Goal: Task Accomplishment & Management: Manage account settings

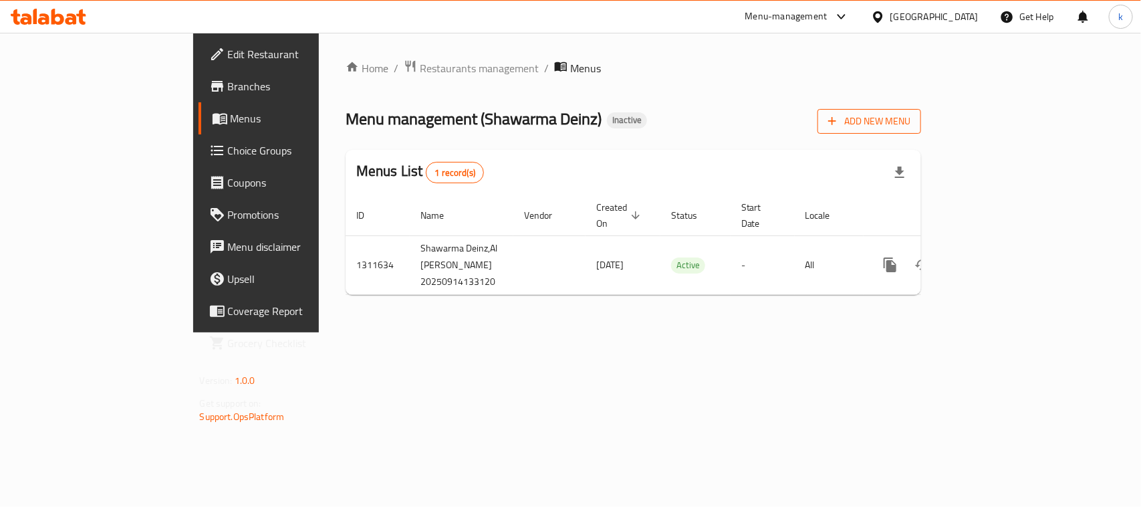
click at [910, 117] on span "Add New Menu" at bounding box center [869, 121] width 82 height 17
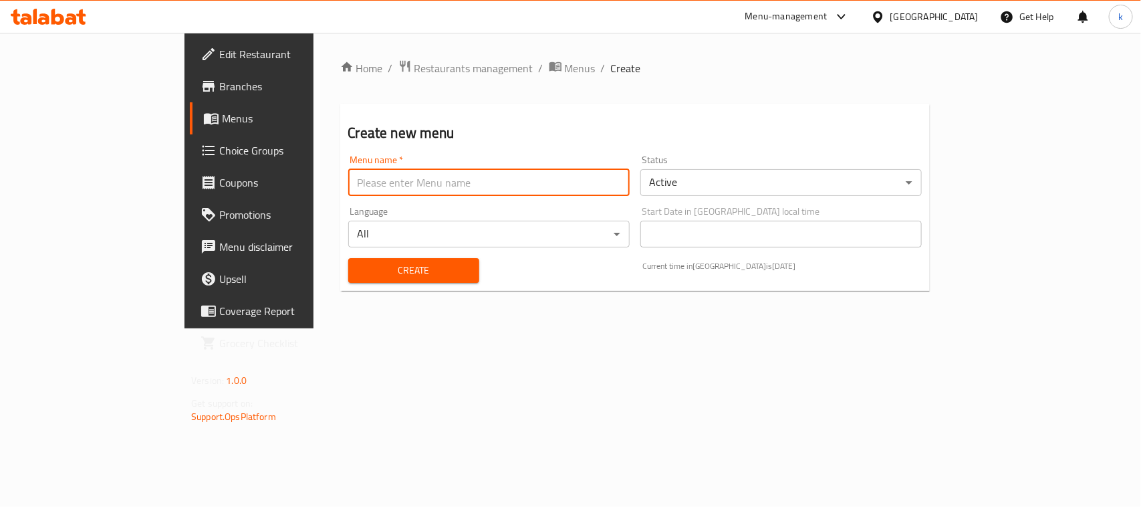
click at [348, 178] on input "text" at bounding box center [488, 182] width 281 height 27
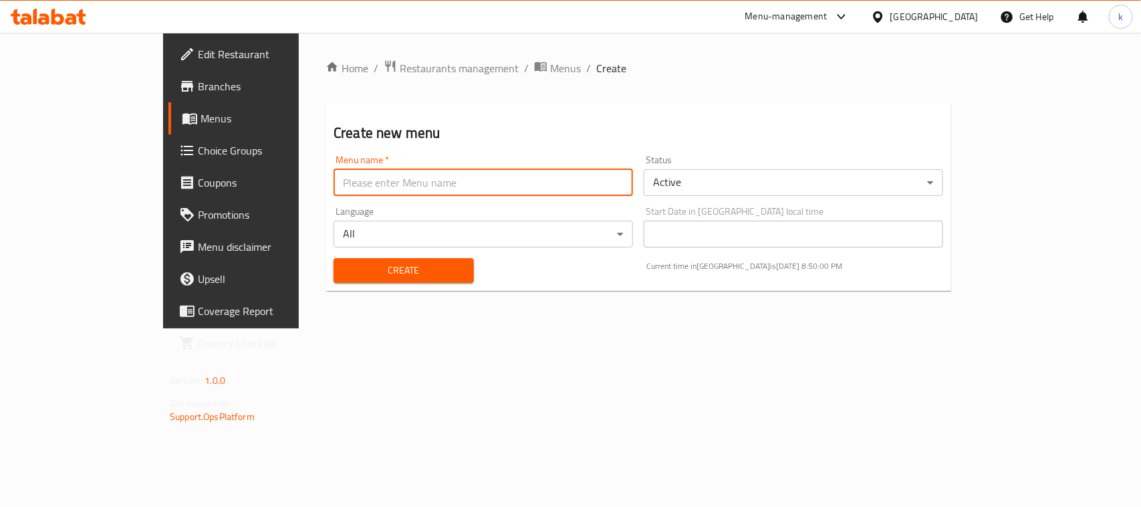
type input "Menu"
click at [344, 269] on span "Create" at bounding box center [403, 270] width 119 height 17
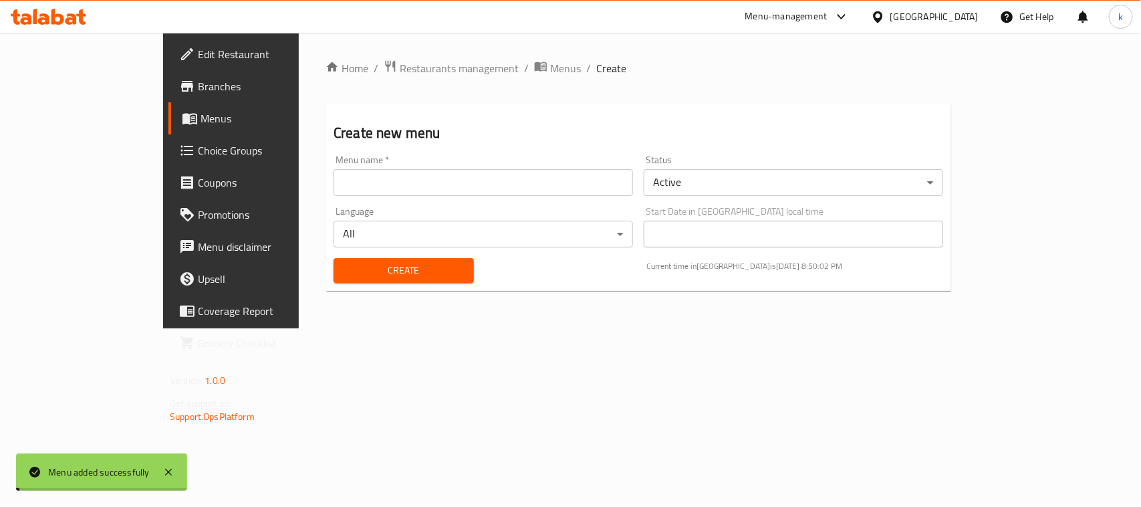
click at [201, 118] on span "Menus" at bounding box center [272, 118] width 142 height 16
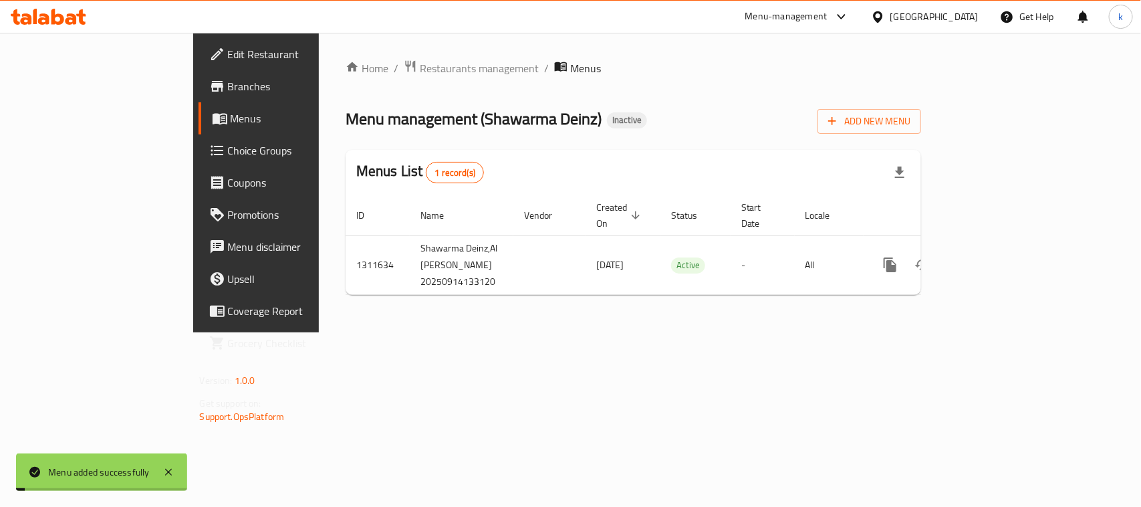
click at [231, 118] on span "Menus" at bounding box center [302, 118] width 142 height 16
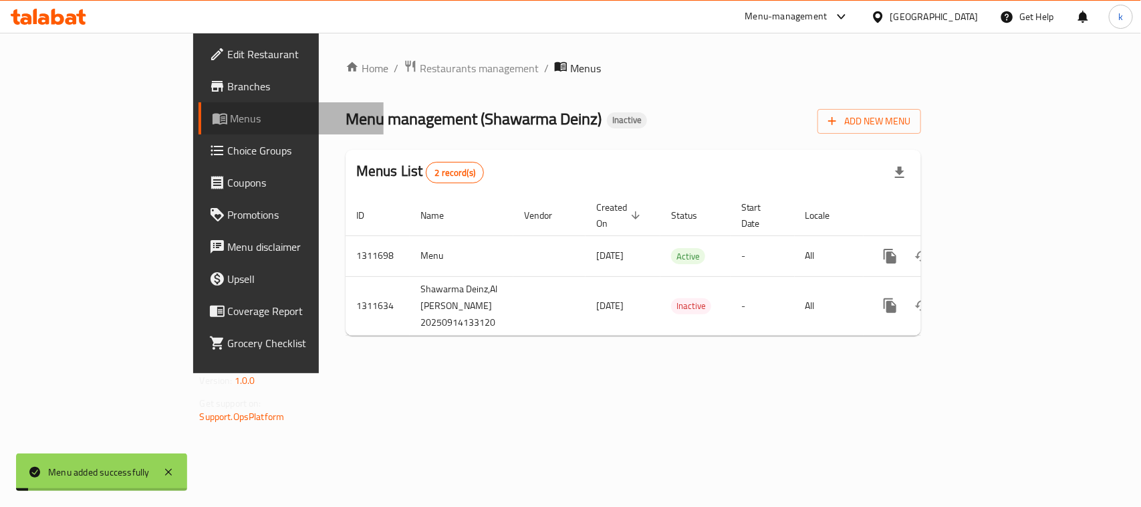
click at [231, 118] on span "Menus" at bounding box center [302, 118] width 142 height 16
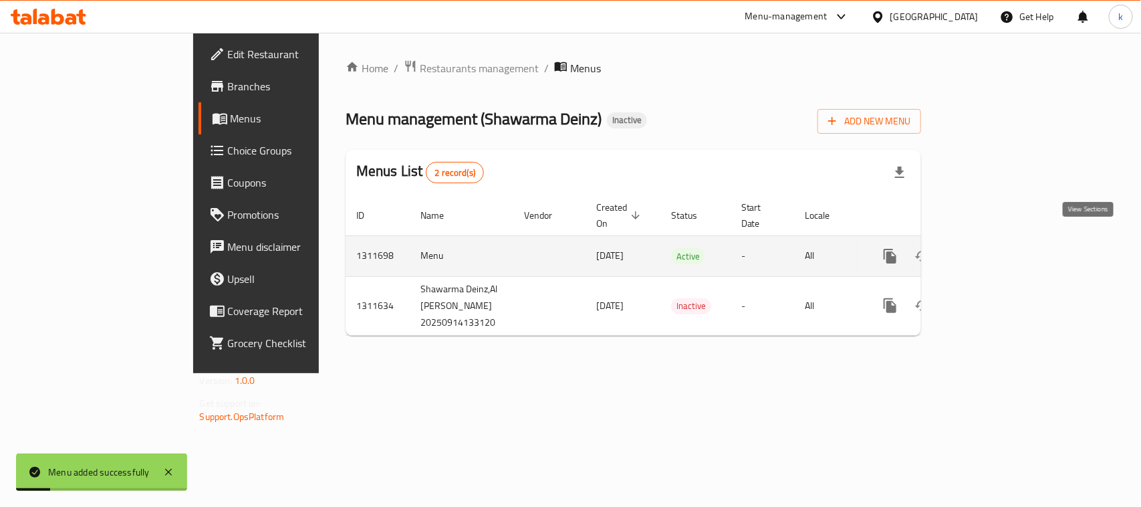
click at [992, 250] on icon "enhanced table" at bounding box center [986, 256] width 12 height 12
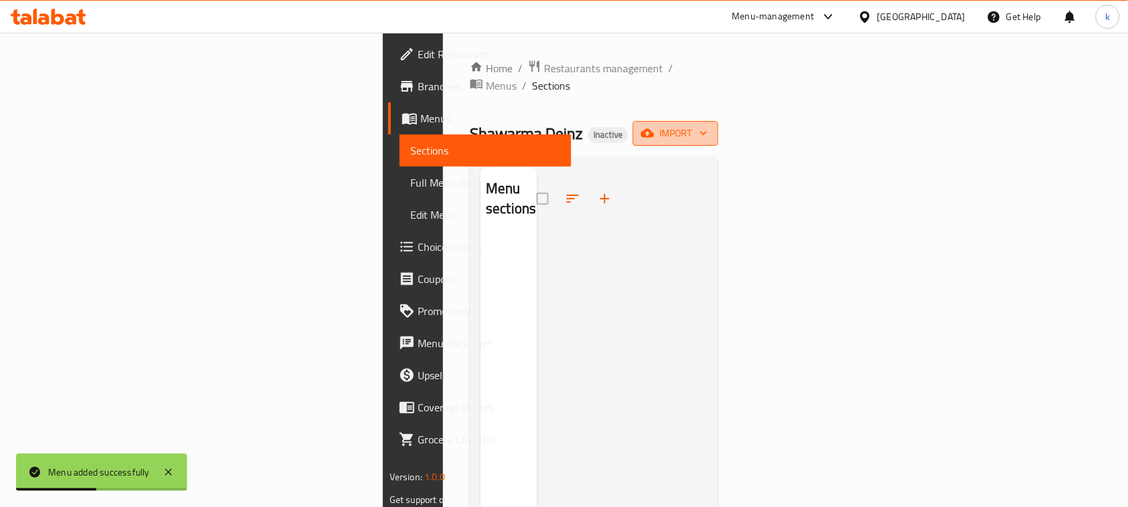
click at [718, 121] on button "import" at bounding box center [676, 133] width 86 height 25
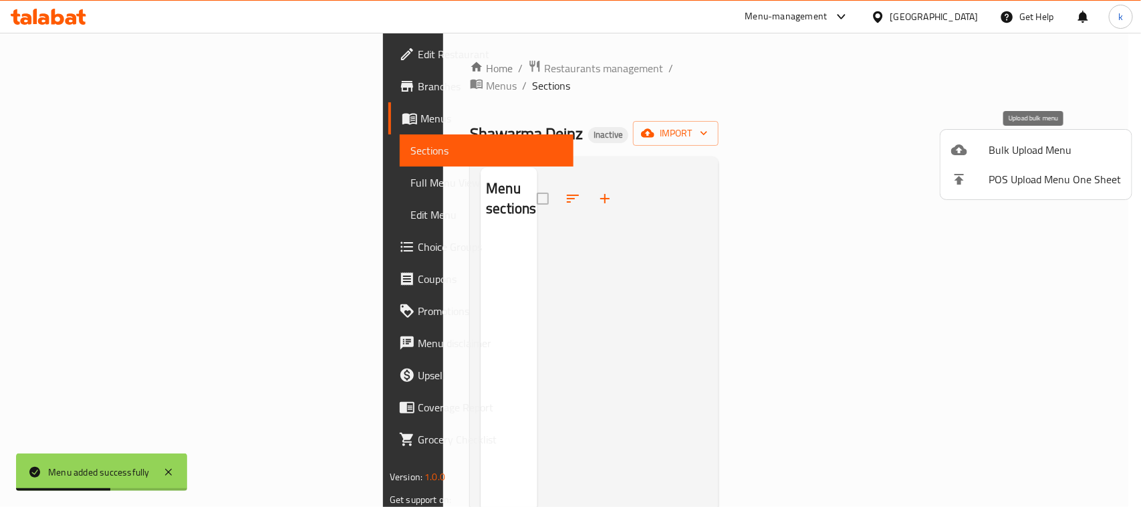
click at [1019, 148] on span "Bulk Upload Menu" at bounding box center [1054, 150] width 132 height 16
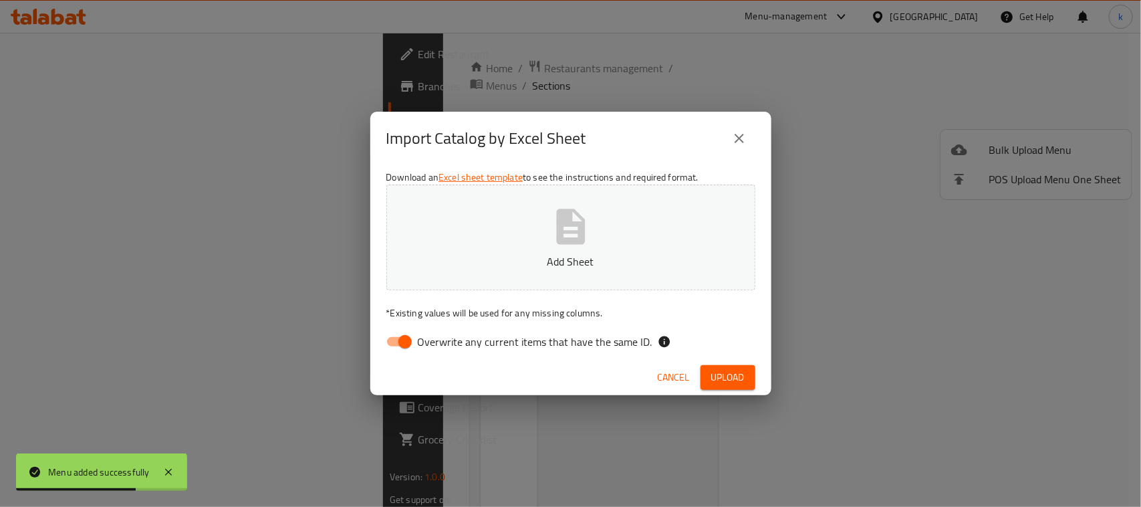
click at [410, 343] on input "Overwrite any current items that have the same ID." at bounding box center [405, 341] width 76 height 25
checkbox input "false"
click at [553, 248] on button "Add Sheet" at bounding box center [570, 237] width 369 height 106
click at [725, 378] on span "Upload" at bounding box center [727, 377] width 33 height 17
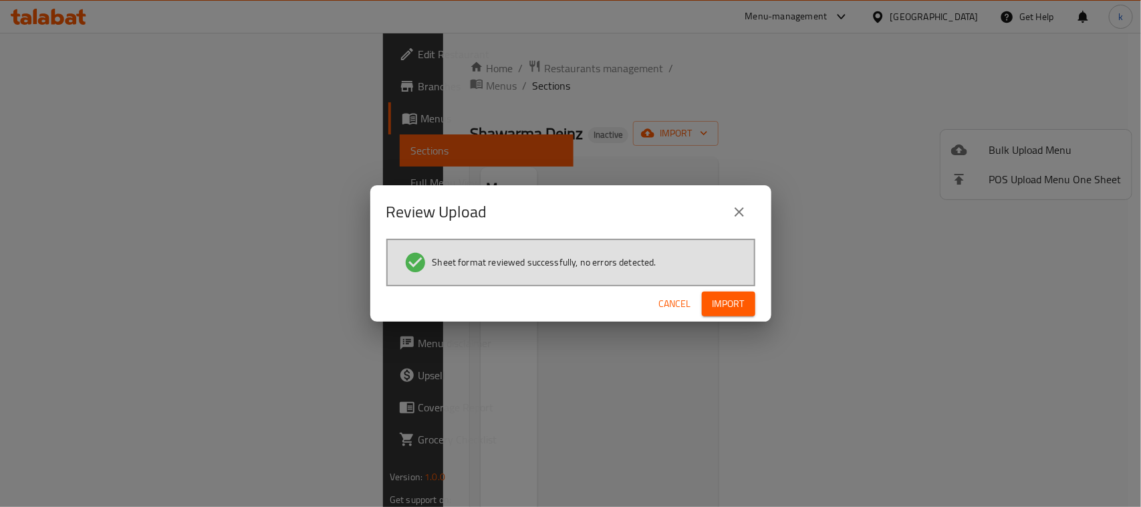
click at [726, 308] on span "Import" at bounding box center [728, 303] width 32 height 17
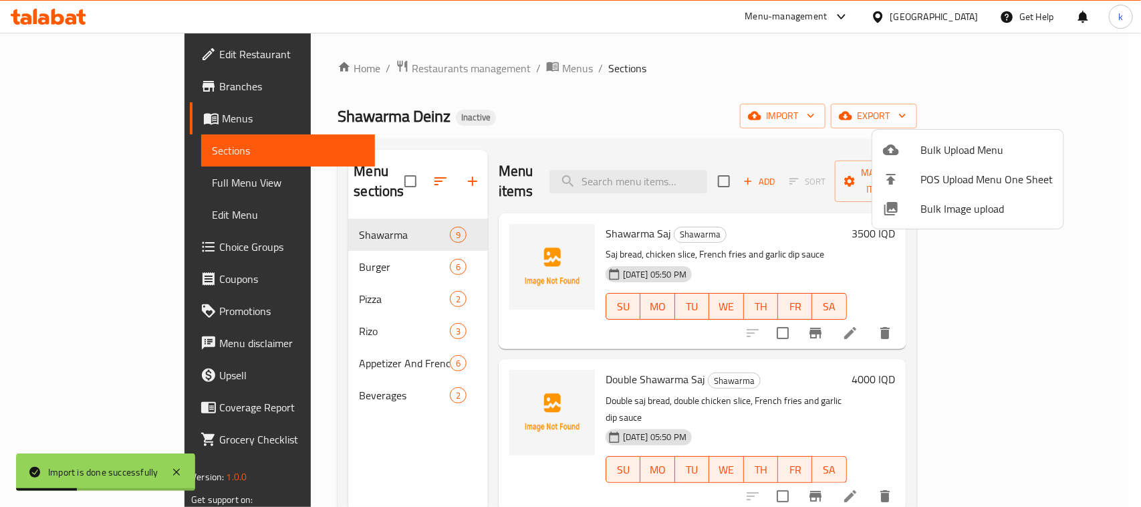
click at [705, 81] on div at bounding box center [570, 253] width 1141 height 507
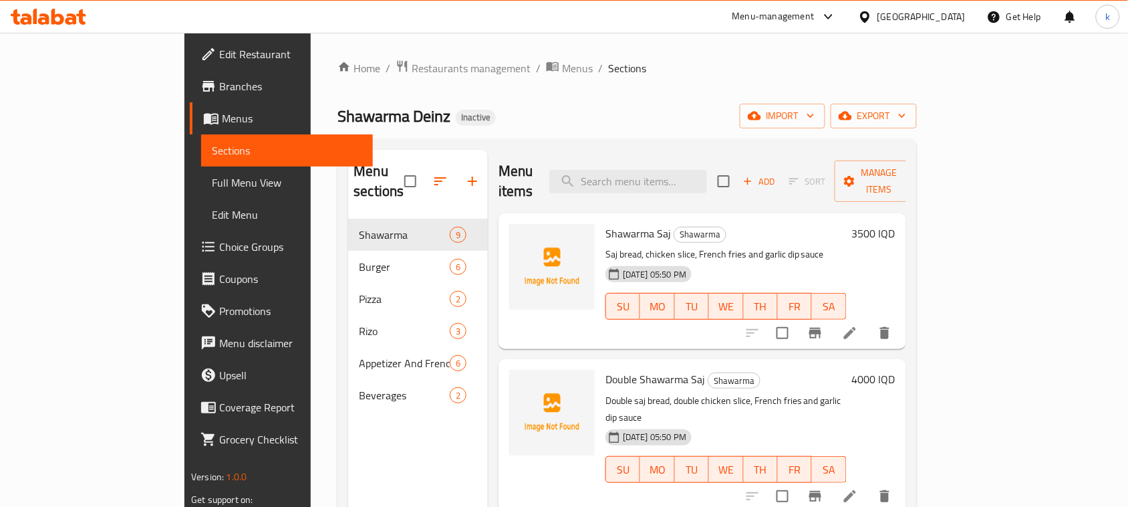
drag, startPoint x: 547, startPoint y: 119, endPoint x: 565, endPoint y: 149, distance: 35.1
click at [547, 119] on div "Shawarma Deinz Inactive import export" at bounding box center [627, 116] width 579 height 25
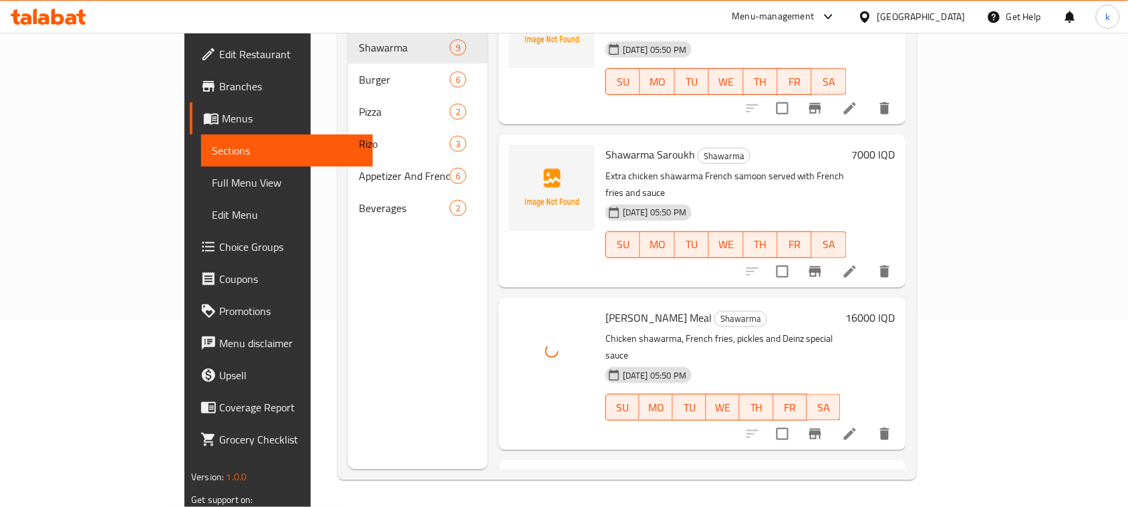
scroll to position [505, 0]
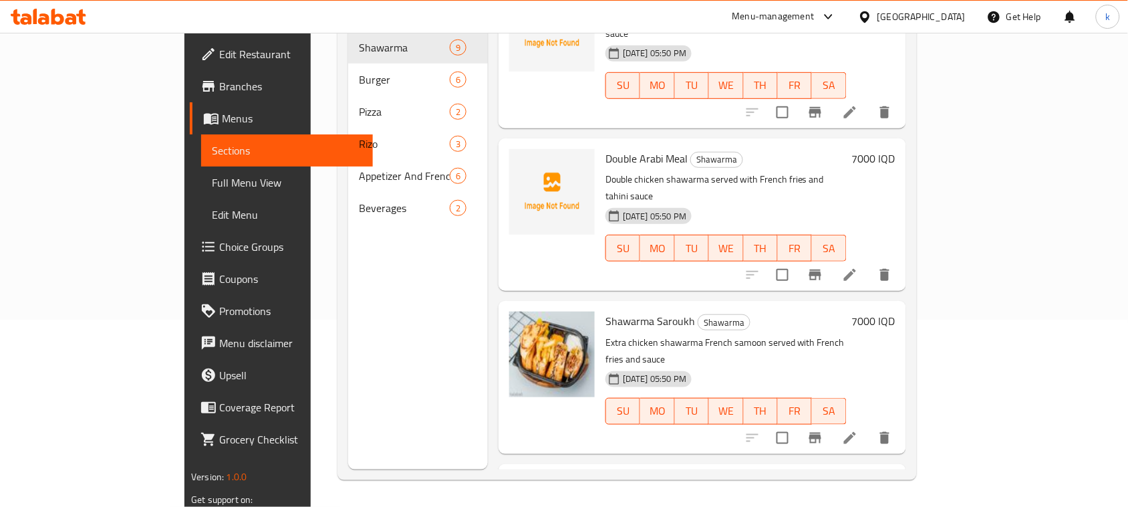
click at [801, 215] on div "Double Arabi Meal Shawarma Double chicken shawarma served with French fries and…" at bounding box center [703, 214] width 408 height 152
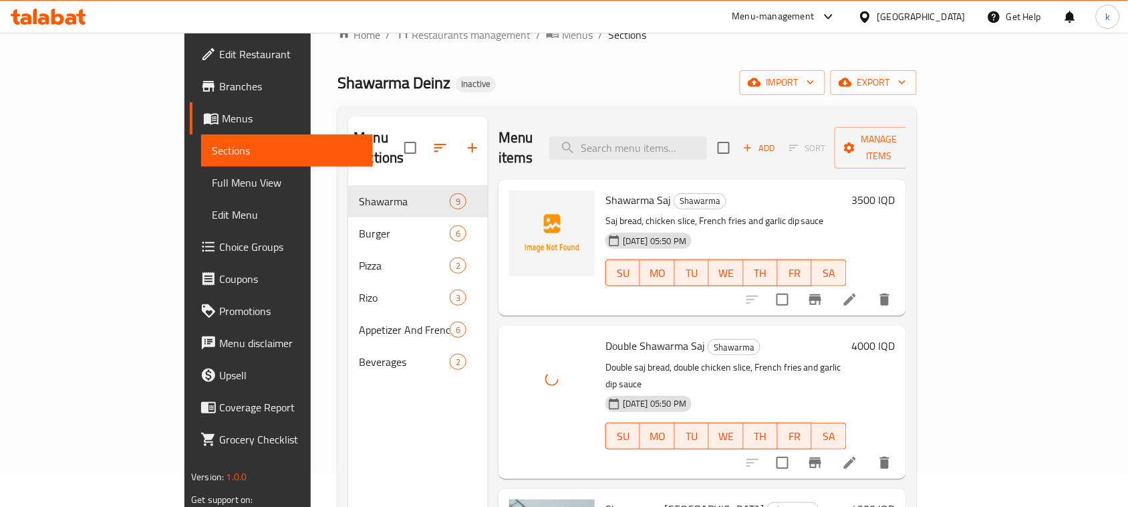
scroll to position [21, 0]
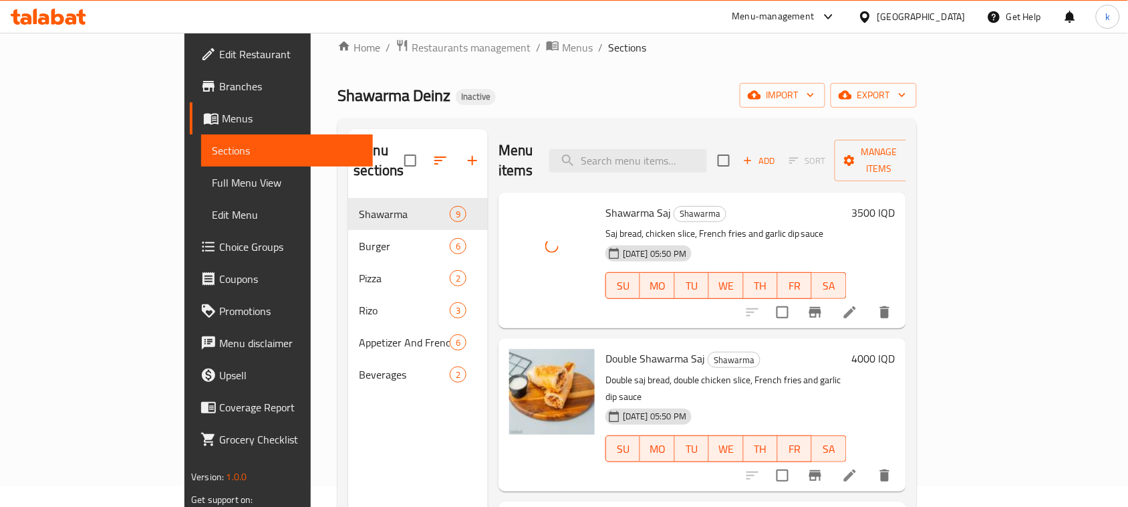
click at [596, 92] on div "Shawarma Deinz Inactive import export" at bounding box center [627, 95] width 579 height 25
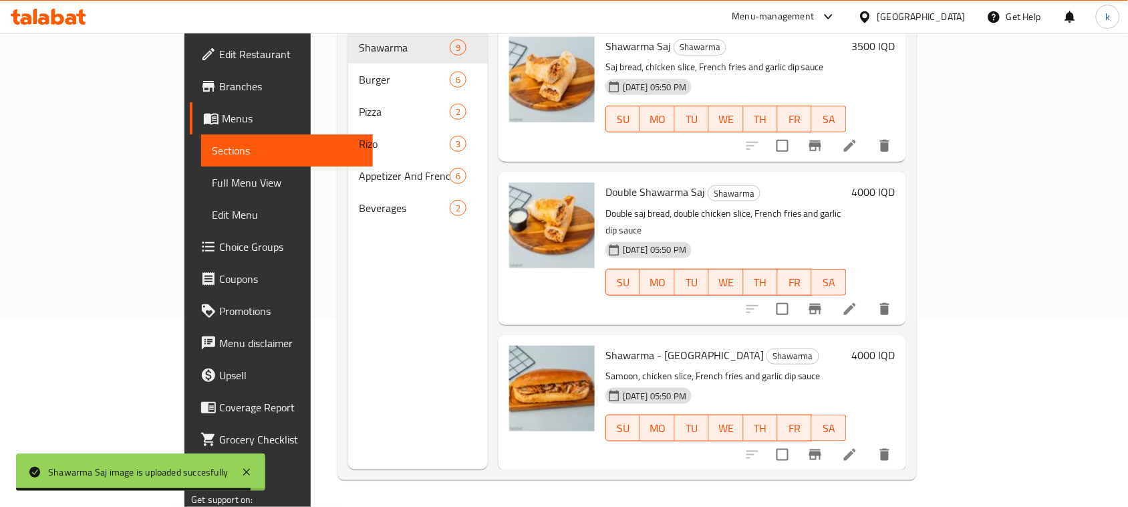
scroll to position [0, 0]
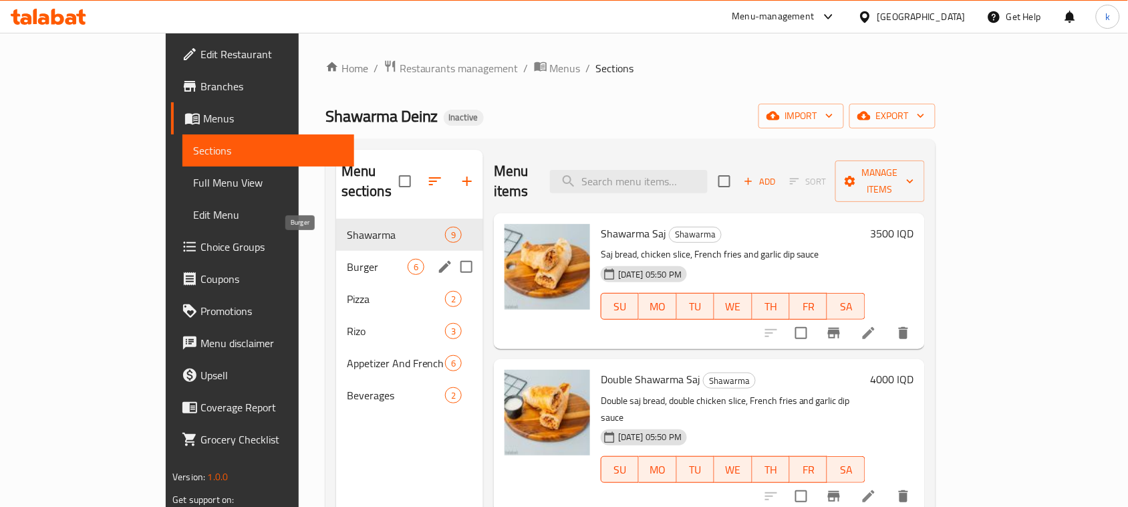
click at [347, 259] on span "Burger" at bounding box center [377, 267] width 61 height 16
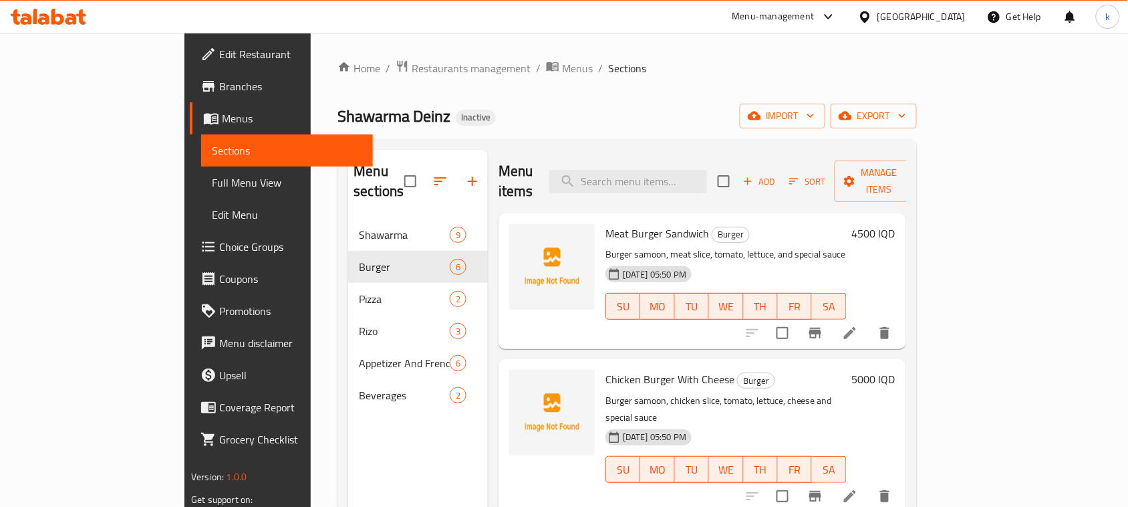
click at [570, 100] on div "Home / Restaurants management / Menus / Sections Shawarma Deinz Inactive import…" at bounding box center [627, 363] width 579 height 608
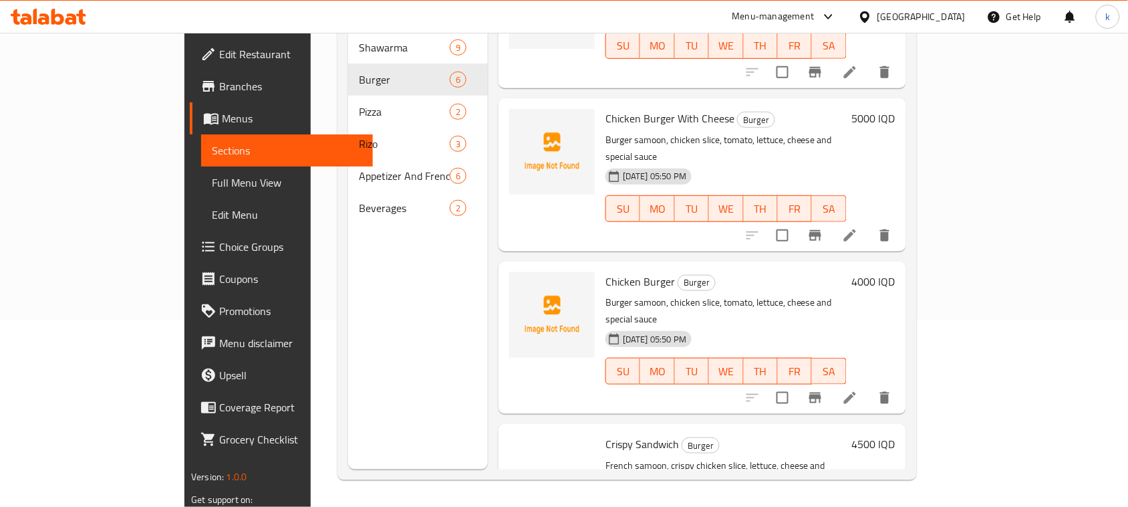
scroll to position [68, 0]
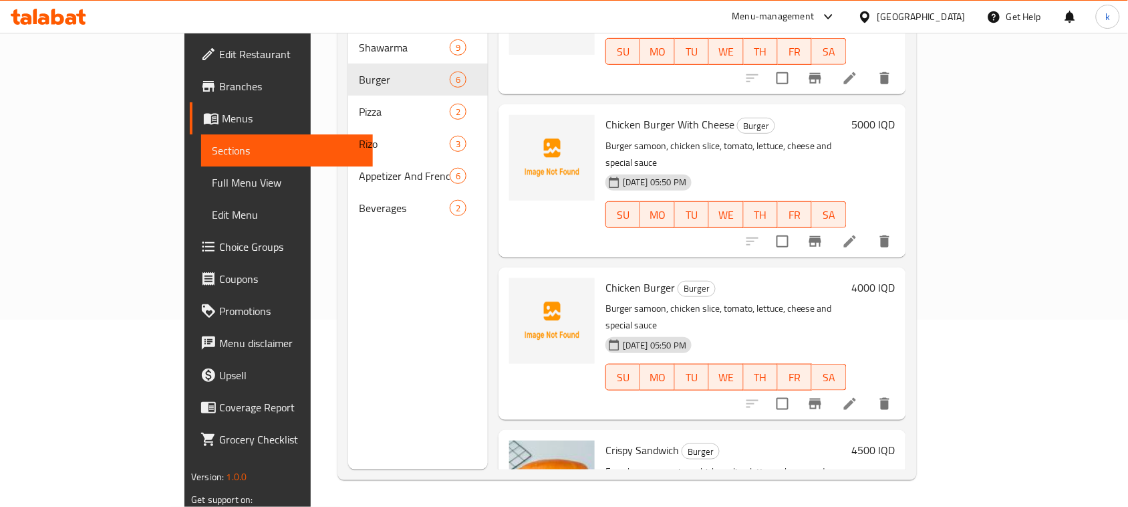
click at [852, 435] on div "Crispy Sandwich Burger French samoon, crispy chicken slice, lettuce, cheese and…" at bounding box center [726, 506] width 252 height 142
click at [731, 219] on div "Chicken Burger With Cheese Burger Burger samoon, chicken slice, tomato, lettuce…" at bounding box center [703, 180] width 408 height 152
drag, startPoint x: 743, startPoint y: 209, endPoint x: 664, endPoint y: 236, distance: 83.5
click at [742, 209] on div "Chicken Burger With Cheese Burger Burger samoon, chicken slice, tomato, lettuce…" at bounding box center [726, 181] width 252 height 142
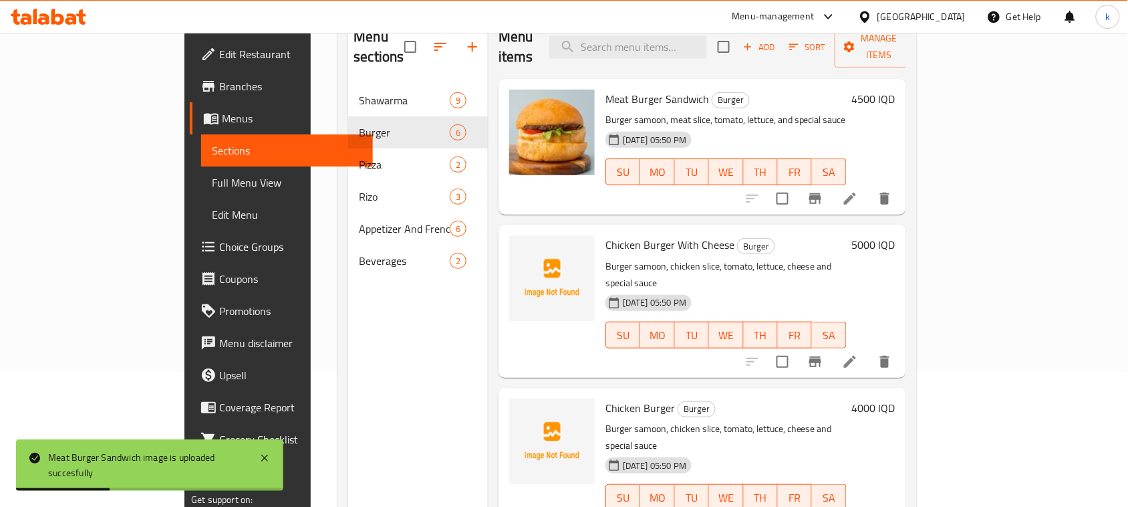
scroll to position [0, 0]
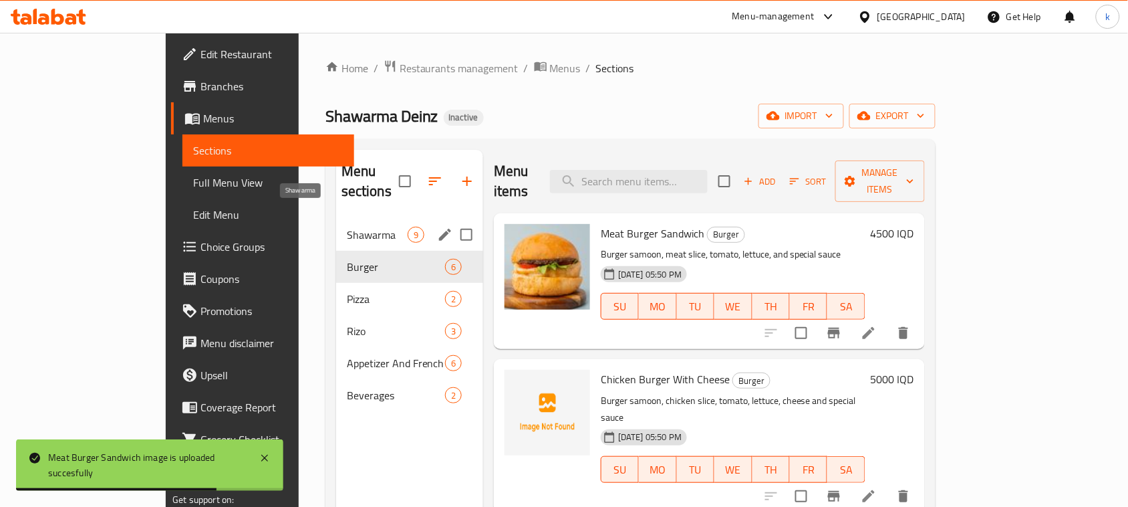
click at [347, 227] on span "Shawarma" at bounding box center [377, 235] width 61 height 16
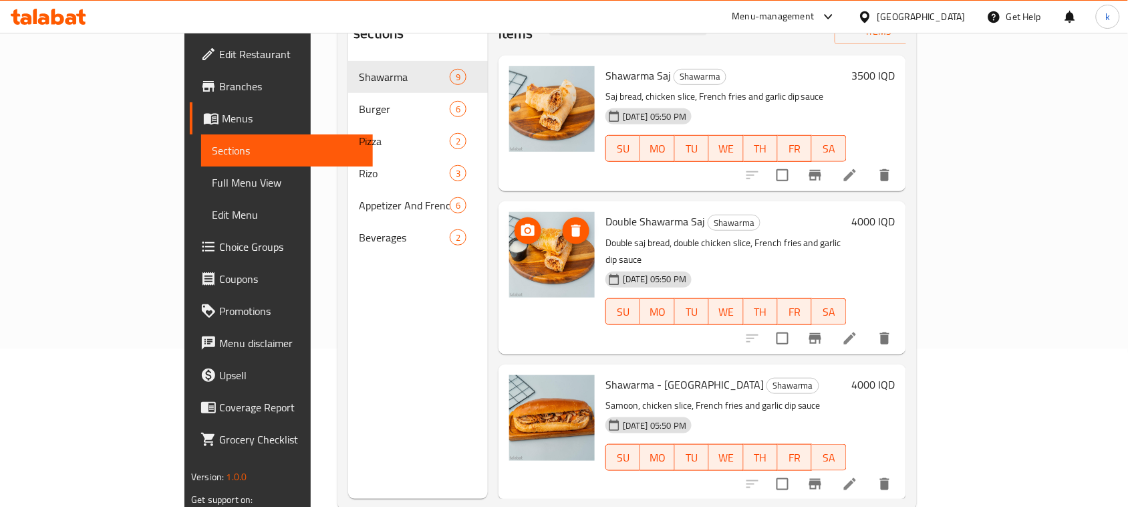
scroll to position [104, 0]
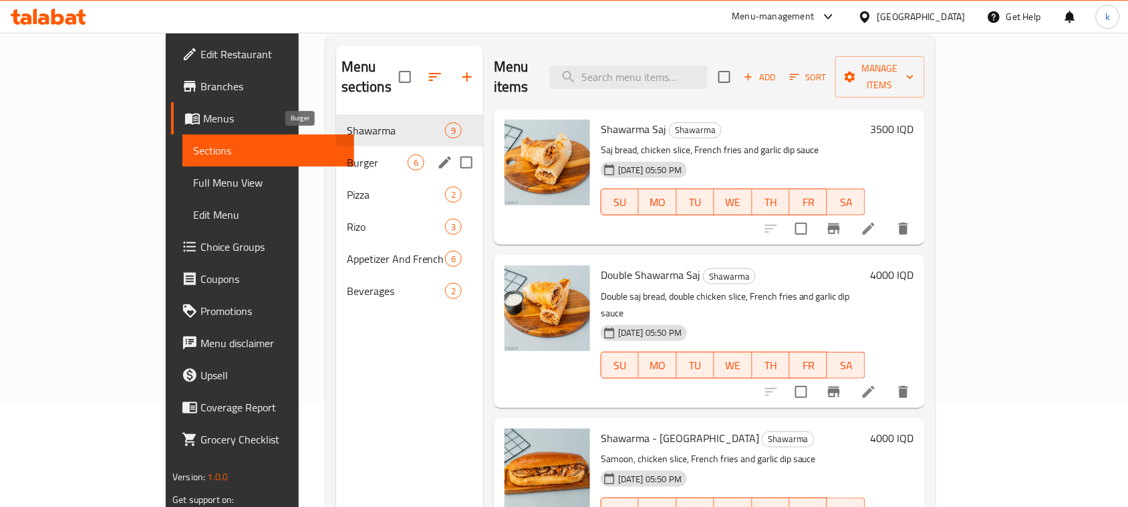
click at [347, 154] on span "Burger" at bounding box center [377, 162] width 61 height 16
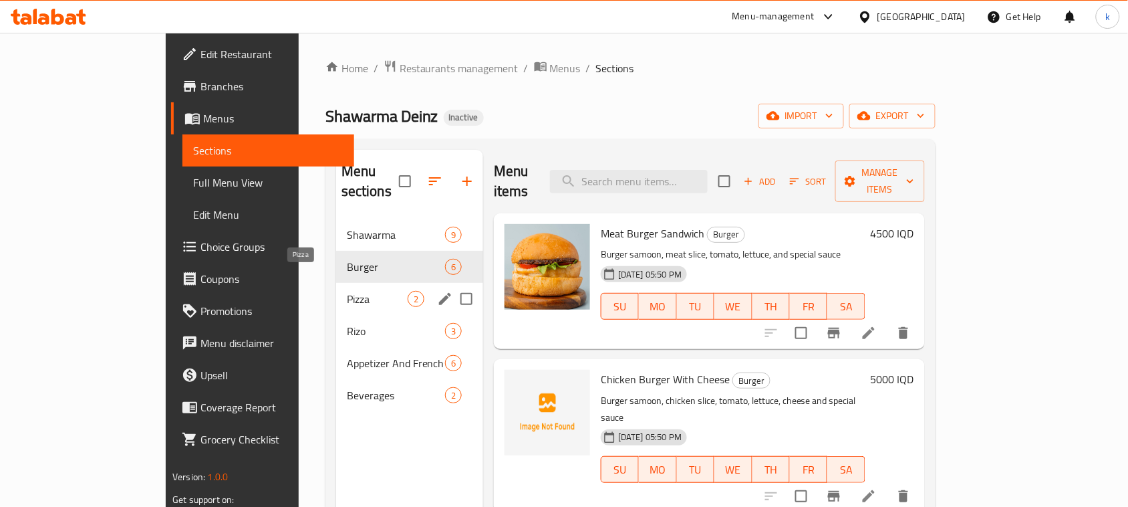
click at [347, 291] on span "Pizza" at bounding box center [377, 299] width 61 height 16
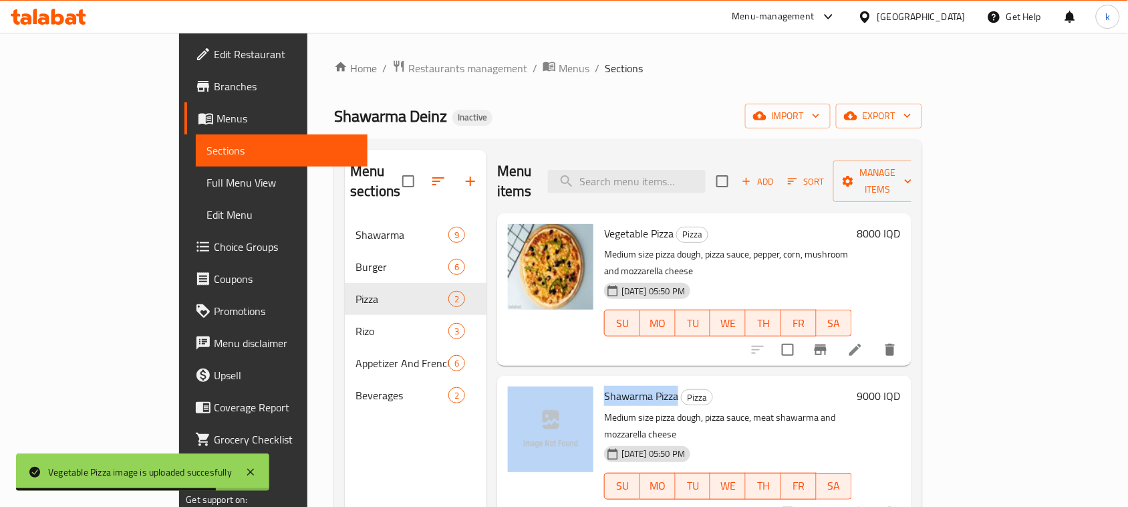
drag, startPoint x: 632, startPoint y: 365, endPoint x: 549, endPoint y: 370, distance: 83.7
click at [549, 381] on div "Shawarma Pizza Pizza Medium size pizza dough, pizza sauce, meat shawarma and mo…" at bounding box center [704, 452] width 403 height 142
copy div "Shawarma Pizza"
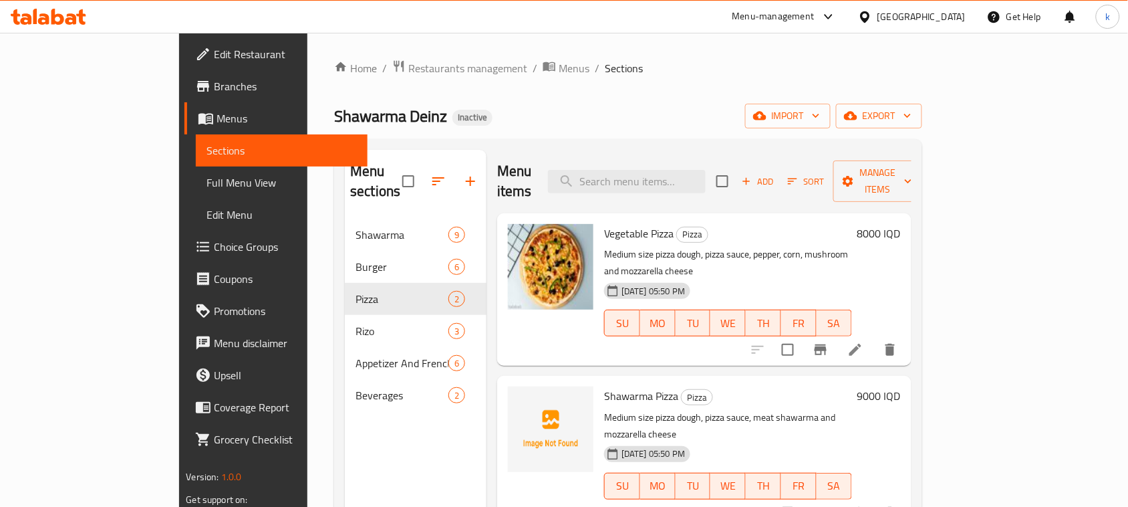
click at [807, 440] on div "14-09-2025 05:50 PM SU MO TU WE TH FR SA" at bounding box center [728, 476] width 258 height 72
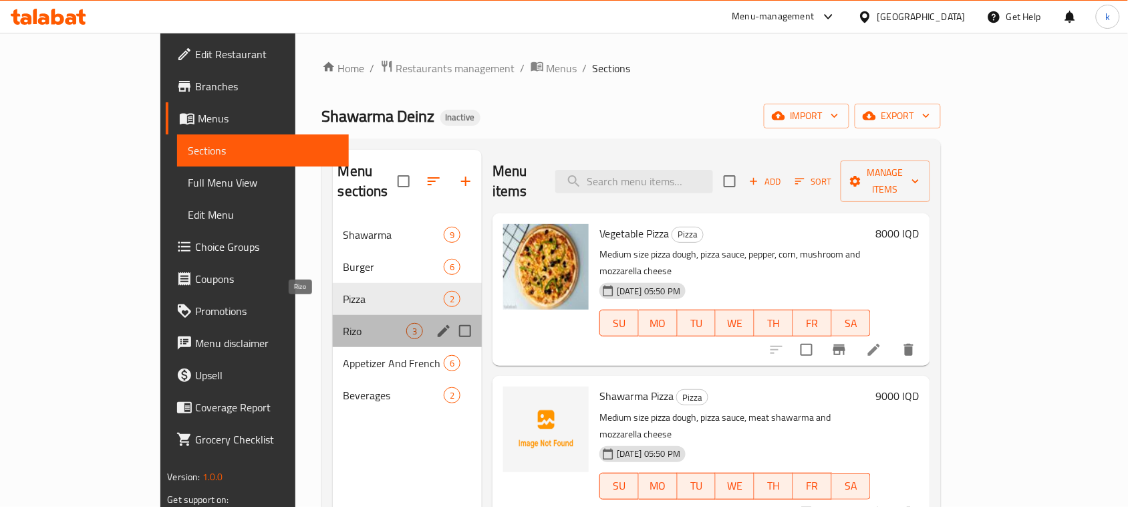
click at [344, 323] on span "Rizo" at bounding box center [375, 331] width 63 height 16
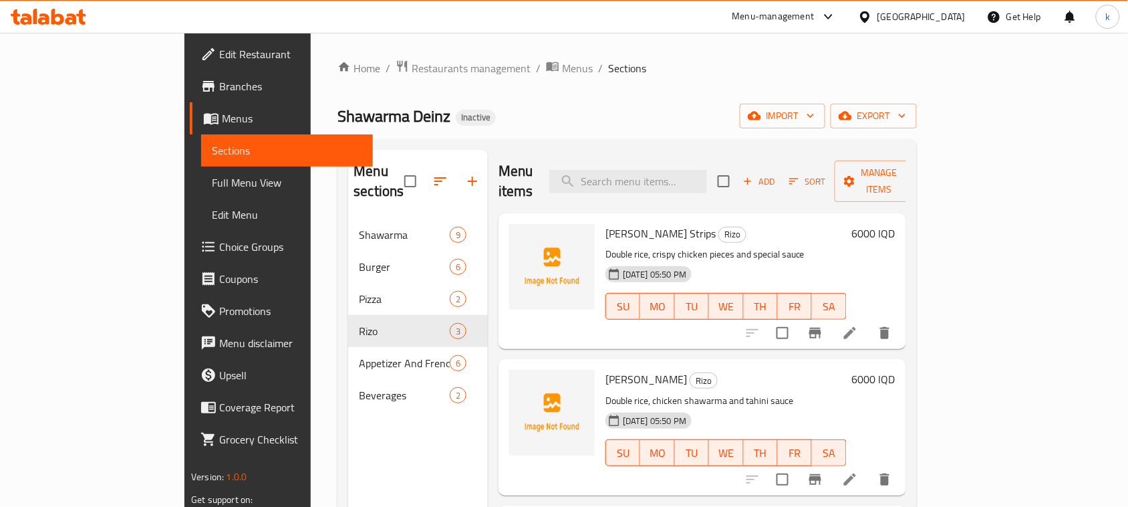
click at [557, 122] on div "Shawarma Deinz Inactive import export" at bounding box center [627, 116] width 579 height 25
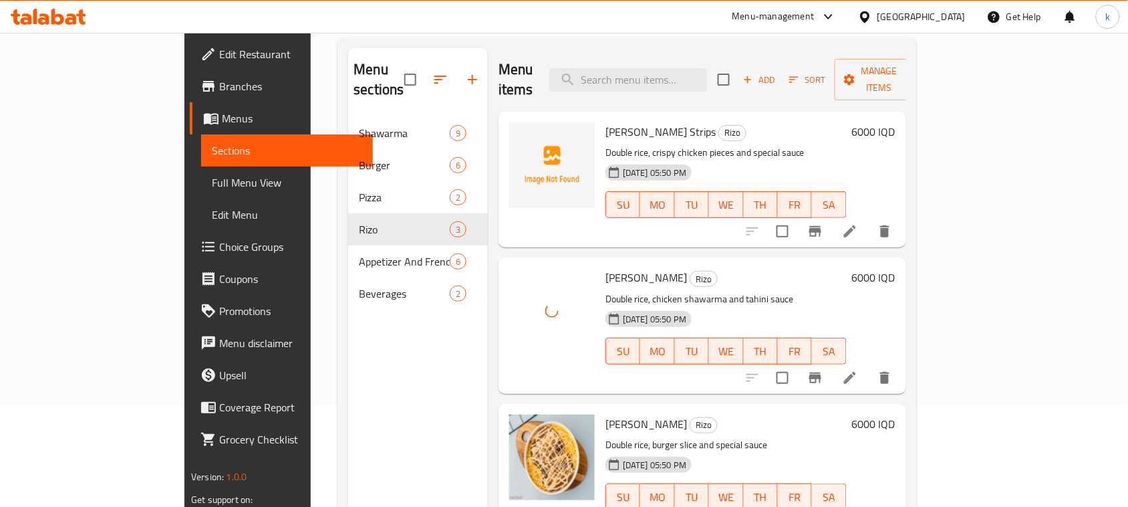
scroll to position [21, 0]
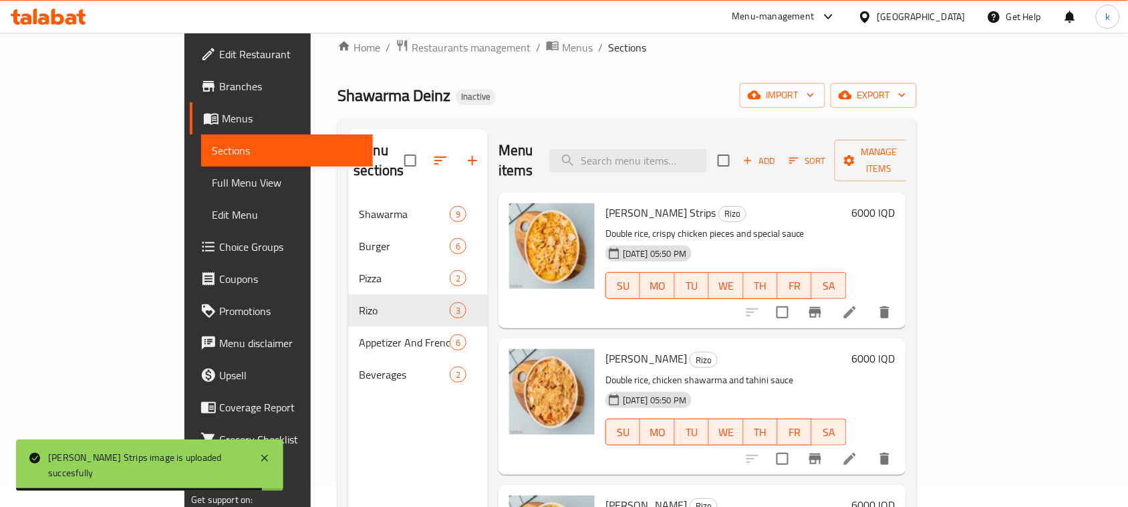
click at [600, 76] on div "Home / Restaurants management / Menus / Sections Shawarma Deinz Inactive import…" at bounding box center [627, 343] width 579 height 608
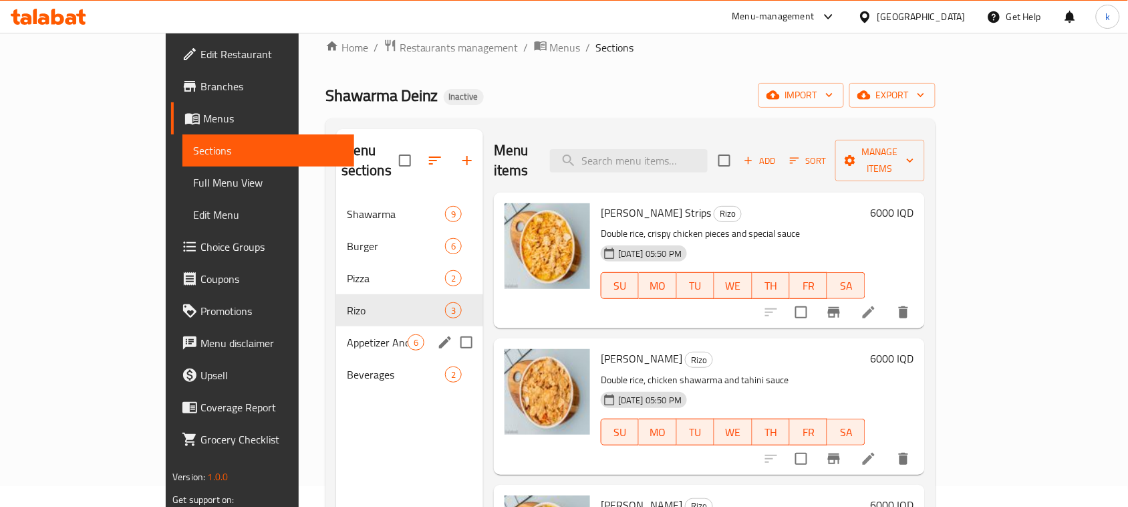
click at [343, 326] on div "Appetizer And French Fries 6" at bounding box center [409, 342] width 147 height 32
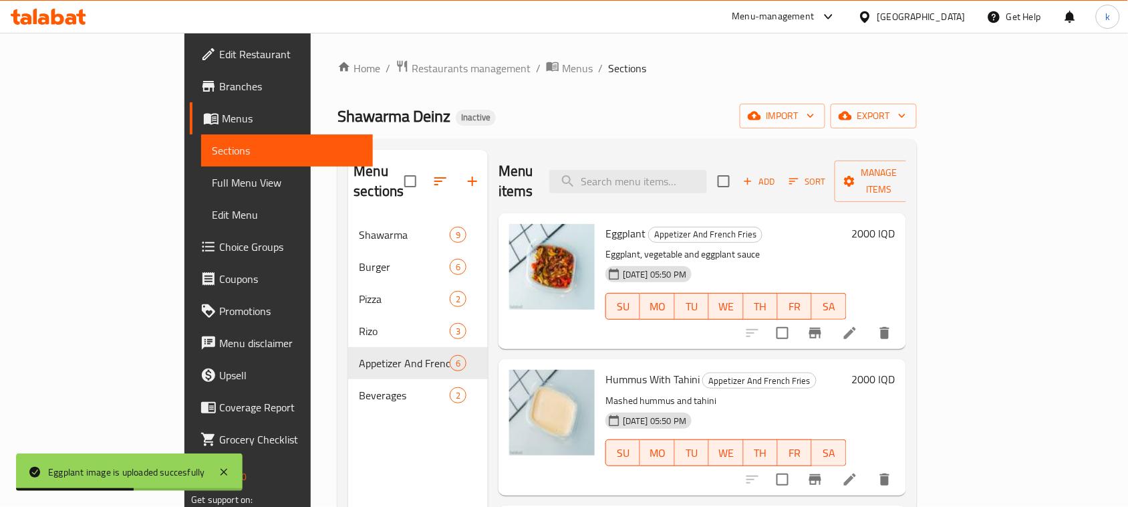
click at [575, 105] on div "Shawarma Deinz Inactive import export" at bounding box center [627, 116] width 579 height 25
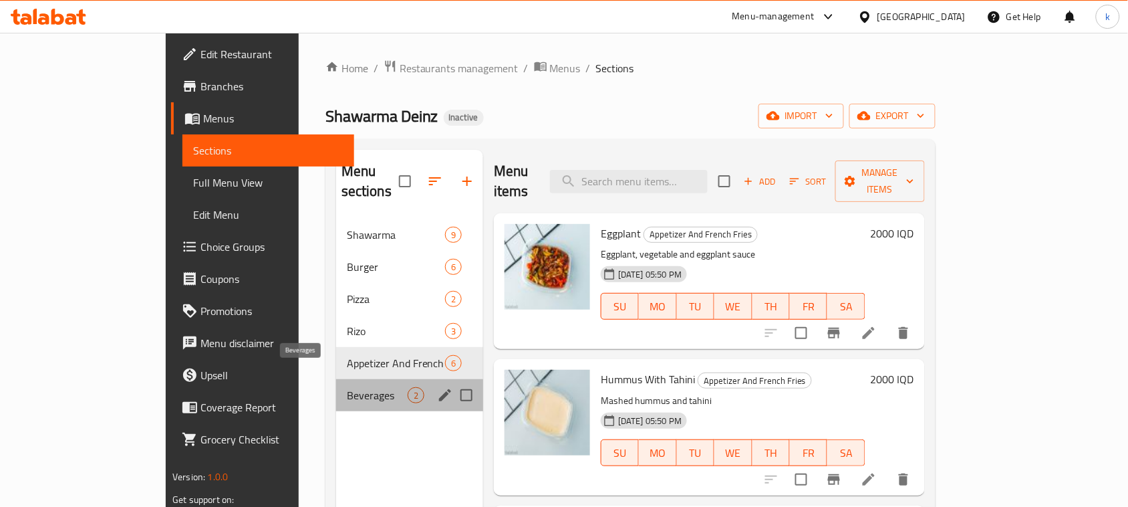
click at [347, 387] on span "Beverages" at bounding box center [377, 395] width 61 height 16
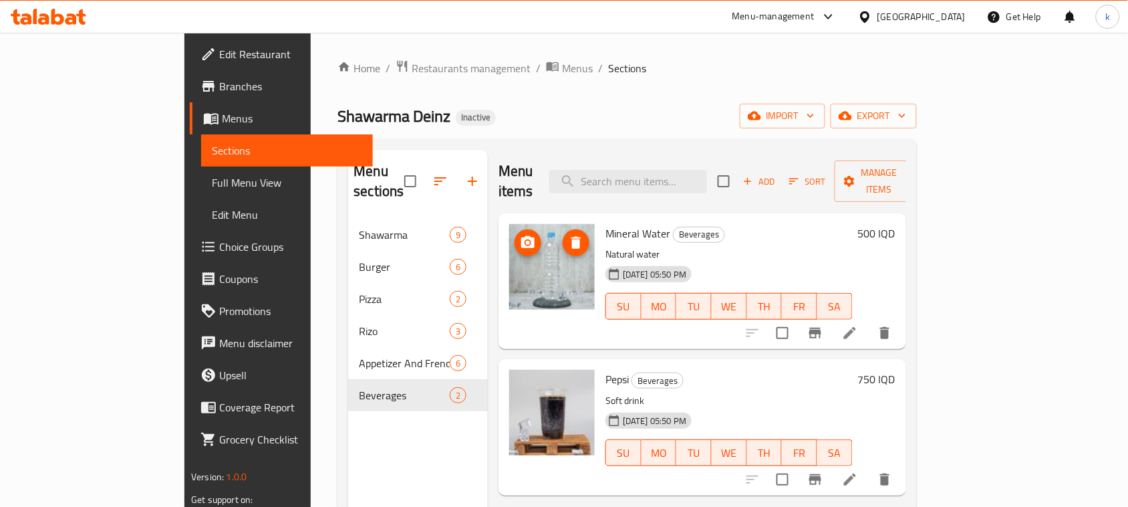
click at [630, 98] on div "Home / Restaurants management / Menus / Sections Shawarma Deinz Inactive import…" at bounding box center [627, 363] width 579 height 608
click at [632, 74] on ol "Home / Restaurants management / Menus / Sections" at bounding box center [627, 67] width 579 height 17
click at [219, 50] on span "Edit Restaurant" at bounding box center [290, 54] width 143 height 16
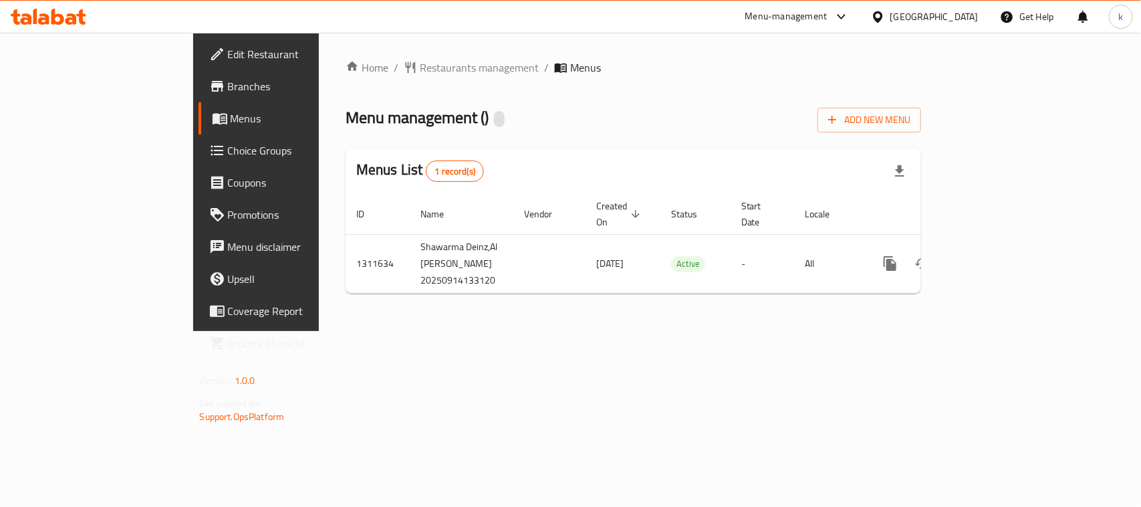
click at [48, 11] on icon at bounding box center [49, 17] width 76 height 16
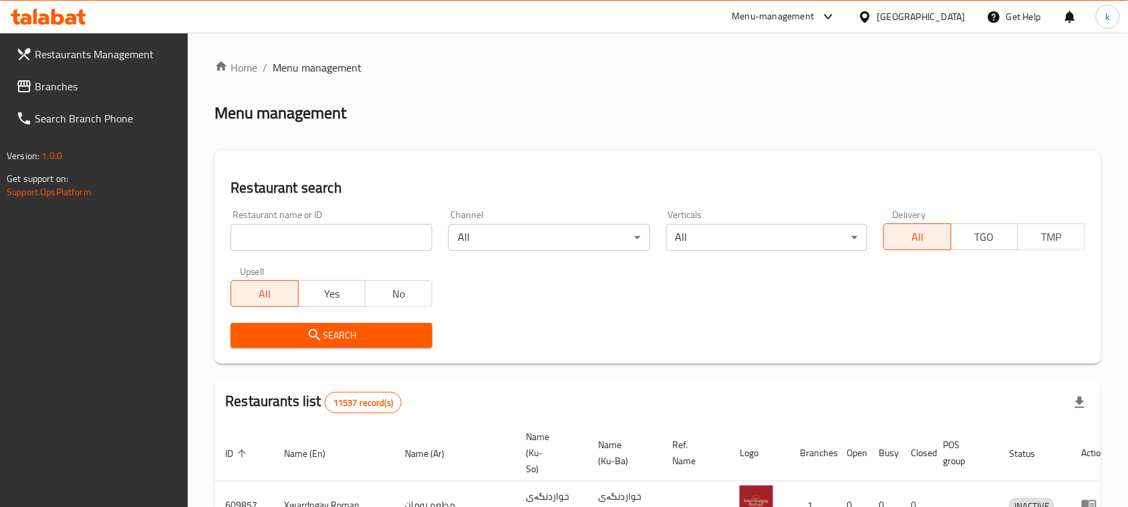
click at [47, 80] on span "Branches" at bounding box center [106, 86] width 143 height 16
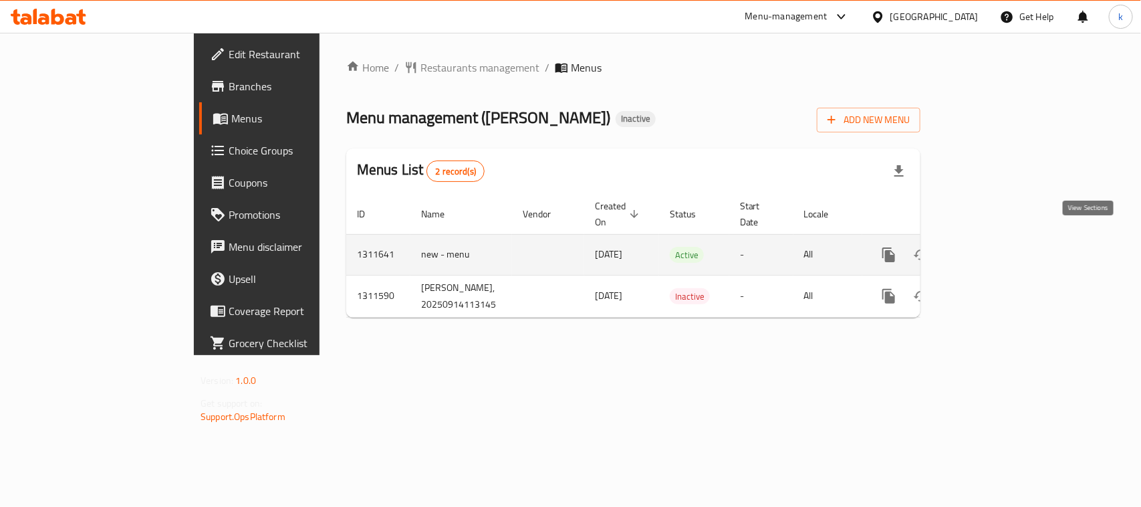
click at [1001, 249] on link "enhanced table" at bounding box center [985, 255] width 32 height 32
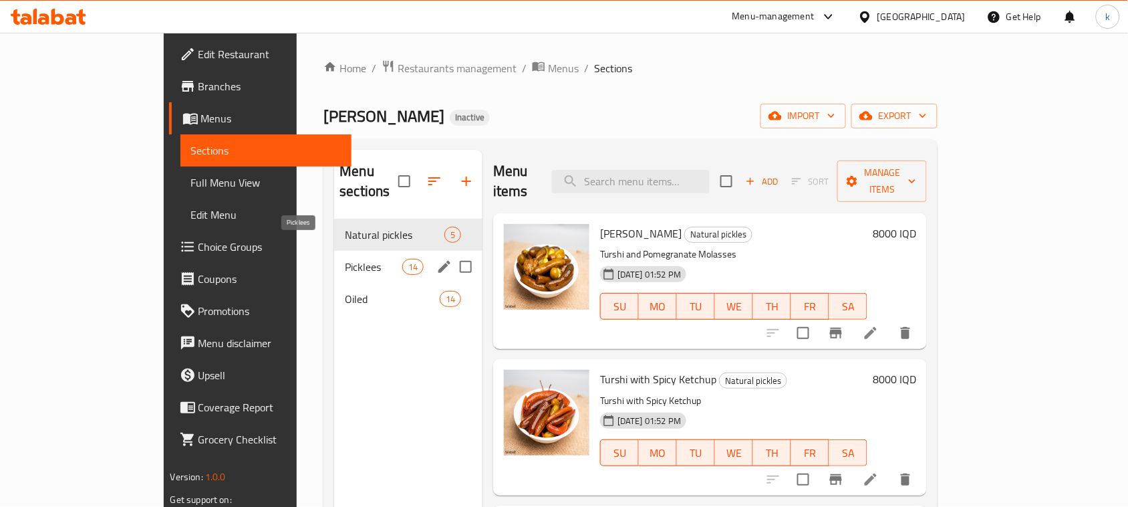
click at [345, 259] on span "Picklees" at bounding box center [373, 267] width 57 height 16
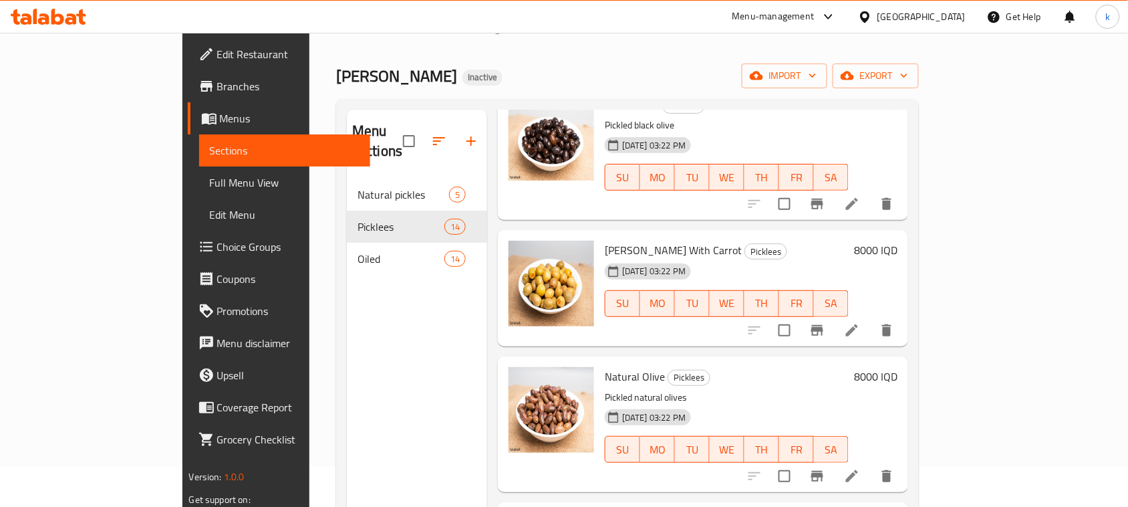
scroll to position [21, 0]
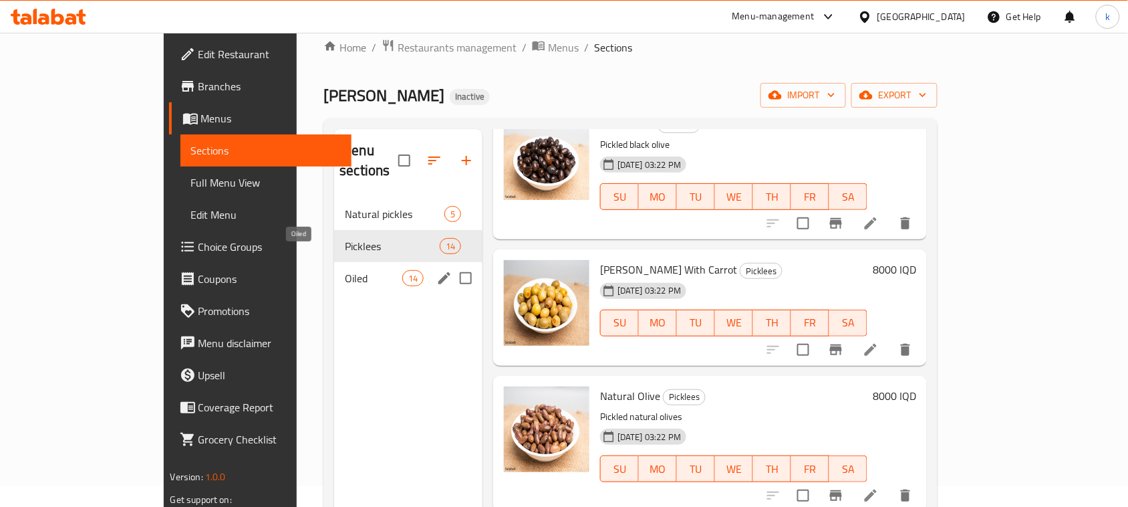
click at [345, 270] on span "Oiled" at bounding box center [373, 278] width 57 height 16
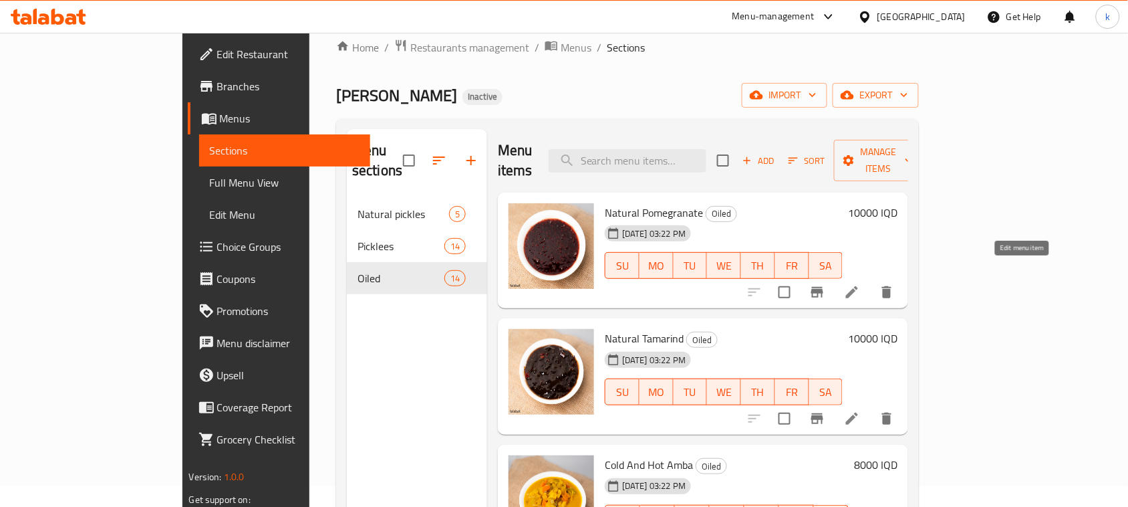
click at [860, 284] on icon at bounding box center [852, 292] width 16 height 16
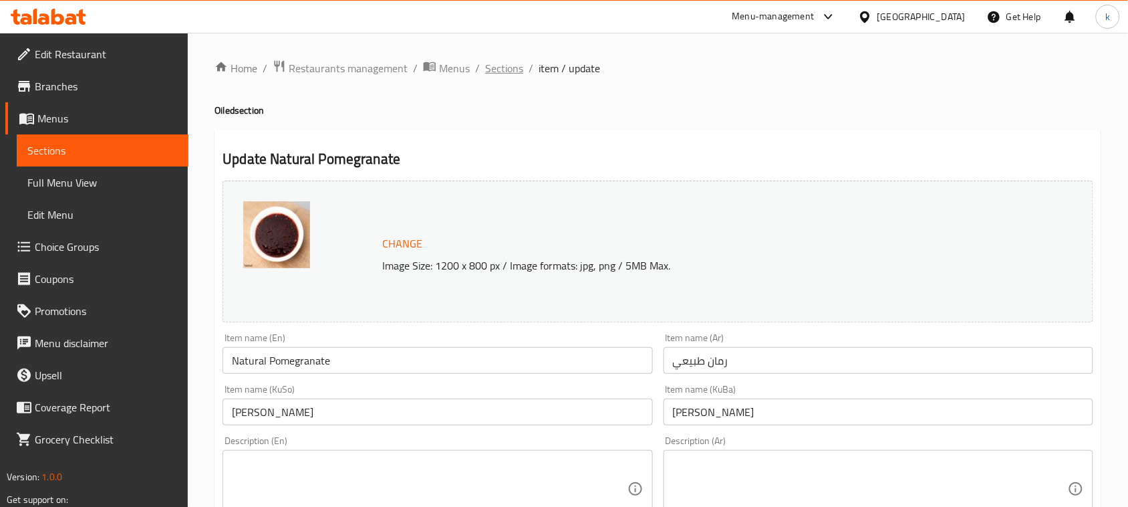
click at [515, 63] on span "Sections" at bounding box center [504, 68] width 38 height 16
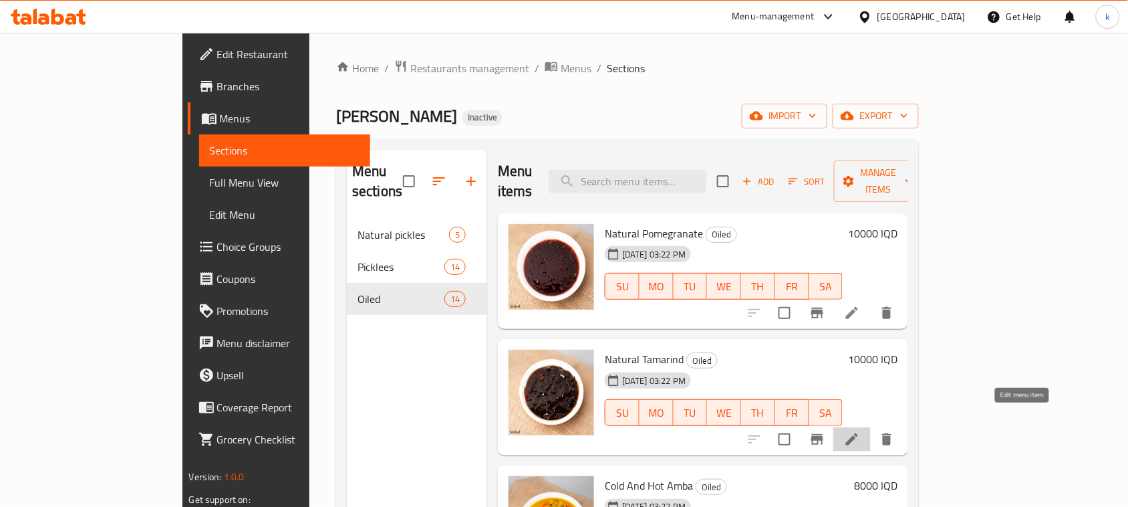
click at [858, 433] on icon at bounding box center [852, 439] width 12 height 12
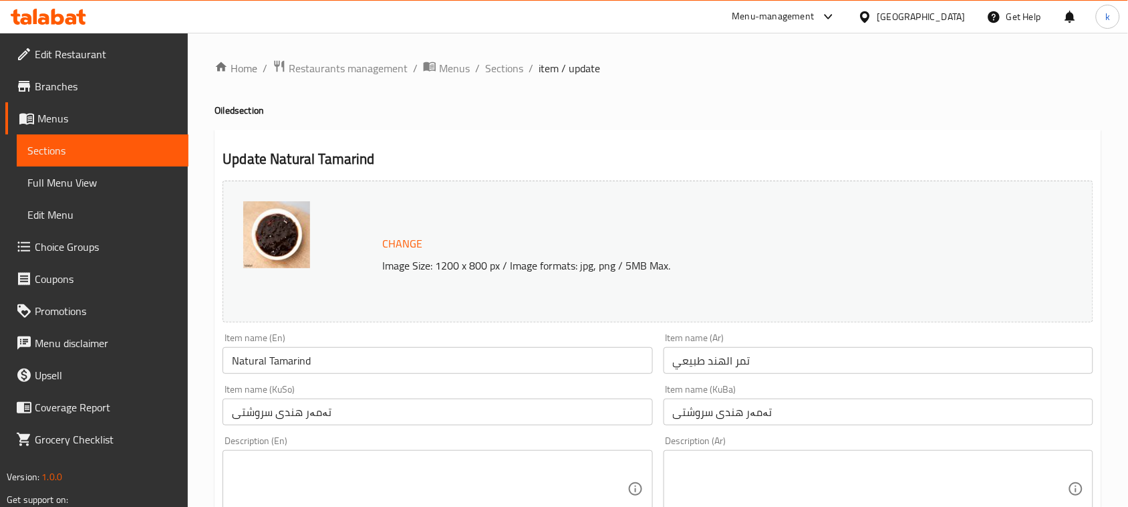
click at [492, 67] on span "Sections" at bounding box center [504, 68] width 38 height 16
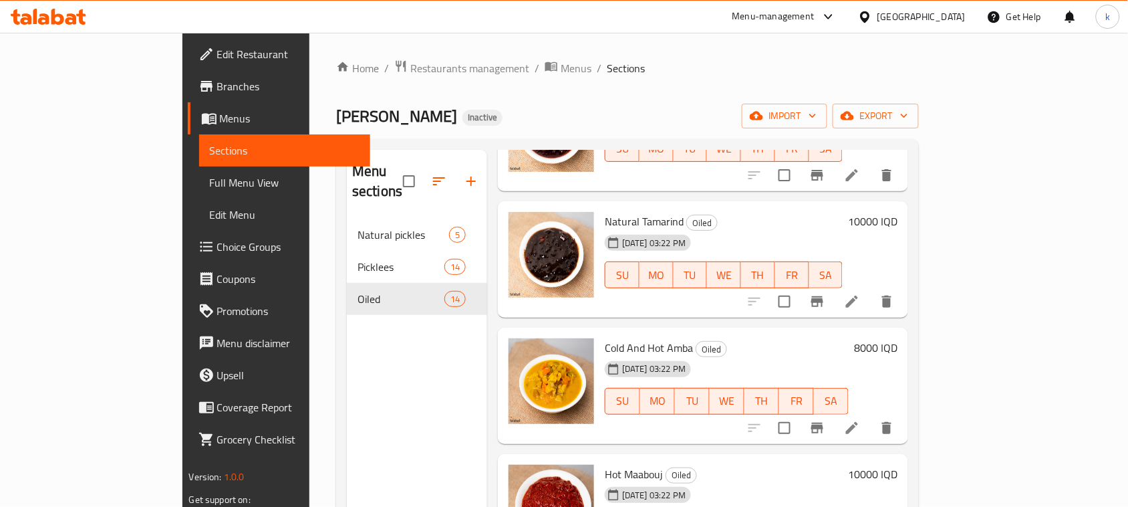
scroll to position [167, 0]
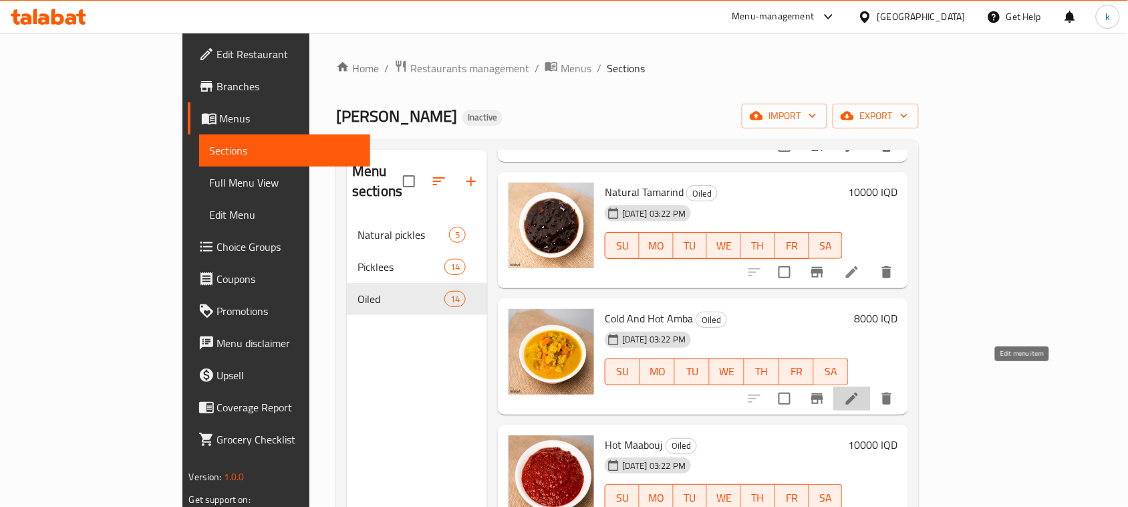
click at [858, 392] on icon at bounding box center [852, 398] width 12 height 12
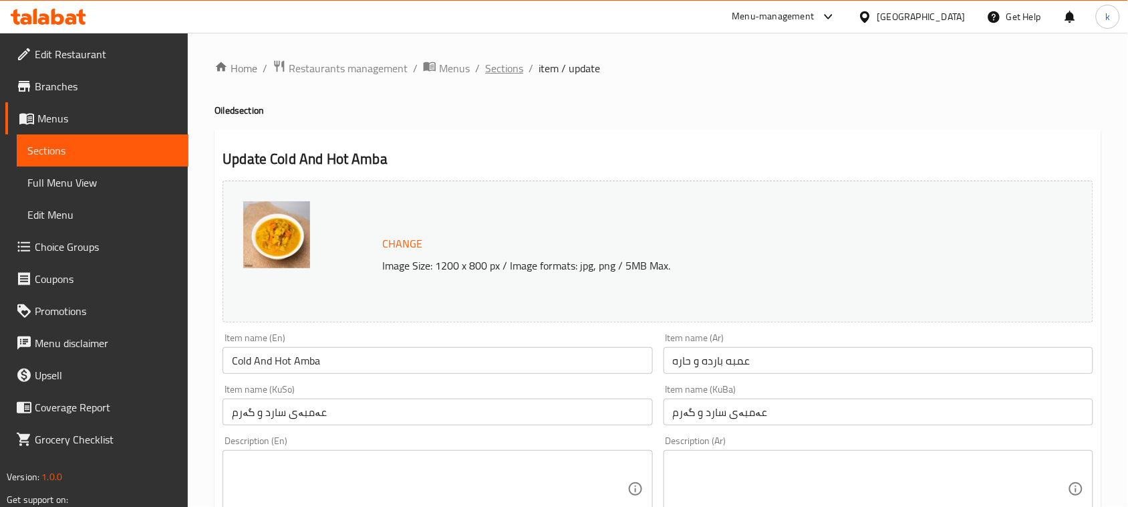
click at [509, 76] on span "Sections" at bounding box center [504, 68] width 38 height 16
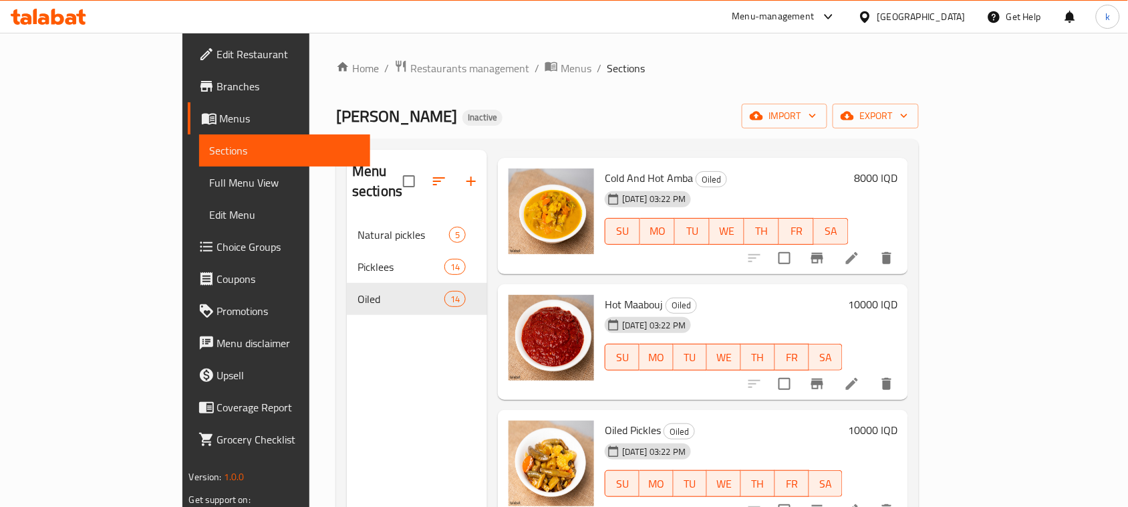
scroll to position [334, 0]
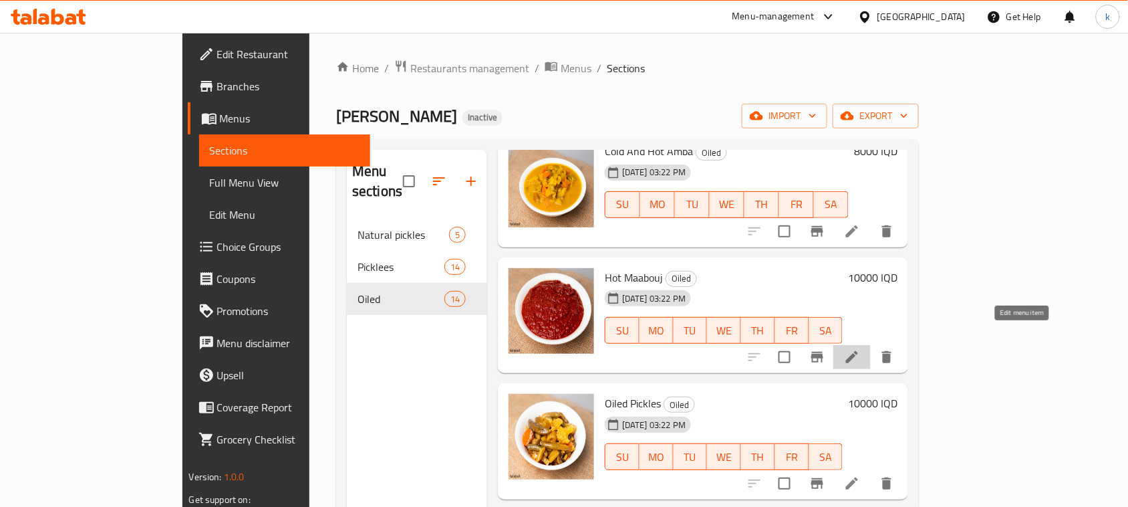
click at [860, 349] on icon at bounding box center [852, 357] width 16 height 16
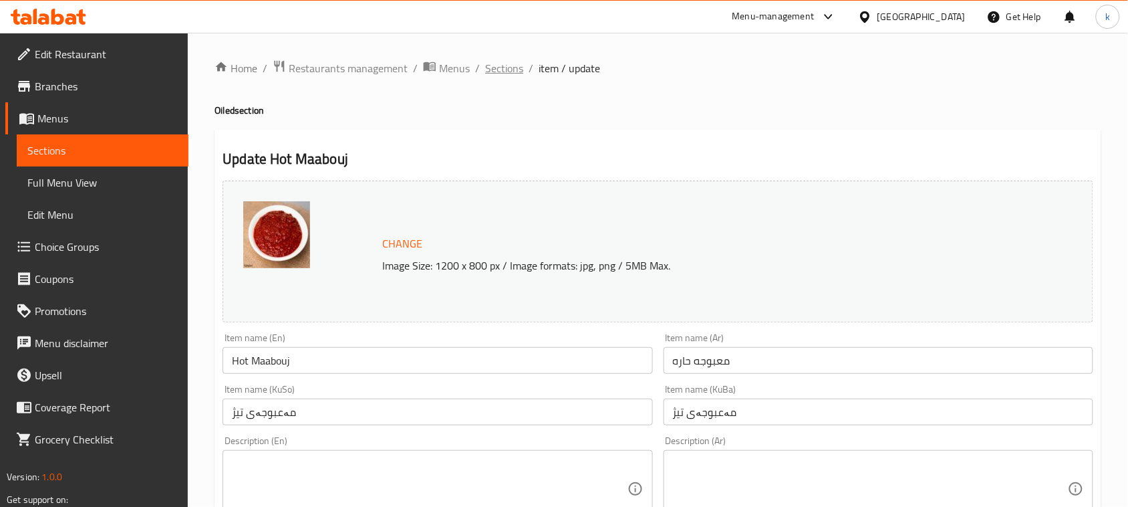
click at [499, 68] on span "Sections" at bounding box center [504, 68] width 38 height 16
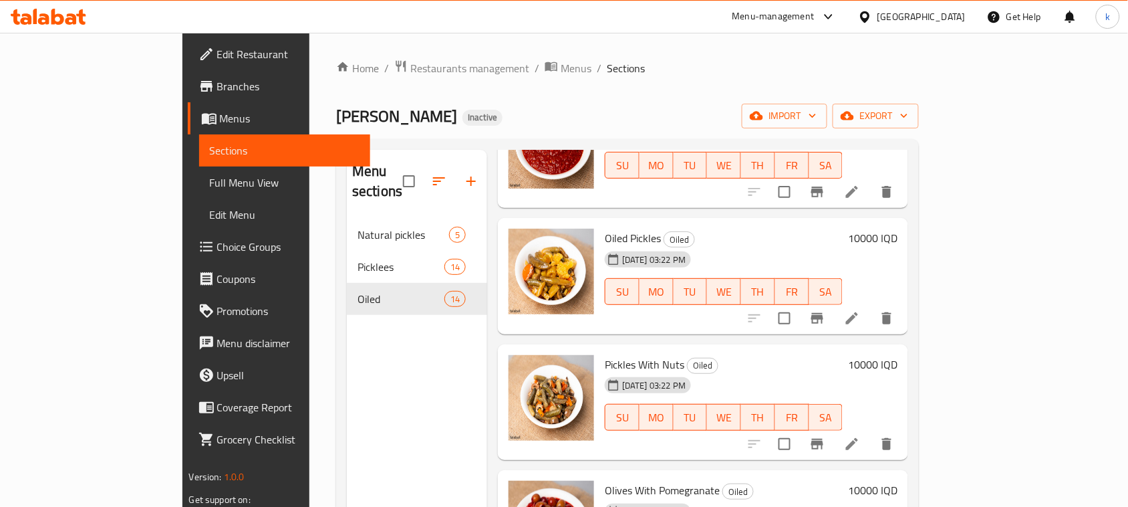
scroll to position [501, 0]
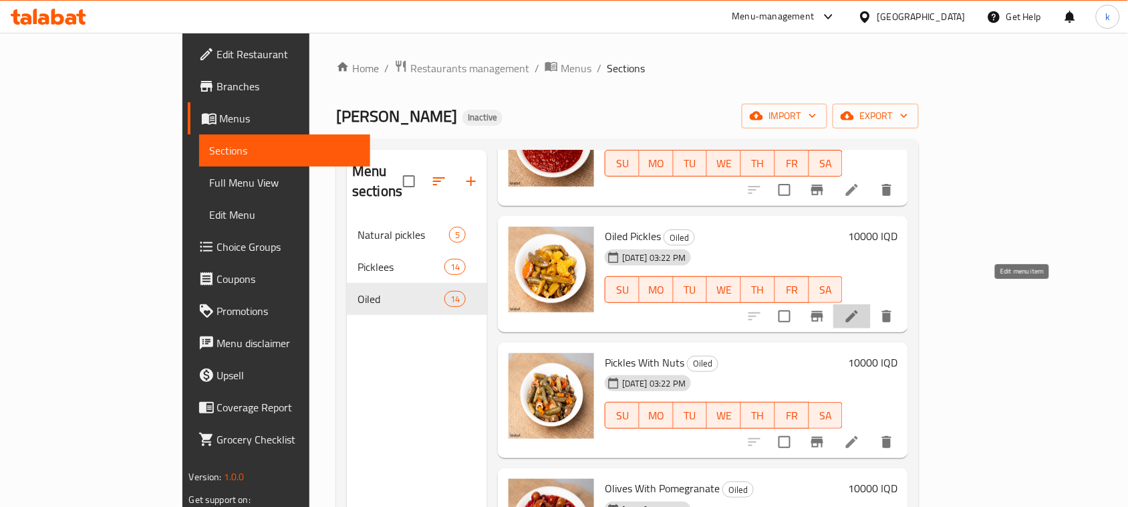
click at [860, 308] on icon at bounding box center [852, 316] width 16 height 16
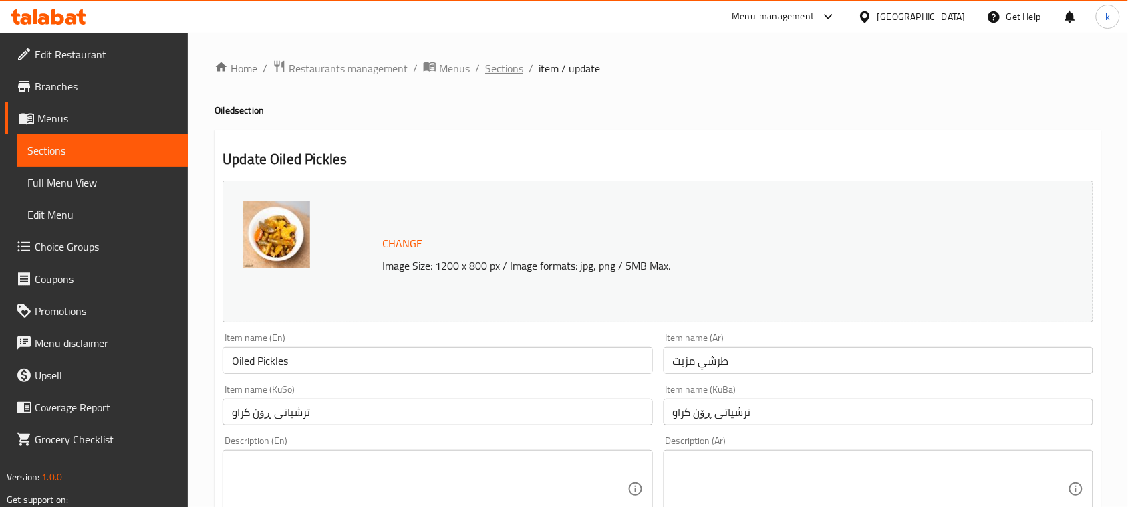
click at [500, 74] on span "Sections" at bounding box center [504, 68] width 38 height 16
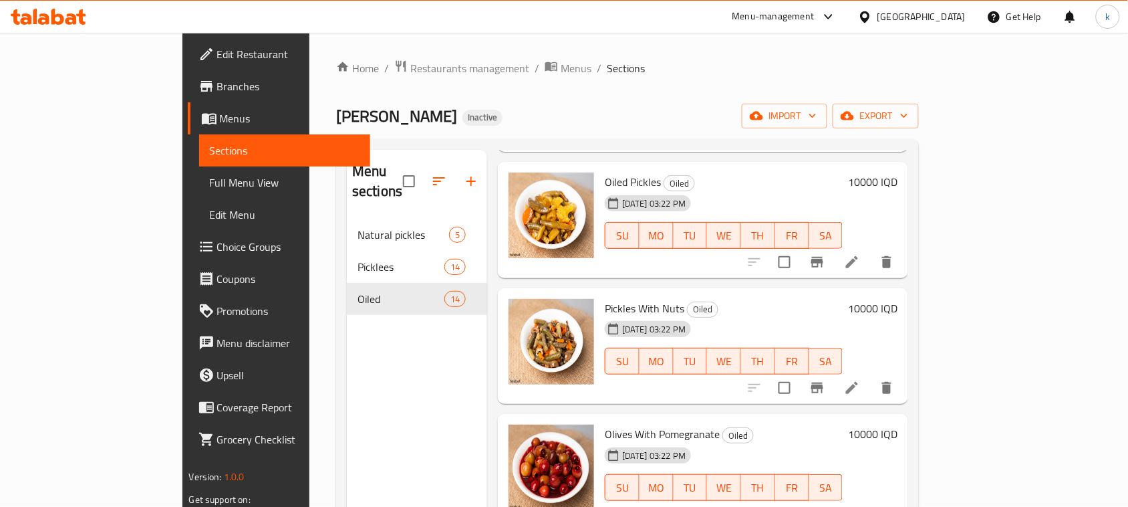
scroll to position [585, 0]
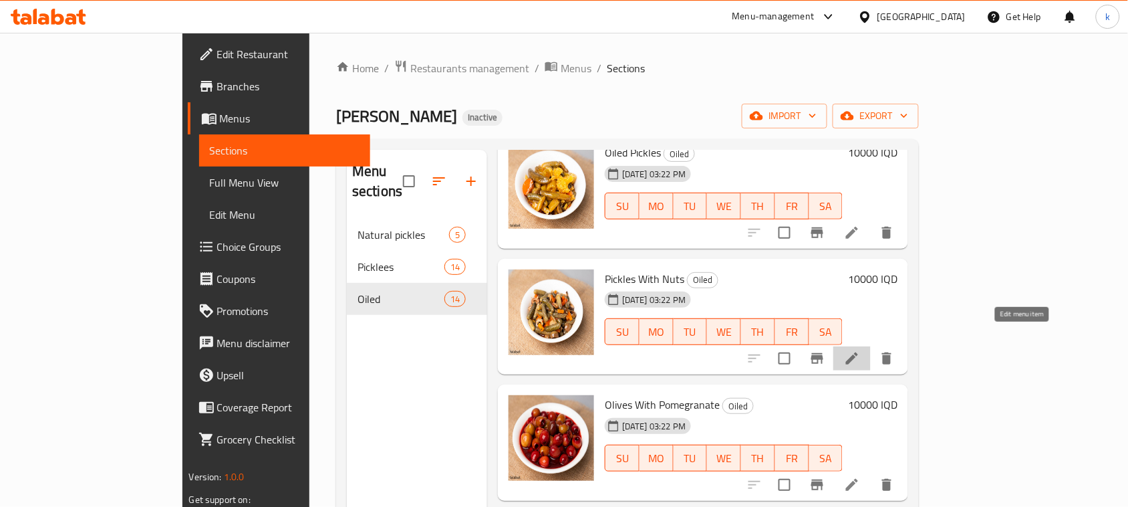
click at [860, 350] on icon at bounding box center [852, 358] width 16 height 16
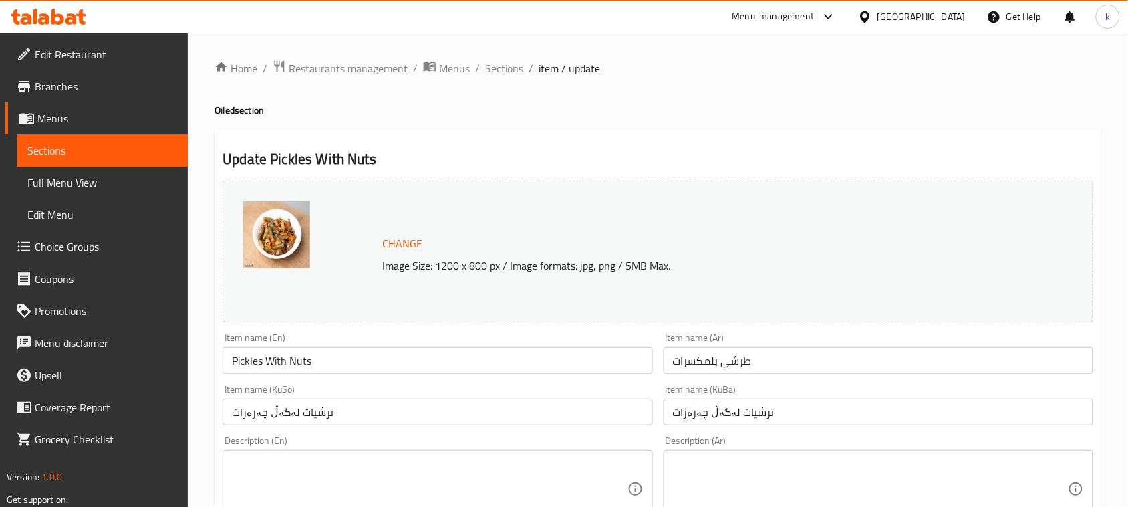
click at [819, 408] on input "ترشیات لەگەڵ چەرەزات" at bounding box center [879, 411] width 430 height 27
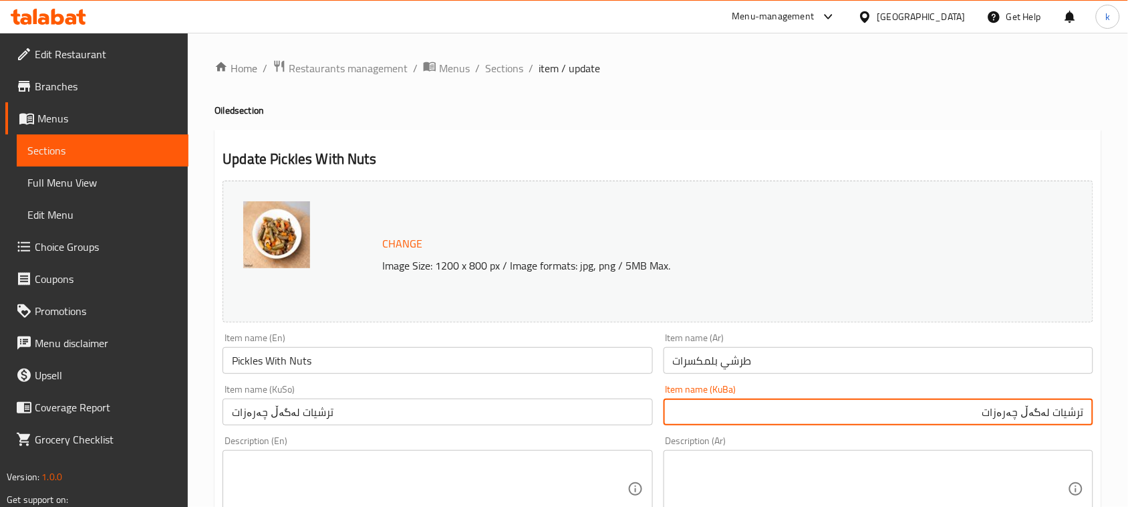
click at [1041, 415] on input "ترشیات لەگەڵ چەرەزات" at bounding box center [879, 411] width 430 height 27
click at [1043, 414] on input "ترشیات لەگەڵ چەرەزات" at bounding box center [879, 411] width 430 height 27
drag, startPoint x: 999, startPoint y: 409, endPoint x: 1113, endPoint y: 413, distance: 113.7
type input "ترشیات بە چەرەزات"
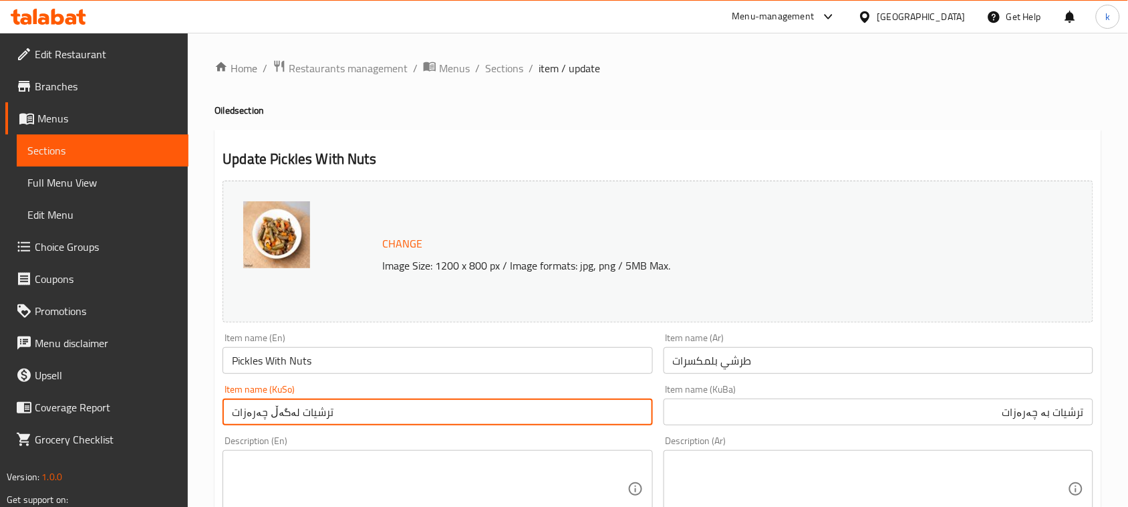
drag, startPoint x: 372, startPoint y: 412, endPoint x: 115, endPoint y: 419, distance: 256.7
paste input "بە"
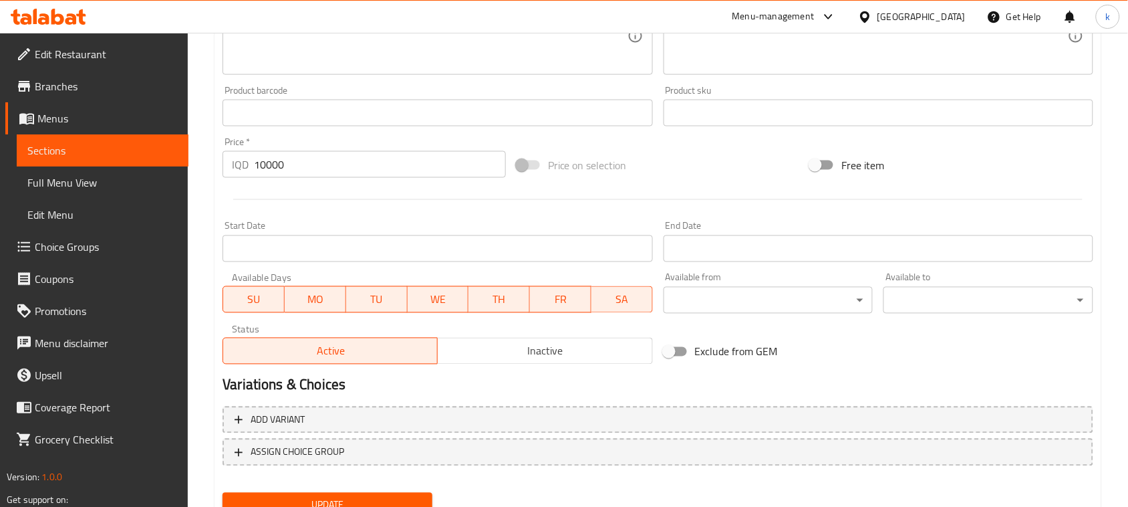
scroll to position [609, 0]
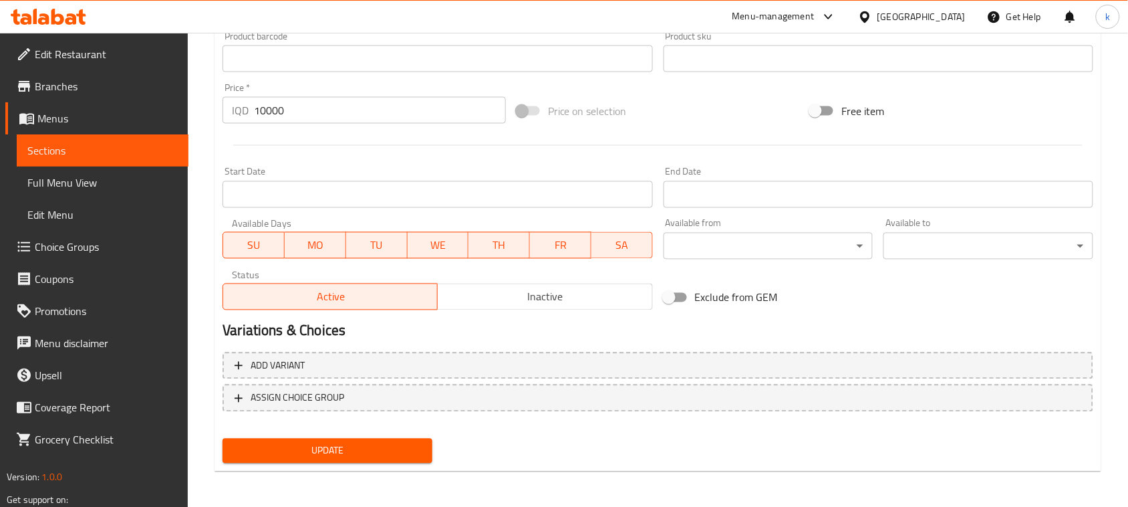
type input "ترشیات بە چەرەزات"
click at [362, 451] on span "Update" at bounding box center [327, 450] width 188 height 17
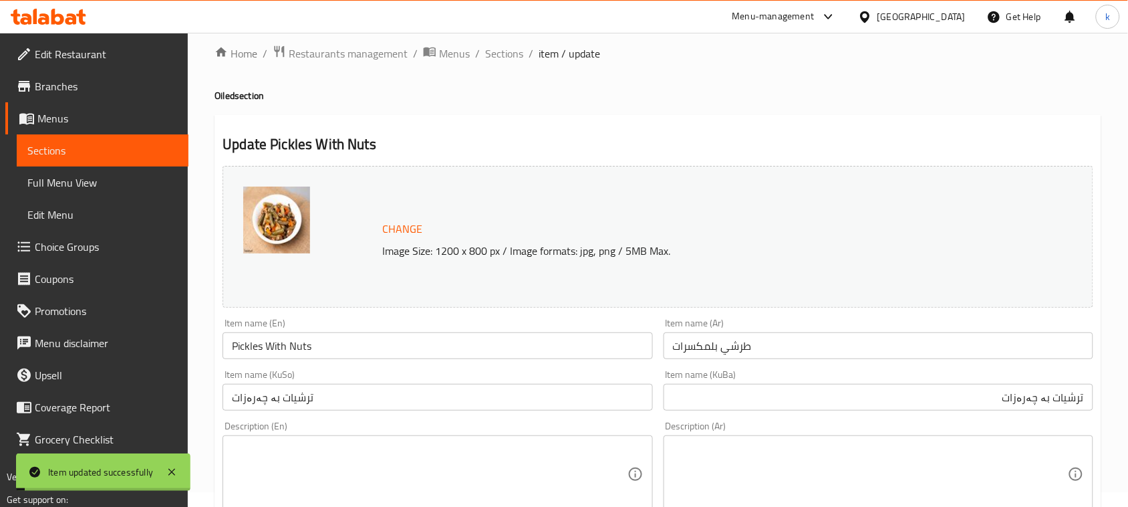
scroll to position [0, 0]
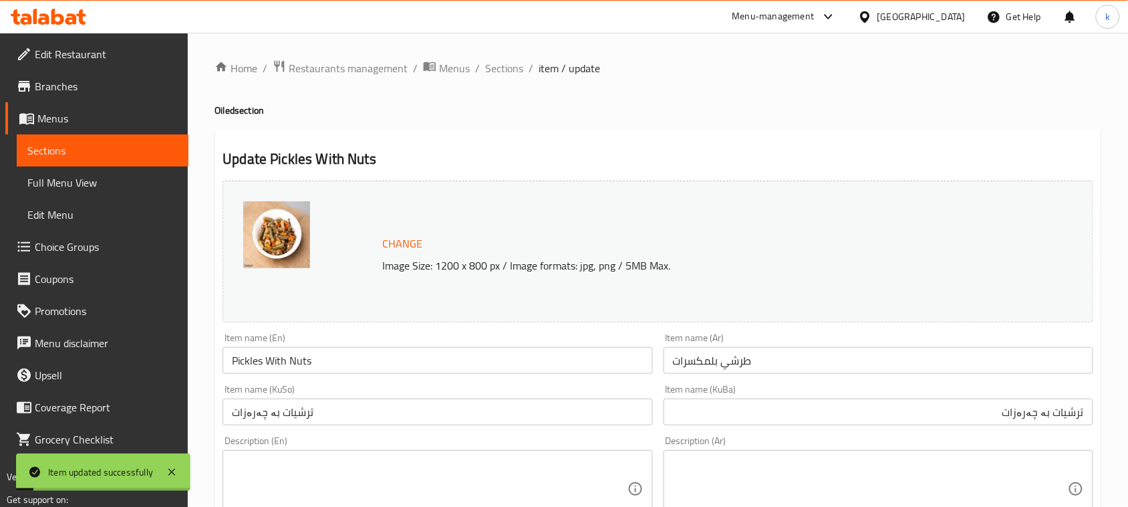
click at [513, 68] on span "Sections" at bounding box center [504, 68] width 38 height 16
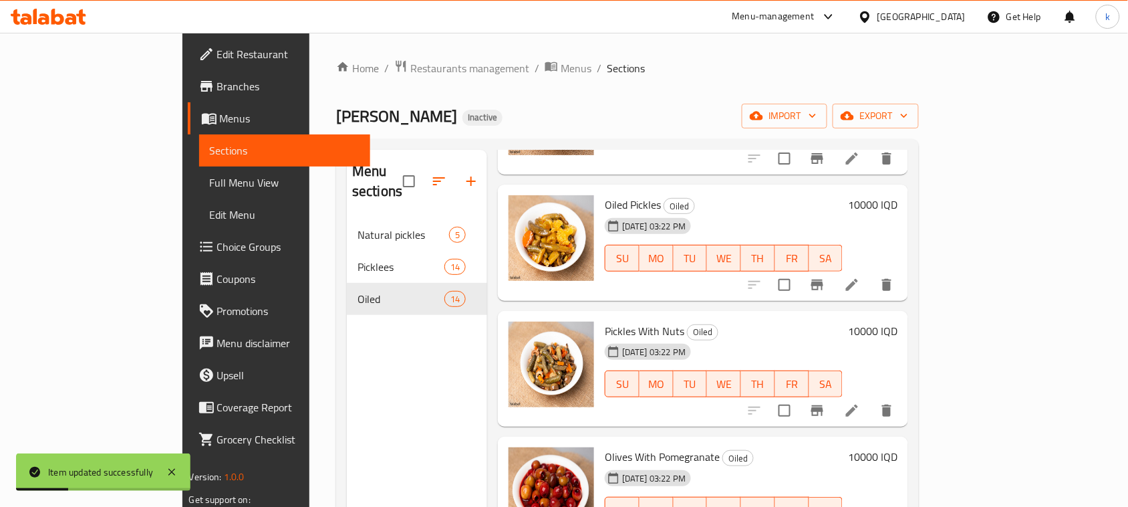
scroll to position [668, 0]
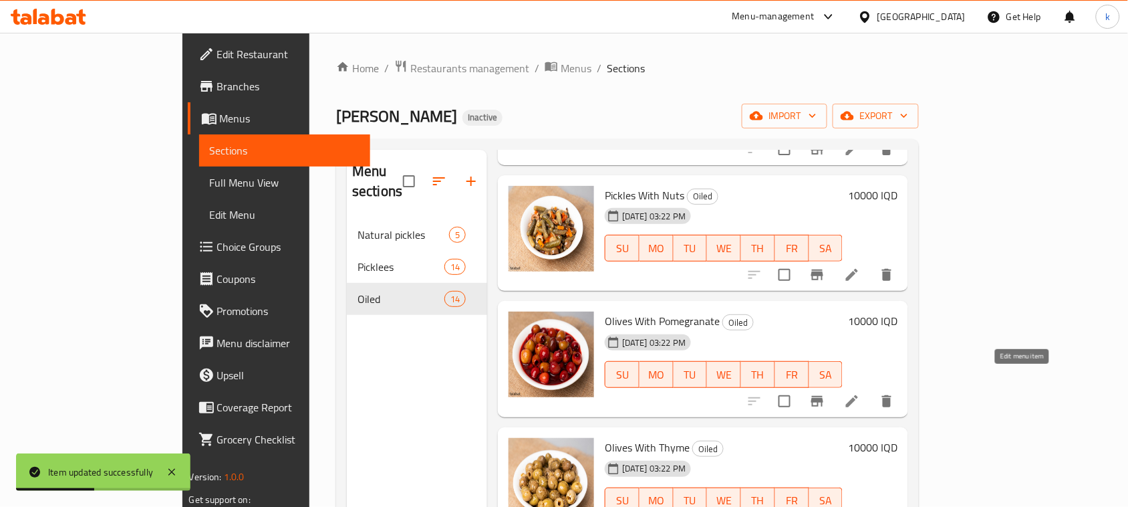
click at [860, 393] on icon at bounding box center [852, 401] width 16 height 16
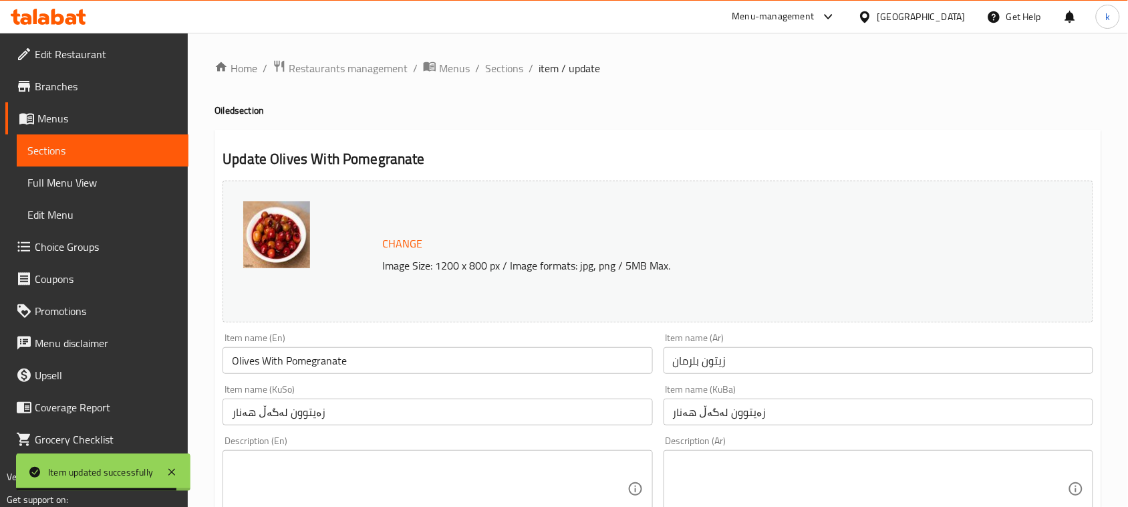
click at [783, 420] on input "زەیتوون لەگەڵ هەنار" at bounding box center [879, 411] width 430 height 27
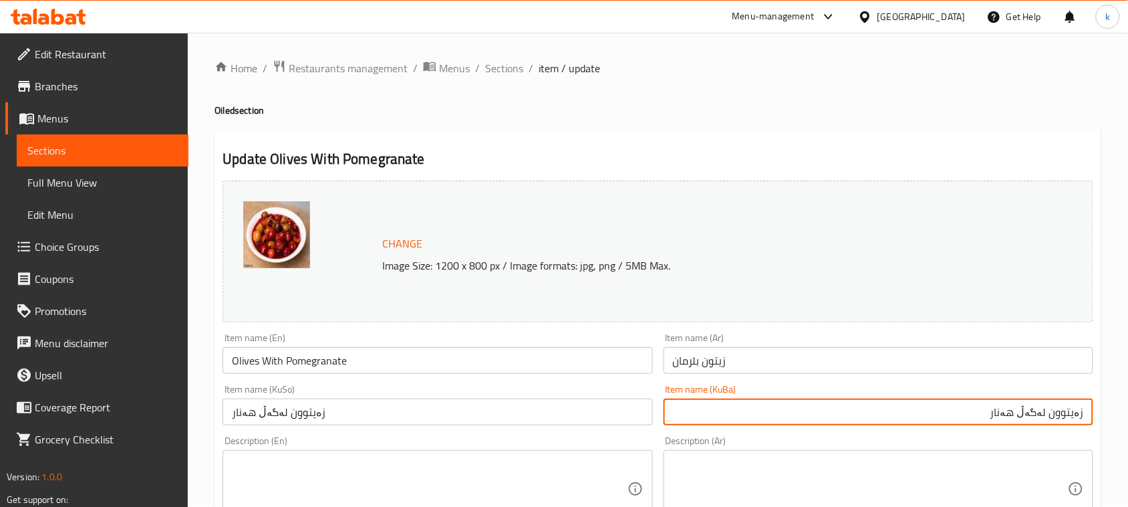
click at [1040, 413] on input "زەیتوون لەگەڵ هەنار" at bounding box center [879, 411] width 430 height 27
drag, startPoint x: 1006, startPoint y: 419, endPoint x: 1140, endPoint y: 430, distance: 134.8
click at [1128, 430] on html "​ Menu-management Iraq Get Help k Edit Restaurant Branches Menus Sections Full …" at bounding box center [564, 253] width 1128 height 507
type input "زەیتوون بە هەنار"
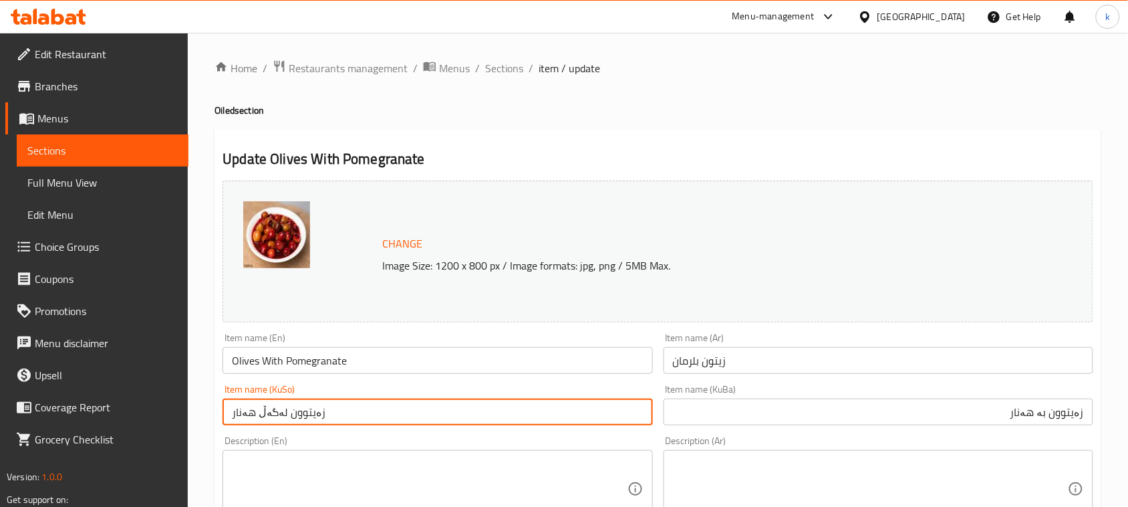
drag, startPoint x: 345, startPoint y: 410, endPoint x: 198, endPoint y: 412, distance: 147.1
paste input "بە"
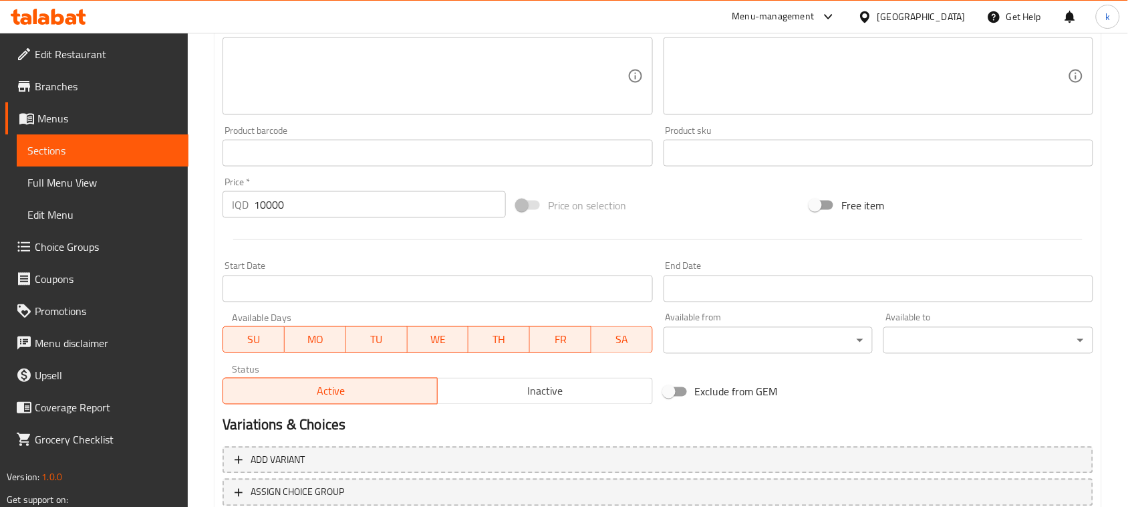
scroll to position [609, 0]
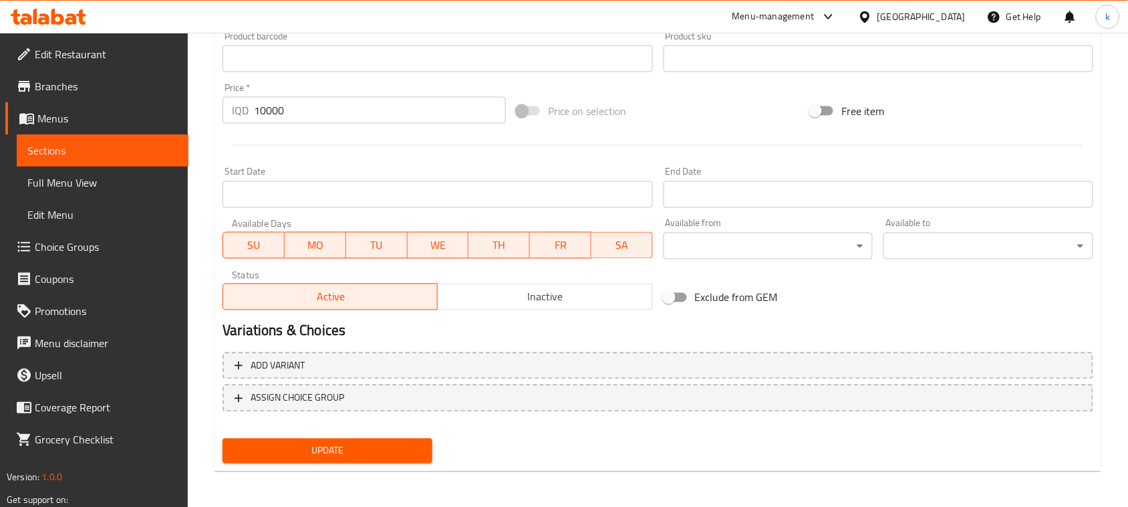
type input "زەیتوون بە هەنار"
click at [384, 452] on span "Update" at bounding box center [327, 450] width 188 height 17
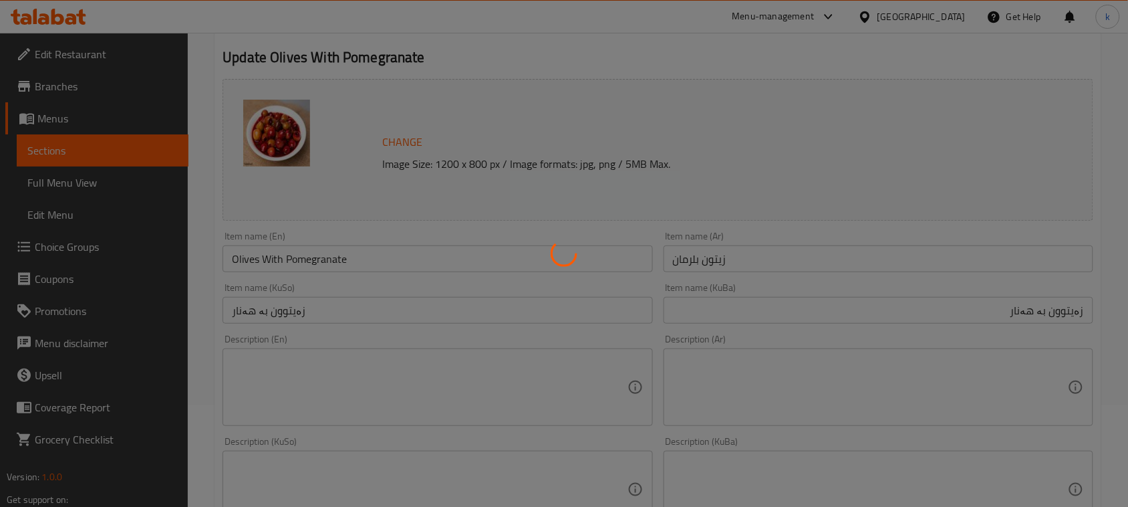
scroll to position [0, 0]
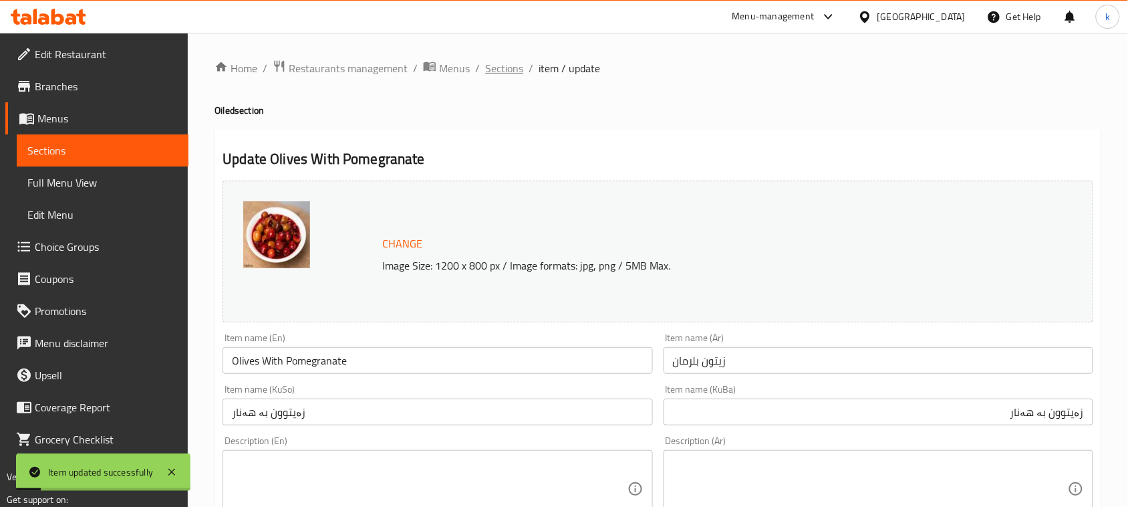
click at [505, 65] on span "Sections" at bounding box center [504, 68] width 38 height 16
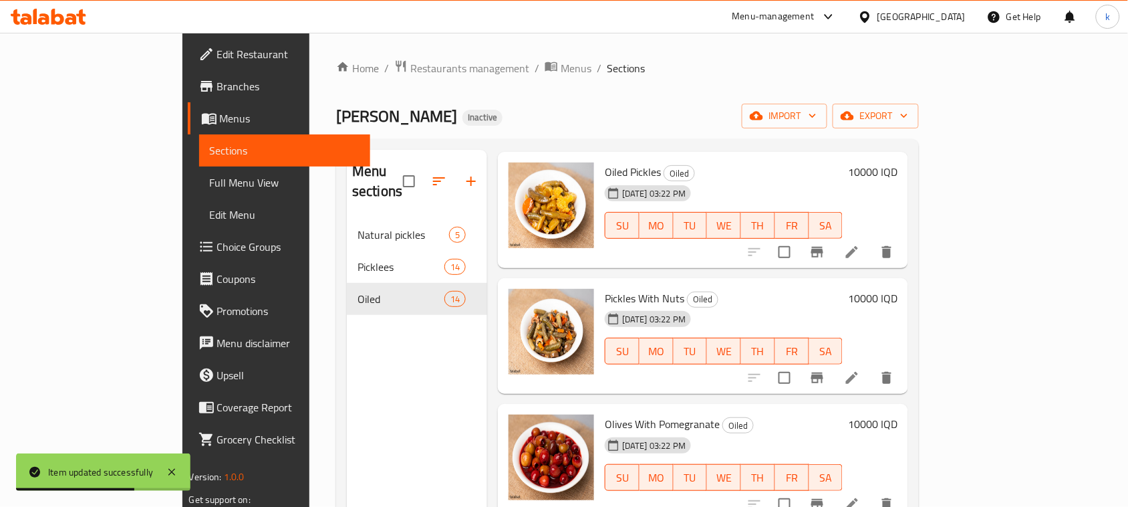
scroll to position [585, 0]
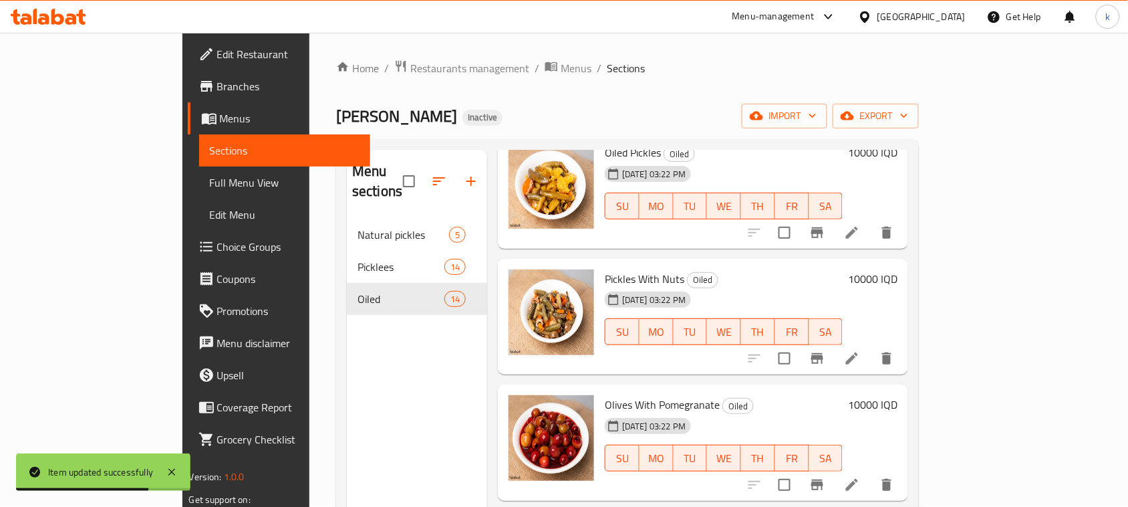
click at [860, 350] on icon at bounding box center [852, 358] width 16 height 16
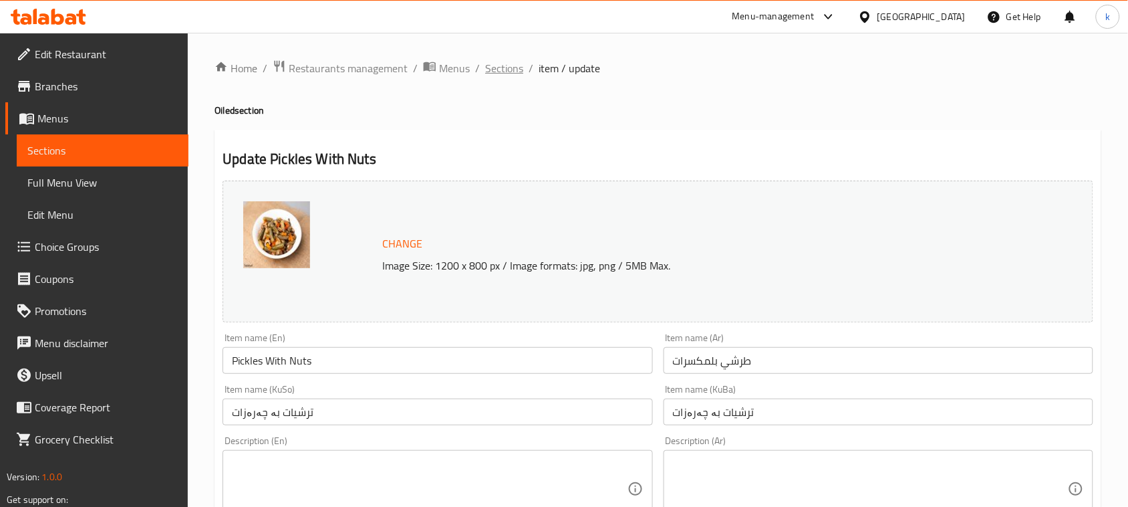
click at [503, 69] on span "Sections" at bounding box center [504, 68] width 38 height 16
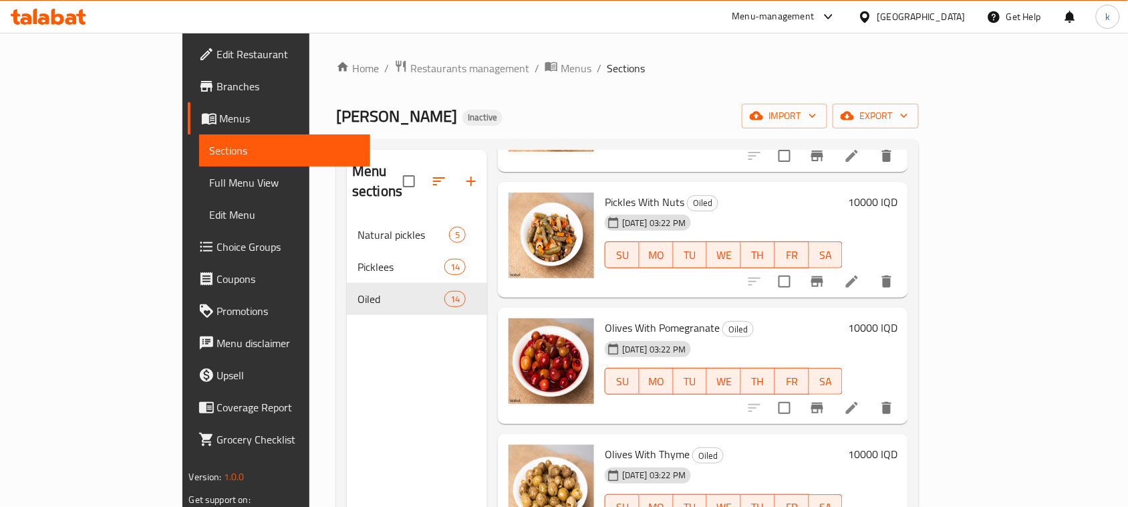
scroll to position [668, 0]
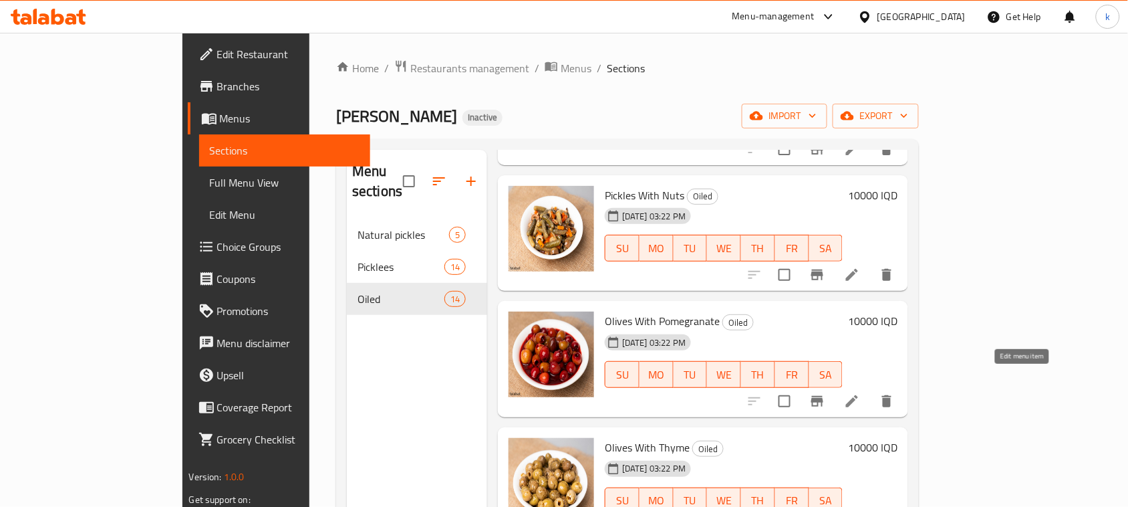
click at [858, 395] on icon at bounding box center [852, 401] width 12 height 12
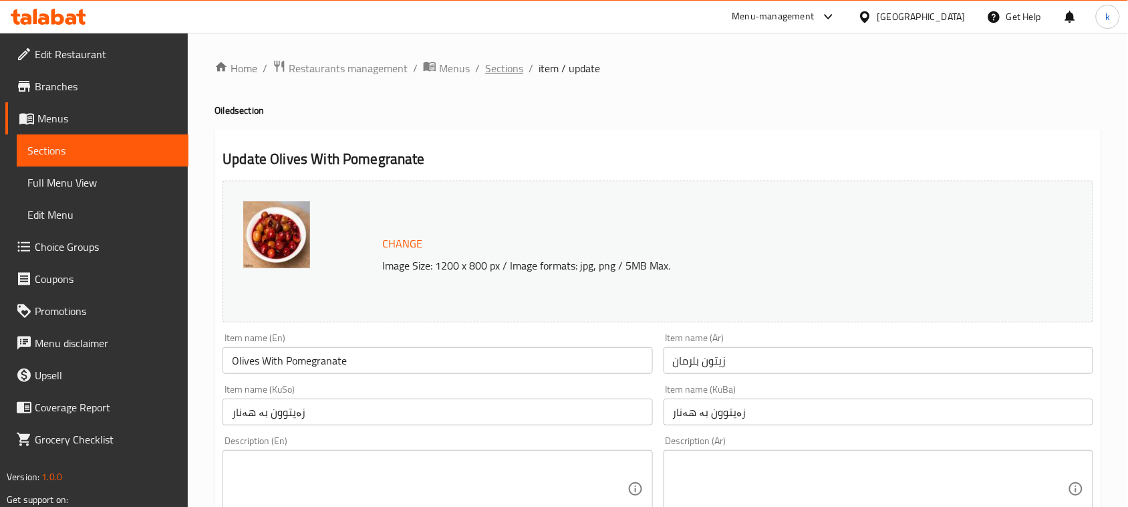
click at [498, 65] on span "Sections" at bounding box center [504, 68] width 38 height 16
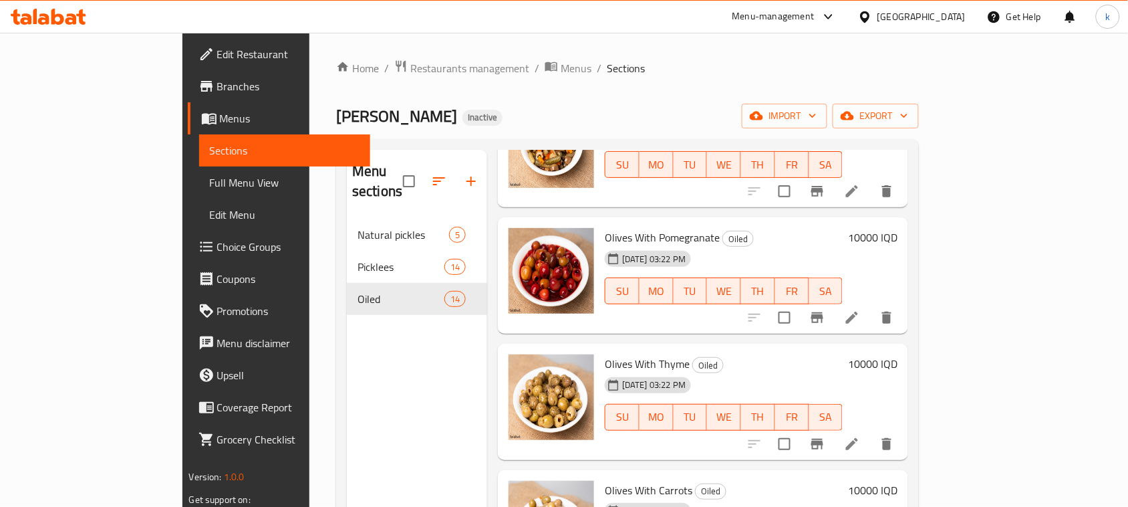
scroll to position [835, 0]
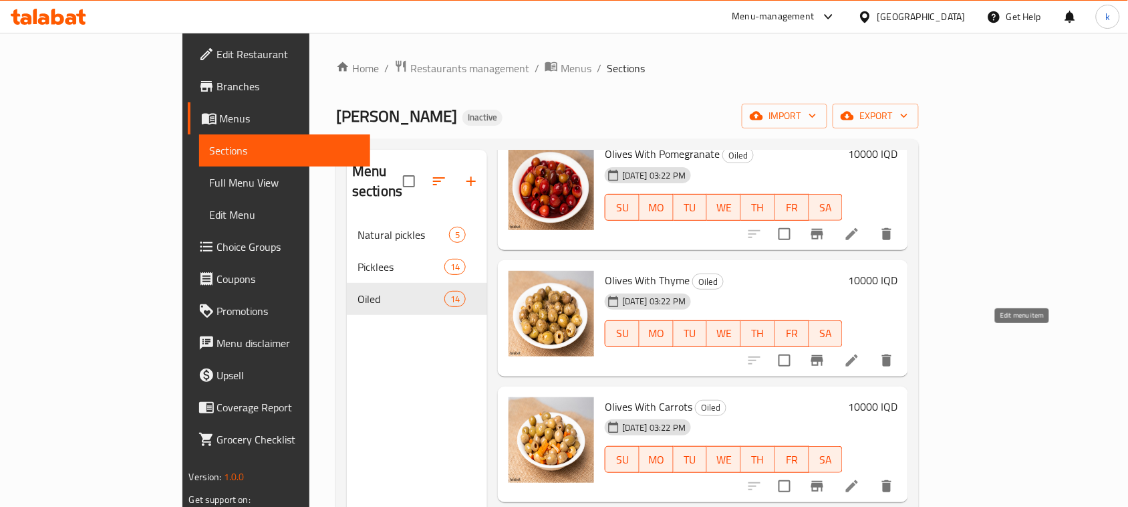
click at [860, 352] on icon at bounding box center [852, 360] width 16 height 16
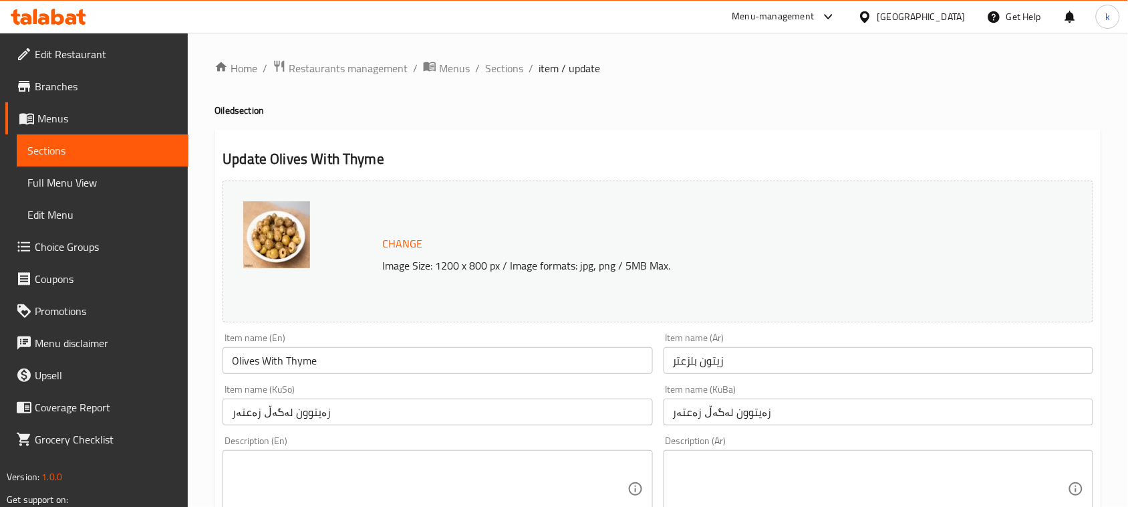
click at [708, 406] on input "زەیتوون لەگەڵ زەعتەر" at bounding box center [879, 411] width 430 height 27
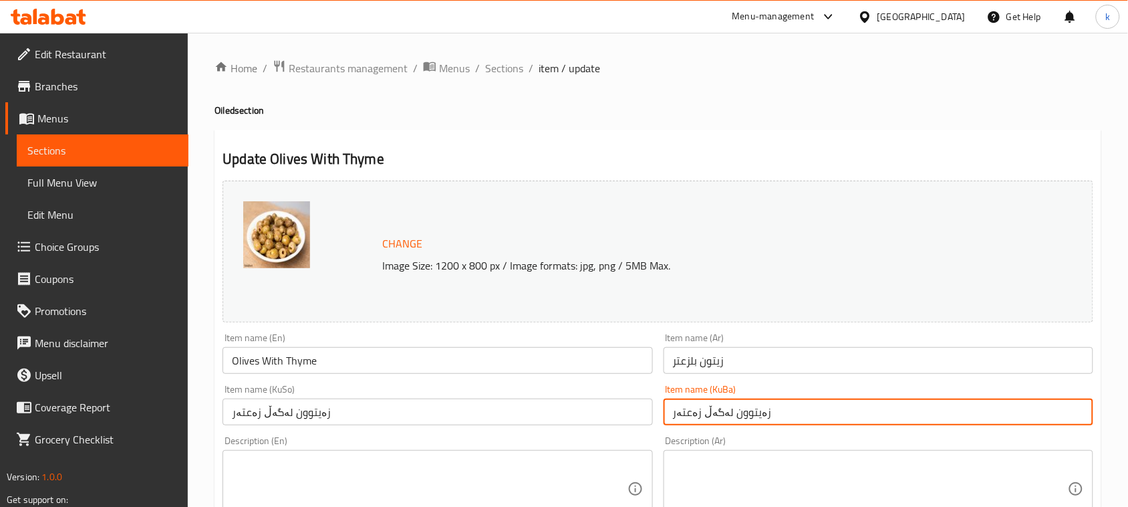
click at [708, 406] on input "زەیتوون لەگەڵ زەعتەر" at bounding box center [879, 411] width 430 height 27
click at [722, 412] on input "زەیتوون بە زەعتەر" at bounding box center [879, 411] width 430 height 27
type input "زەیتوون بە زەعتەر"
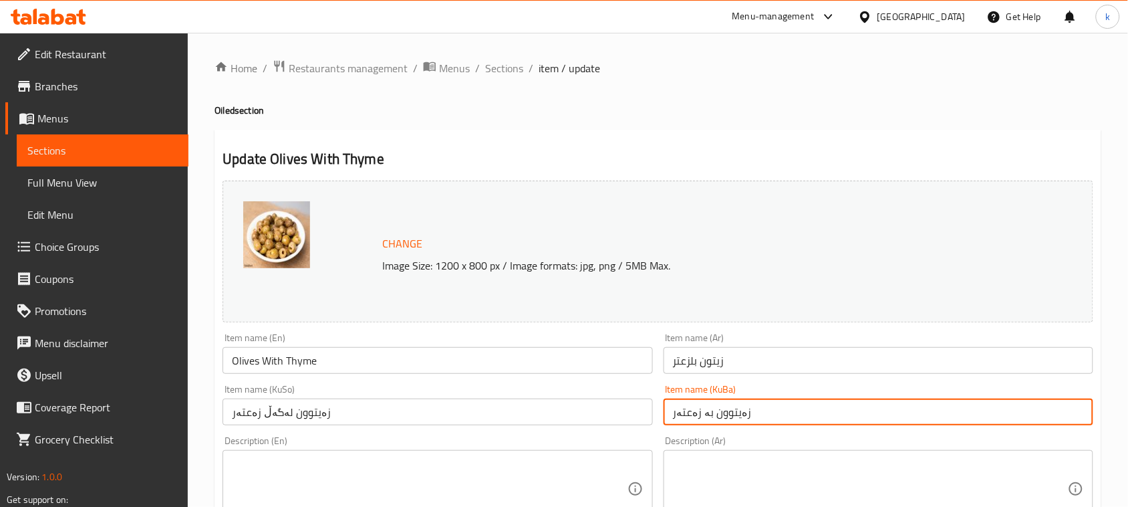
click at [278, 415] on input "زەیتوون لەگەڵ زەعتەر" at bounding box center [438, 411] width 430 height 27
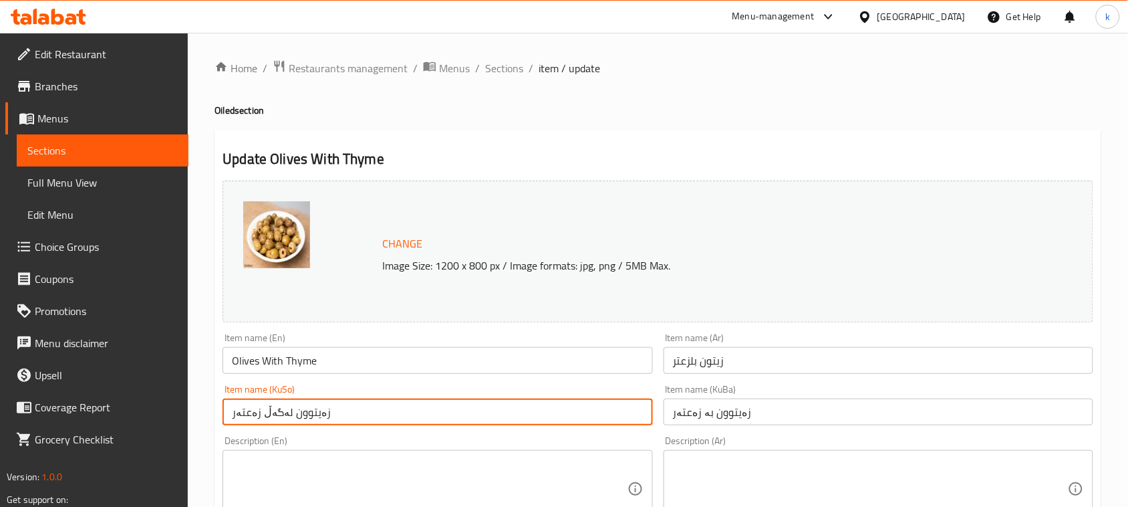
click at [278, 415] on input "زەیتوون لەگەڵ زەعتەر" at bounding box center [438, 411] width 430 height 27
paste input "بە"
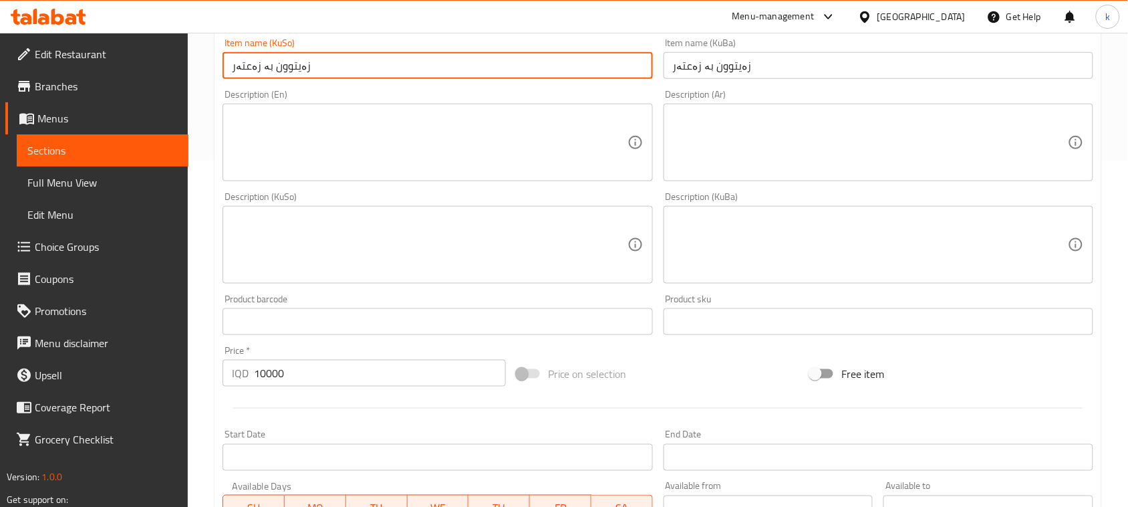
scroll to position [609, 0]
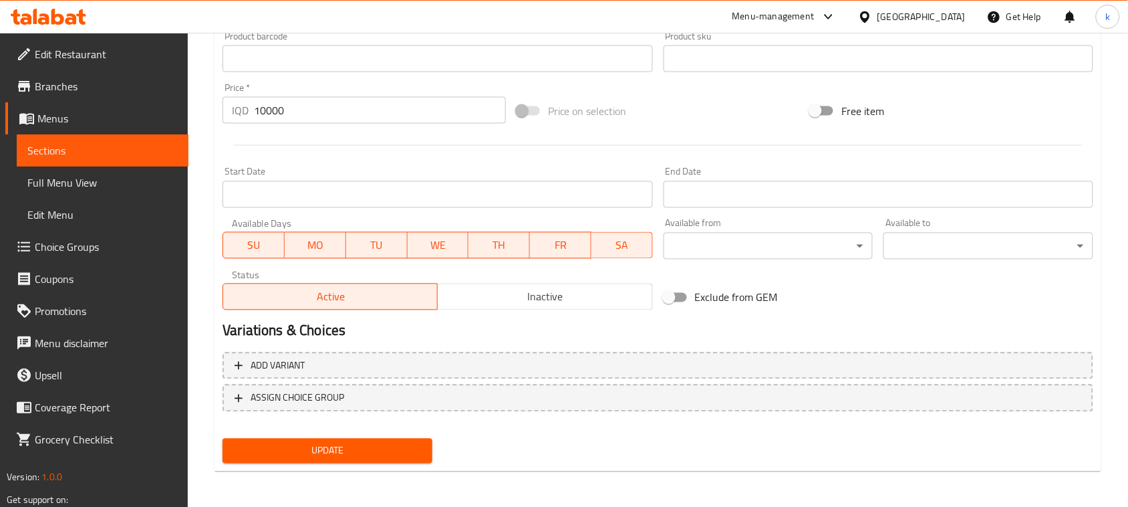
type input "زەیتوون بە زەعتەر"
click at [392, 449] on span "Update" at bounding box center [327, 450] width 188 height 17
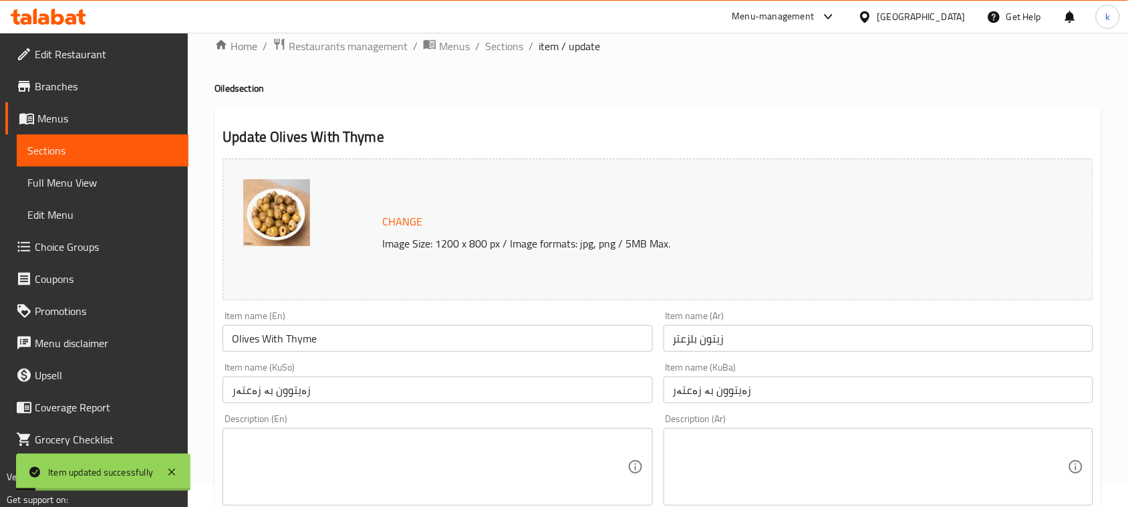
scroll to position [0, 0]
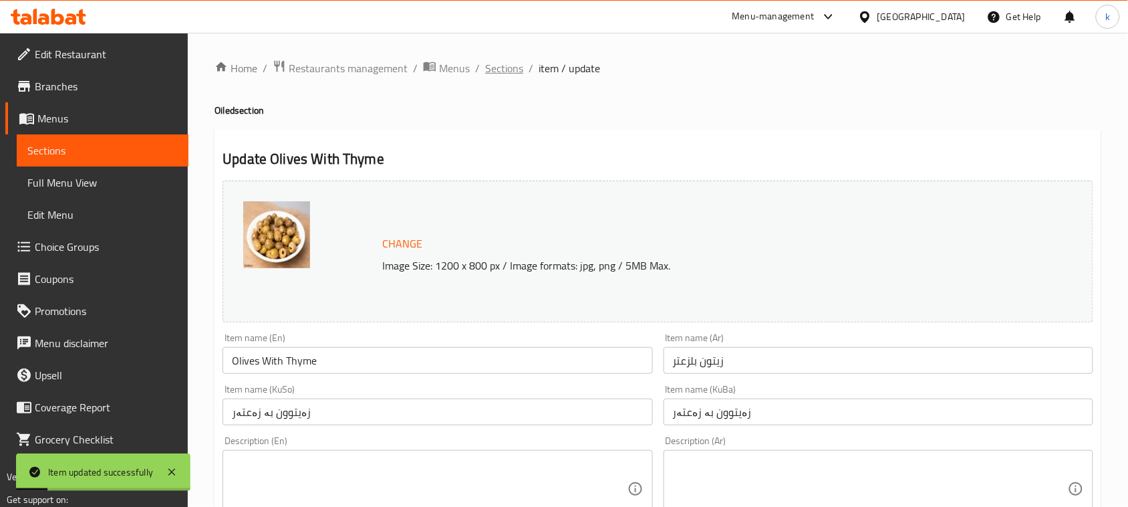
click at [499, 72] on span "Sections" at bounding box center [504, 68] width 38 height 16
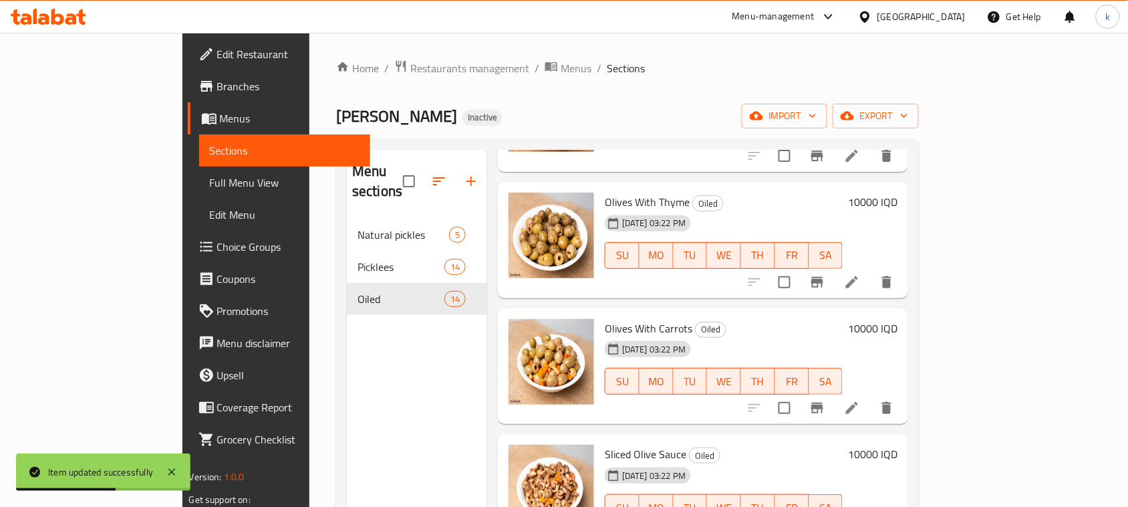
scroll to position [919, 0]
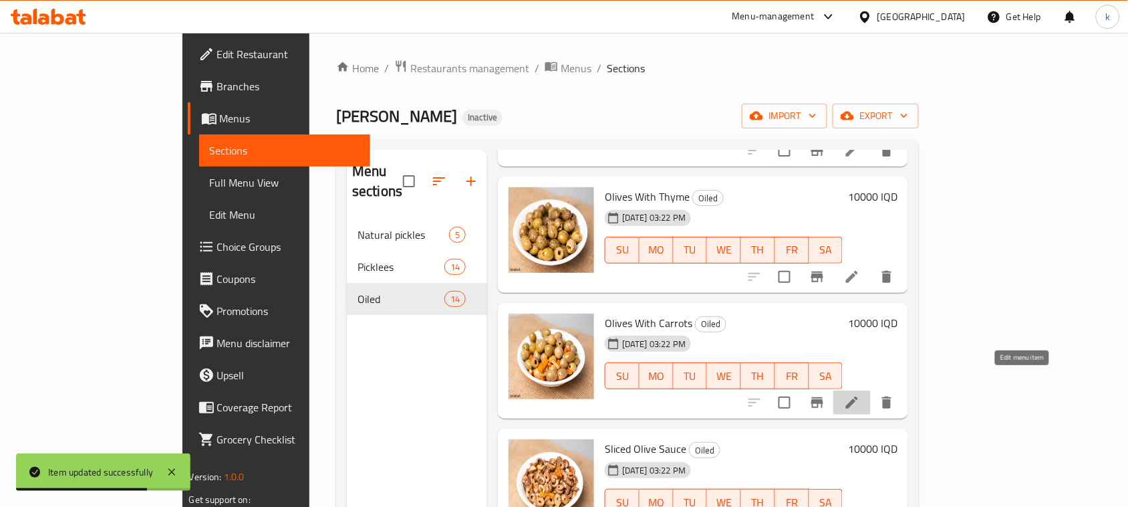
click at [860, 394] on icon at bounding box center [852, 402] width 16 height 16
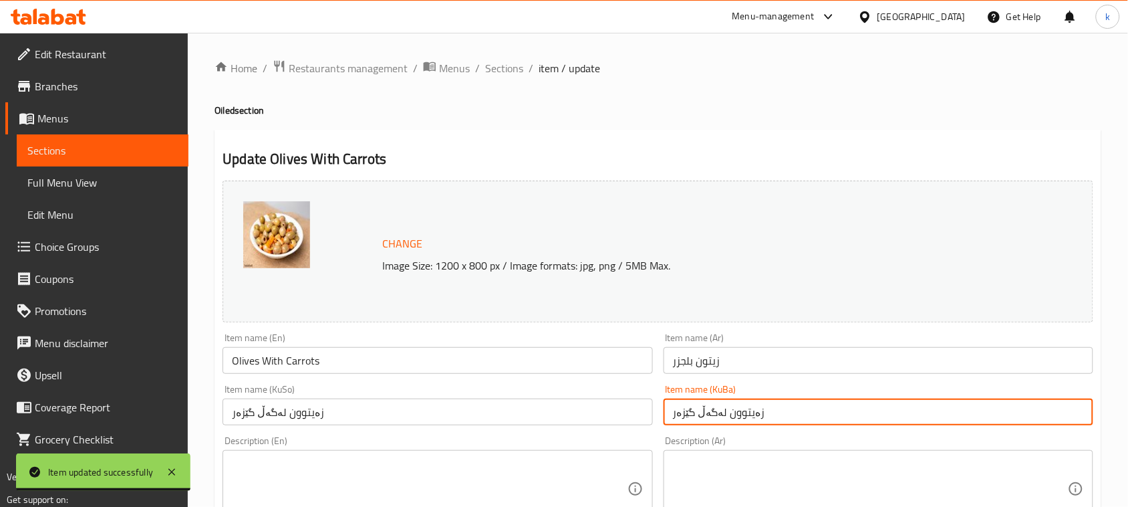
click at [710, 412] on input "زەیتوون لەگەڵ گێزەر" at bounding box center [879, 411] width 430 height 27
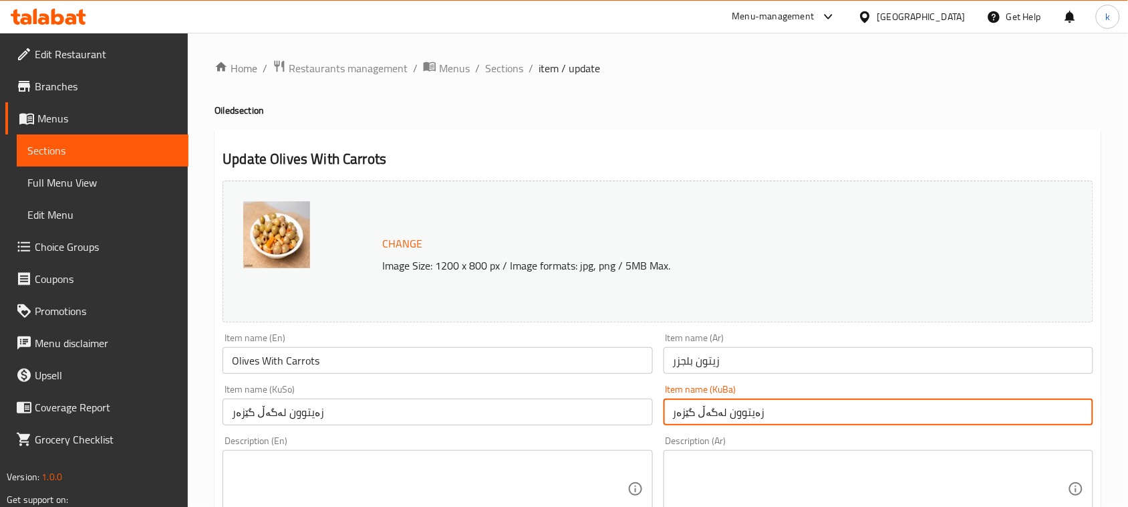
click at [710, 412] on input "زەیتوون لەگەڵ گێزەر" at bounding box center [879, 411] width 430 height 27
click at [710, 412] on input "زەیتوون بە گێزەر" at bounding box center [879, 411] width 430 height 27
type input "زەیتوون بە گێزەر"
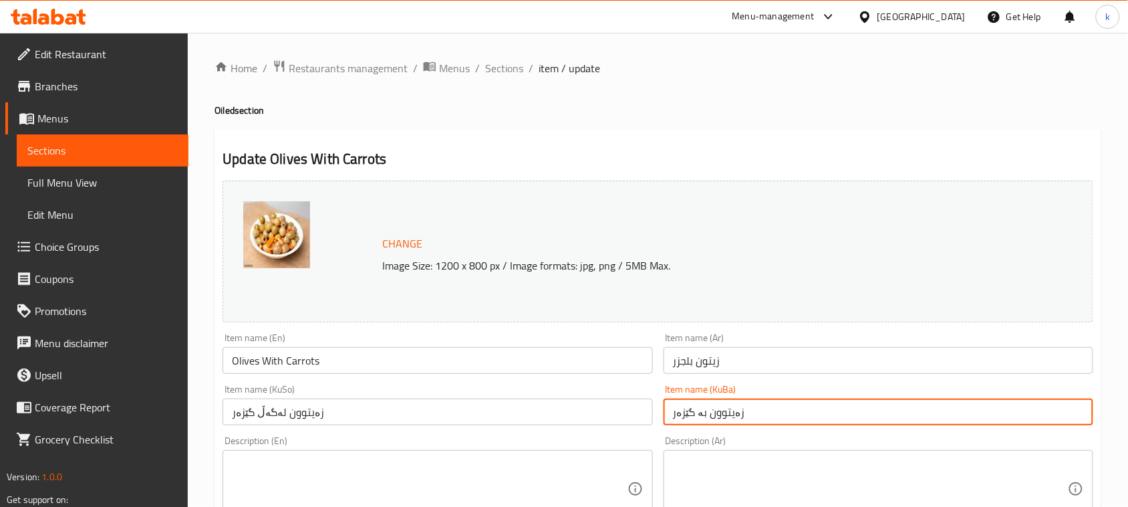
click at [298, 408] on input "زەیتوون لەگەڵ گێزەر" at bounding box center [438, 411] width 430 height 27
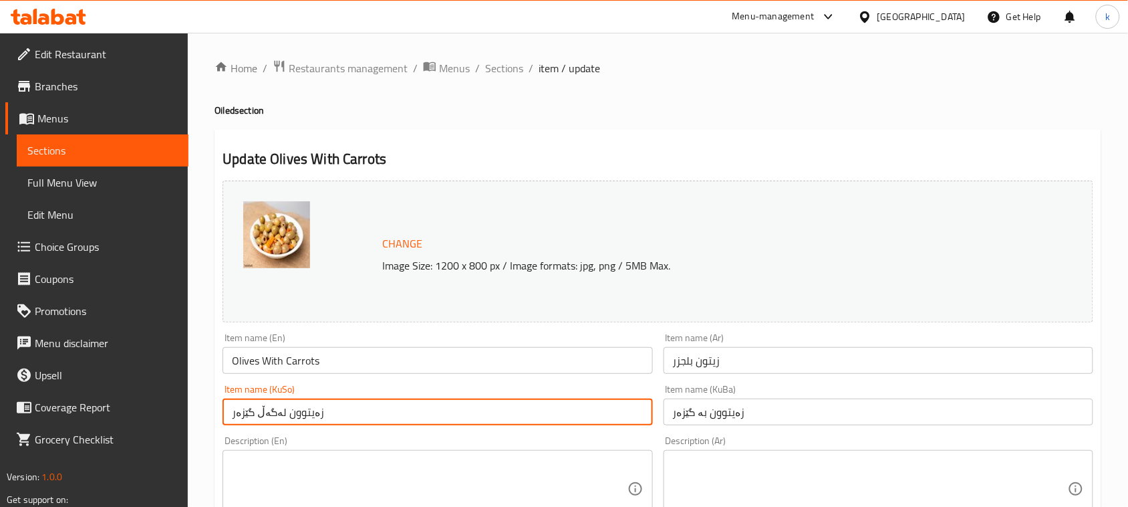
click at [298, 408] on input "زەیتوون لەگەڵ گێزەر" at bounding box center [438, 411] width 430 height 27
paste input "بە"
type input "زەیتوون بە گێزەر"
click at [493, 72] on span "Sections" at bounding box center [504, 68] width 38 height 16
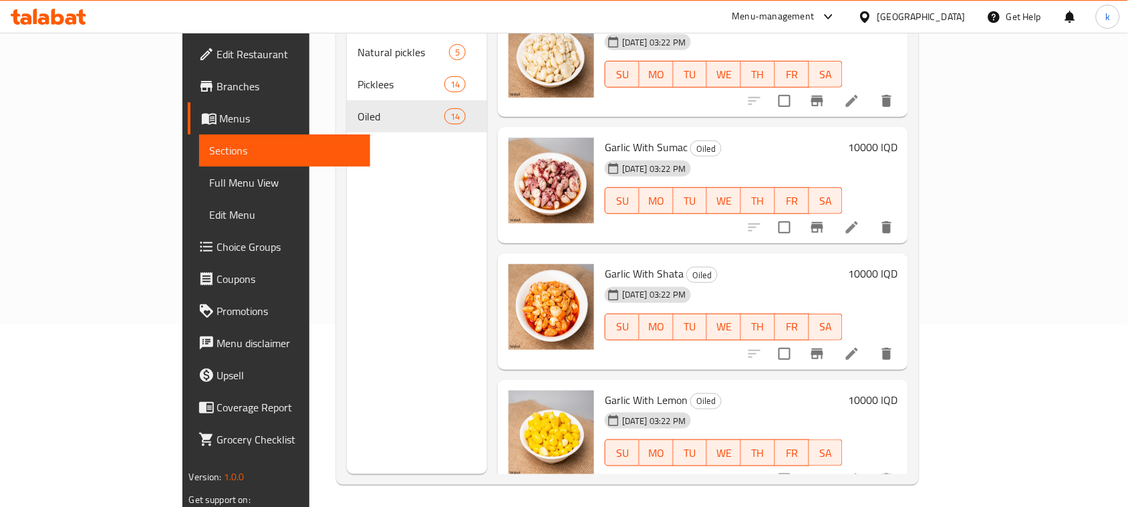
scroll to position [188, 0]
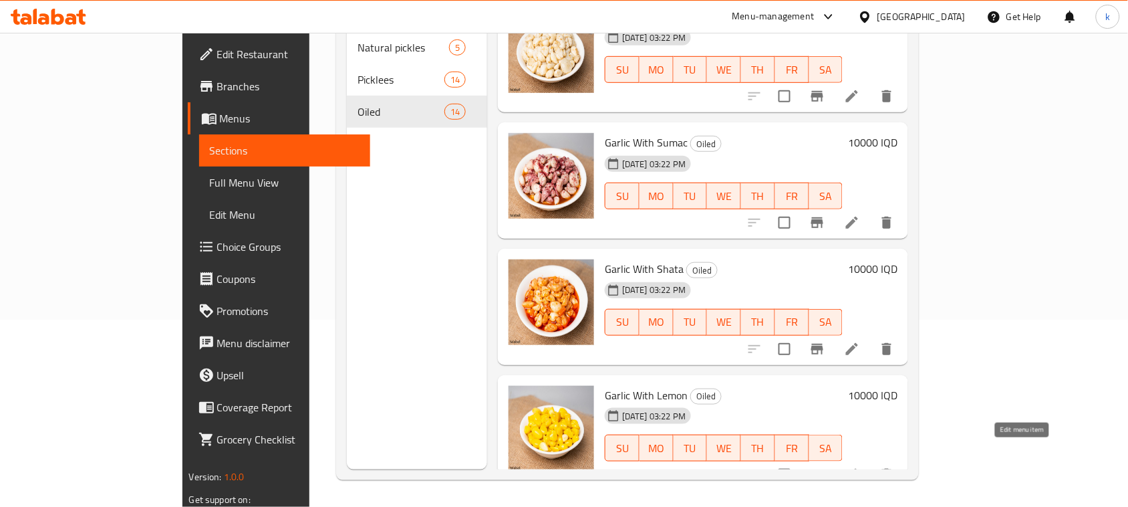
click at [860, 467] on icon at bounding box center [852, 475] width 16 height 16
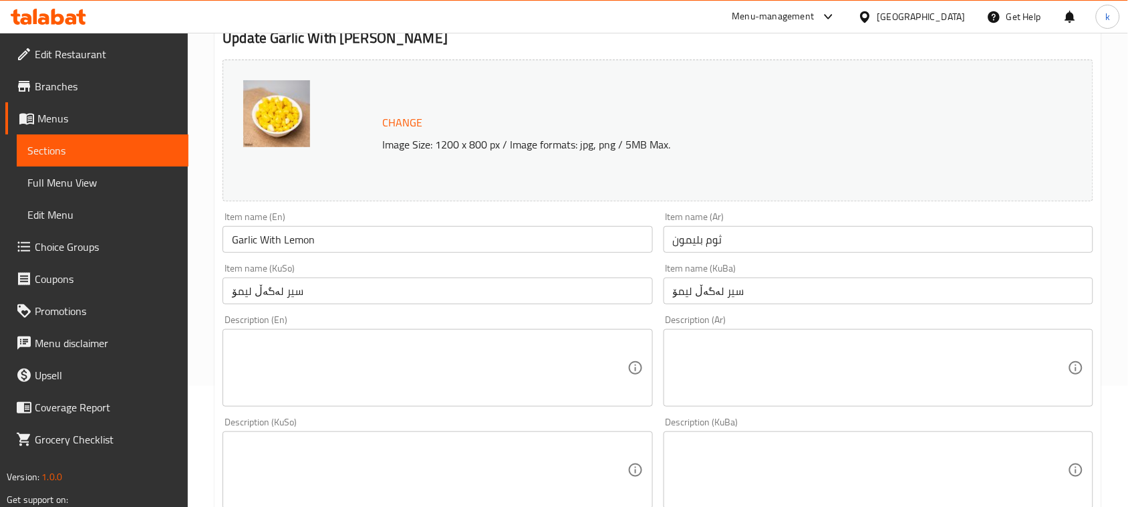
scroll to position [167, 0]
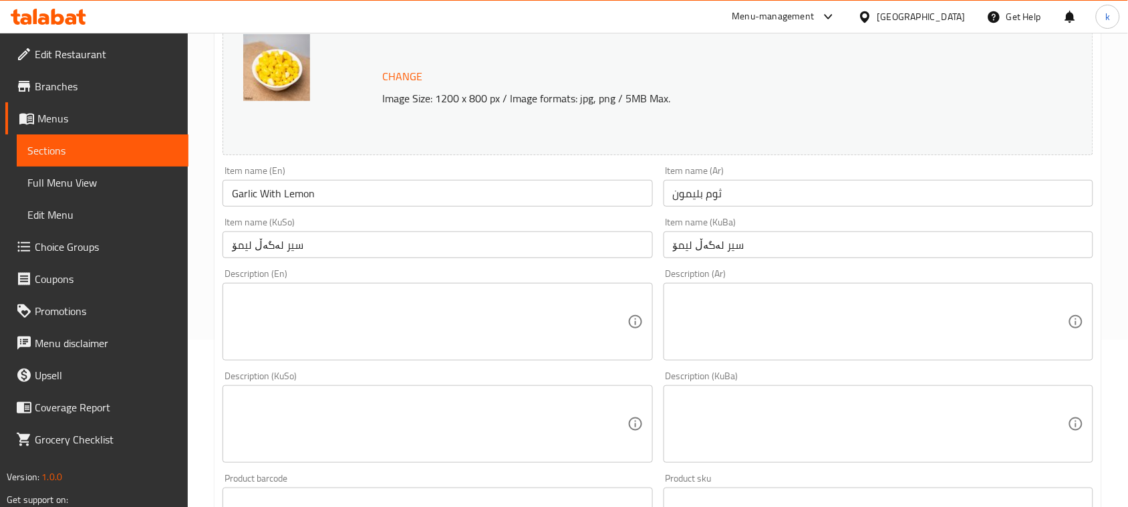
click at [706, 244] on input "سیر لەگەڵ لیمۆ" at bounding box center [879, 244] width 430 height 27
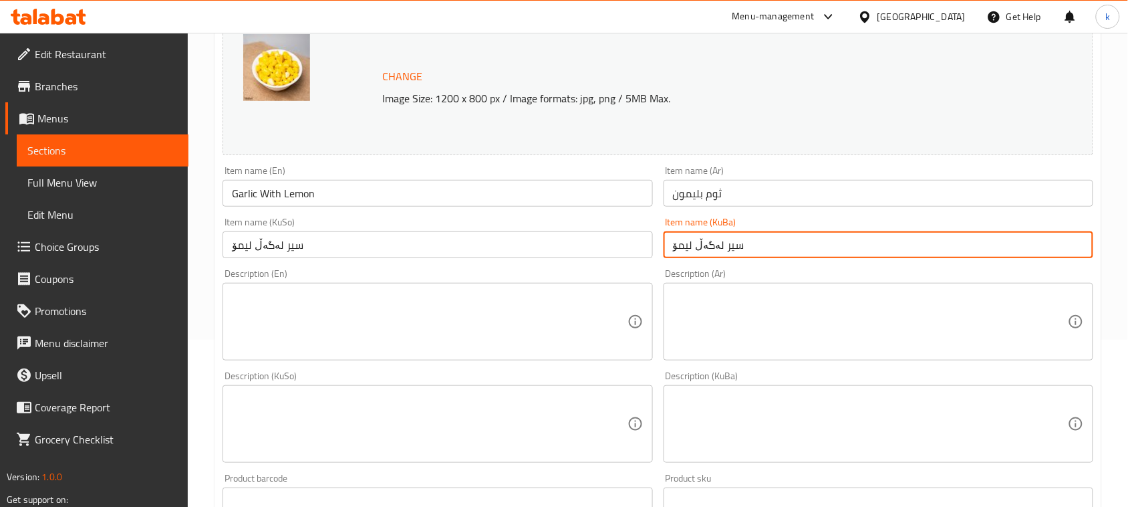
click at [706, 244] on input "سیر لەگەڵ لیمۆ" at bounding box center [879, 244] width 430 height 27
click at [706, 244] on input "سیر بە لیمۆ" at bounding box center [879, 244] width 430 height 27
type input "سیر بە لیمۆ"
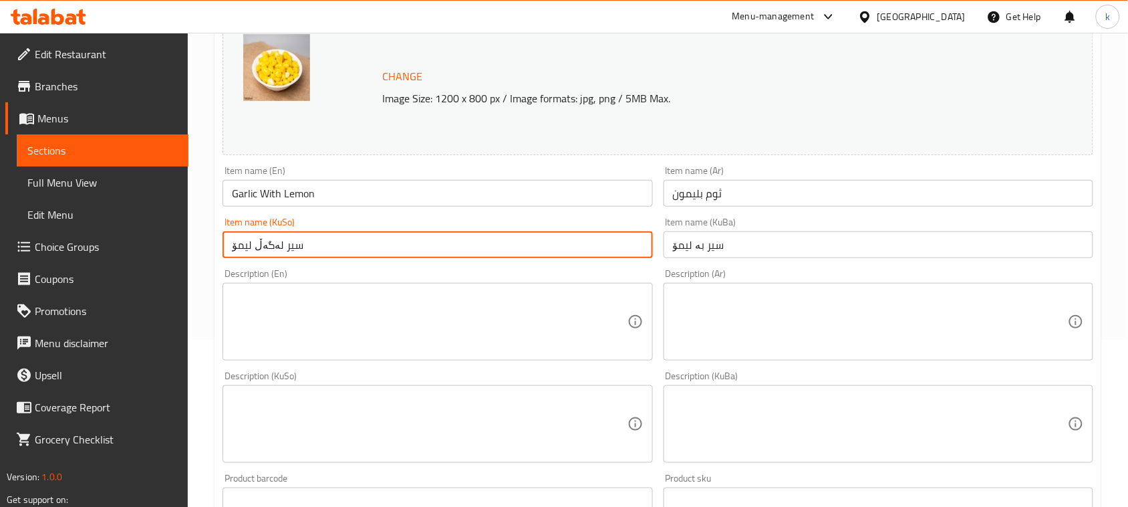
click at [279, 244] on input "سیر لەگەڵ لیمۆ" at bounding box center [438, 244] width 430 height 27
paste input "بە"
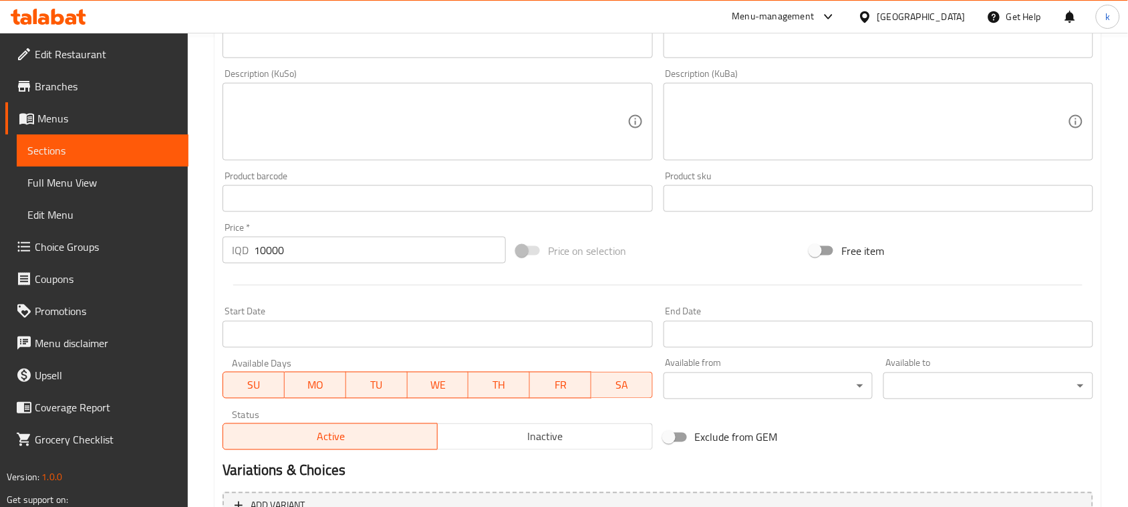
scroll to position [609, 0]
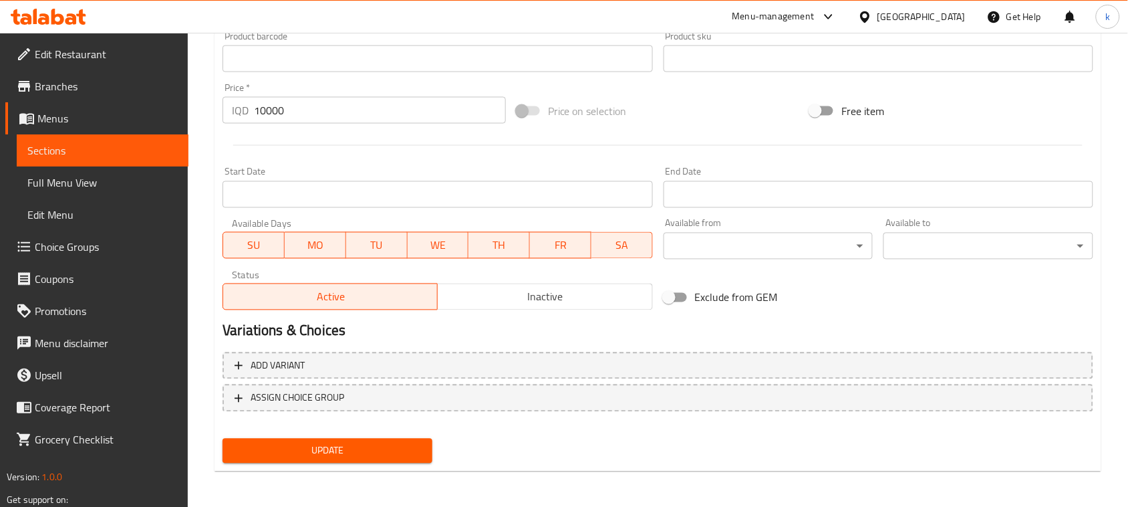
type input "سیر بە لیمۆ"
click at [334, 451] on span "Update" at bounding box center [327, 450] width 188 height 17
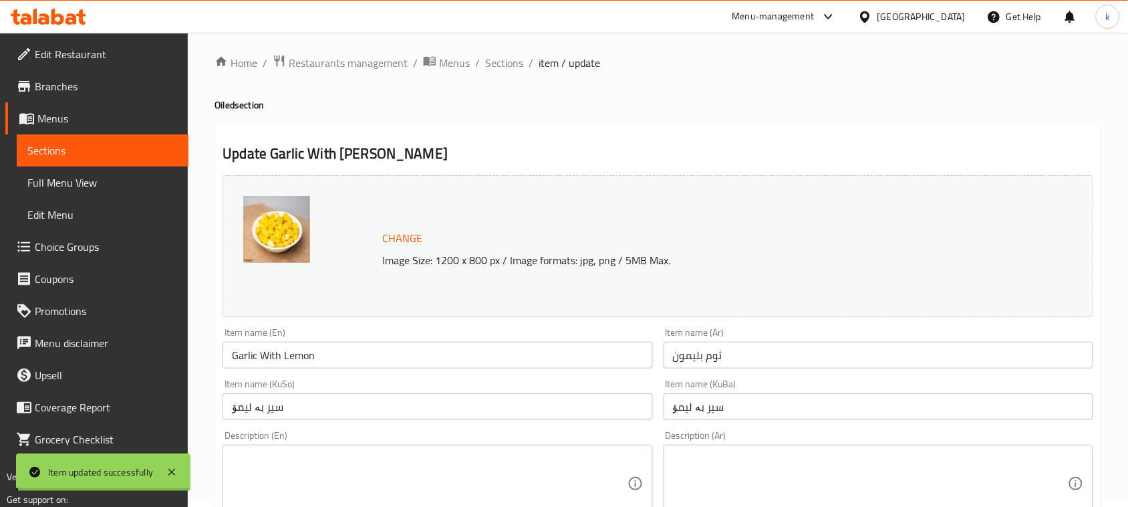
scroll to position [0, 0]
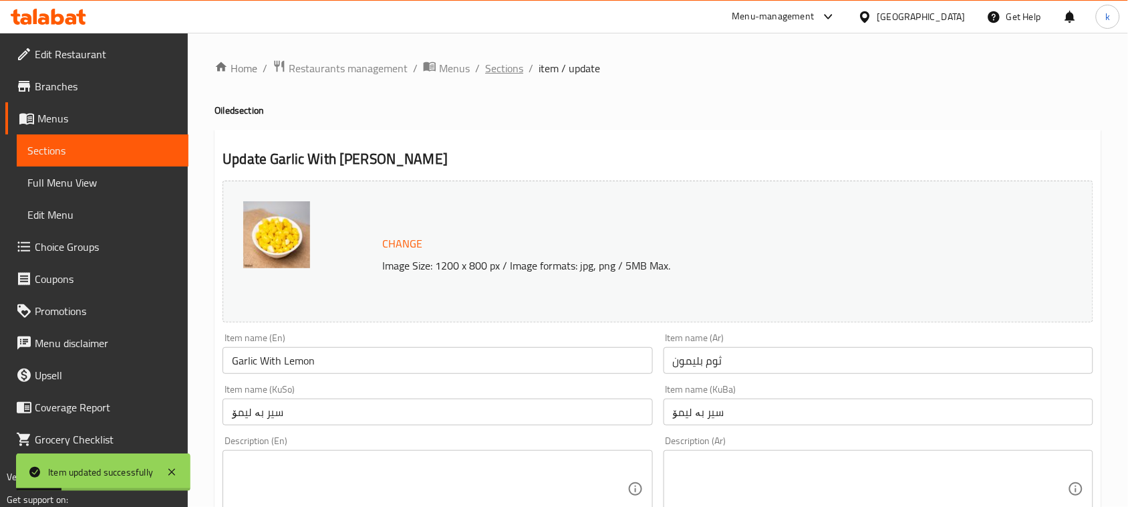
click at [497, 67] on span "Sections" at bounding box center [504, 68] width 38 height 16
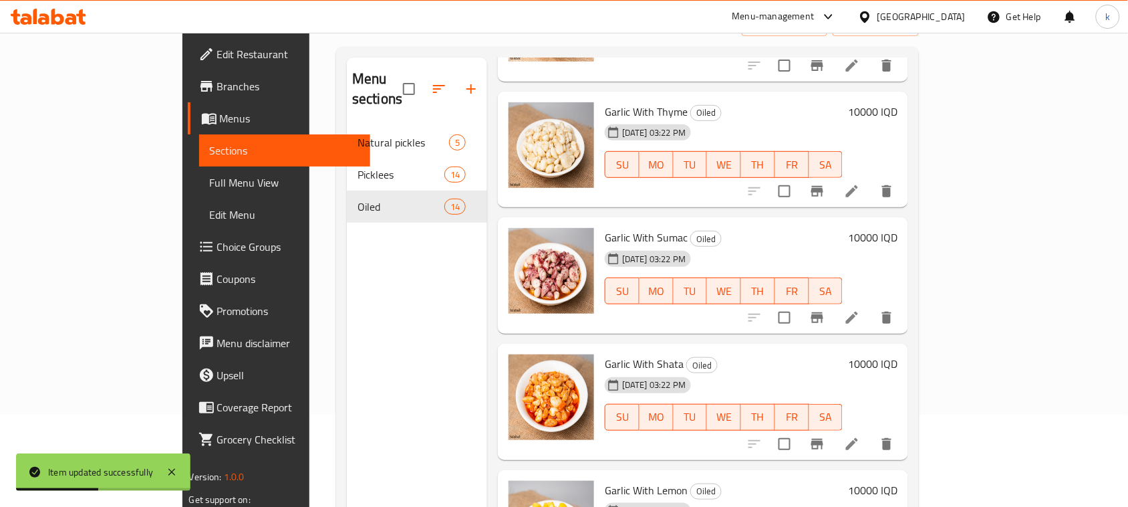
scroll to position [188, 0]
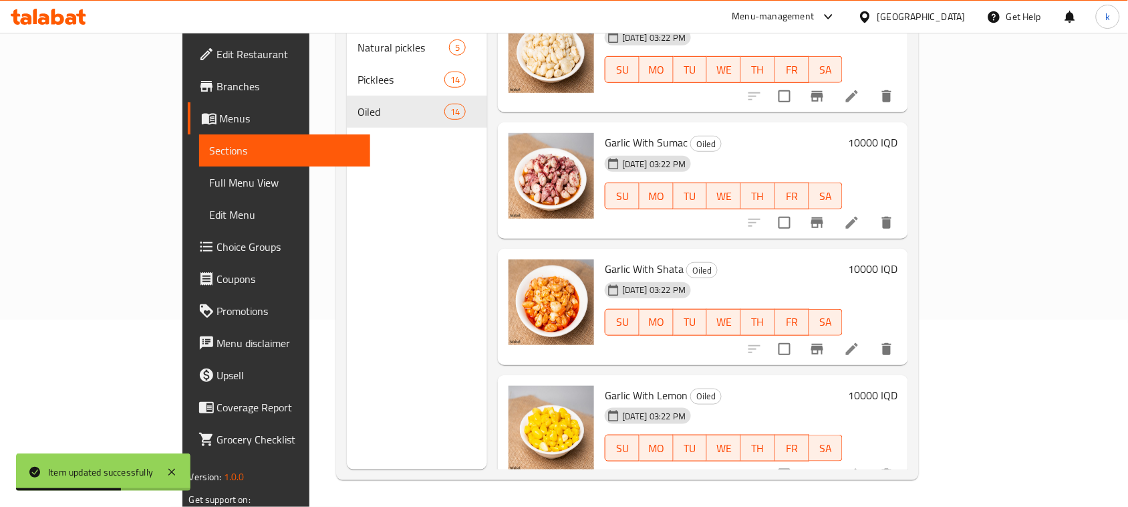
click at [871, 337] on li at bounding box center [851, 349] width 37 height 24
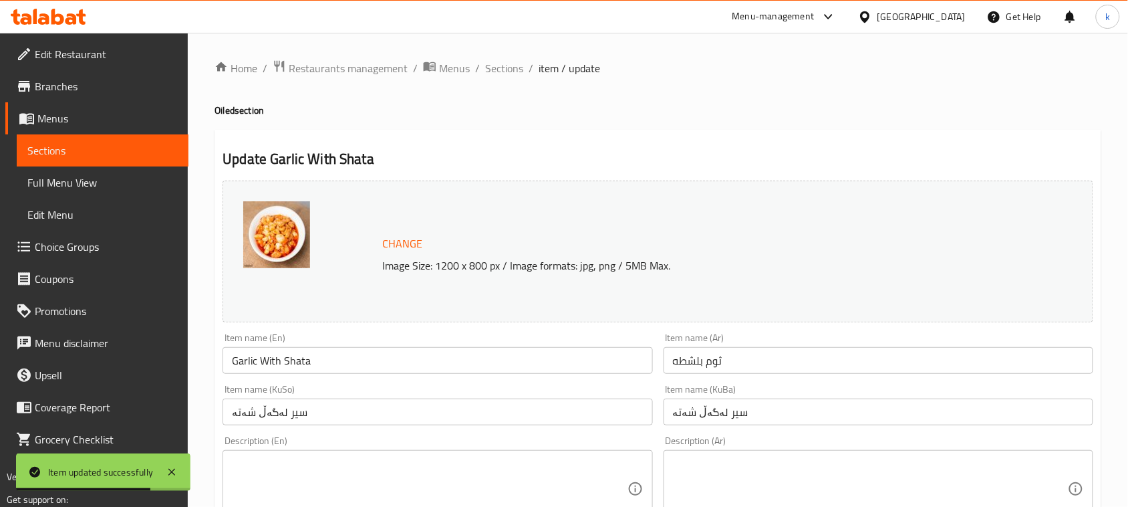
click at [709, 413] on input "سیر لەگەڵ شەتە" at bounding box center [879, 411] width 430 height 27
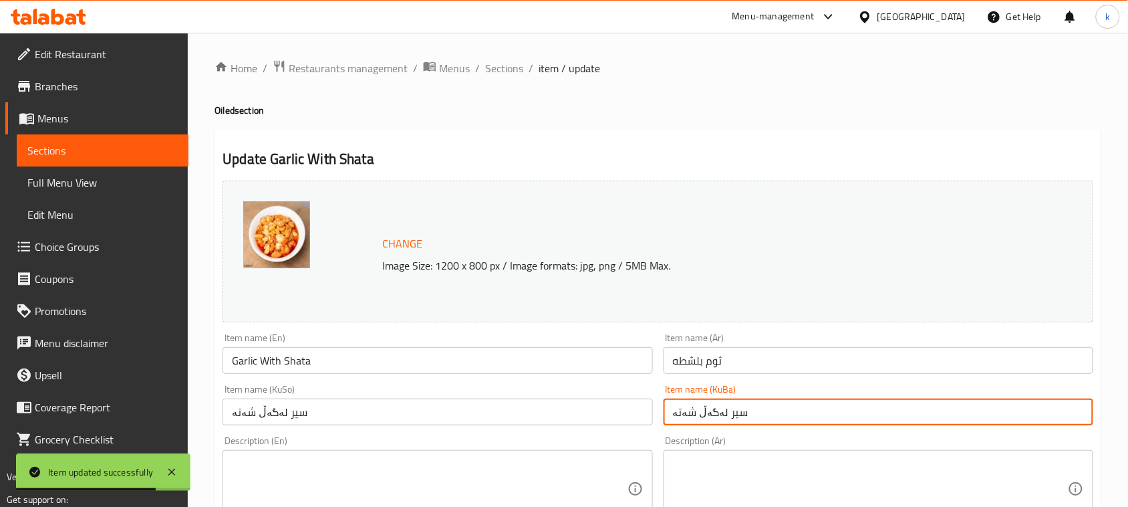
click at [709, 413] on input "سیر لەگەڵ شەتە" at bounding box center [879, 411] width 430 height 27
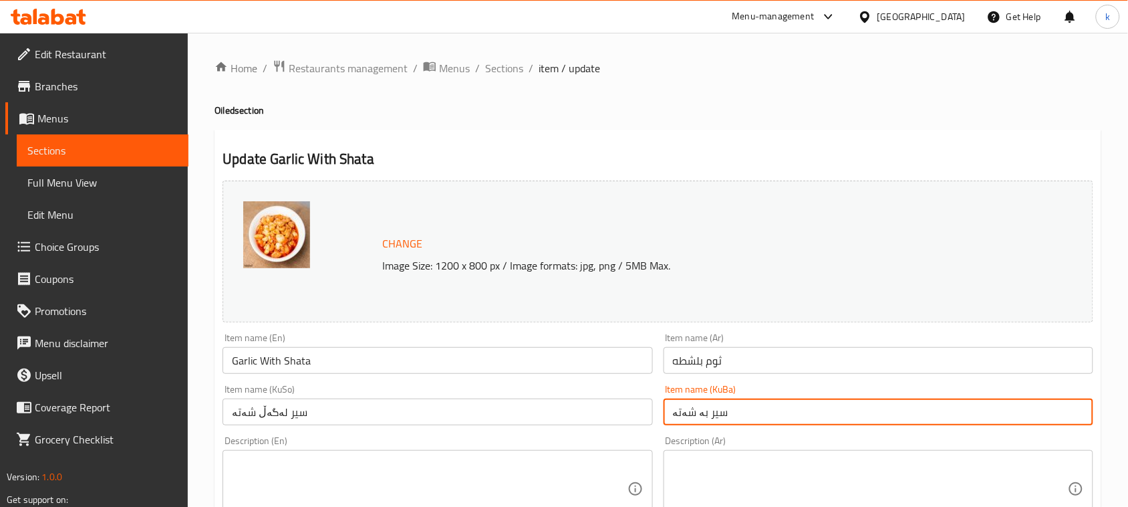
click at [708, 412] on input "سیر بە شەتە" at bounding box center [879, 411] width 430 height 27
type input "سیر بە شەتە"
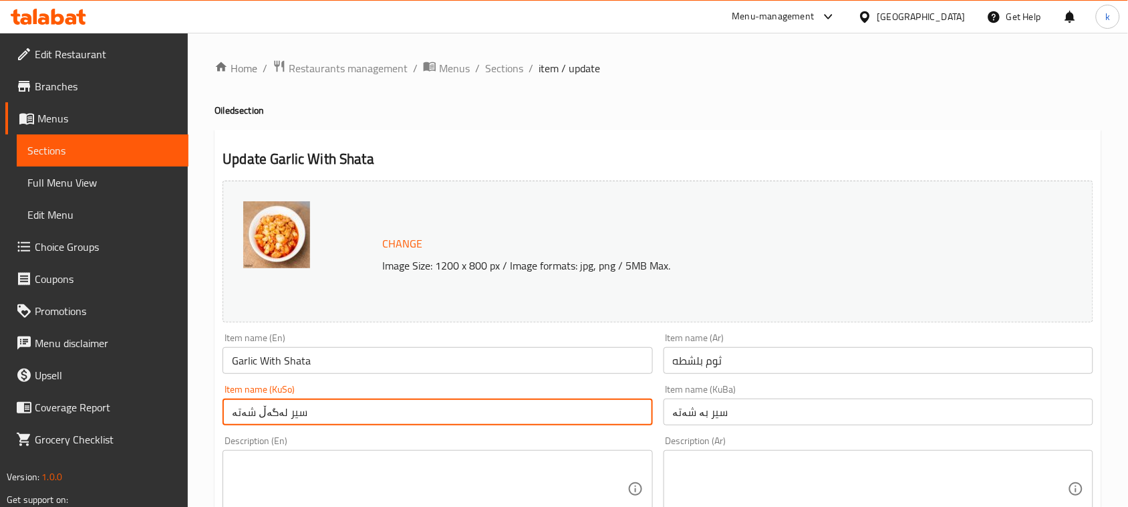
click at [282, 413] on input "سیر لەگەڵ شەتە" at bounding box center [438, 411] width 430 height 27
paste input "بە"
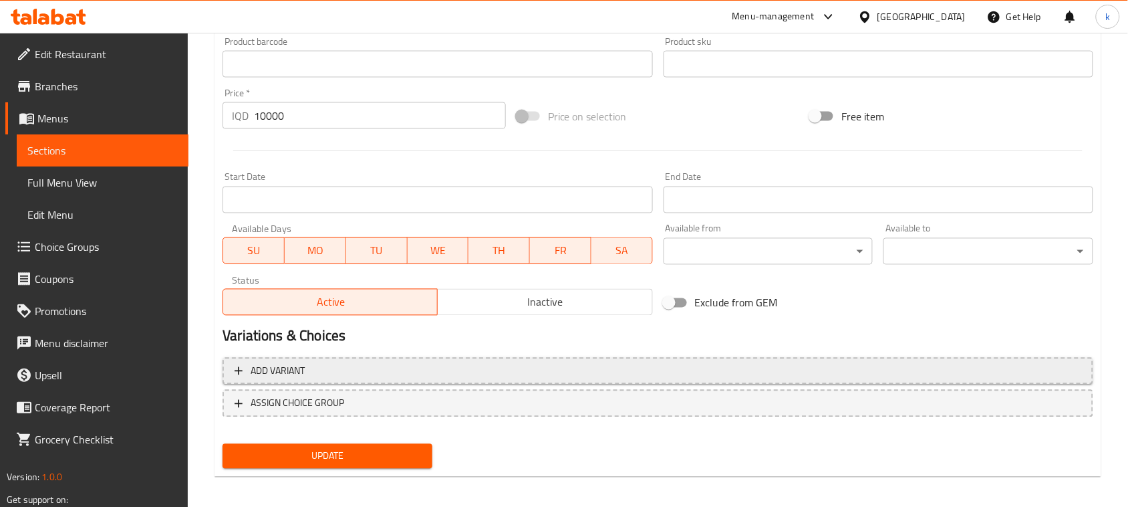
scroll to position [609, 0]
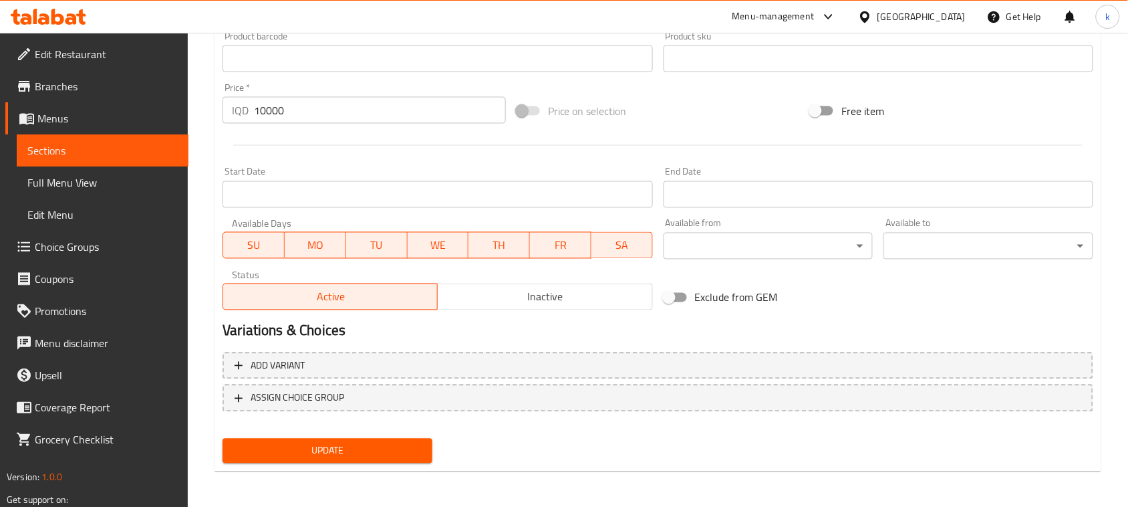
type input "سیر بە شەتە"
click at [362, 446] on span "Update" at bounding box center [327, 450] width 188 height 17
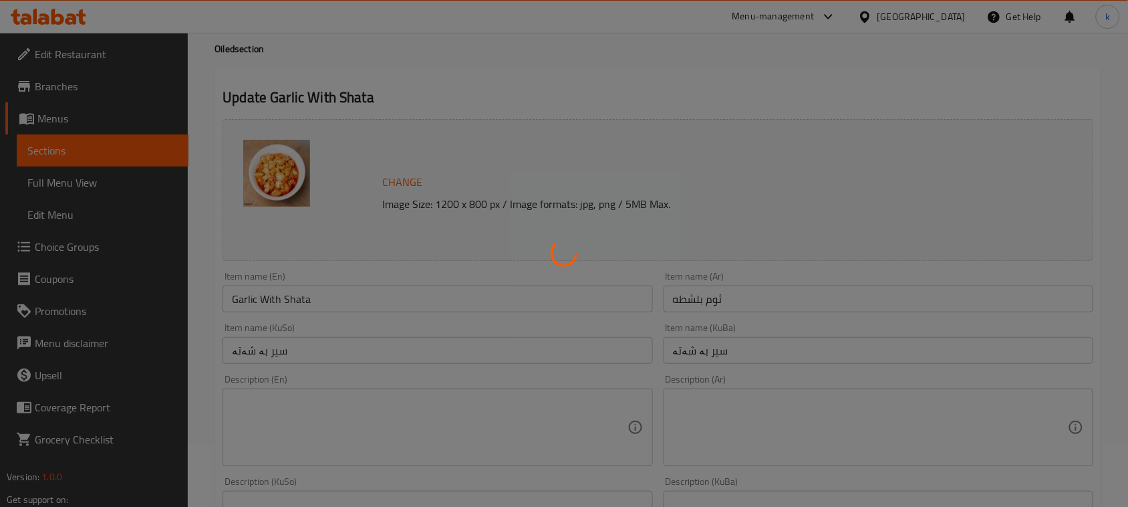
scroll to position [0, 0]
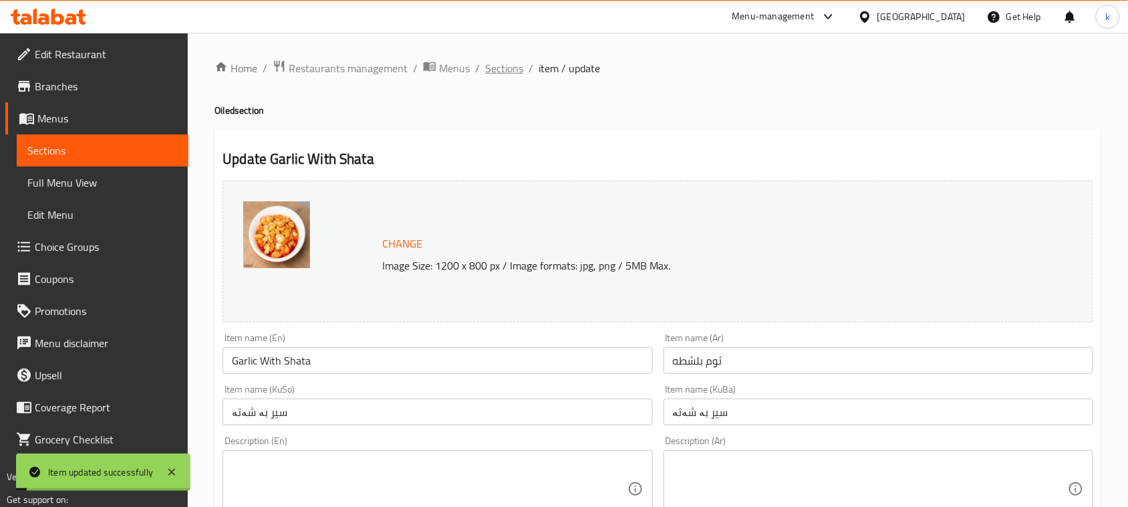
click at [501, 74] on span "Sections" at bounding box center [504, 68] width 38 height 16
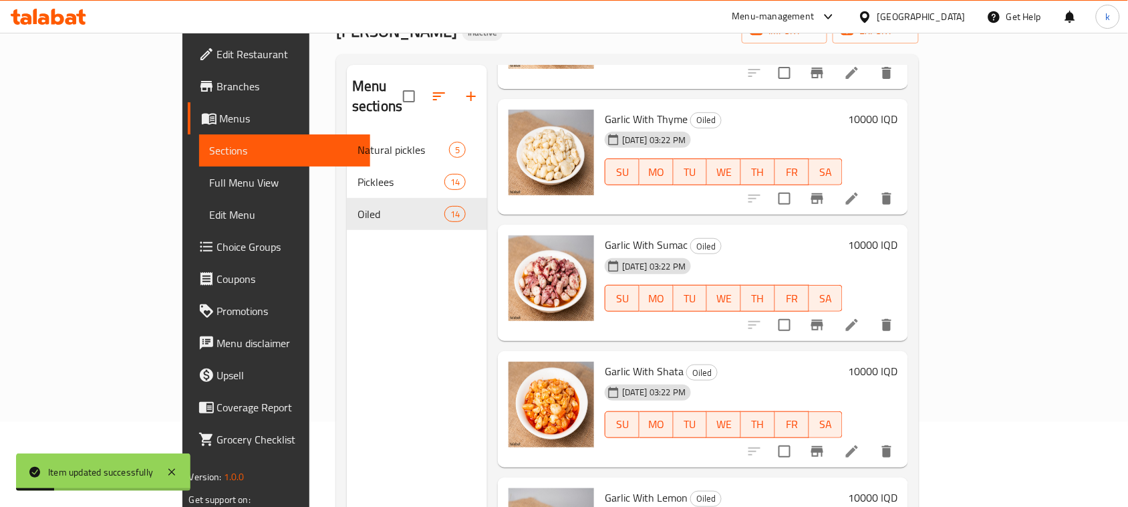
scroll to position [188, 0]
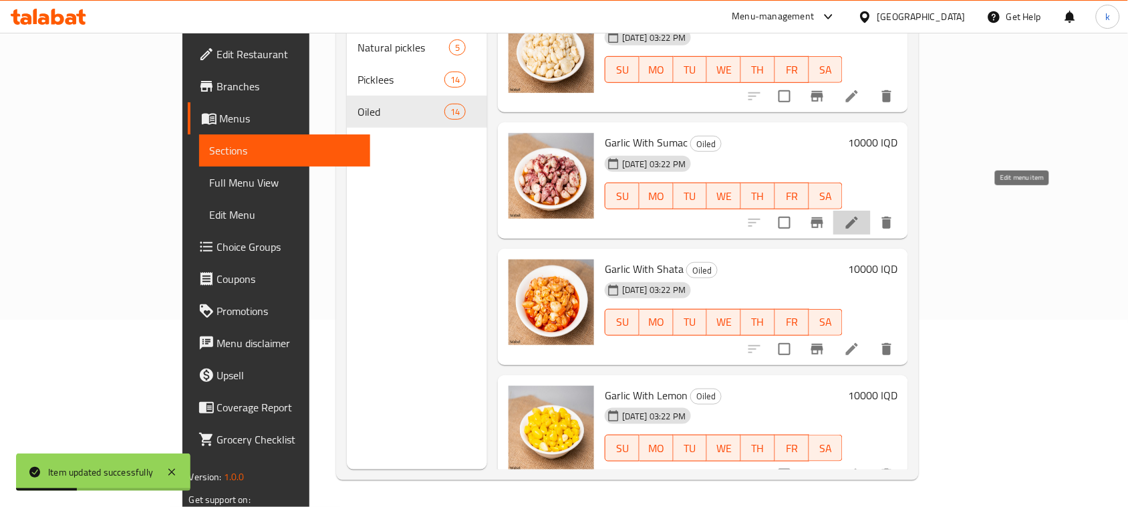
click at [860, 215] on icon at bounding box center [852, 223] width 16 height 16
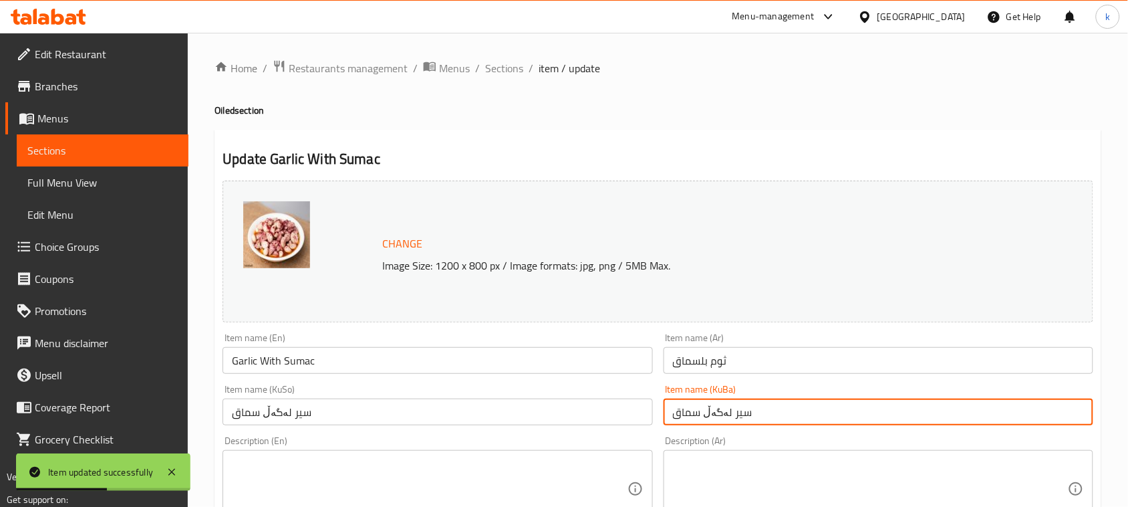
click at [717, 413] on input "سیر لەگەڵ سماق" at bounding box center [879, 411] width 430 height 27
click at [722, 411] on input "سیر بە سماق" at bounding box center [879, 411] width 430 height 27
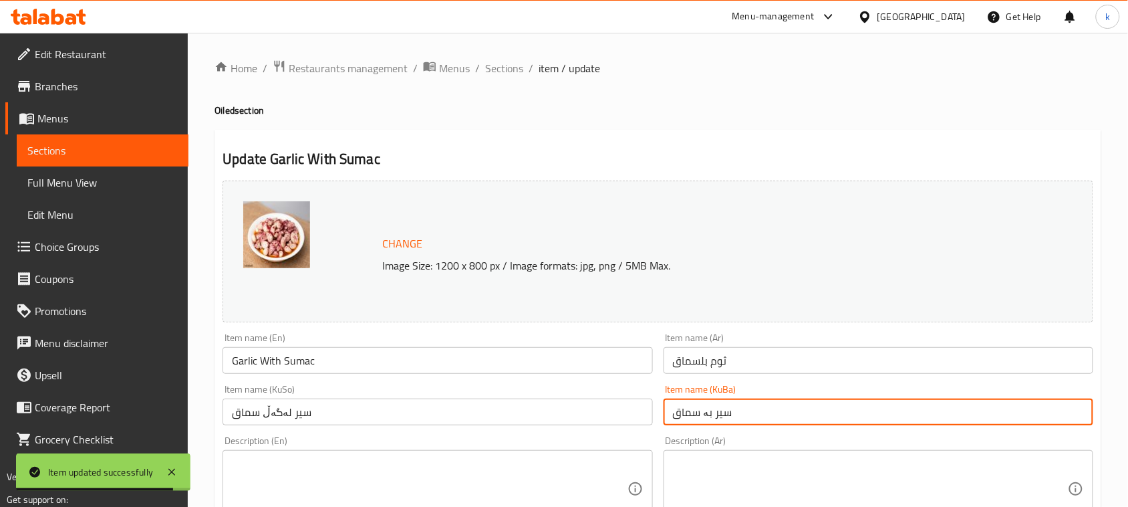
type input "سیر بە سماق"
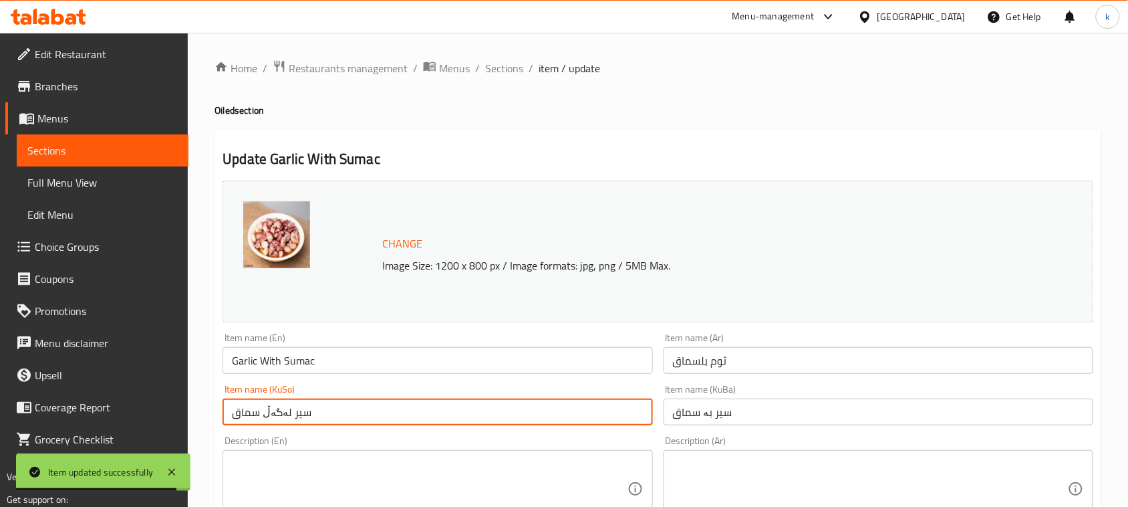
click at [293, 409] on input "سیر لەگەڵ سماق" at bounding box center [438, 411] width 430 height 27
paste input "بە"
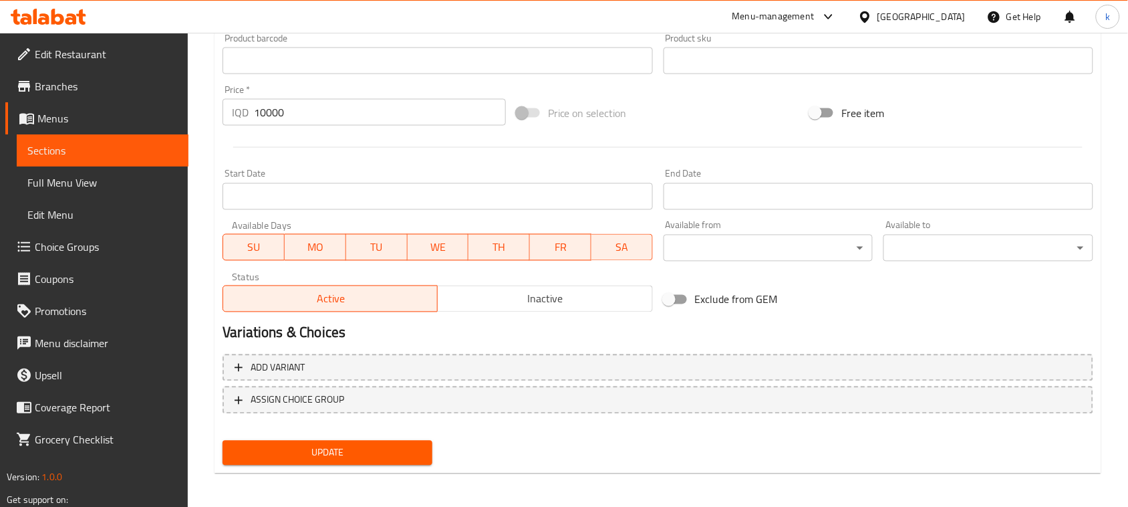
scroll to position [609, 0]
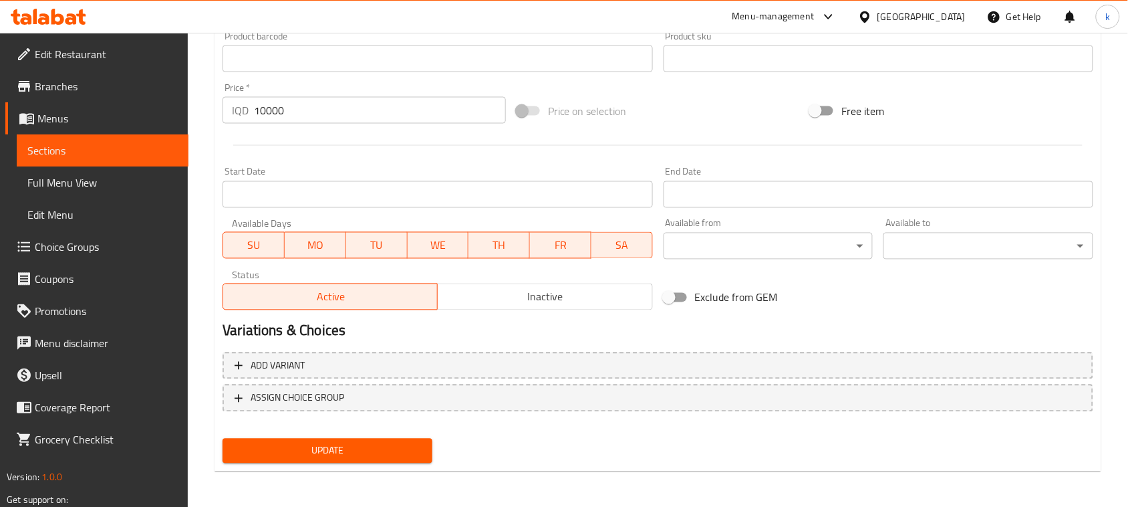
type input "سیر بە سماق"
click at [348, 442] on span "Update" at bounding box center [327, 450] width 188 height 17
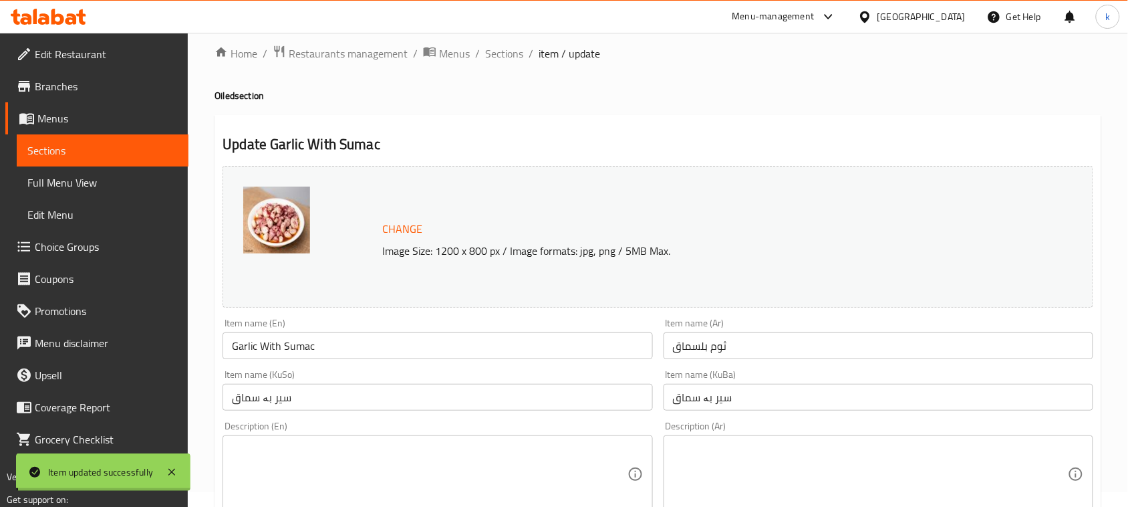
scroll to position [0, 0]
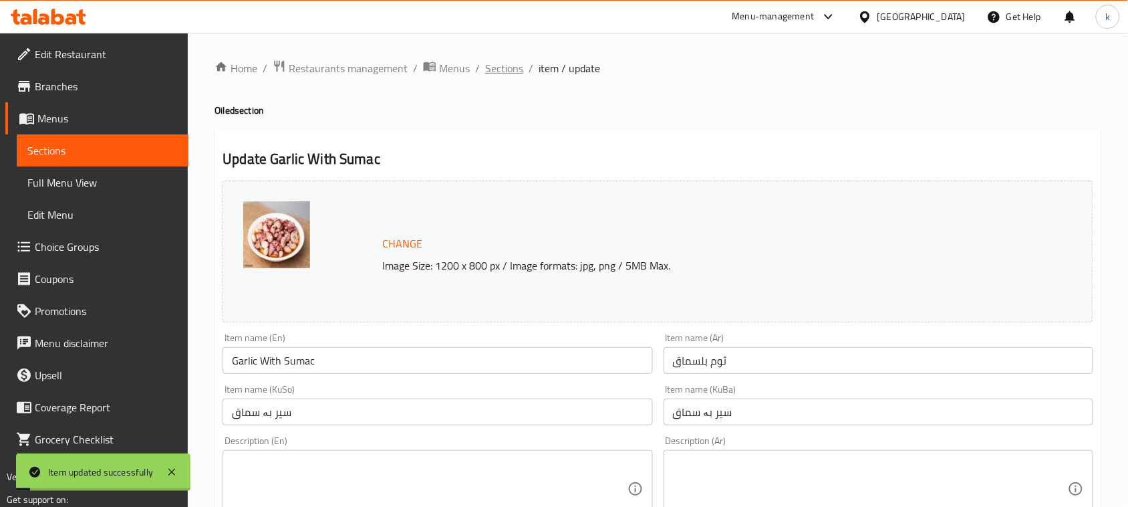
click at [510, 61] on span "Sections" at bounding box center [504, 68] width 38 height 16
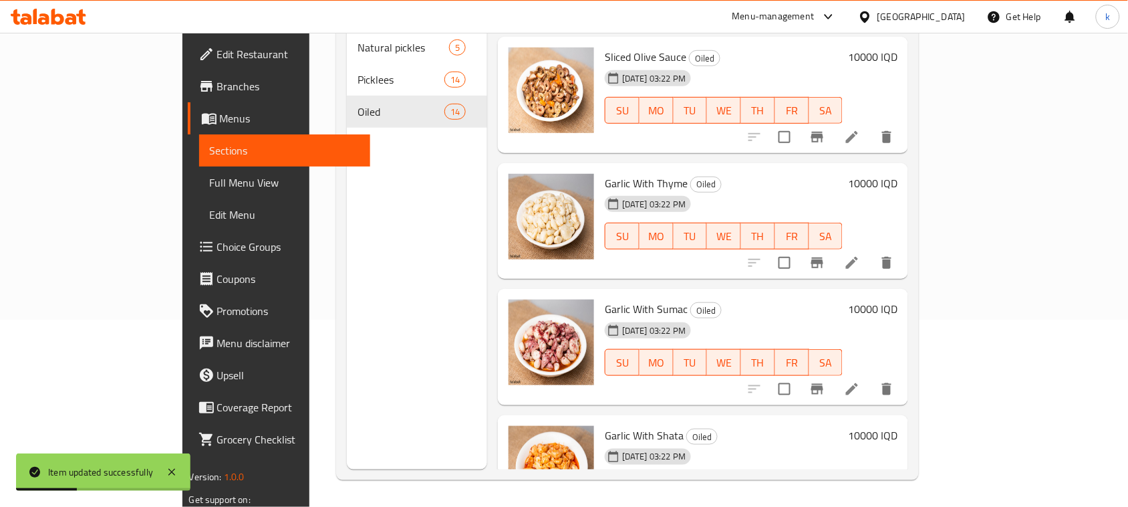
scroll to position [1123, 0]
click at [860, 255] on icon at bounding box center [852, 263] width 16 height 16
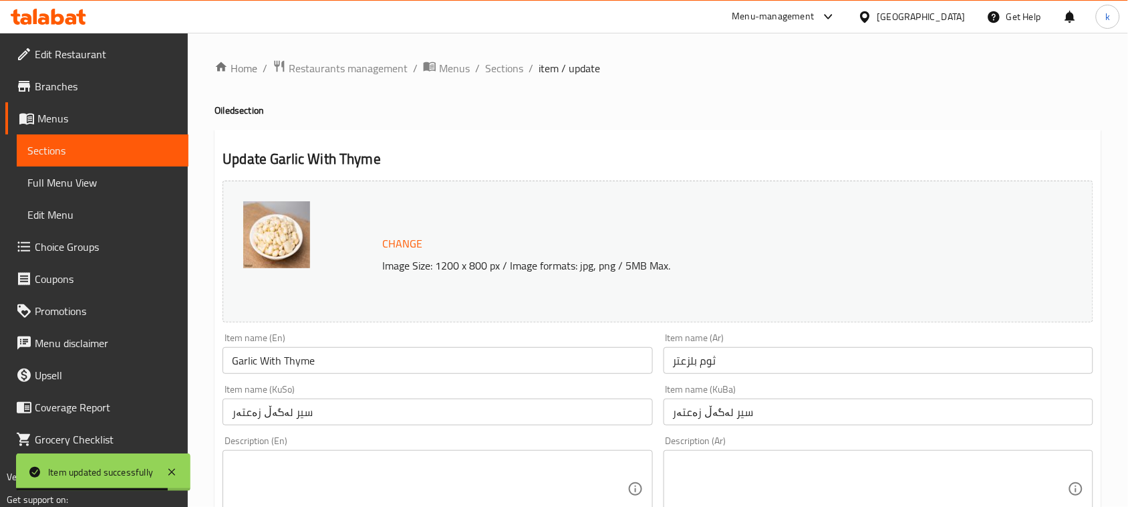
click at [714, 408] on input "سیر لەگەڵ زەعتەر" at bounding box center [879, 411] width 430 height 27
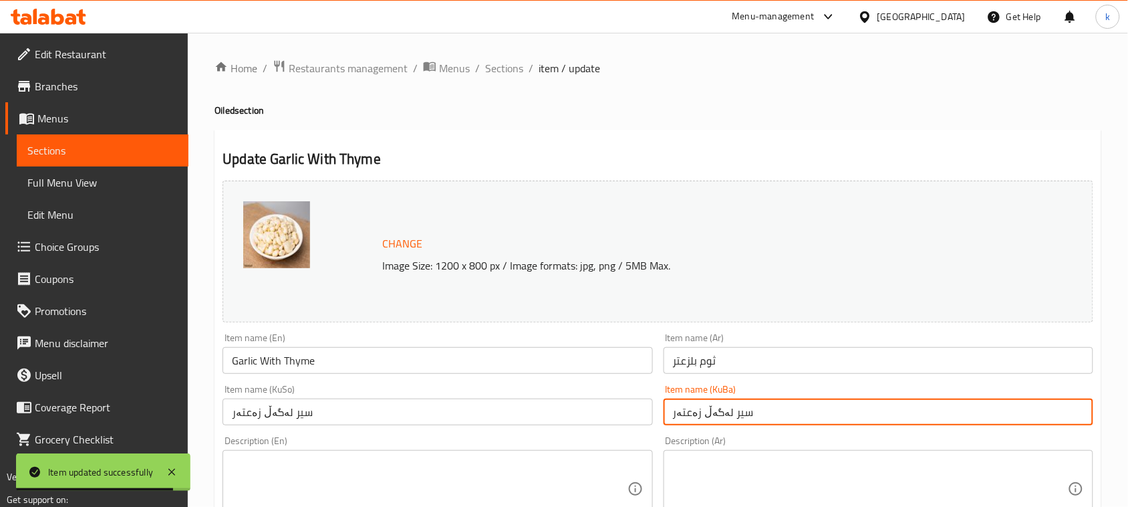
click at [714, 408] on input "سیر لەگەڵ زەعتەر" at bounding box center [879, 411] width 430 height 27
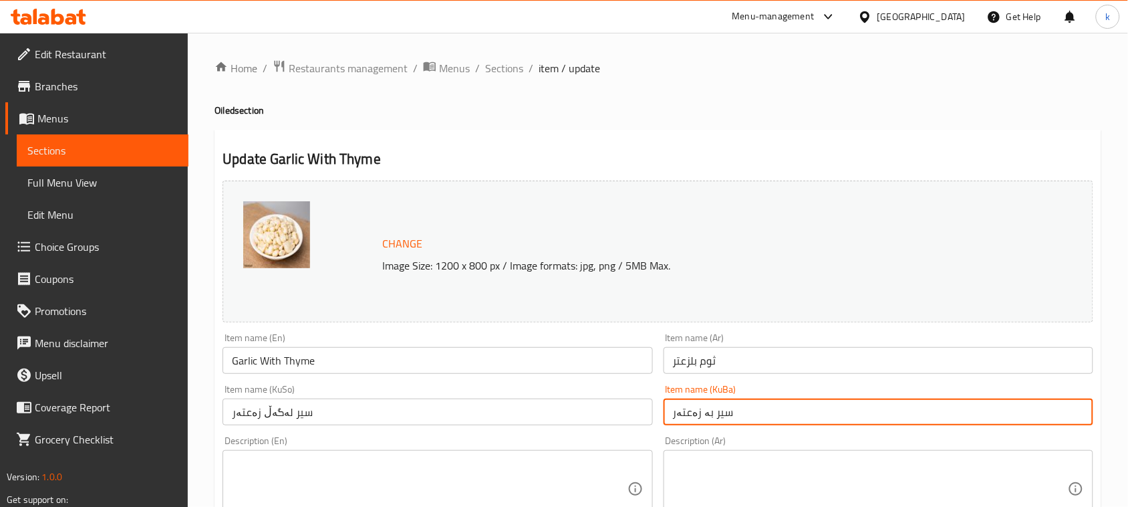
click at [710, 418] on input "سیر بە زەعتەر" at bounding box center [879, 411] width 430 height 27
type input "سیر بە زەعتەر"
click at [293, 406] on input "سیر لەگەڵ زەعتەر" at bounding box center [438, 411] width 430 height 27
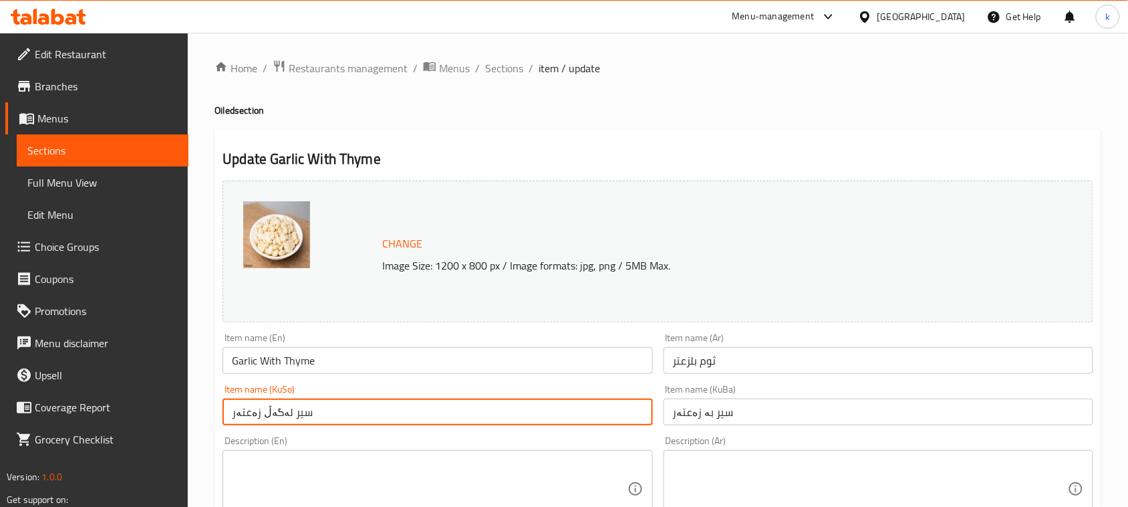
click at [293, 406] on input "سیر لەگەڵ زەعتەر" at bounding box center [438, 411] width 430 height 27
paste input "بە"
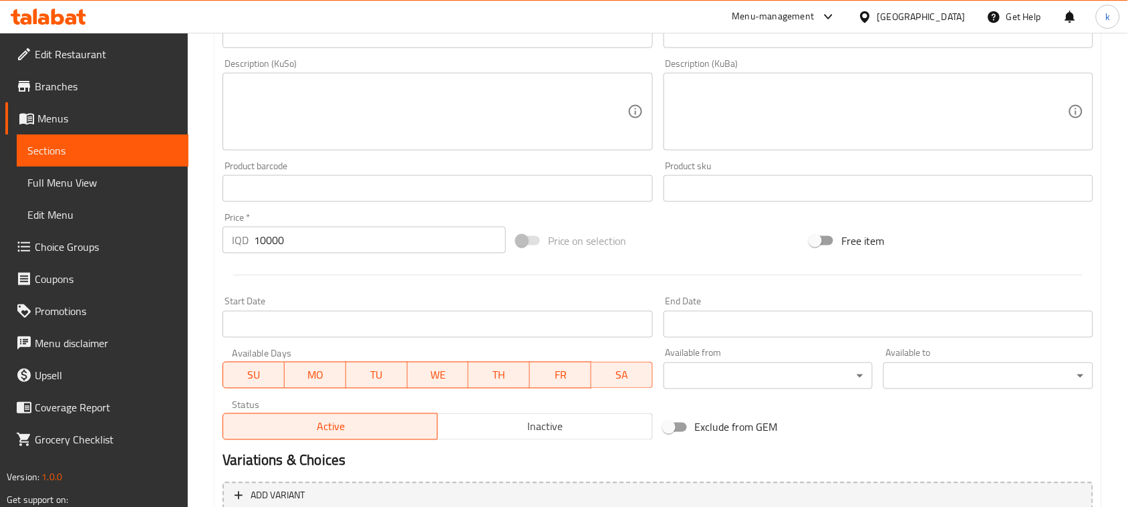
scroll to position [609, 0]
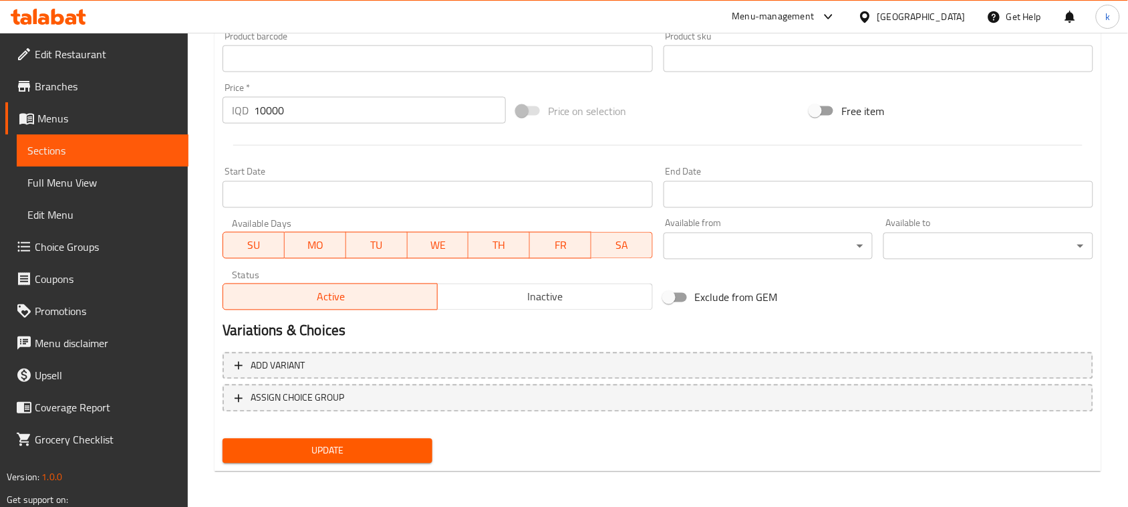
type input "سیر بە زەعتەر"
click at [365, 444] on span "Update" at bounding box center [327, 450] width 188 height 17
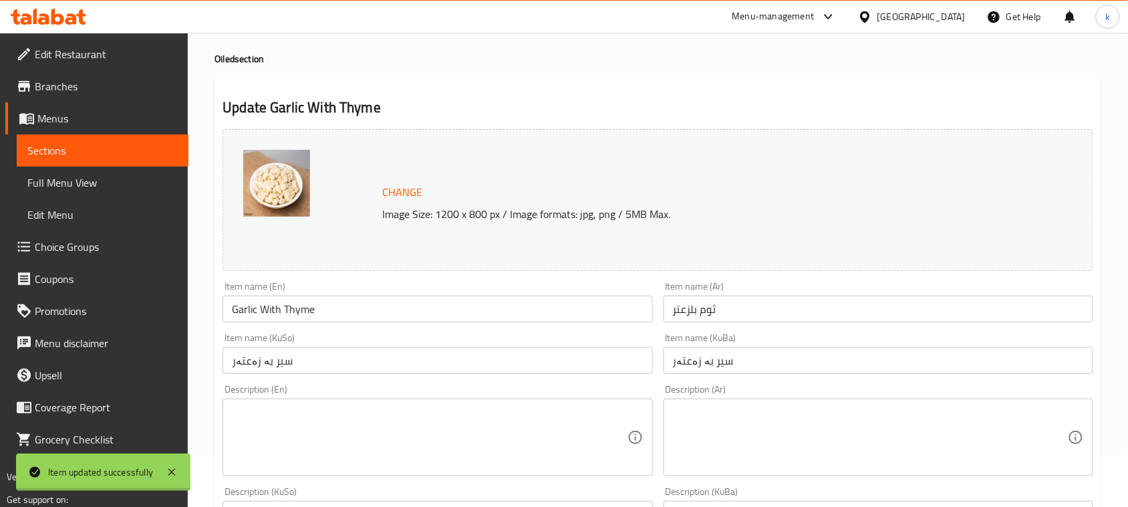
scroll to position [0, 0]
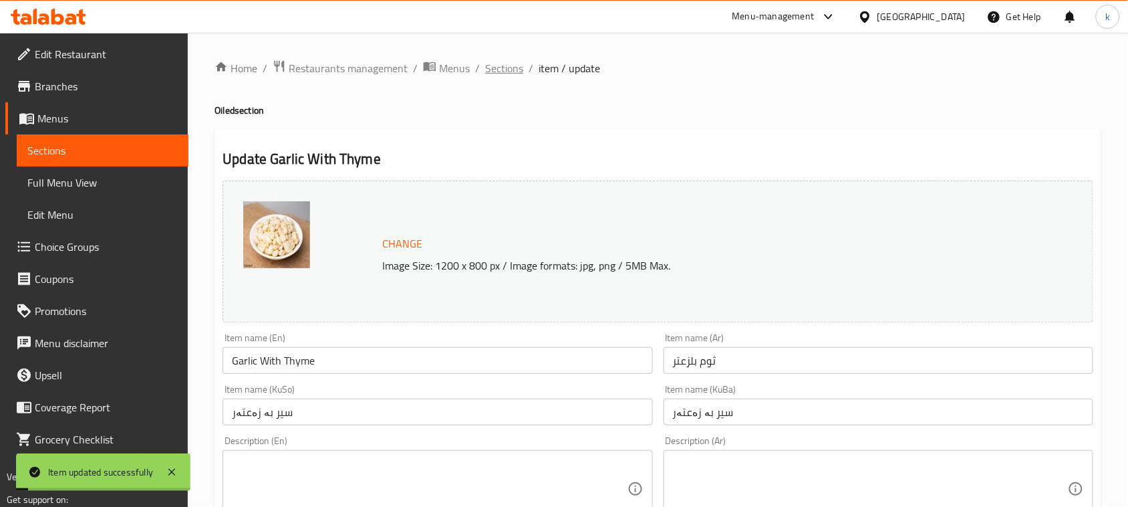
click at [498, 68] on span "Sections" at bounding box center [504, 68] width 38 height 16
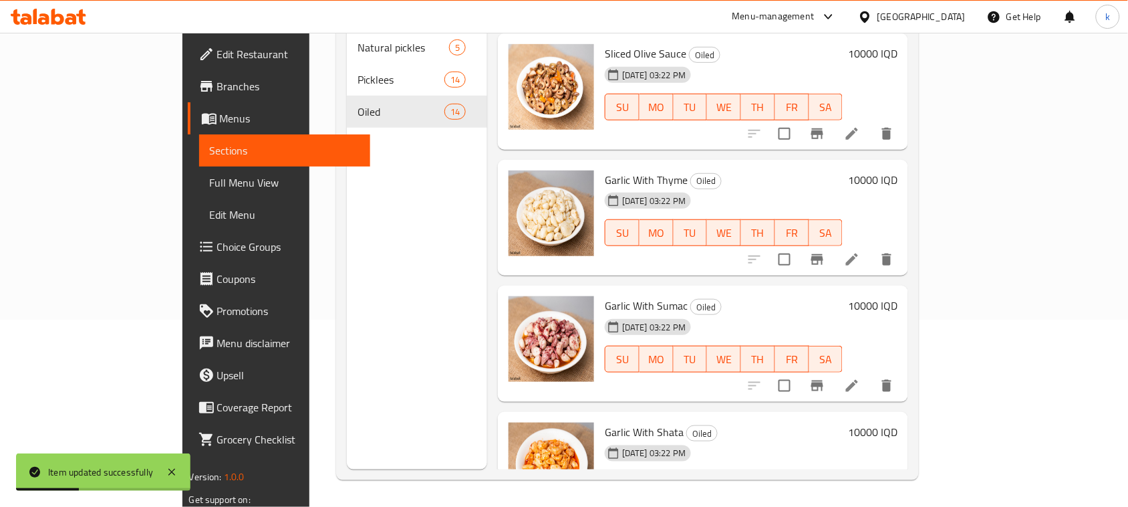
scroll to position [1123, 0]
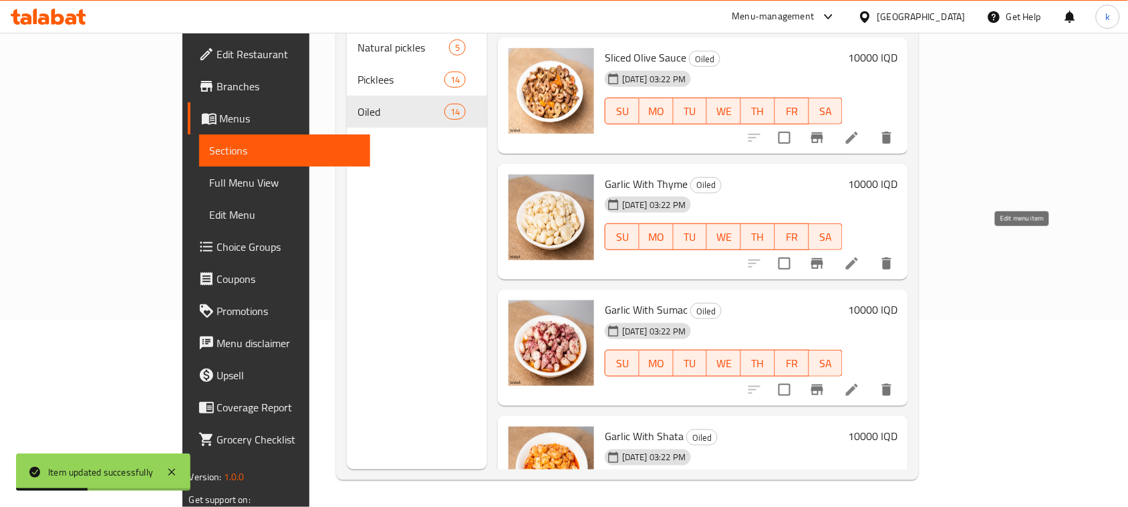
click at [860, 255] on icon at bounding box center [852, 263] width 16 height 16
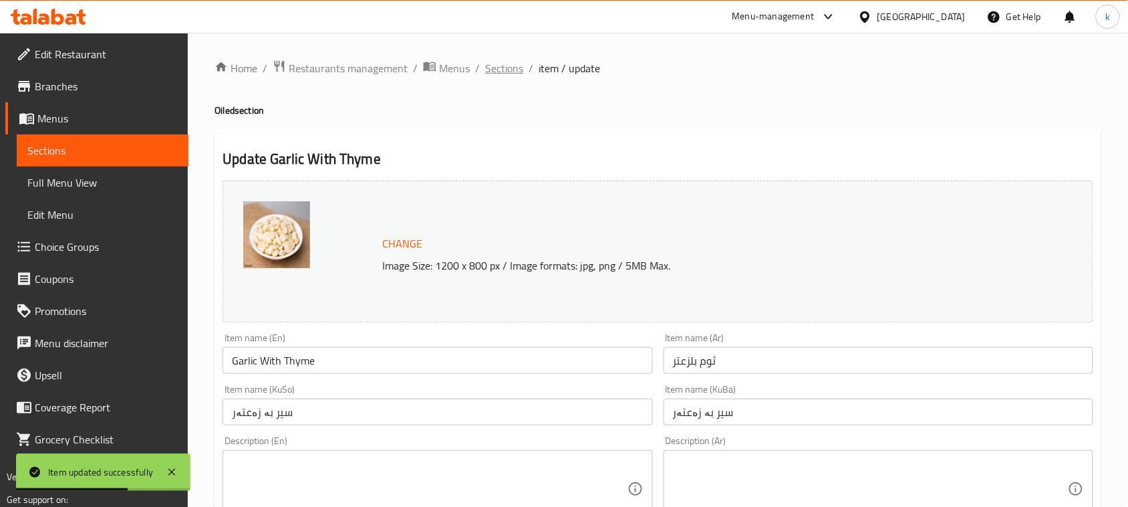
click at [492, 62] on span "Sections" at bounding box center [504, 68] width 38 height 16
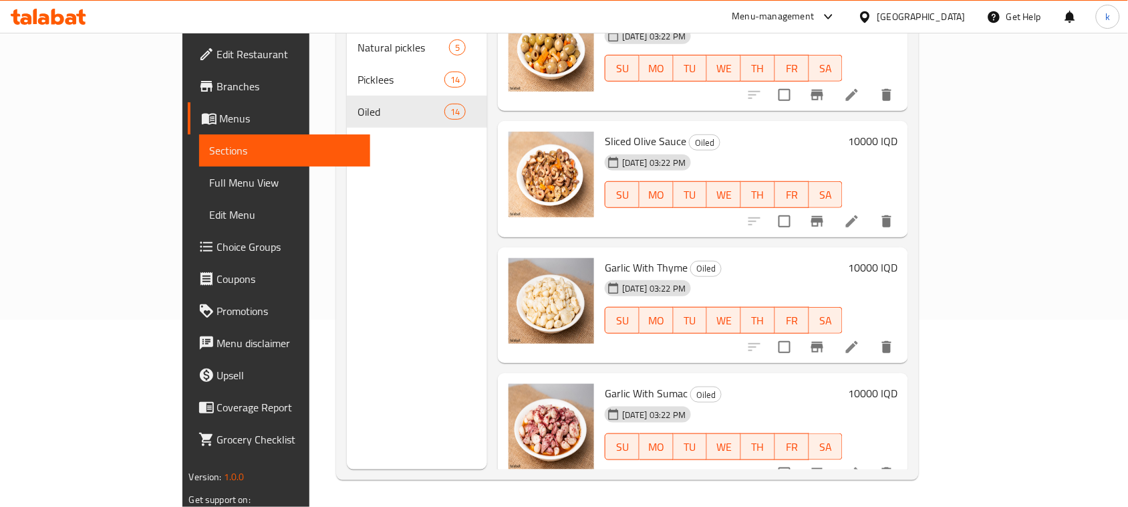
scroll to position [956, 0]
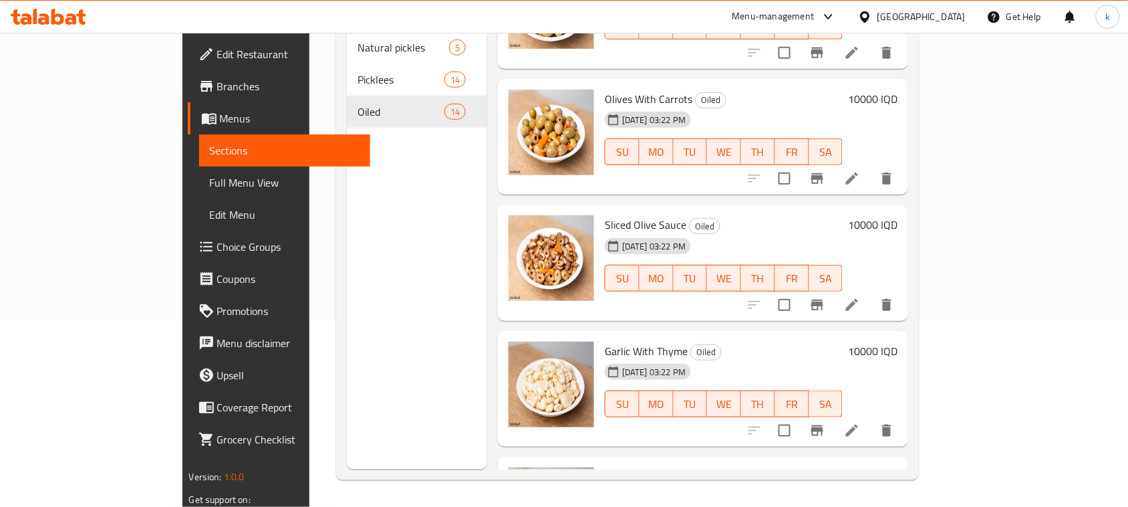
click at [858, 299] on icon at bounding box center [852, 305] width 12 height 12
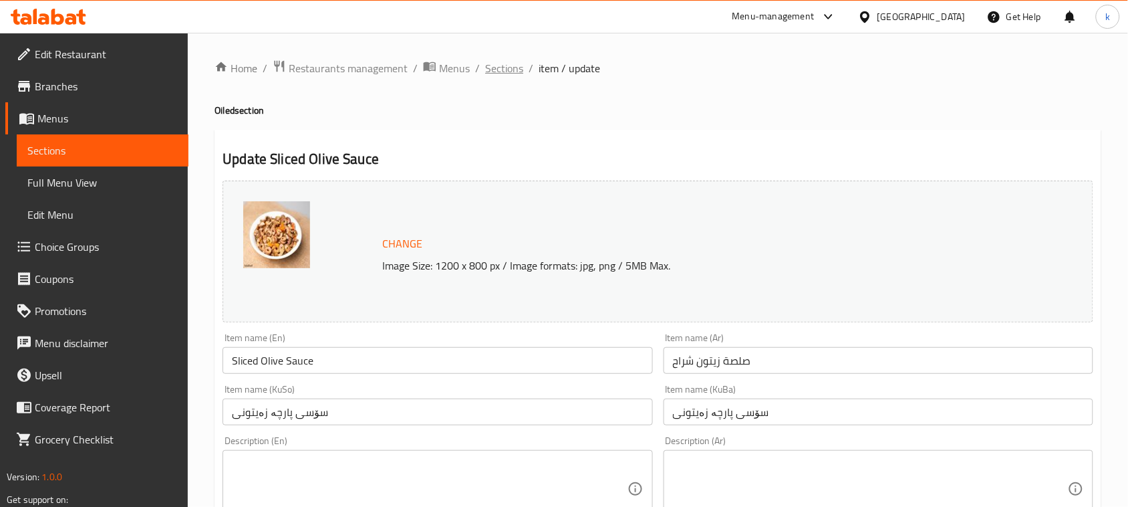
click at [490, 69] on span "Sections" at bounding box center [504, 68] width 38 height 16
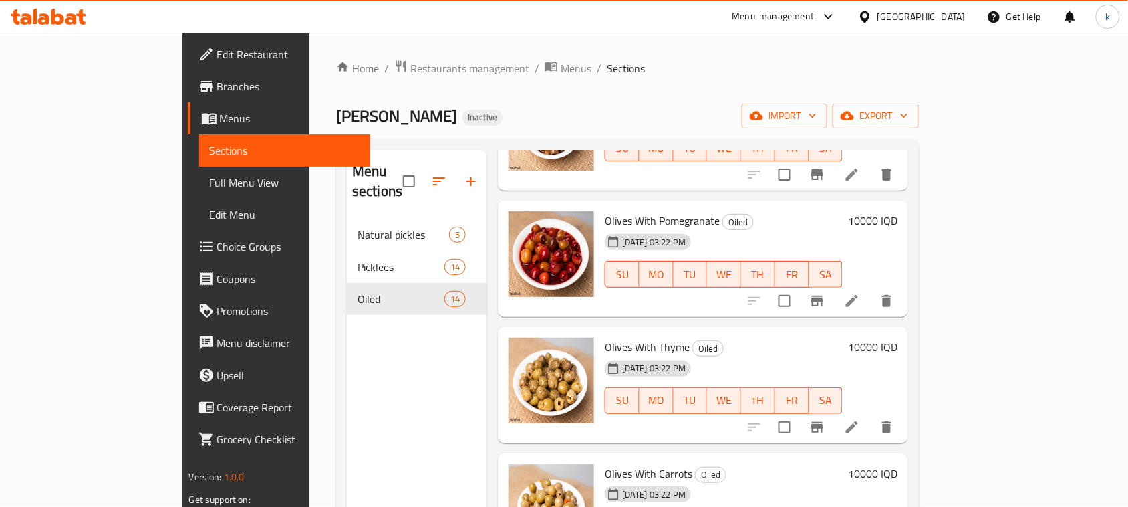
scroll to position [752, 0]
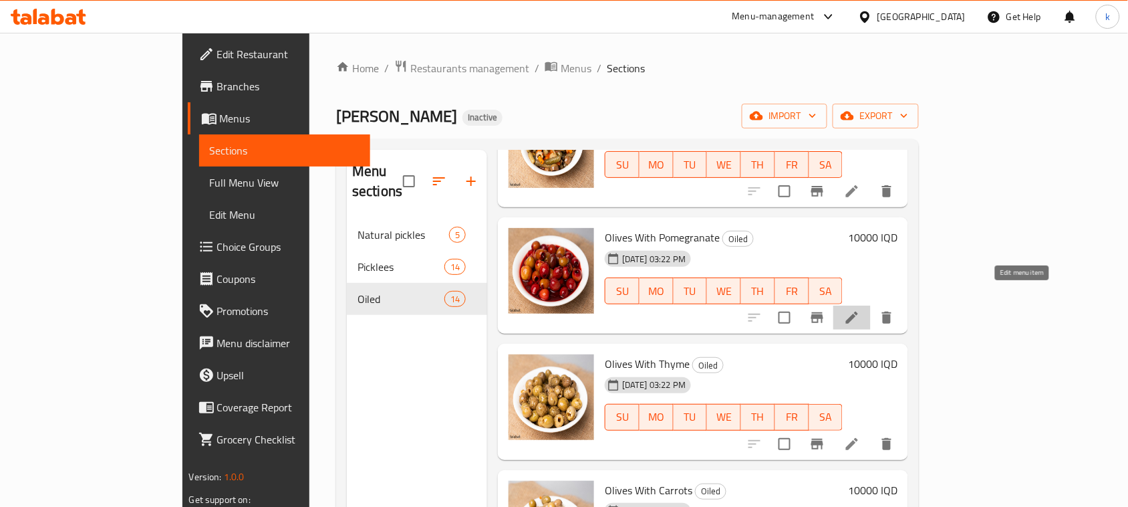
click at [860, 309] on icon at bounding box center [852, 317] width 16 height 16
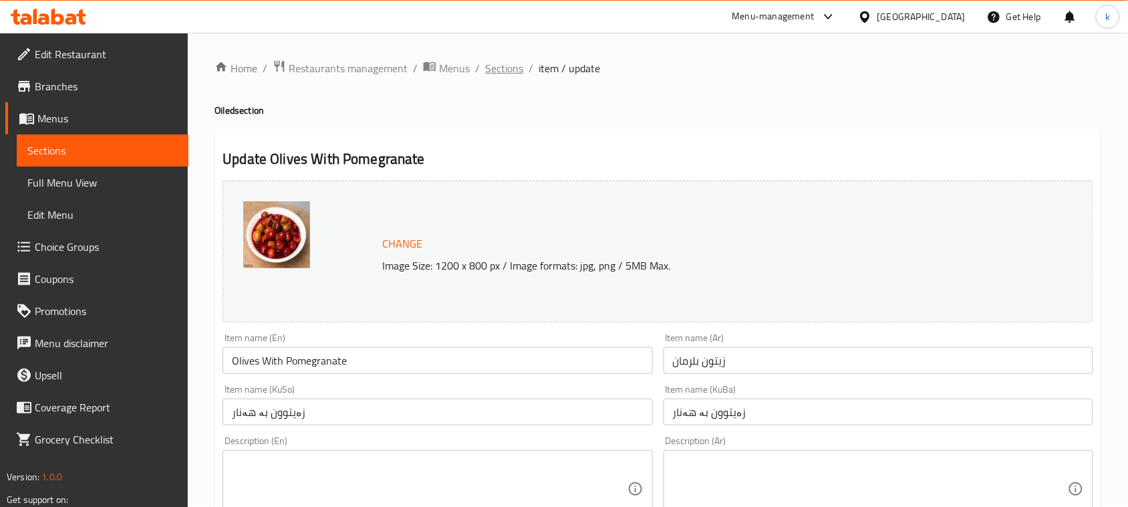
click at [489, 74] on span "Sections" at bounding box center [504, 68] width 38 height 16
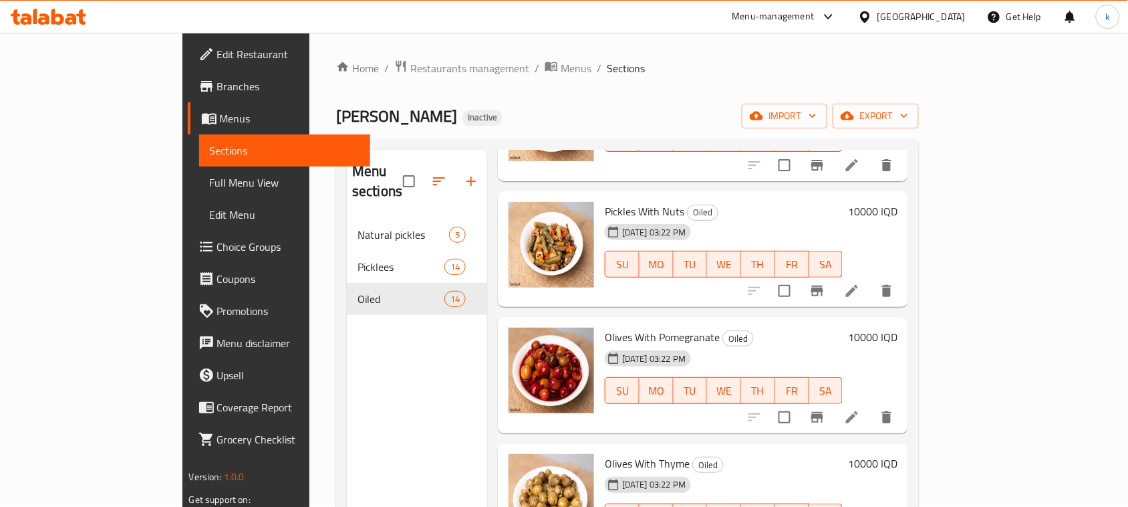
scroll to position [835, 0]
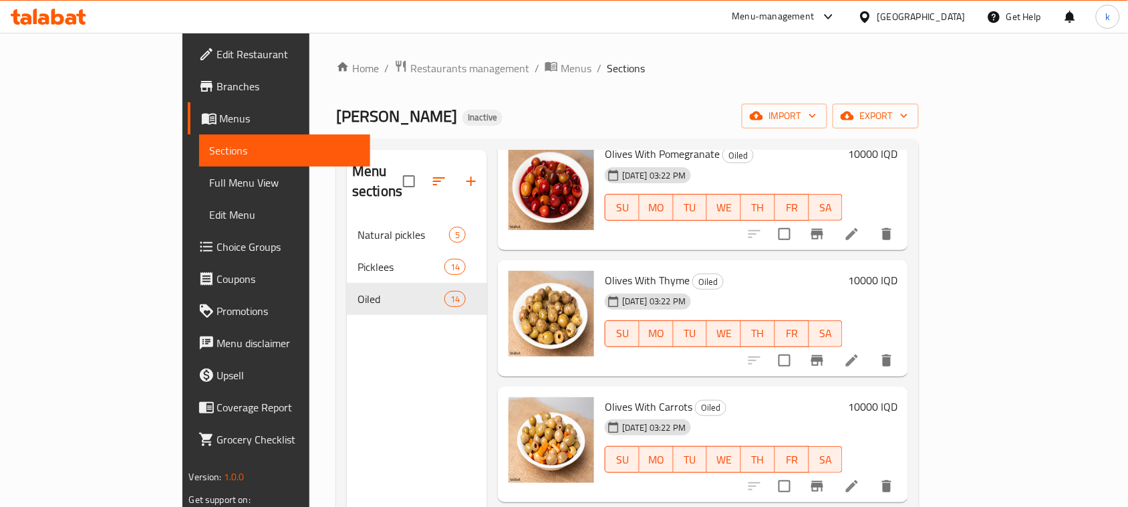
click at [210, 182] on span "Full Menu View" at bounding box center [285, 182] width 150 height 16
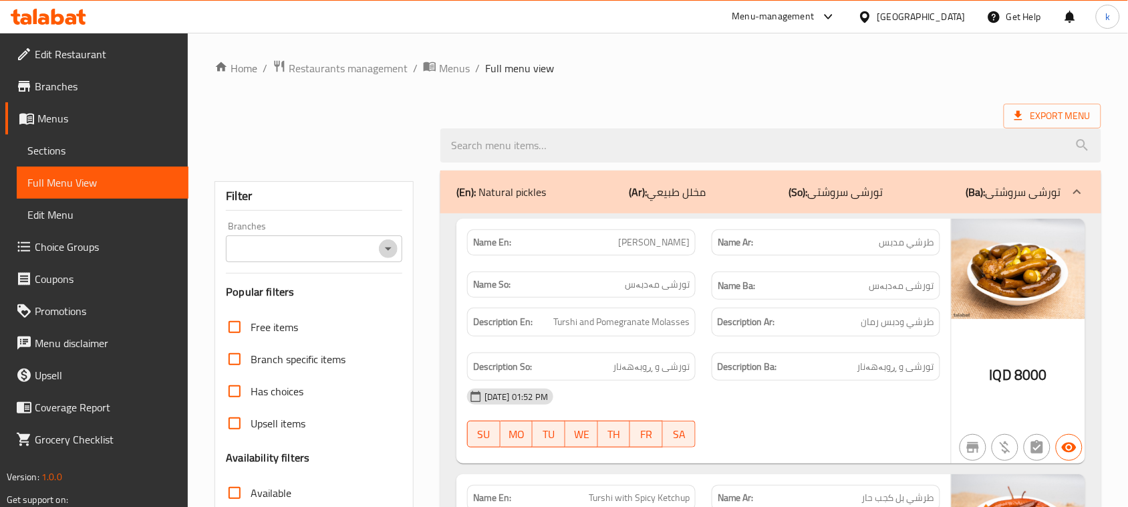
click at [383, 245] on icon "Open" at bounding box center [388, 249] width 16 height 16
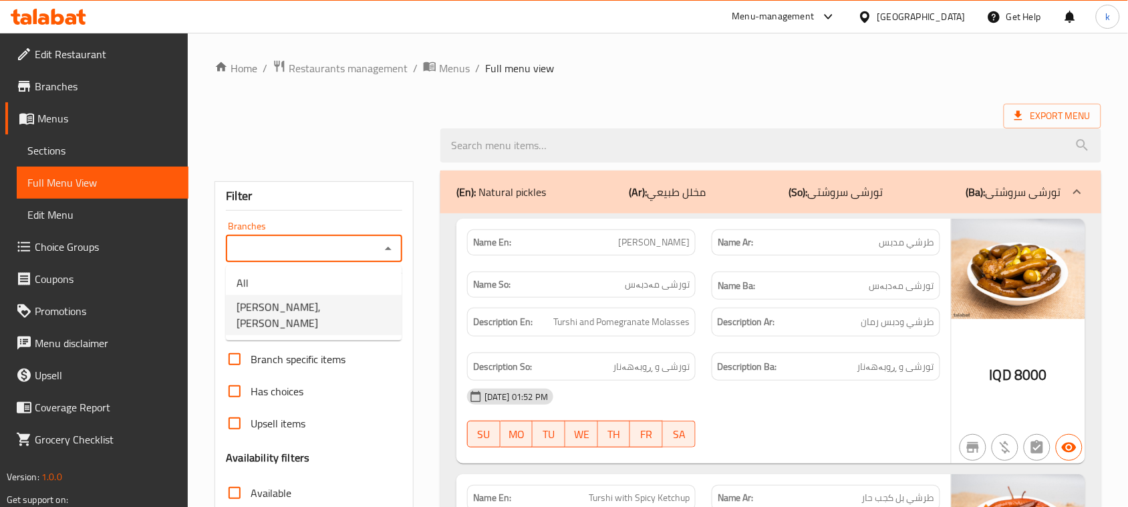
click at [311, 306] on span "Tarshi Abu Hussein, Al Zubair" at bounding box center [314, 315] width 154 height 32
type input "Tarshi Abu Hussein, Al Zubair"
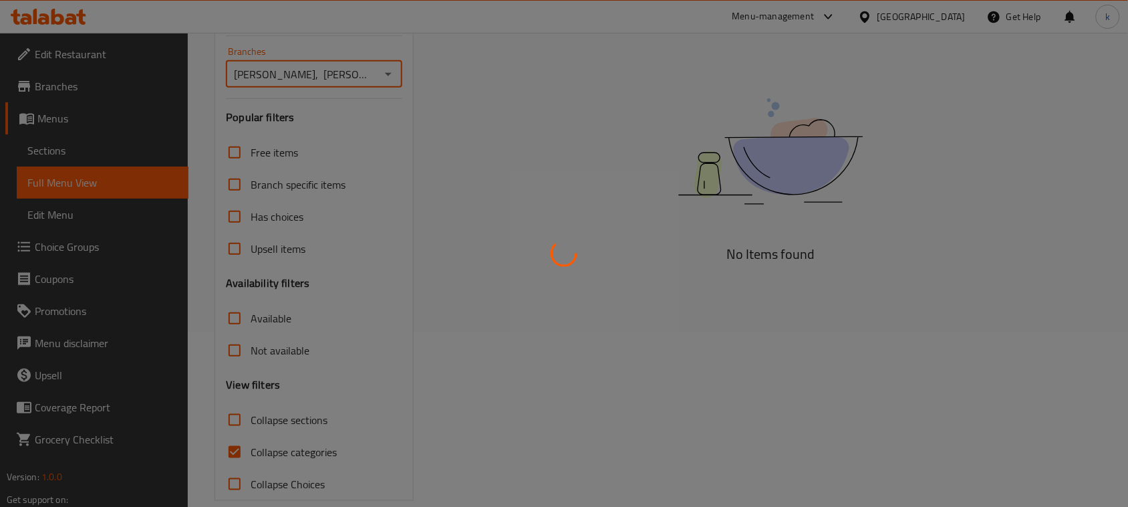
scroll to position [195, 0]
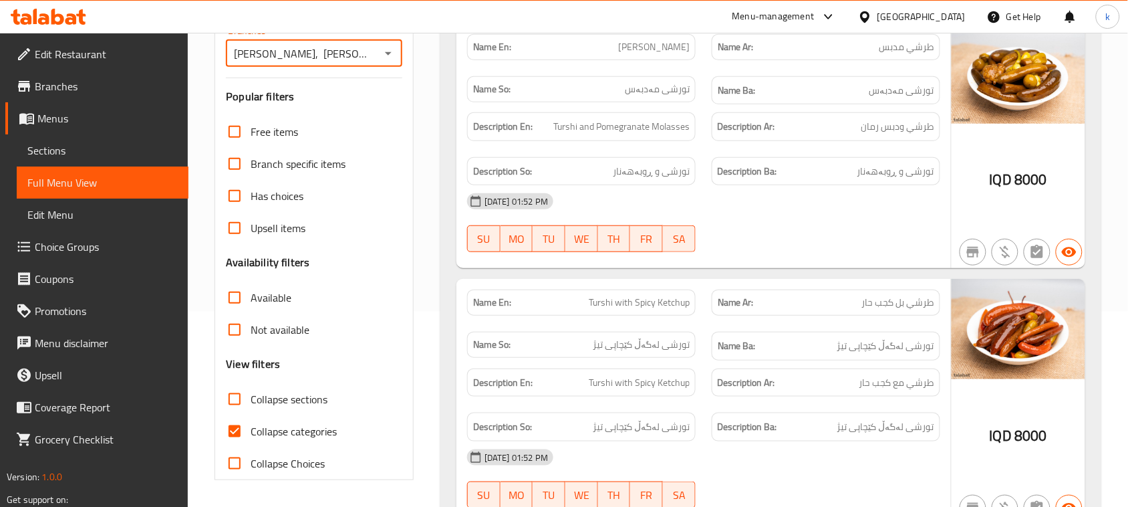
click at [233, 432] on input "Collapse categories" at bounding box center [235, 431] width 32 height 32
checkbox input "false"
click at [239, 404] on input "Collapse sections" at bounding box center [235, 399] width 32 height 32
checkbox input "true"
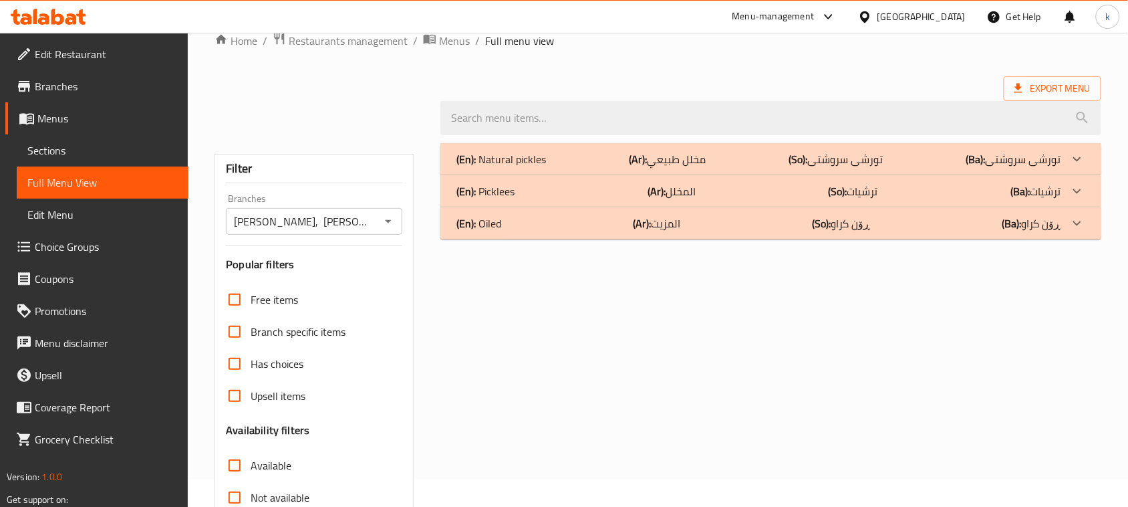
scroll to position [0, 0]
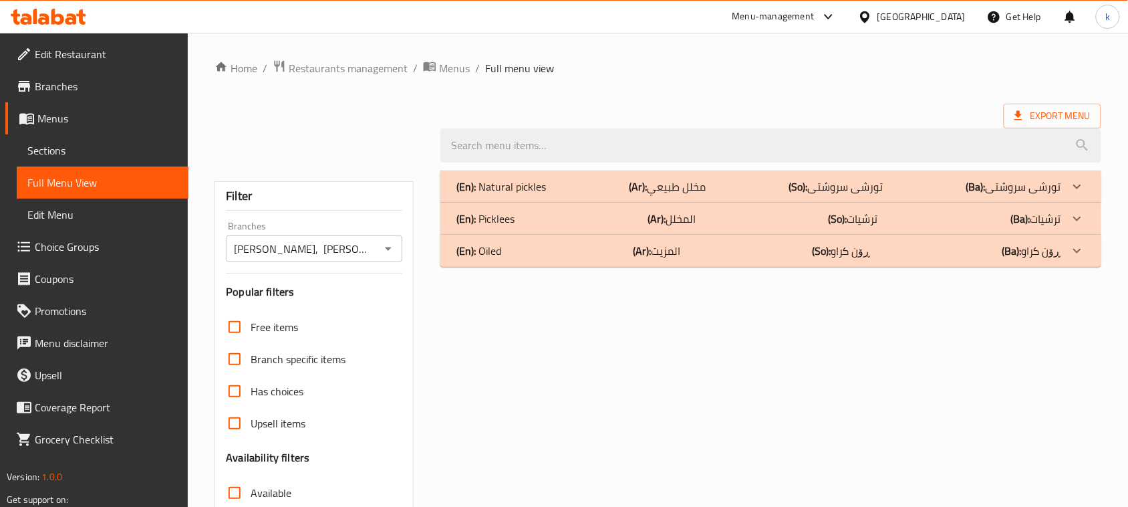
click at [485, 251] on p "(En): Oiled" at bounding box center [478, 251] width 45 height 16
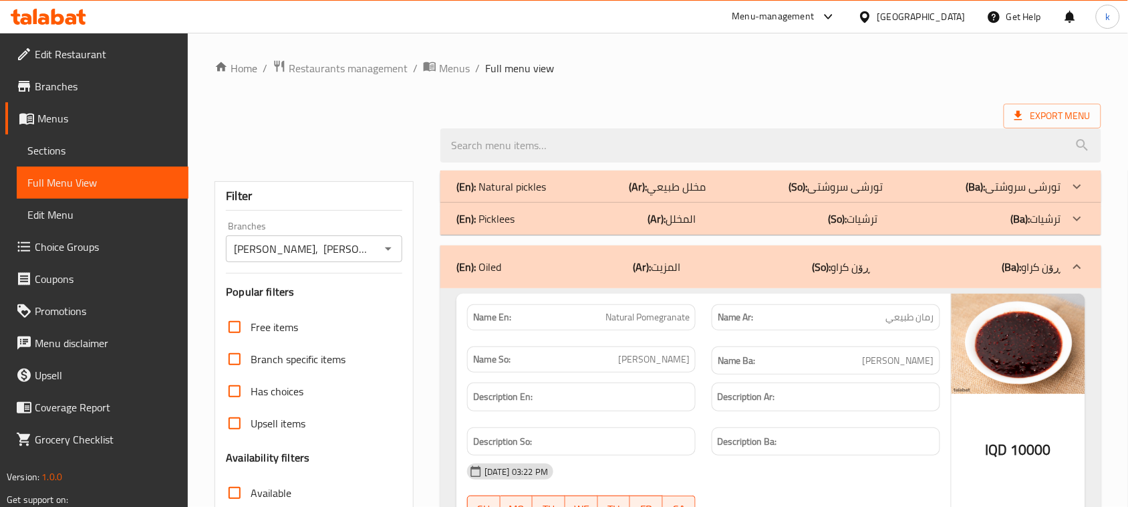
click at [518, 214] on div "(En): Picklees (Ar): المخلل (So): ترشیات (Ba): ترشیات" at bounding box center [758, 219] width 605 height 16
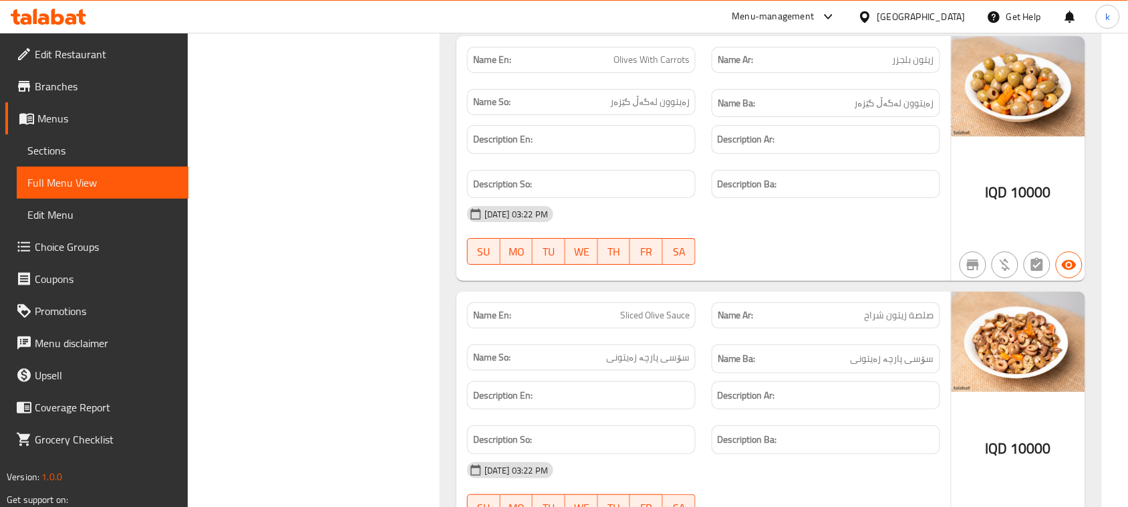
scroll to position [5765, 0]
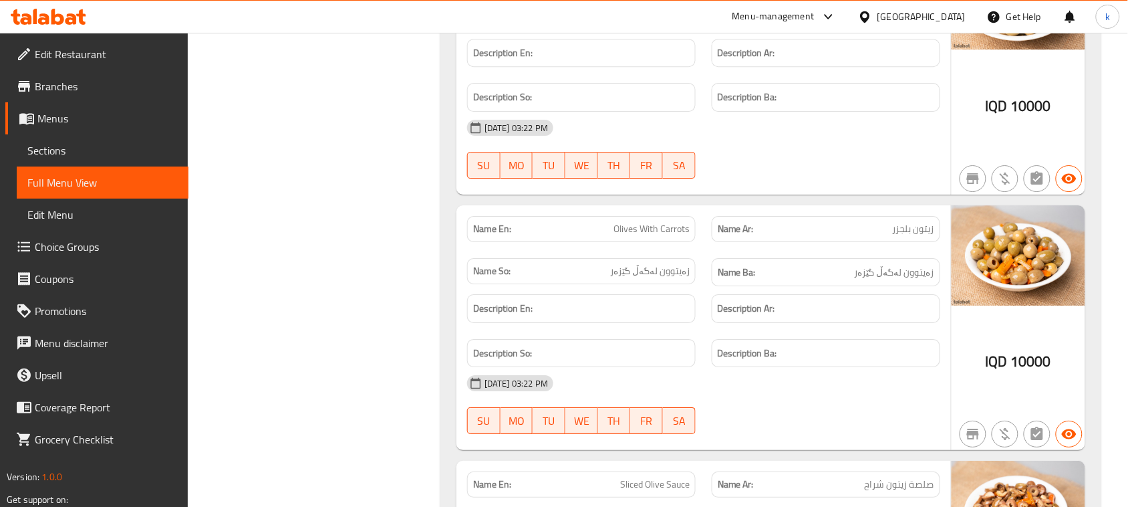
click at [627, 236] on span "Olives With Carrots" at bounding box center [652, 229] width 76 height 14
copy span "Olives With Carrots"
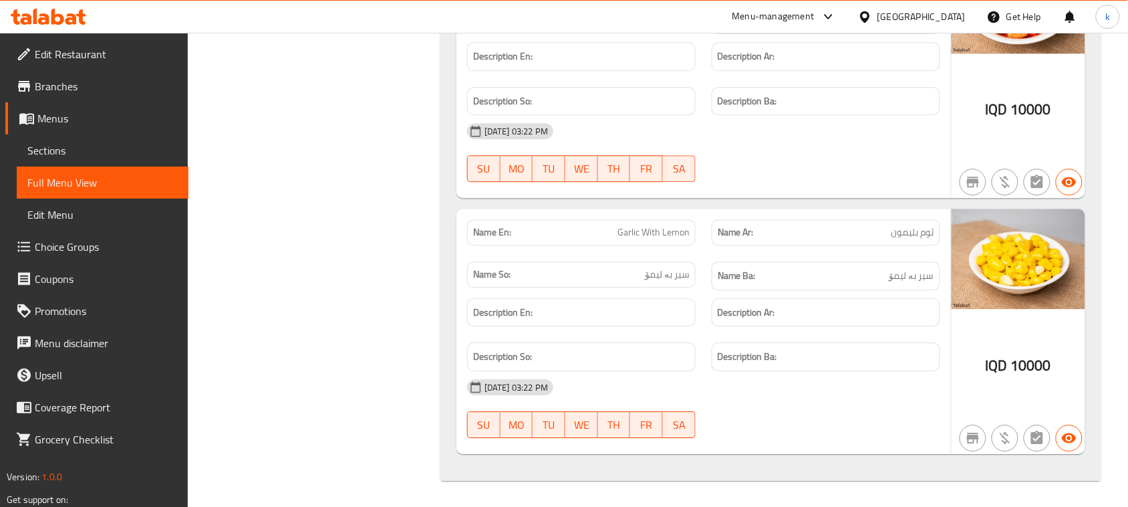
scroll to position [7072, 0]
click at [44, 120] on span "Menus" at bounding box center [107, 118] width 140 height 16
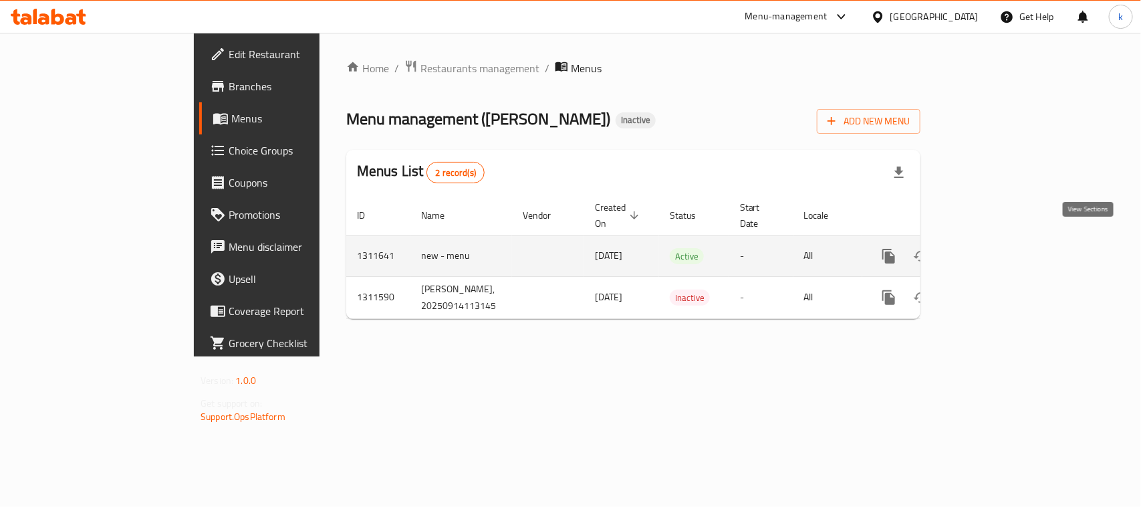
click at [991, 250] on icon "enhanced table" at bounding box center [985, 256] width 12 height 12
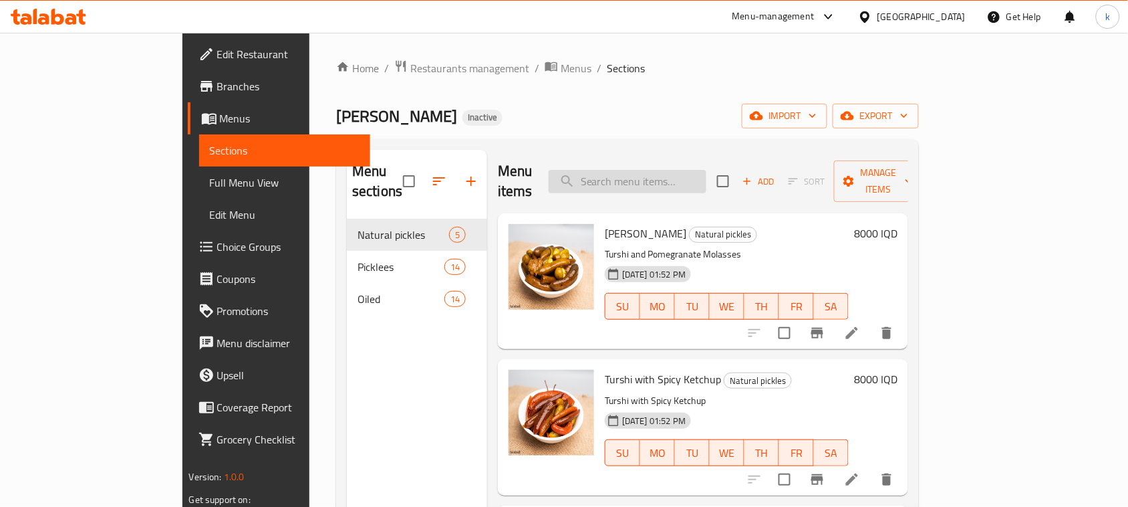
click at [672, 174] on input "search" at bounding box center [628, 181] width 158 height 23
paste input "Olives With Carrots"
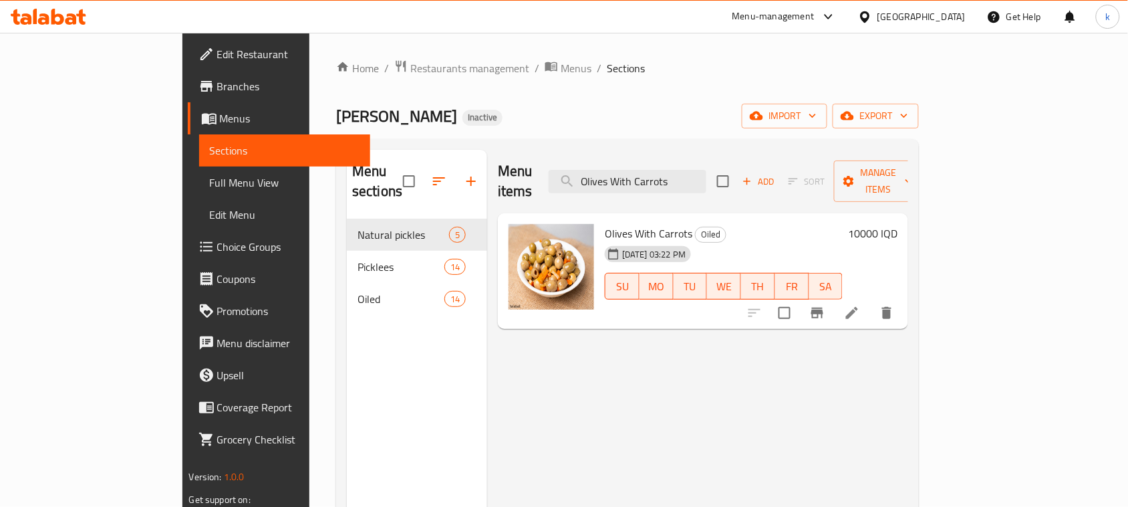
type input "Olives With Carrots"
click at [871, 301] on li at bounding box center [851, 313] width 37 height 24
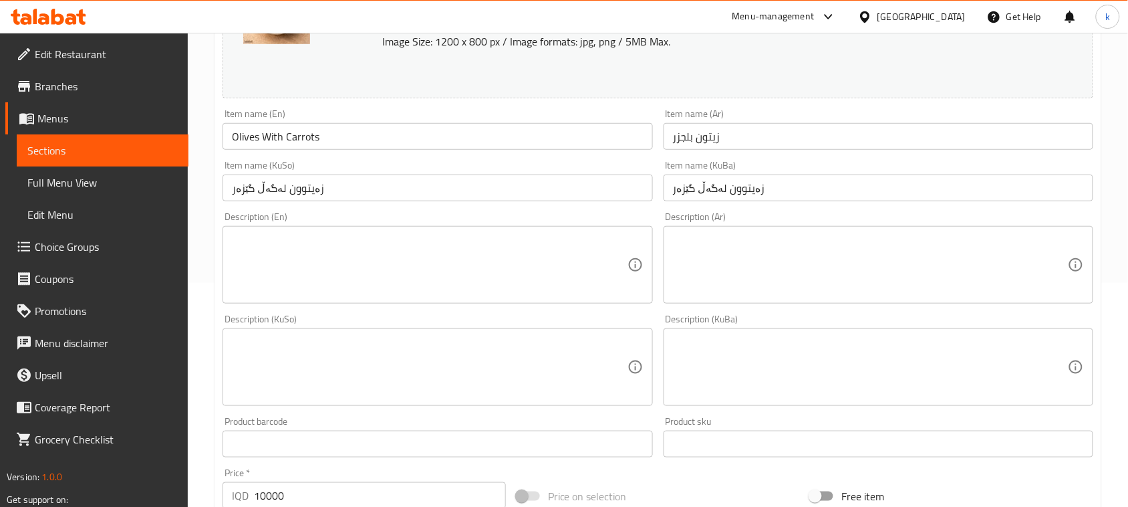
scroll to position [251, 0]
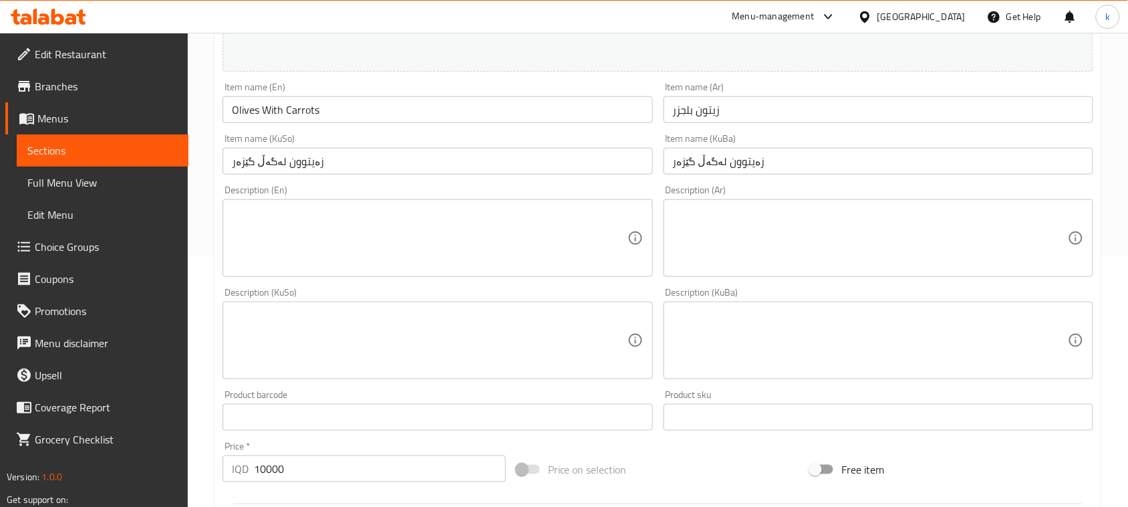
click at [703, 162] on input "زەیتوون لەگەڵ گێزەر" at bounding box center [879, 161] width 430 height 27
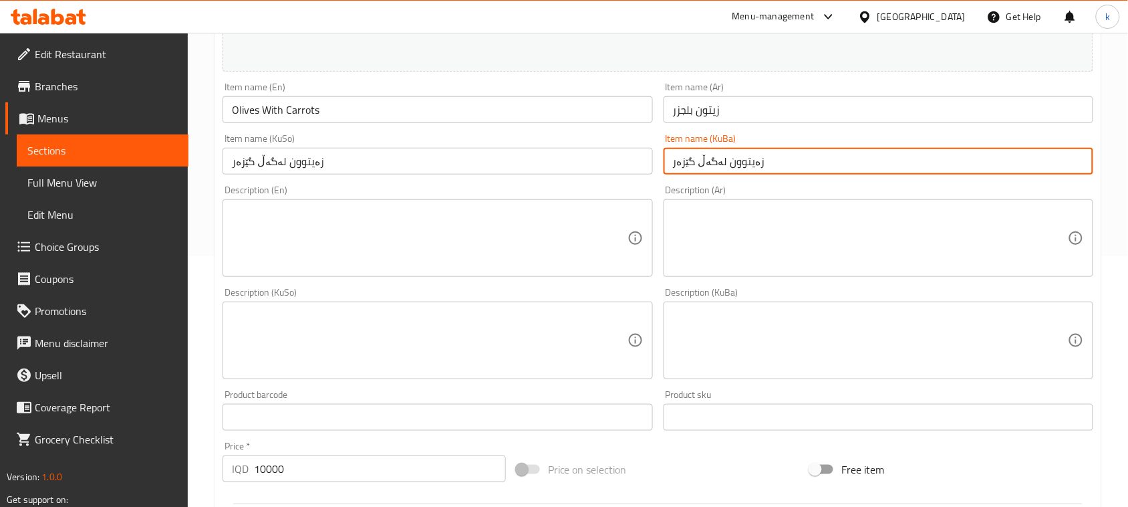
click at [703, 162] on input "زەیتوون لەگەڵ گێزەر" at bounding box center [879, 161] width 430 height 27
click at [712, 162] on input "زەیتوون بە گێزەر" at bounding box center [879, 161] width 430 height 27
type input "زەیتوون بە گێزەر"
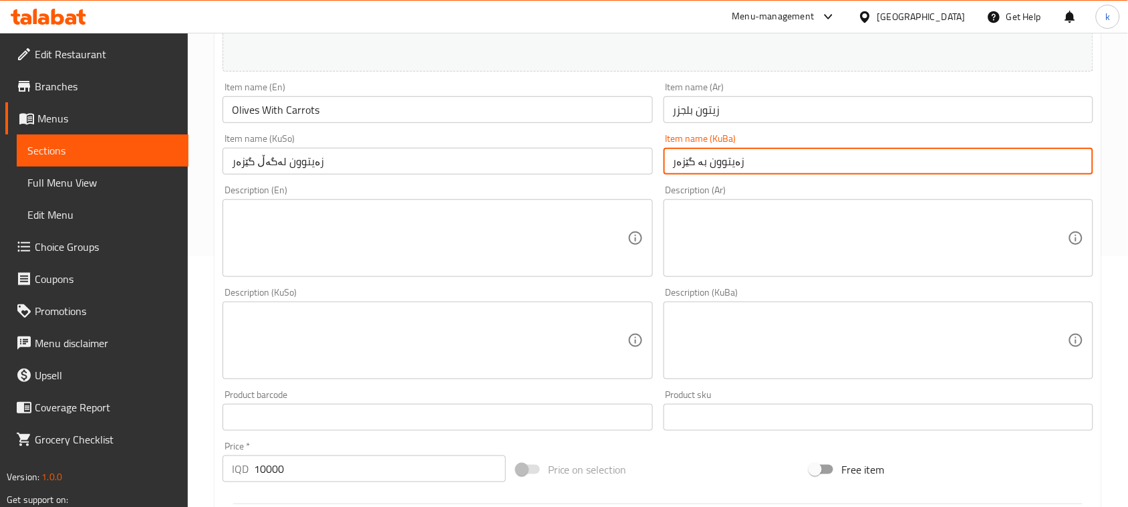
click at [304, 156] on input "زەیتوون لەگەڵ گێزەر" at bounding box center [438, 161] width 430 height 27
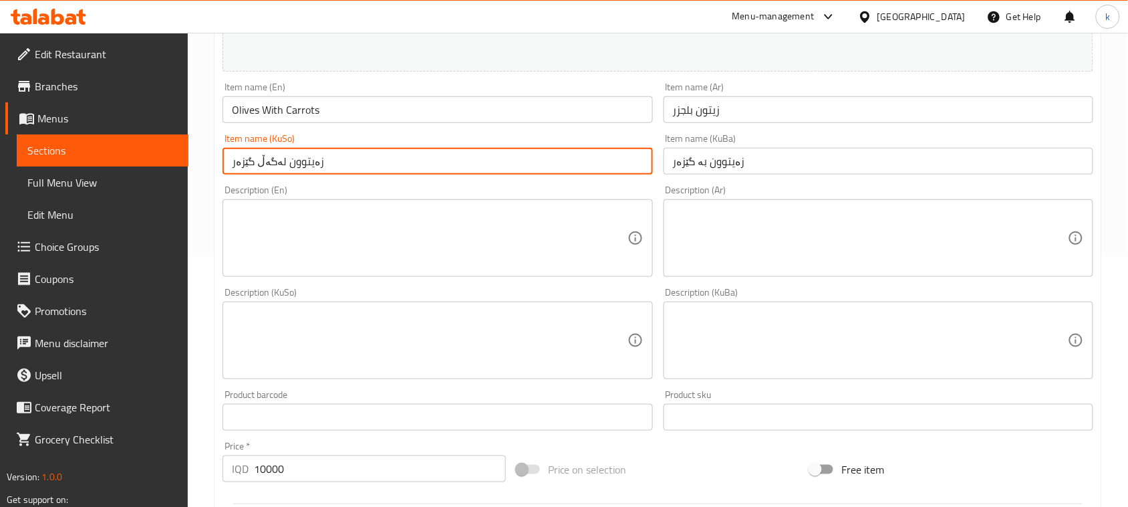
click at [304, 156] on input "زەیتوون لەگەڵ گێزەر" at bounding box center [438, 161] width 430 height 27
paste input "بە"
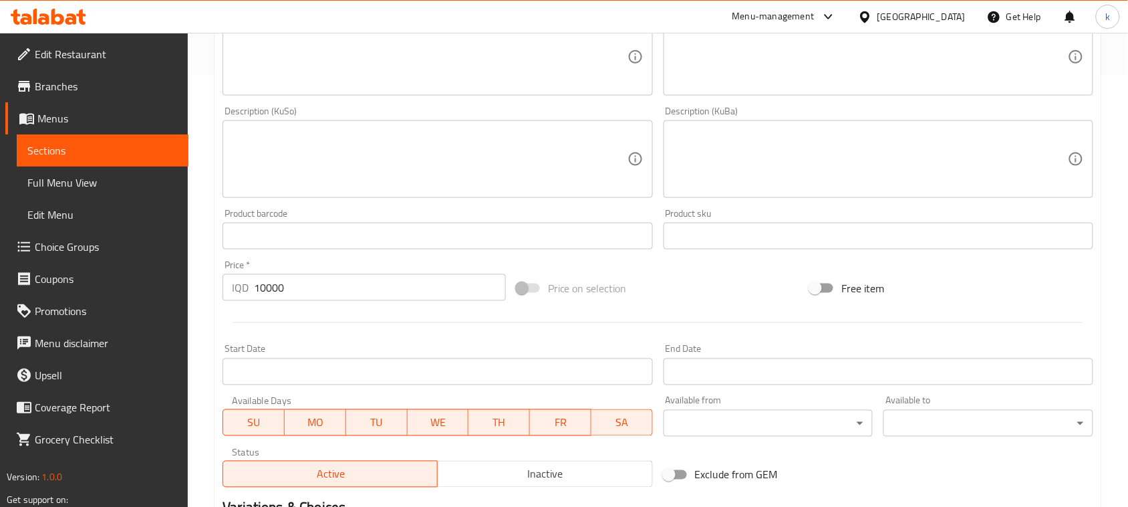
scroll to position [609, 0]
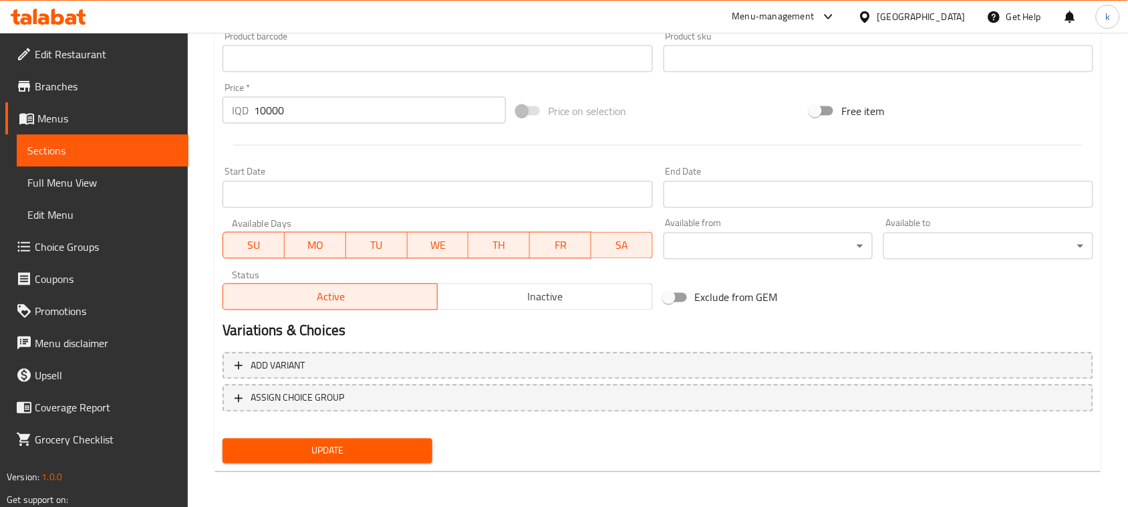
type input "زەیتوون بە گێزەر"
drag, startPoint x: 384, startPoint y: 433, endPoint x: 396, endPoint y: 442, distance: 14.8
click at [385, 434] on div "Update" at bounding box center [327, 450] width 221 height 35
click at [400, 442] on span "Update" at bounding box center [327, 450] width 188 height 17
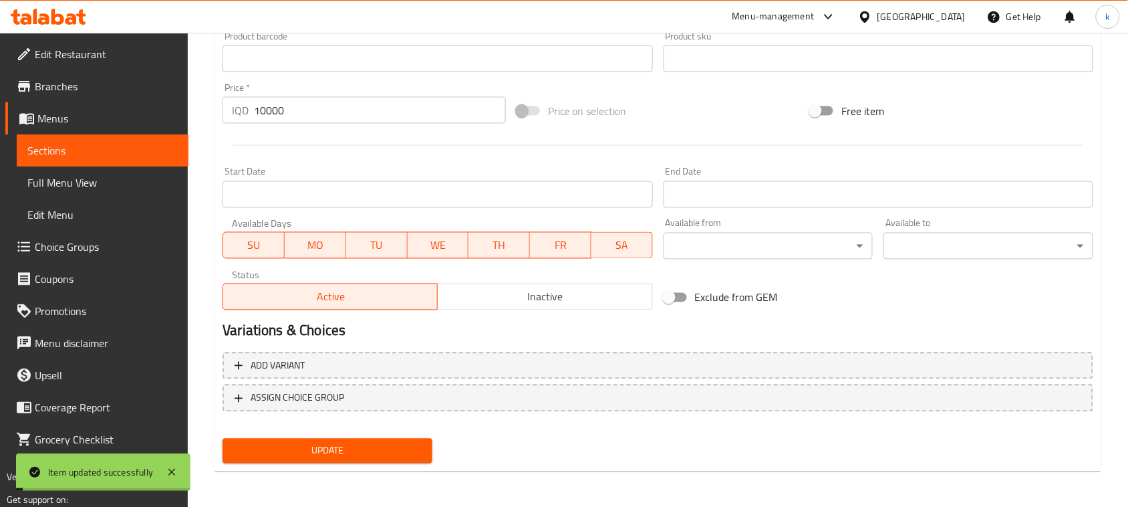
click at [104, 180] on span "Full Menu View" at bounding box center [102, 182] width 150 height 16
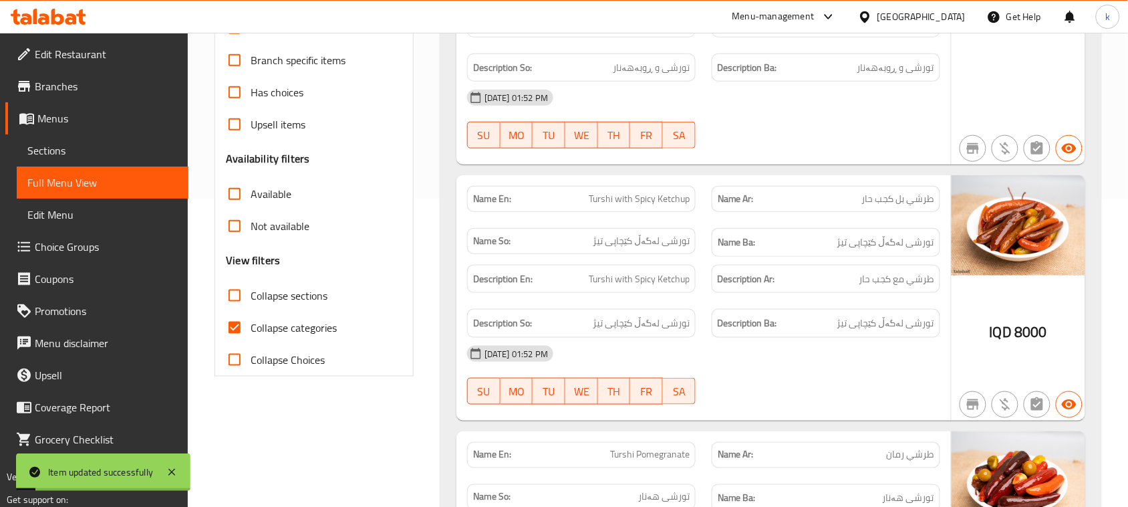
scroll to position [275, 0]
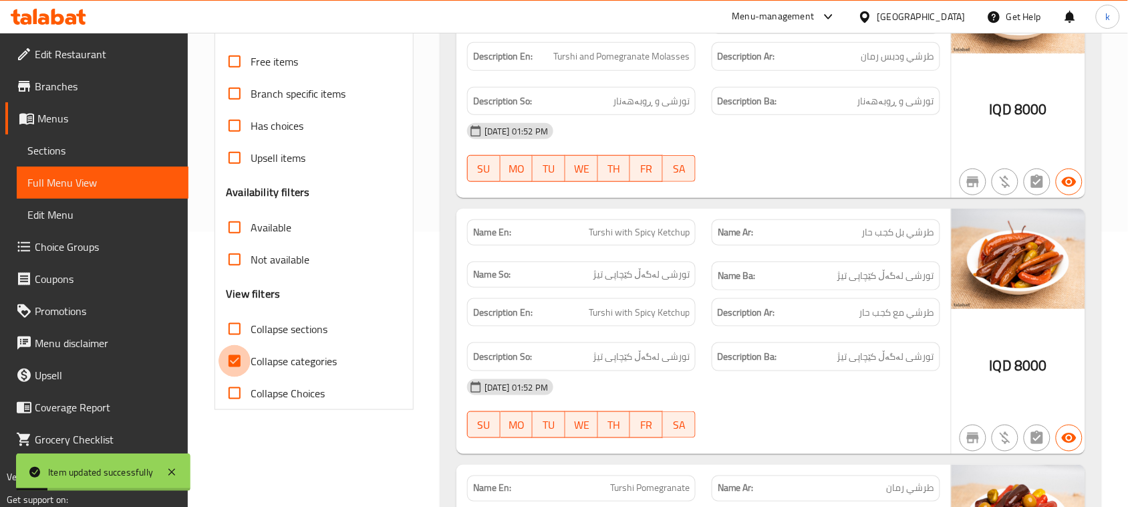
click at [229, 366] on input "Collapse categories" at bounding box center [235, 361] width 32 height 32
checkbox input "false"
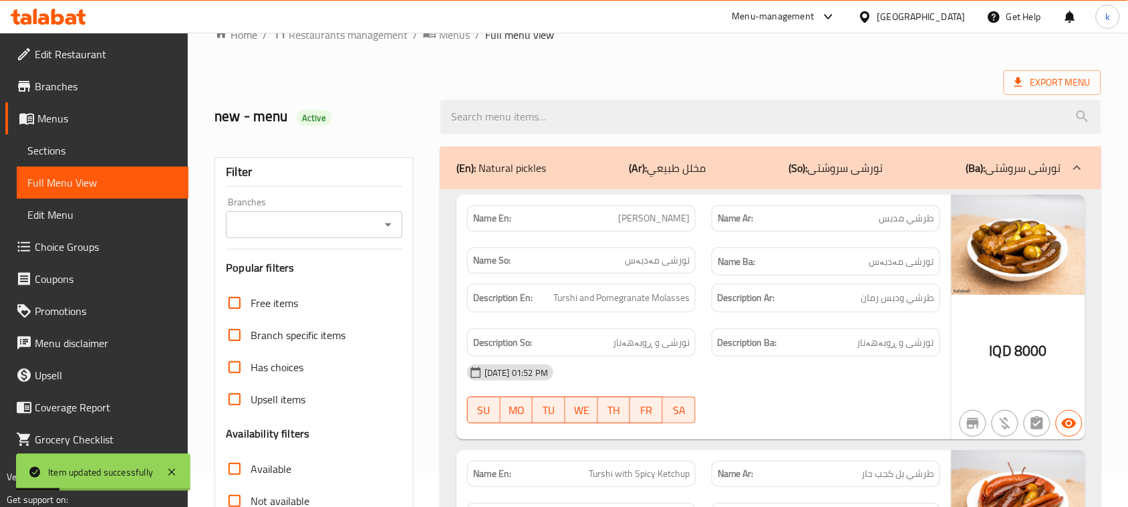
scroll to position [24, 0]
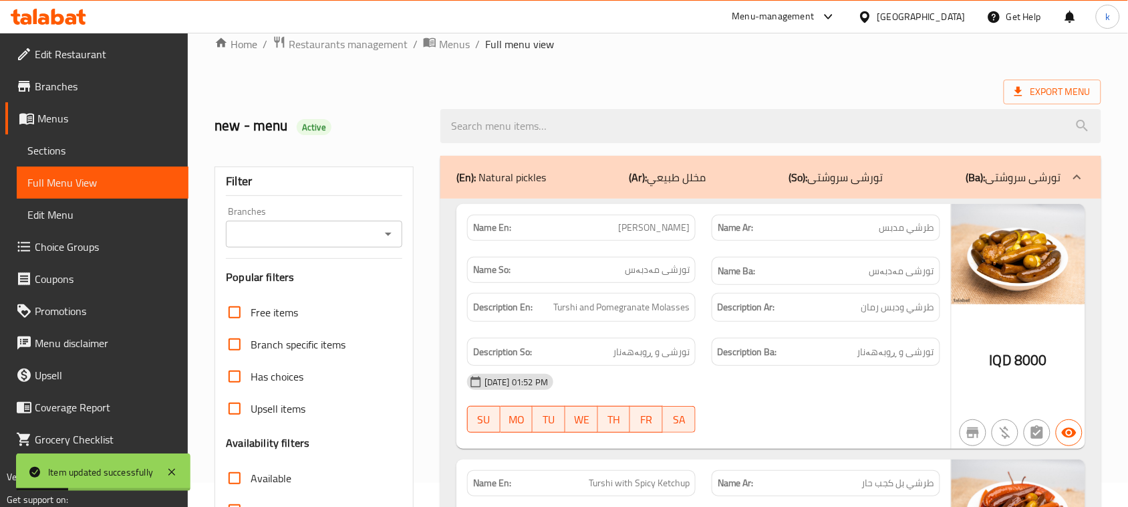
click at [385, 234] on icon "Open" at bounding box center [388, 234] width 16 height 16
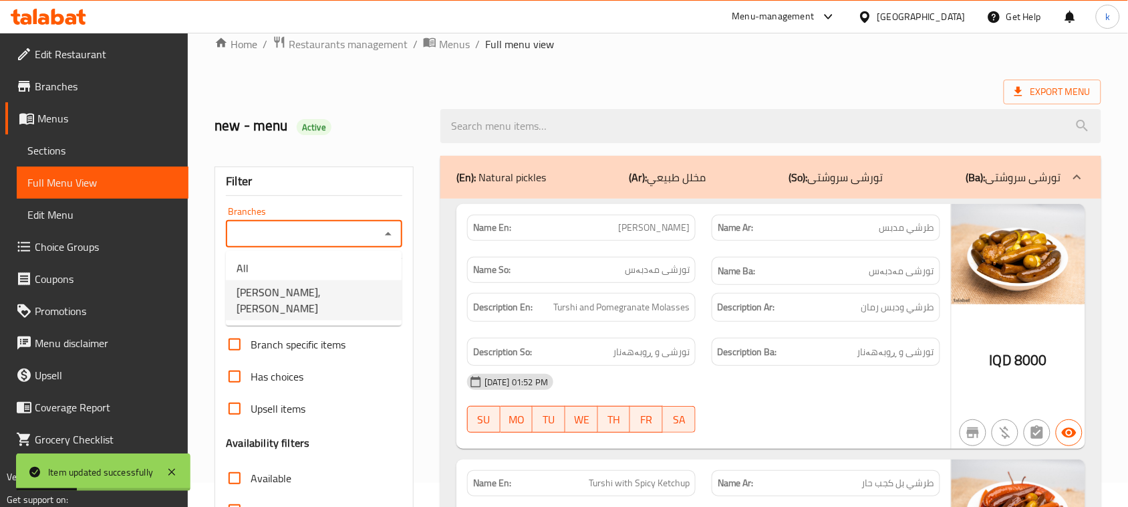
click at [328, 284] on span "Tarshi Abu Hussein, Al Zubair" at bounding box center [314, 300] width 154 height 32
type input "Tarshi Abu Hussein, Al Zubair"
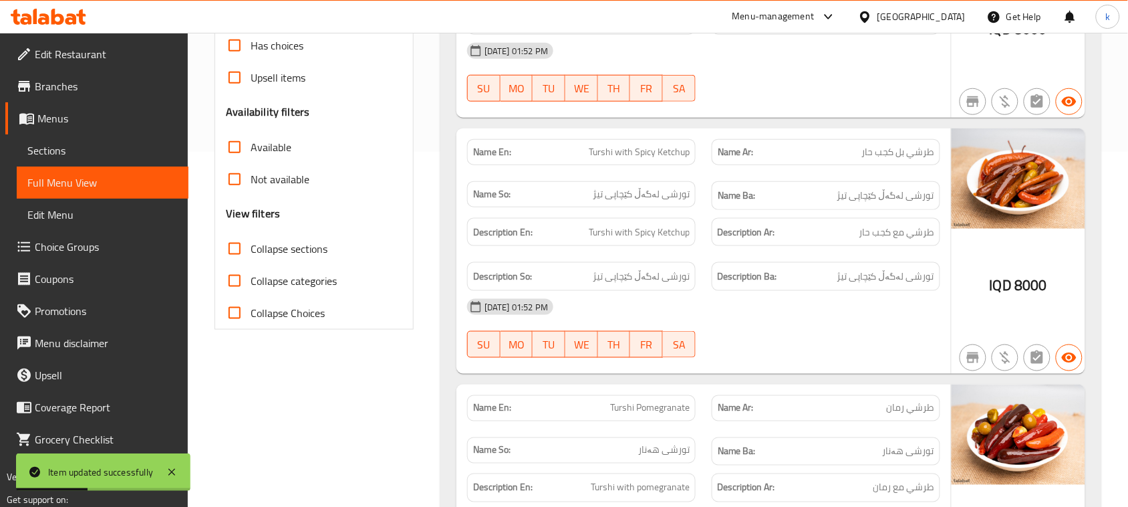
scroll to position [358, 0]
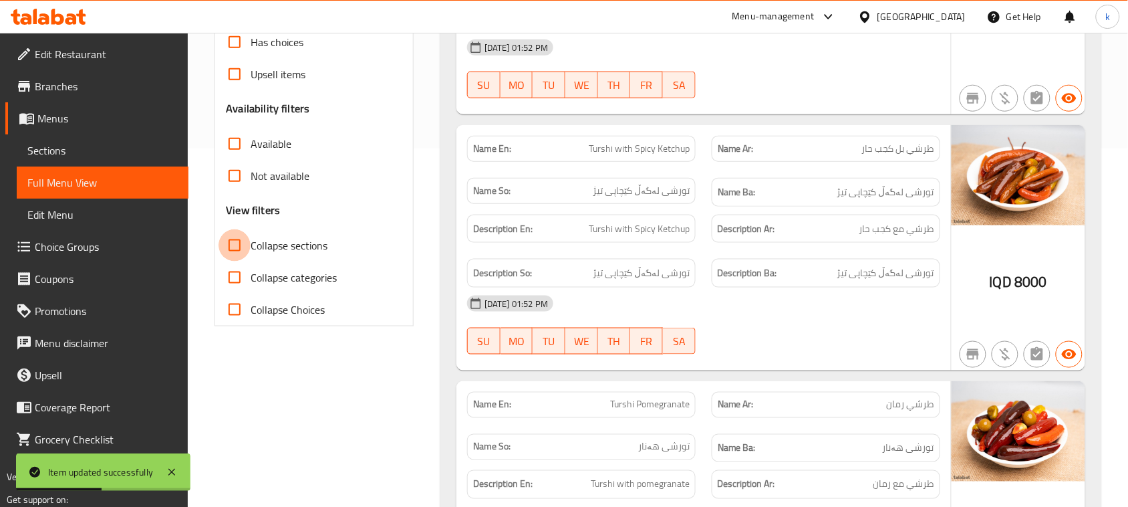
click at [235, 246] on input "Collapse sections" at bounding box center [235, 245] width 32 height 32
checkbox input "true"
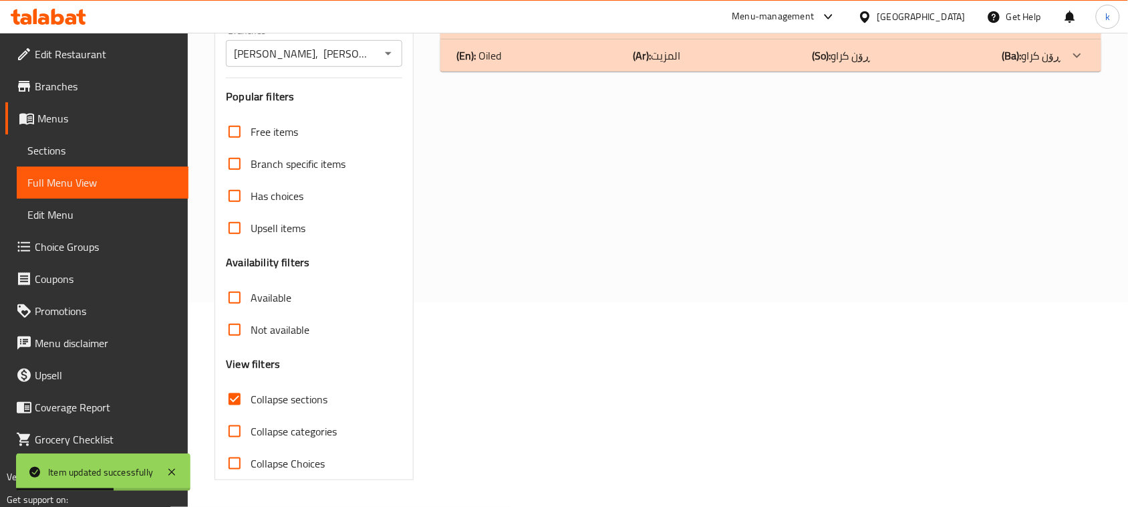
scroll to position [84, 0]
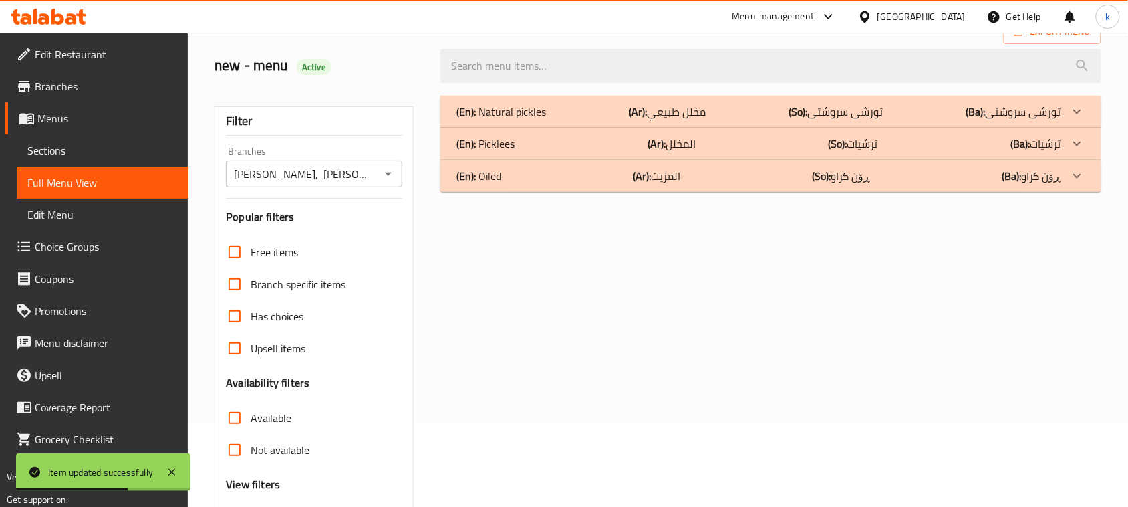
click at [490, 184] on p "(En): Oiled" at bounding box center [478, 176] width 45 height 16
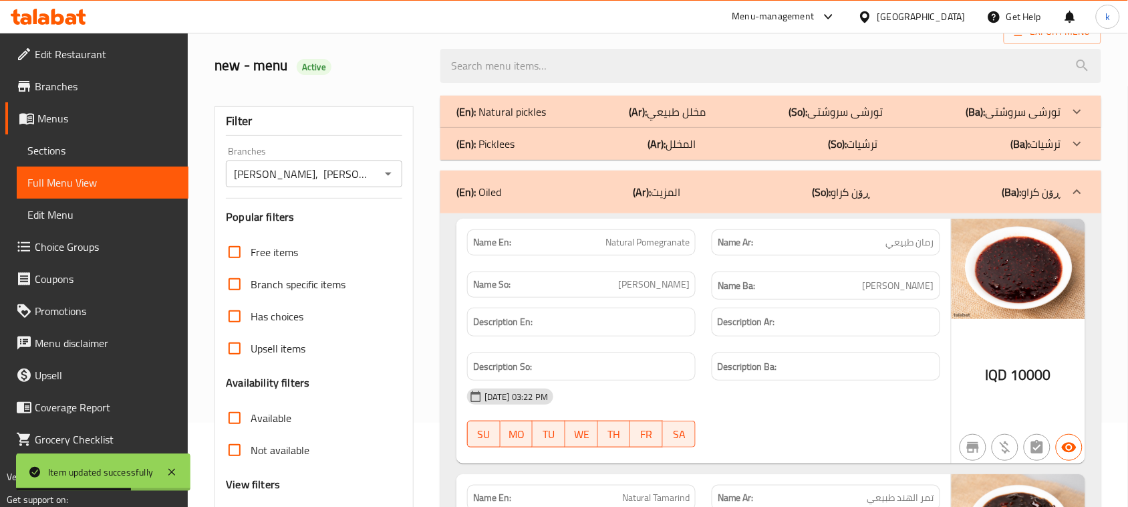
click at [506, 145] on p "(En): Picklees" at bounding box center [485, 144] width 58 height 16
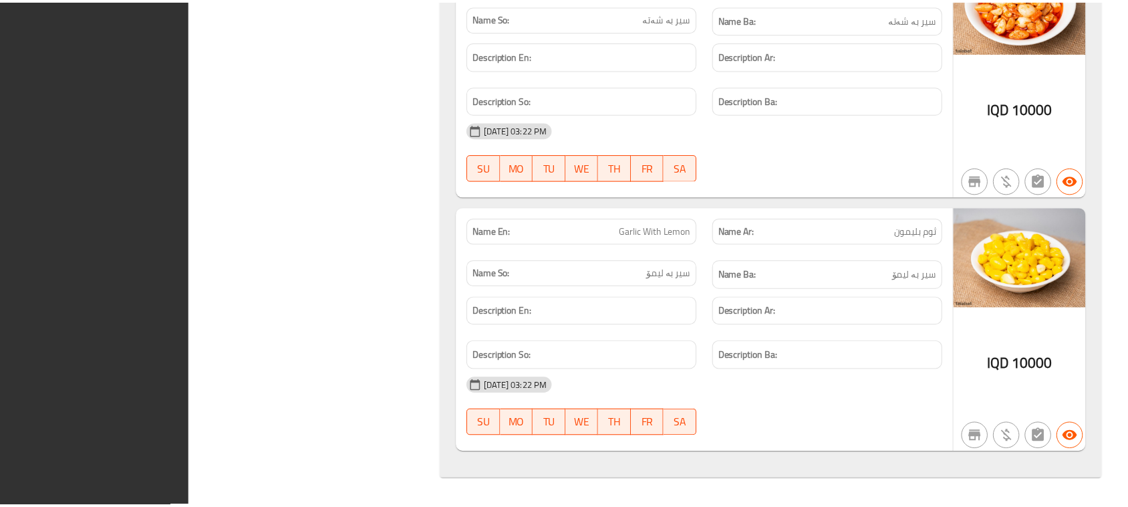
scroll to position [7072, 0]
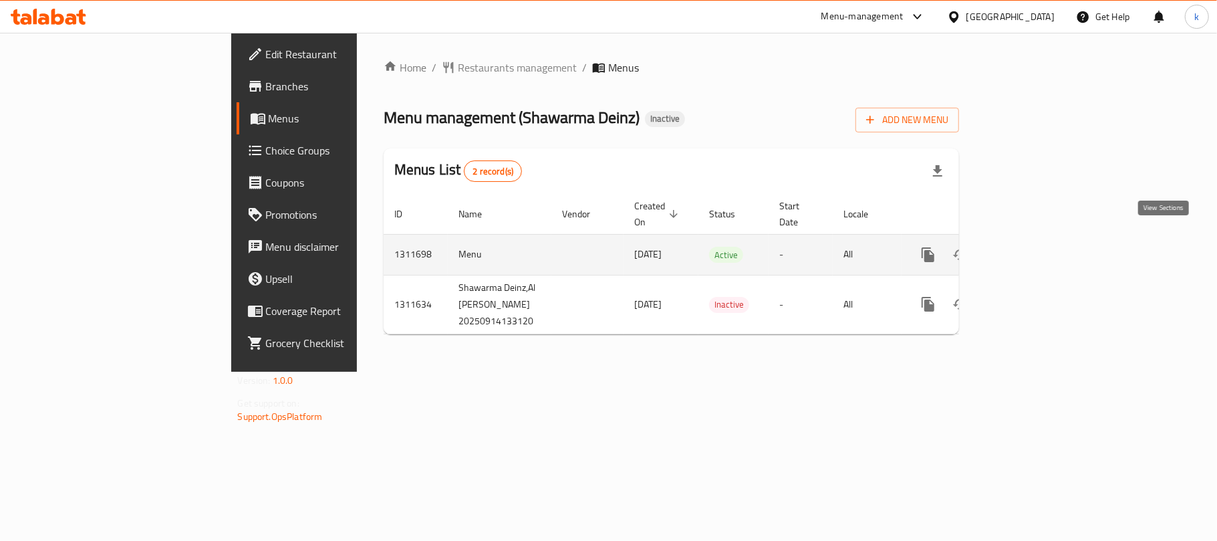
click at [1033, 247] on icon "enhanced table" at bounding box center [1025, 255] width 16 height 16
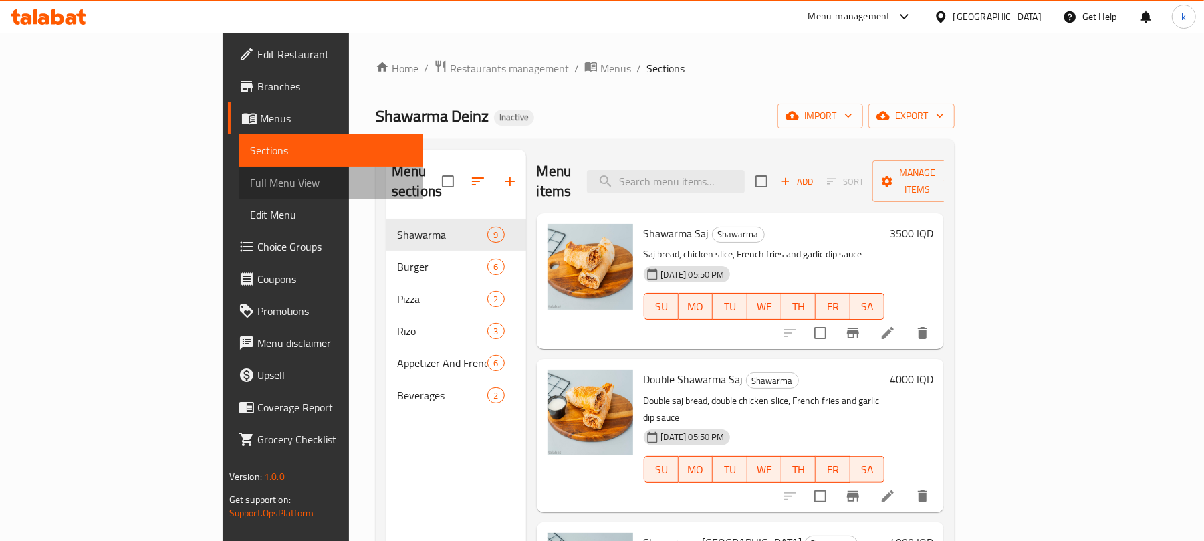
click at [250, 184] on span "Full Menu View" at bounding box center [331, 182] width 163 height 16
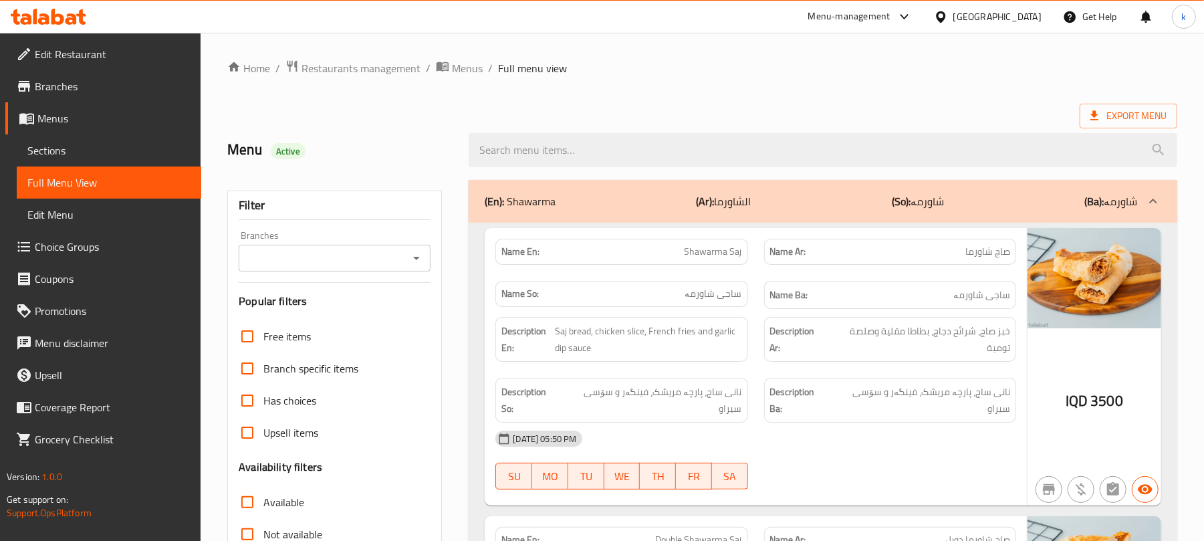
click at [413, 258] on icon "Open" at bounding box center [416, 258] width 16 height 16
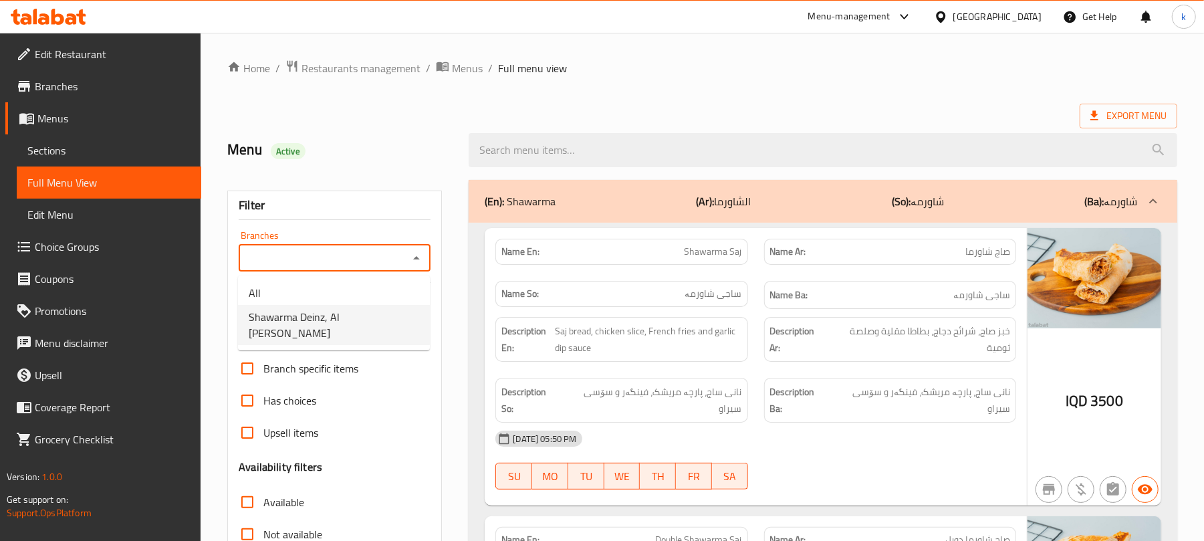
click at [337, 313] on span "Shawarma Deinz, Al Dora" at bounding box center [334, 325] width 170 height 32
type input "Shawarma Deinz, Al Dora"
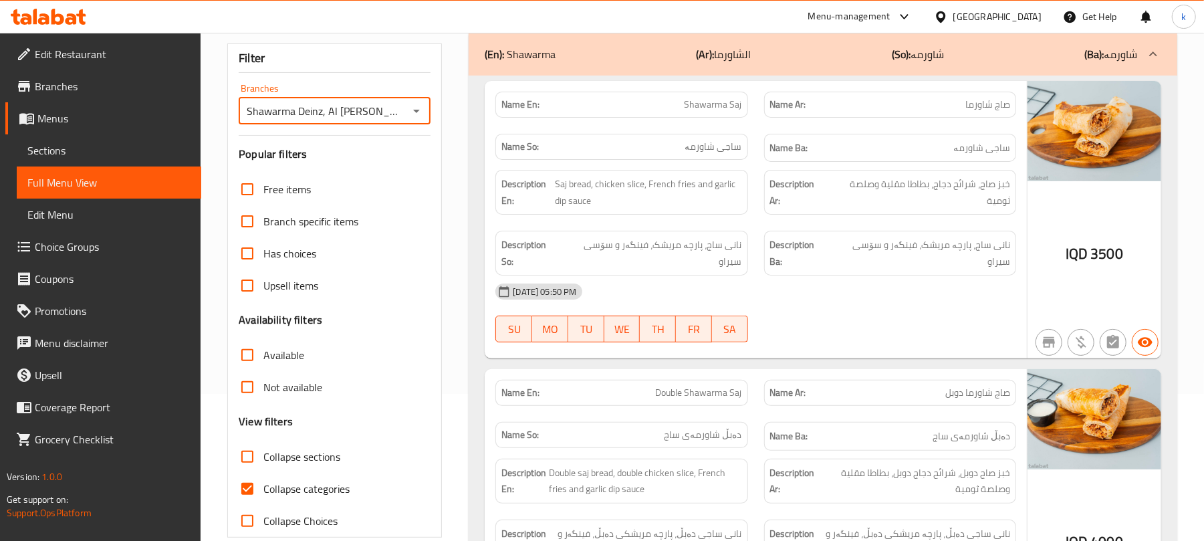
scroll to position [178, 0]
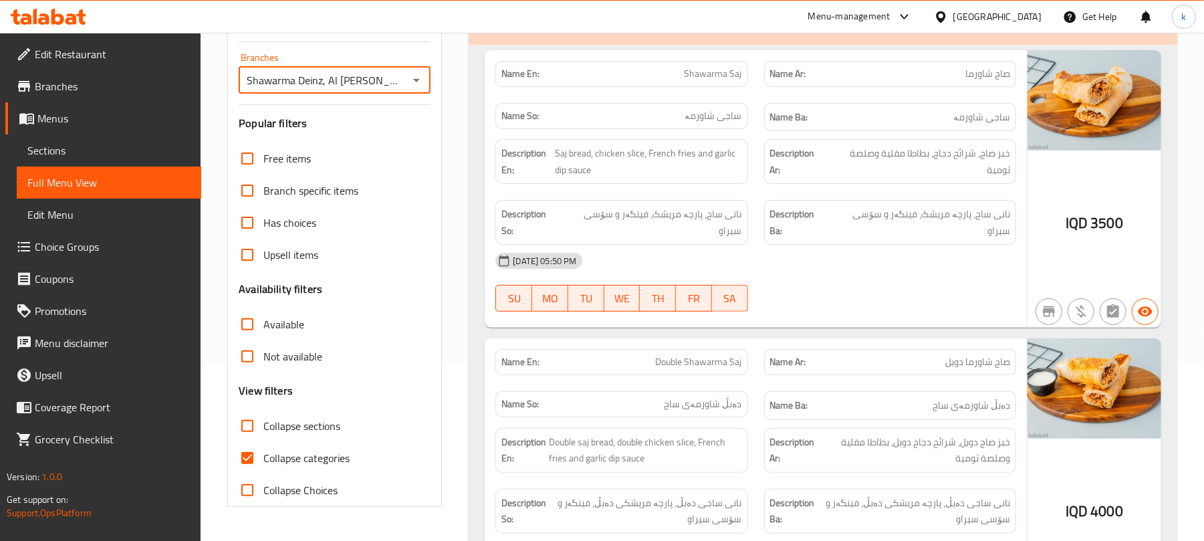
click at [56, 121] on span "Menus" at bounding box center [113, 118] width 153 height 16
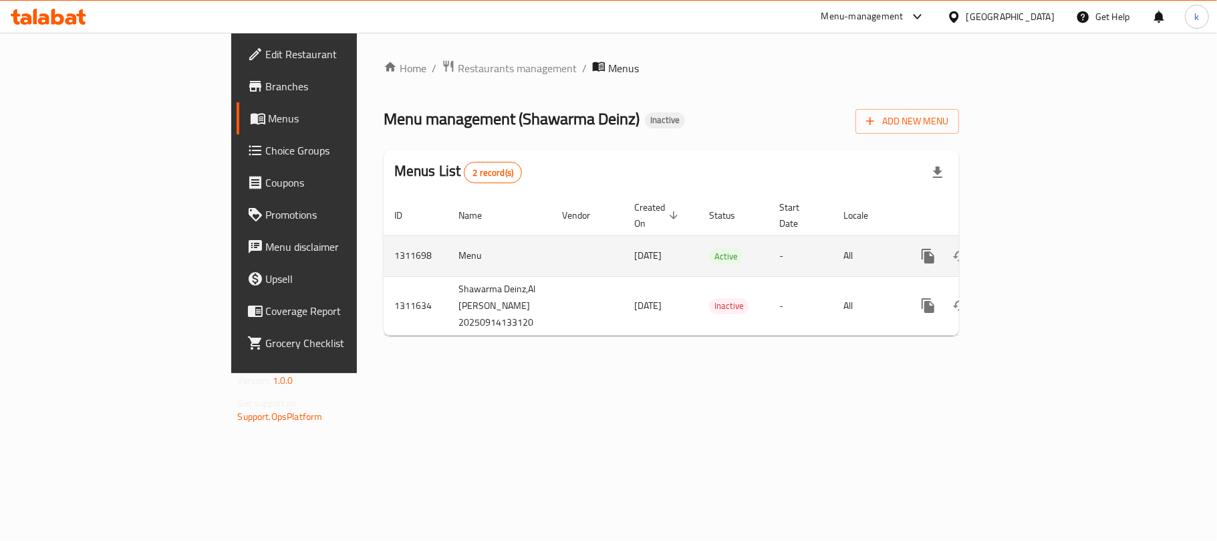
click at [1041, 251] on link "enhanced table" at bounding box center [1025, 256] width 32 height 32
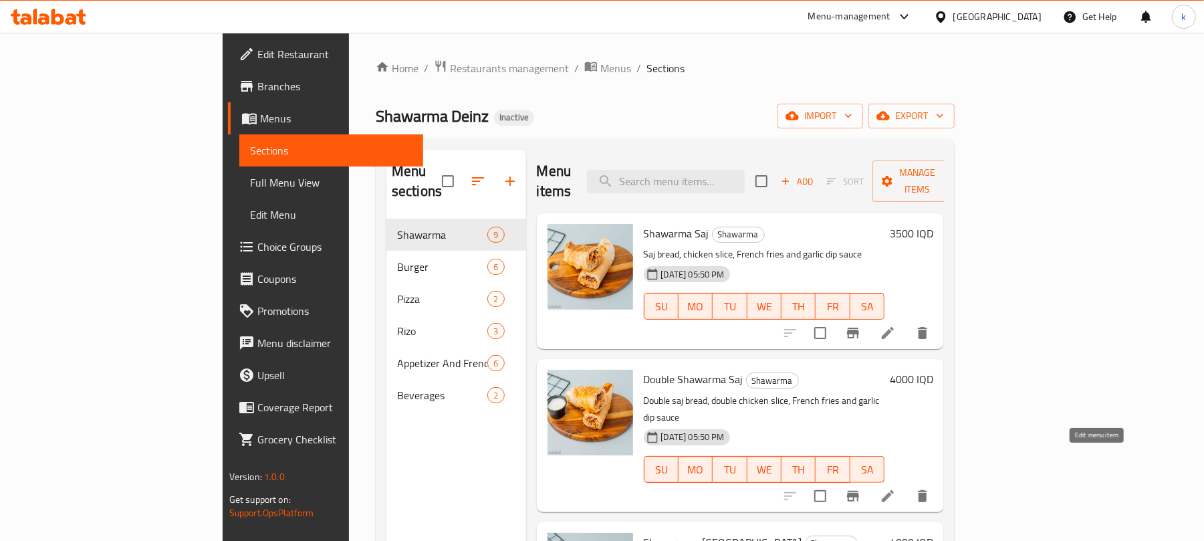
click at [896, 488] on icon at bounding box center [888, 496] width 16 height 16
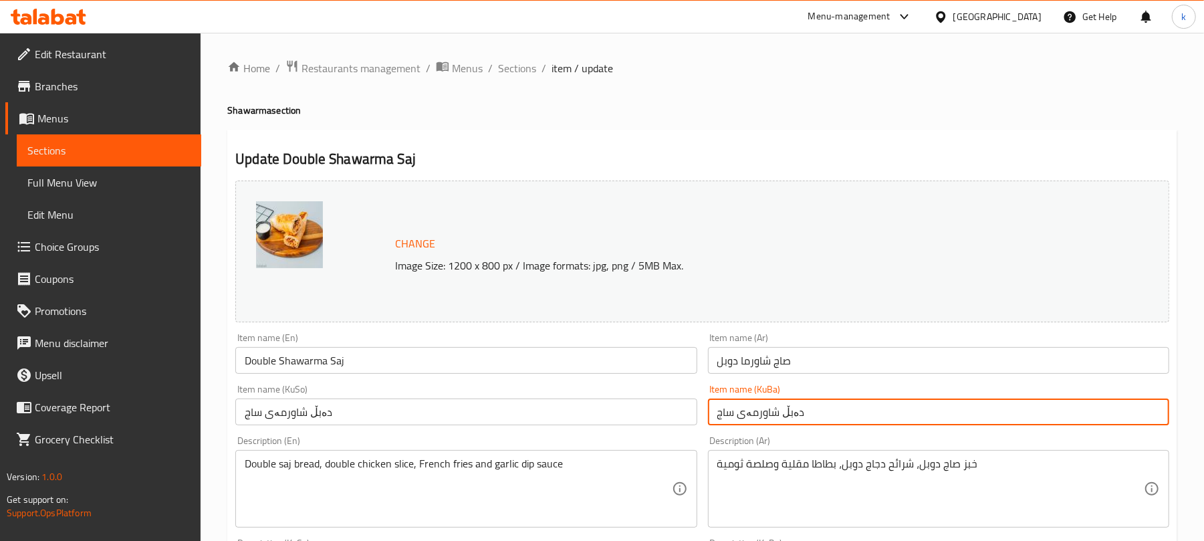
click at [838, 414] on input "دەبڵ شاورمەی ساج" at bounding box center [938, 411] width 461 height 27
drag, startPoint x: 1099, startPoint y: 420, endPoint x: 1216, endPoint y: 425, distance: 117.8
click at [1204, 425] on html "​ Menu-management Iraq Get Help k Edit Restaurant Branches Menus Sections Full …" at bounding box center [602, 270] width 1204 height 541
click at [1117, 412] on input "ساج" at bounding box center [938, 411] width 461 height 27
paste input "دەبڵ شاورمەی"
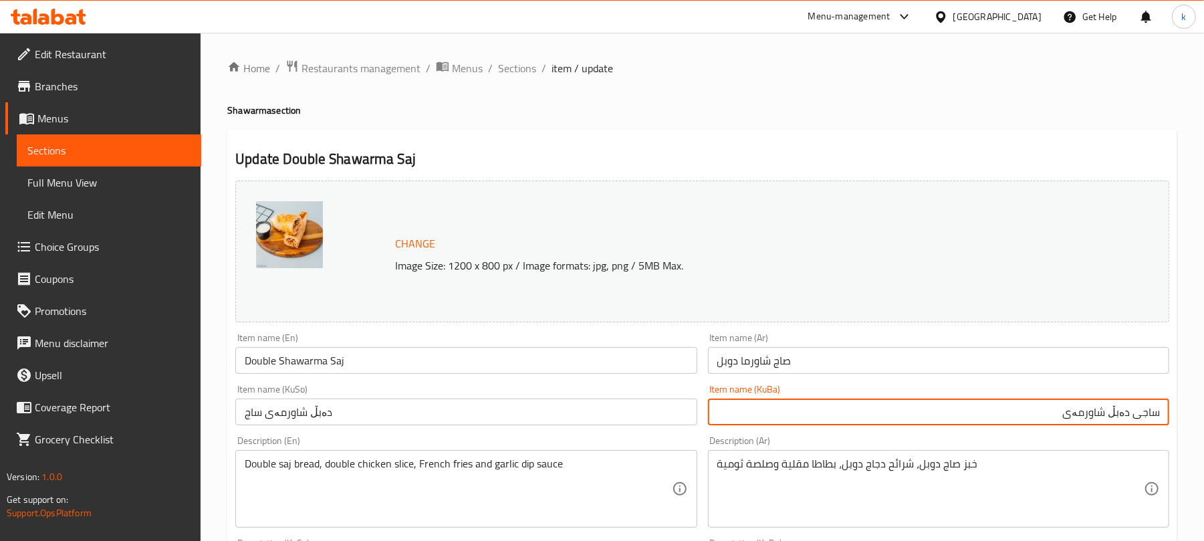
click at [1121, 412] on input "ساجی دەبڵ شاورمەی" at bounding box center [938, 411] width 461 height 27
click at [1065, 418] on input "ساجی شاورمەی" at bounding box center [938, 411] width 461 height 27
paste input "دەبڵ"
drag, startPoint x: 1057, startPoint y: 418, endPoint x: 1190, endPoint y: 413, distance: 133.1
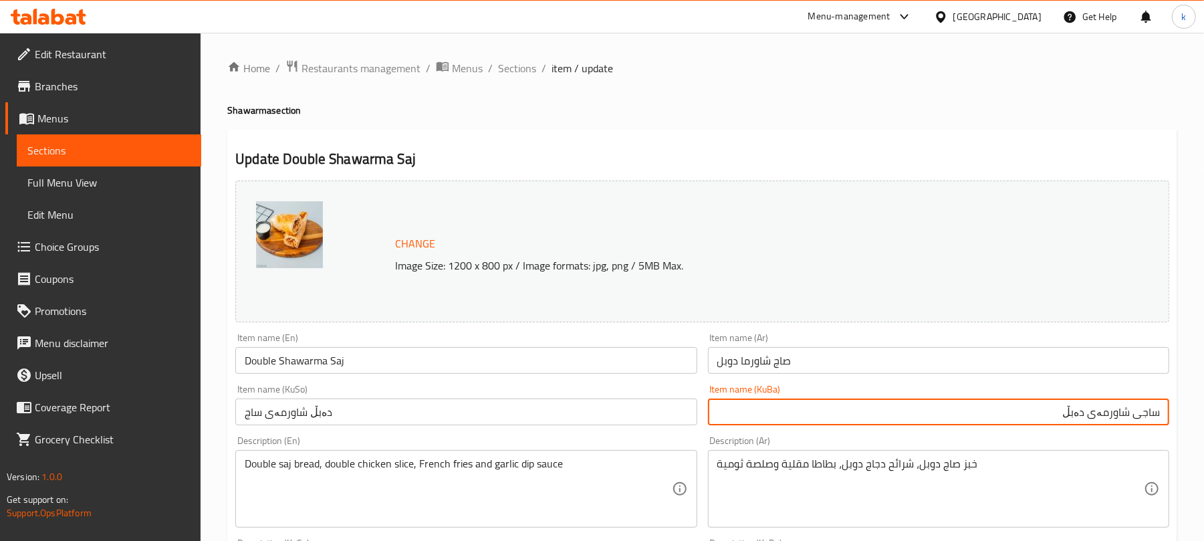
type input "ساجی شاورمەی دەبڵ"
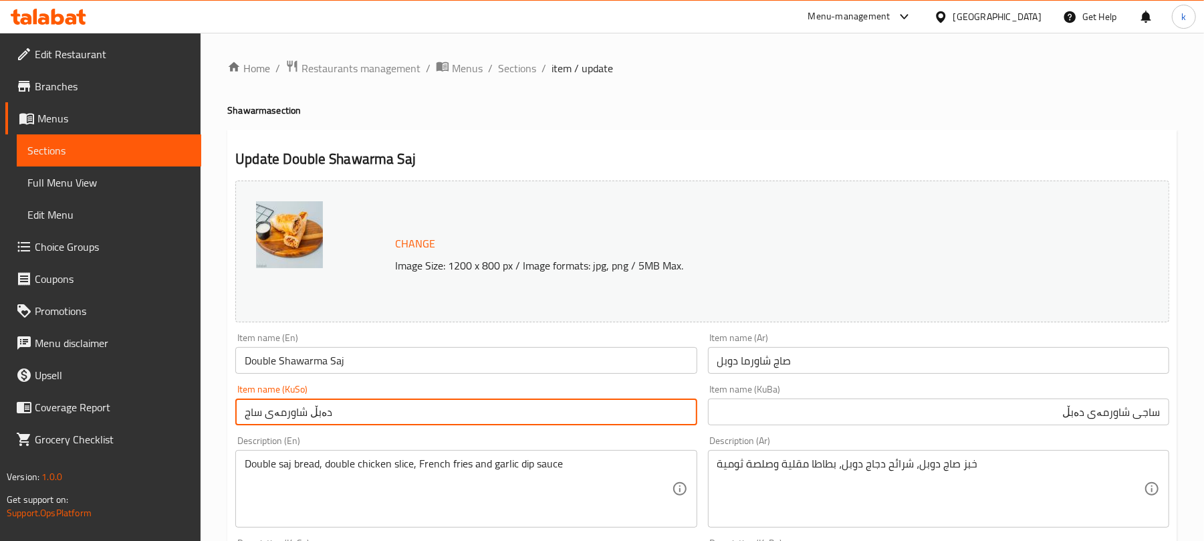
drag, startPoint x: 378, startPoint y: 420, endPoint x: 215, endPoint y: 421, distance: 163.8
paste input "اجی شاورمەی دەبڵ"
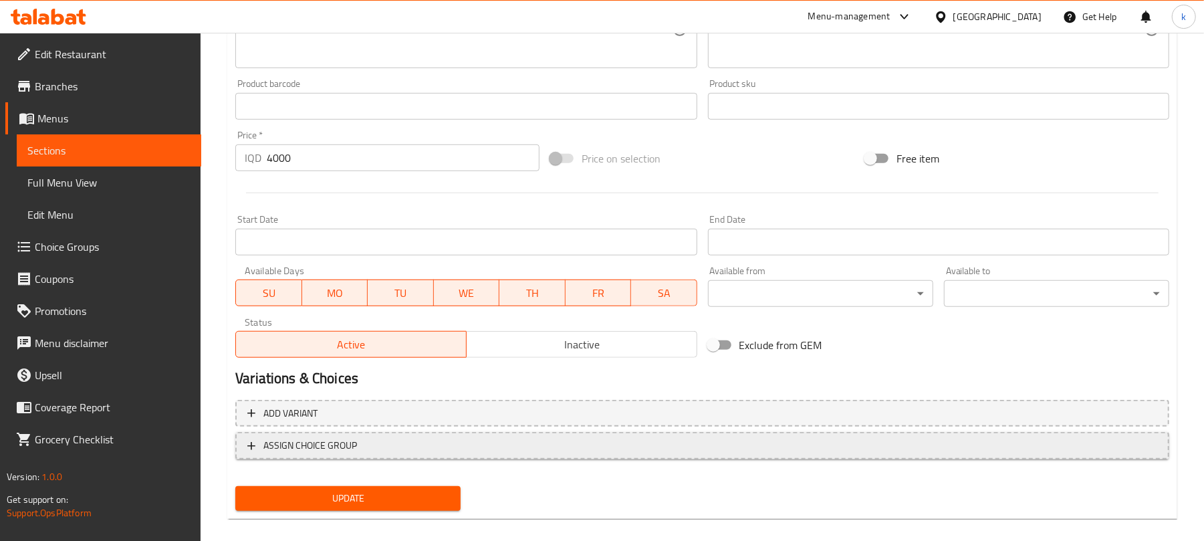
scroll to position [575, 0]
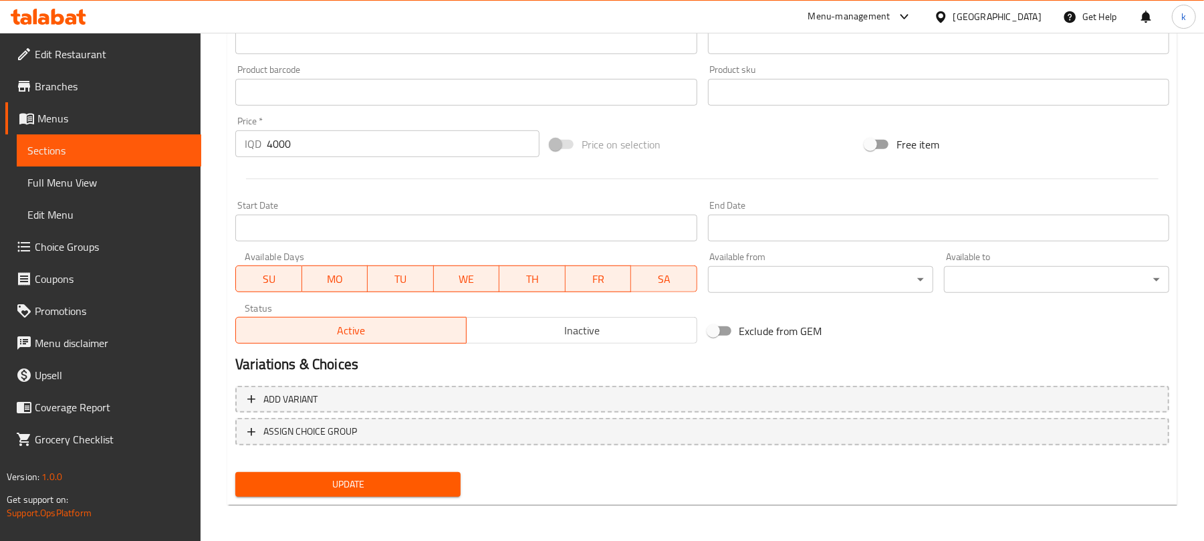
type input "ساجی شاورمەی دەبڵ"
click at [392, 479] on span "Update" at bounding box center [348, 484] width 204 height 17
click at [90, 182] on span "Full Menu View" at bounding box center [108, 182] width 163 height 16
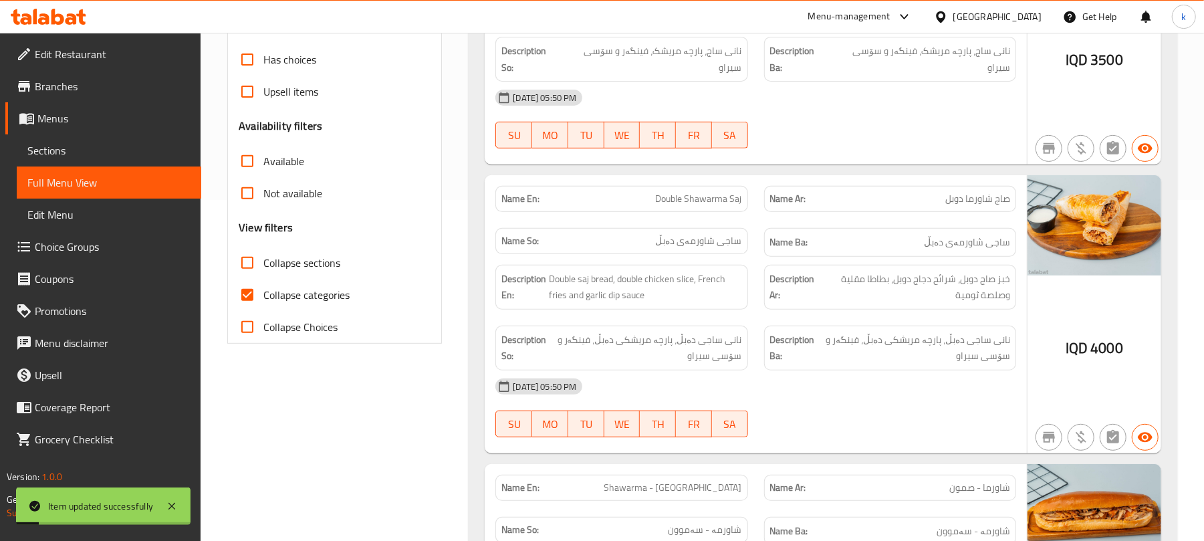
scroll to position [219, 0]
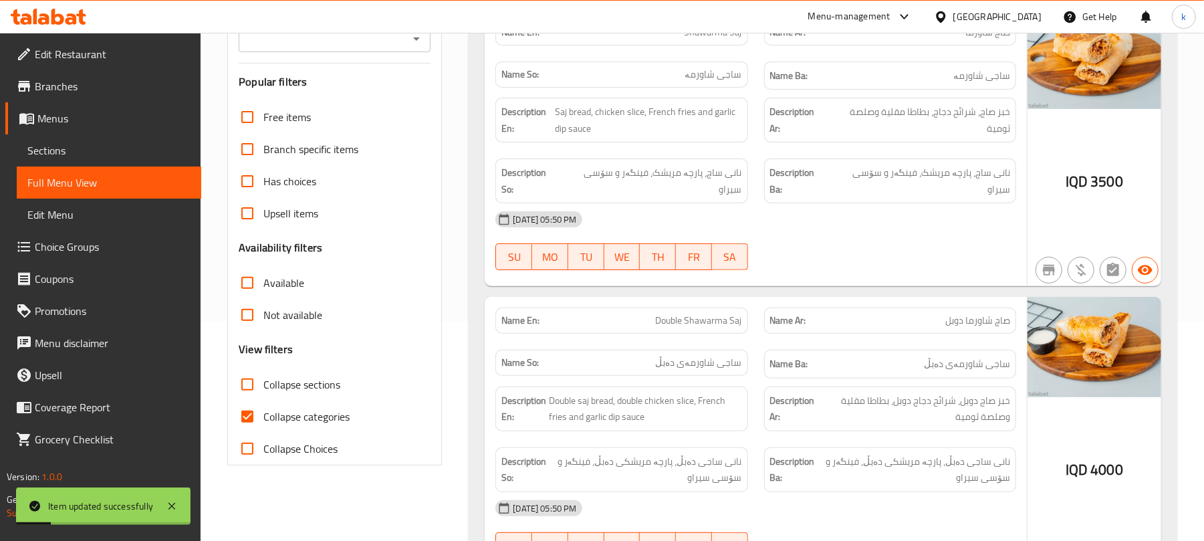
click at [249, 409] on input "Collapse categories" at bounding box center [247, 416] width 32 height 32
checkbox input "false"
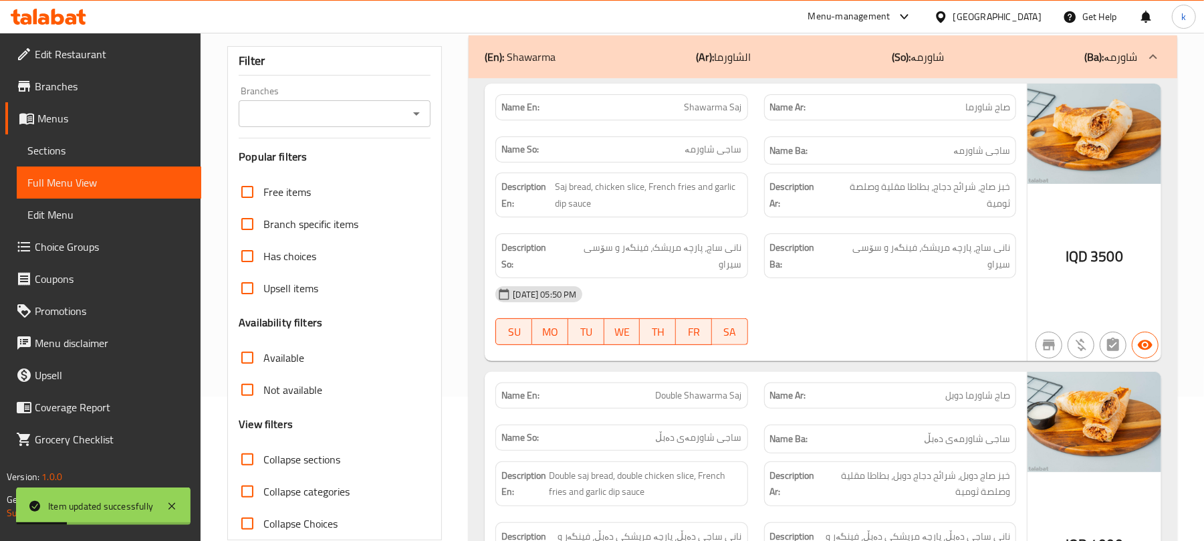
scroll to position [41, 0]
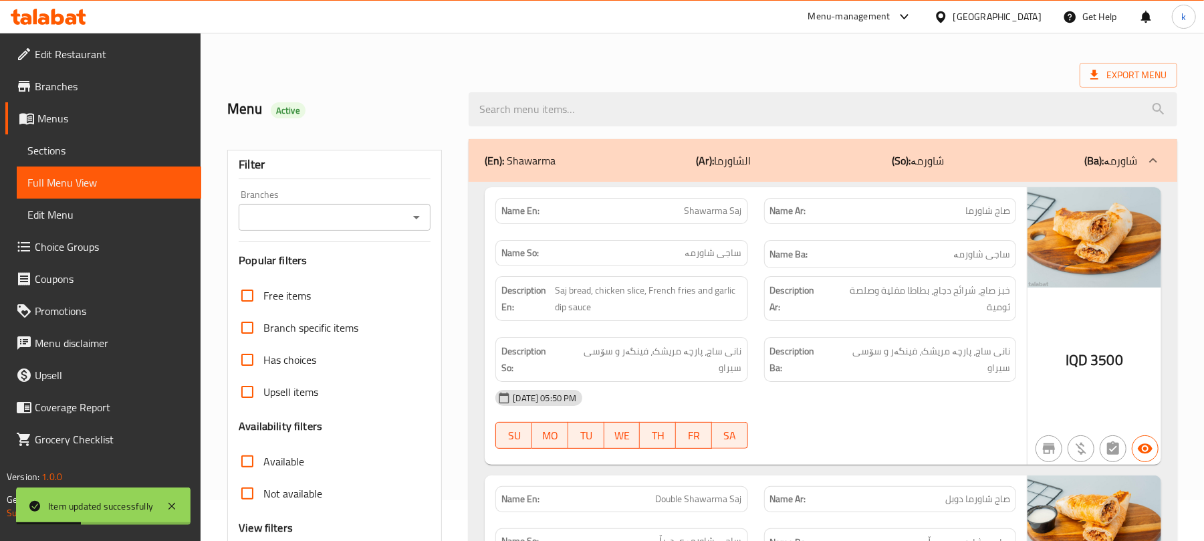
click at [412, 222] on icon "Open" at bounding box center [416, 217] width 16 height 16
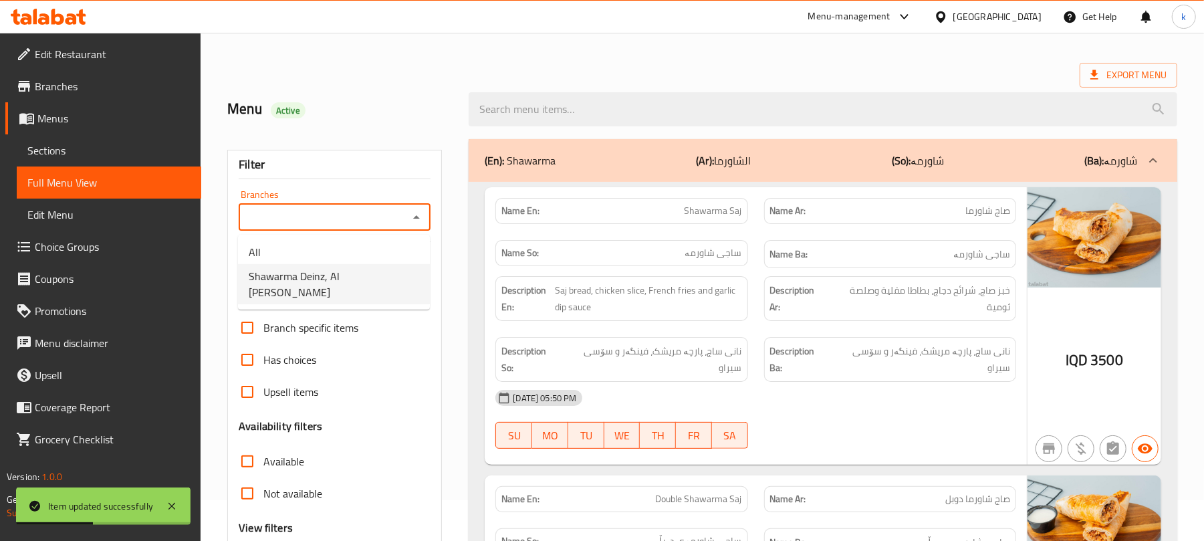
click at [340, 273] on span "Shawarma Deinz, Al Dora" at bounding box center [334, 284] width 170 height 32
type input "Shawarma Deinz, Al Dora"
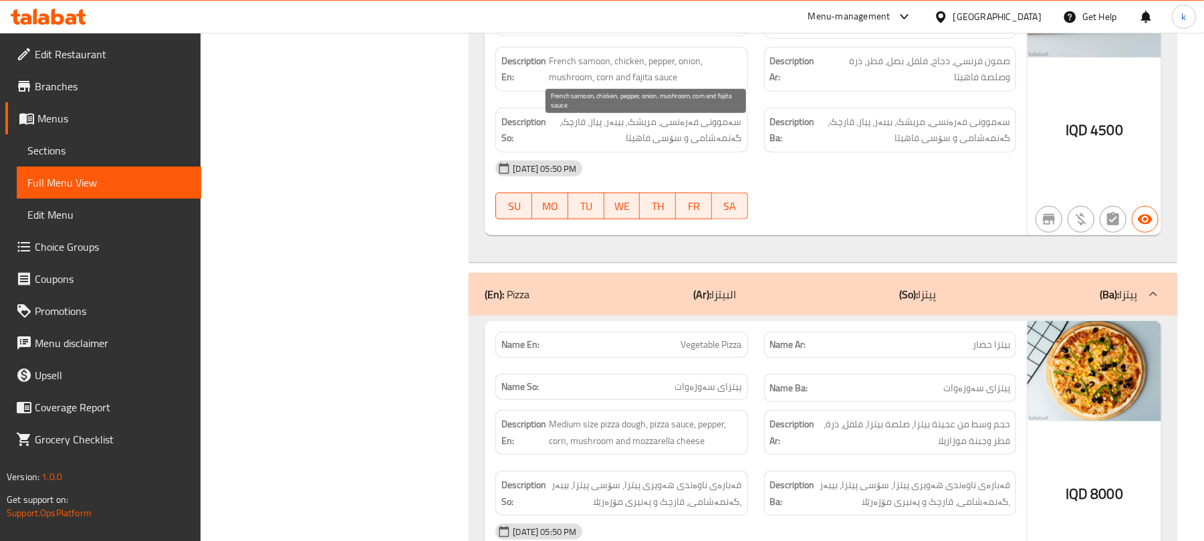
scroll to position [4455, 0]
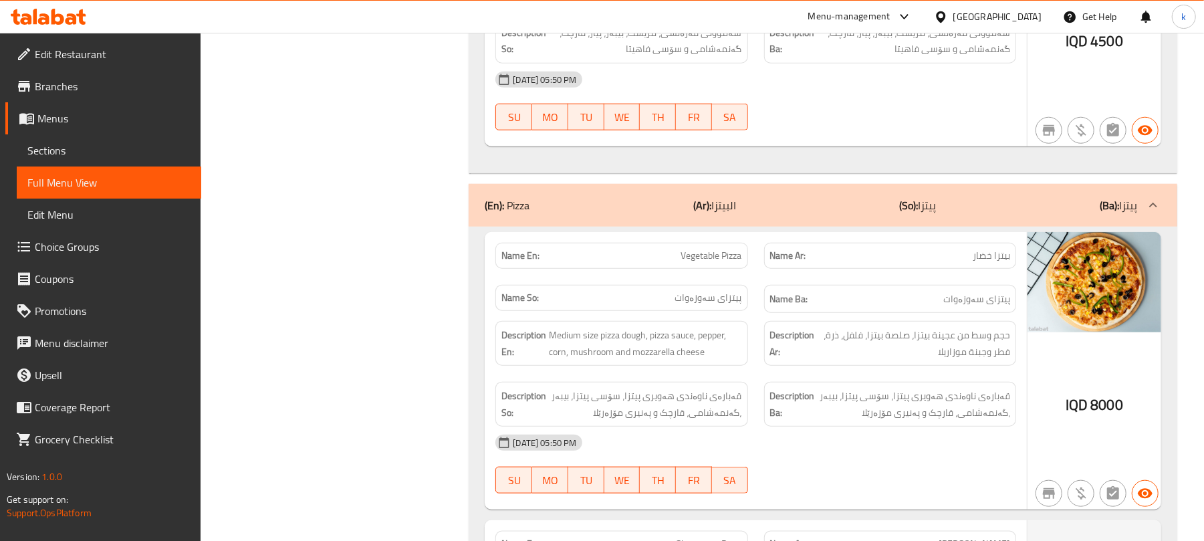
click at [63, 118] on span "Menus" at bounding box center [113, 118] width 153 height 16
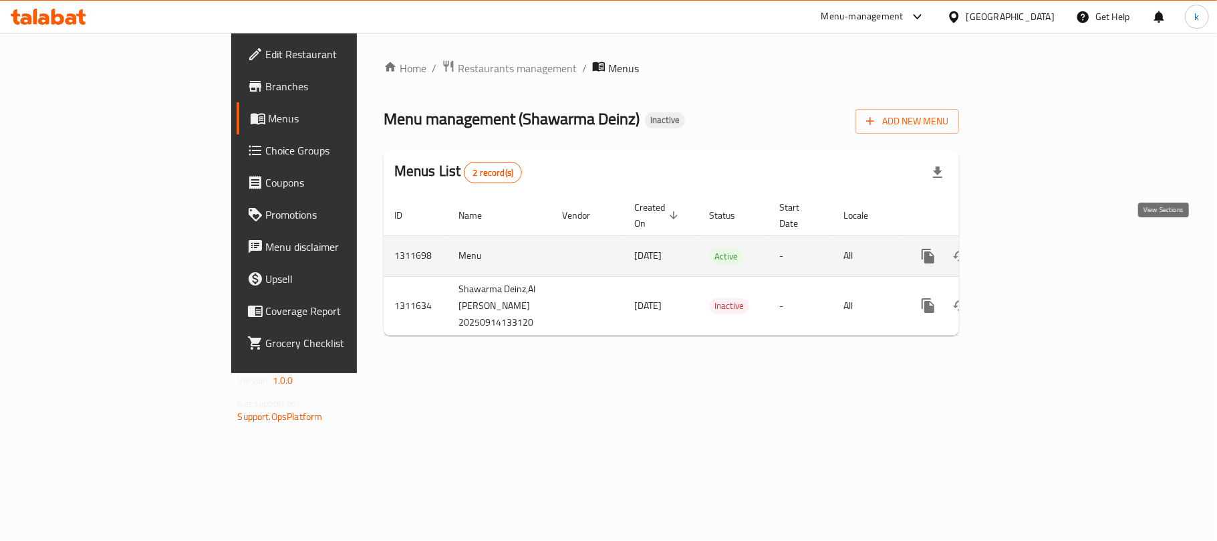
click at [1033, 248] on icon "enhanced table" at bounding box center [1025, 256] width 16 height 16
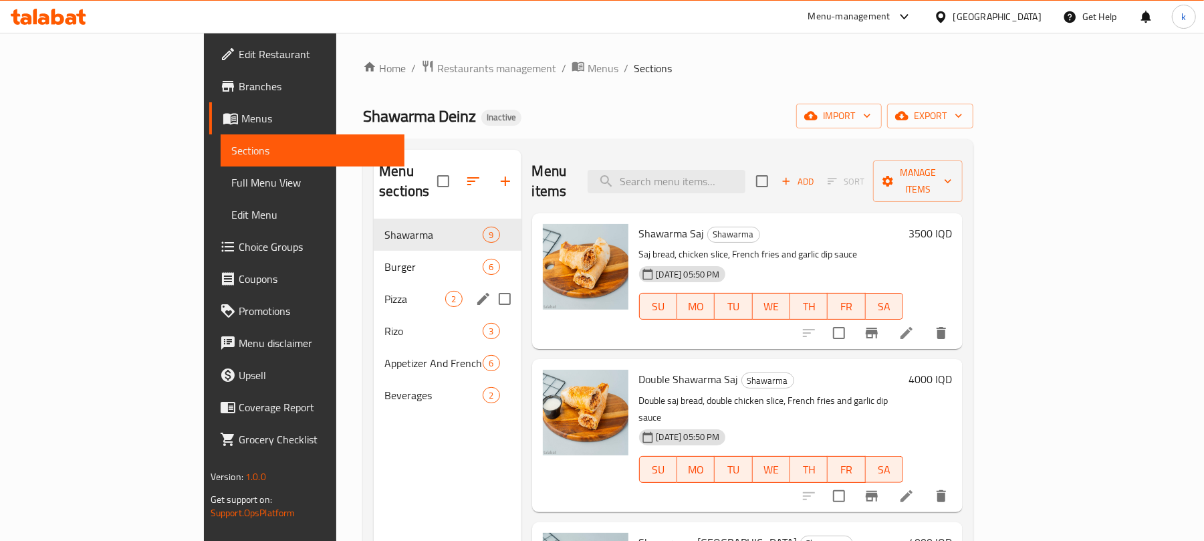
click at [384, 291] on span "Pizza" at bounding box center [414, 299] width 61 height 16
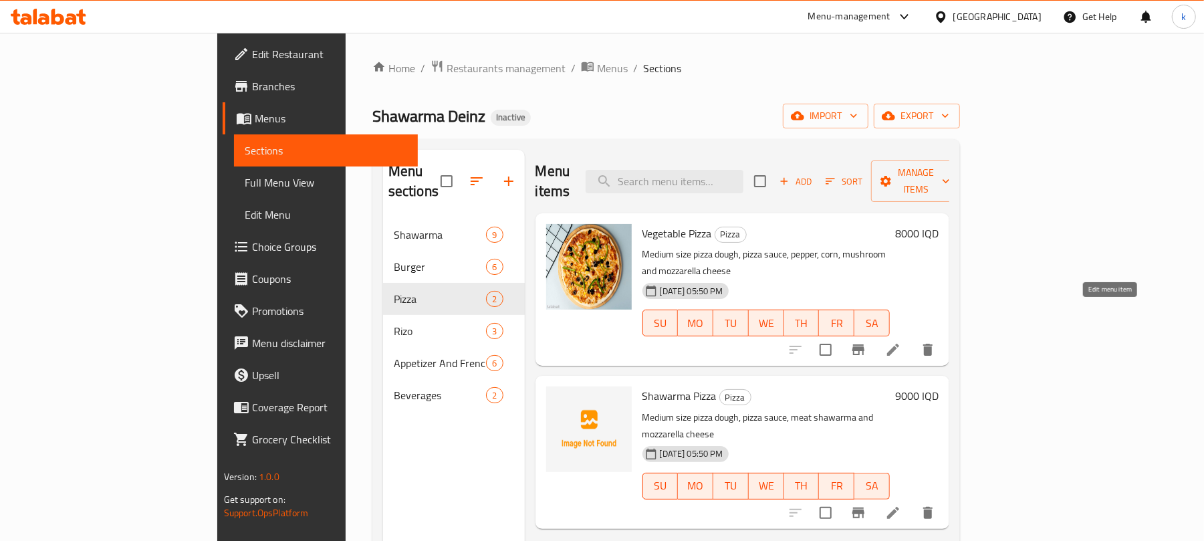
click at [901, 342] on icon at bounding box center [893, 350] width 16 height 16
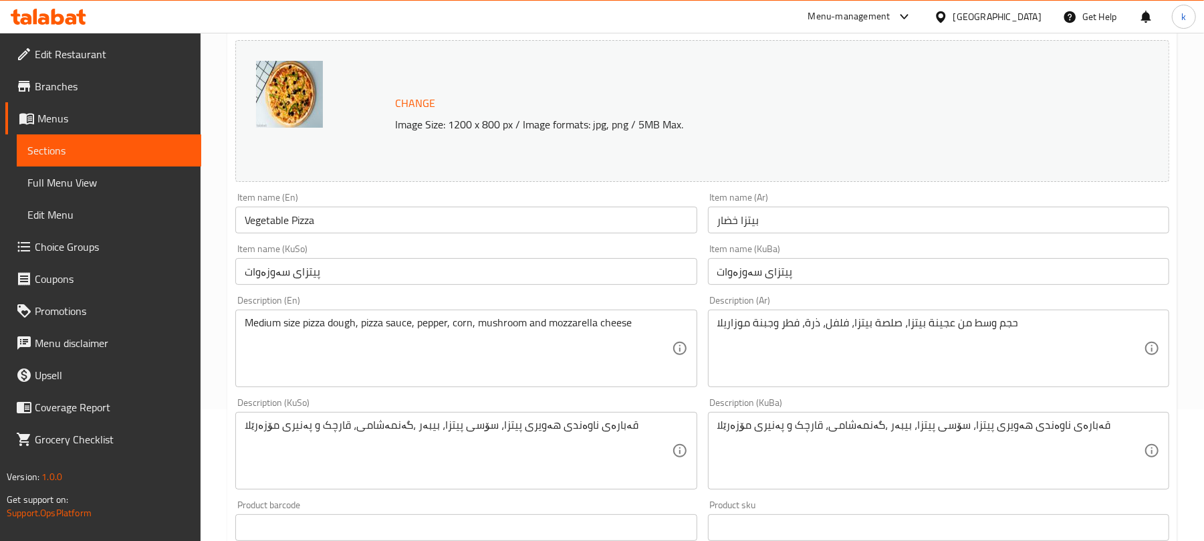
scroll to position [178, 0]
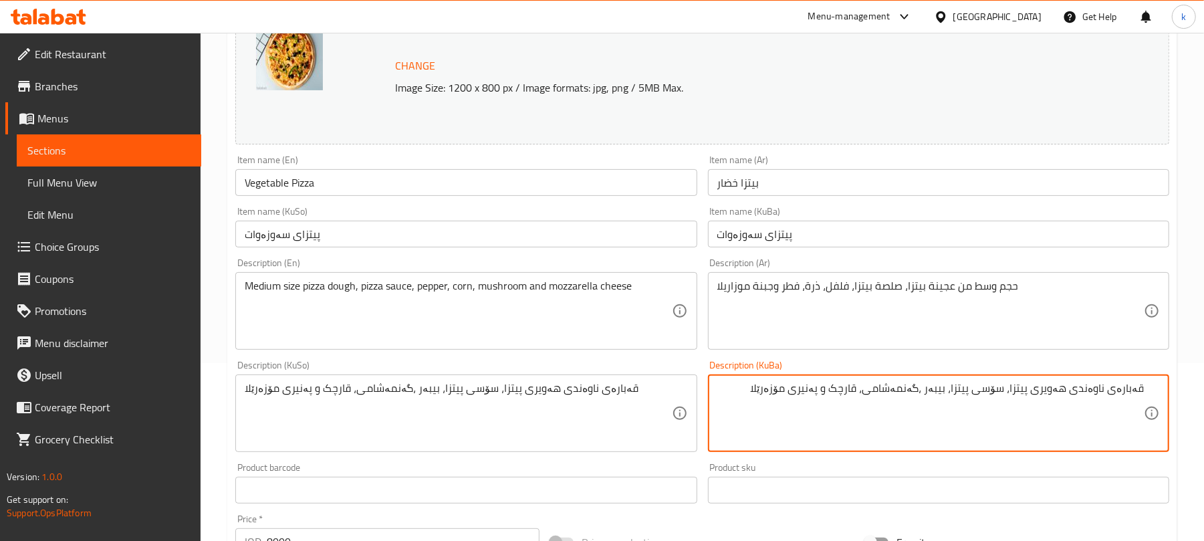
drag, startPoint x: 1073, startPoint y: 392, endPoint x: 1168, endPoint y: 393, distance: 94.9
click at [1168, 393] on div "قەبارەی ناوەندی هەویری پیتزا، سۆسی پیتزا، بیبەر ،گەنمەشامی، قارچک و پەنیری مۆزە…" at bounding box center [938, 413] width 461 height 78
click at [1081, 402] on textarea "قەبارەی ناوەندی هەویری پیتزا، سۆسی پیتزا، بیبەر ،گەنمەشامی، قارچک و پەنیری مۆزە…" at bounding box center [930, 413] width 426 height 63
drag, startPoint x: 1072, startPoint y: 389, endPoint x: 1191, endPoint y: 396, distance: 119.2
click at [1188, 399] on div "Home / Restaurants management / Menus / Sections / item / update Pizza section …" at bounding box center [702, 397] width 1003 height 1085
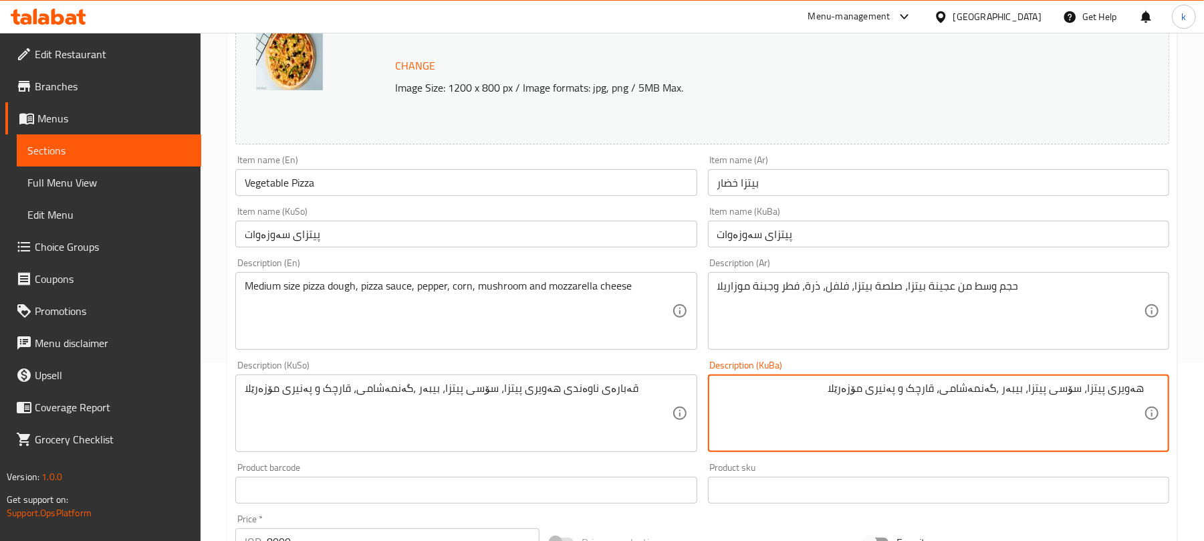
click at [1088, 391] on textarea "هەویری پیتزا، سۆسی پیتزا، بیبەر ،گەنمەشامی، قارچک و پەنیری مۆزەرێلا" at bounding box center [930, 413] width 426 height 63
paste textarea "قەبارەی ناوەندی"
click at [1046, 390] on textarea "هەویری پیتزای قەبارەی ناوەند، سۆسی پیتزا، بیبەر ،گەنمەشامی، قارچک و پەنیری مۆزە…" at bounding box center [930, 413] width 426 height 63
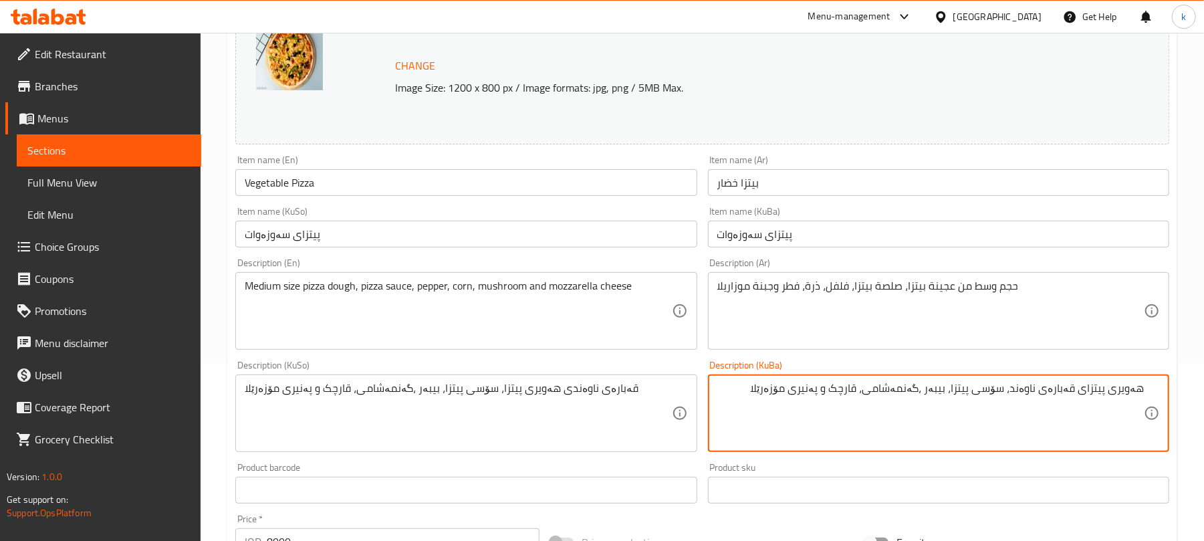
click at [1046, 390] on textarea "هەویری پیتزای قەبارەی ناوەند، سۆسی پیتزا، بیبەر ،گەنمەشامی، قارچک و پەنیری مۆزە…" at bounding box center [930, 413] width 426 height 63
type textarea "هەویری پیتزای قەبارەی ناوەند، سۆسی پیتزا، بیبەر ،گەنمەشامی، قارچک و پەنیری مۆزە…"
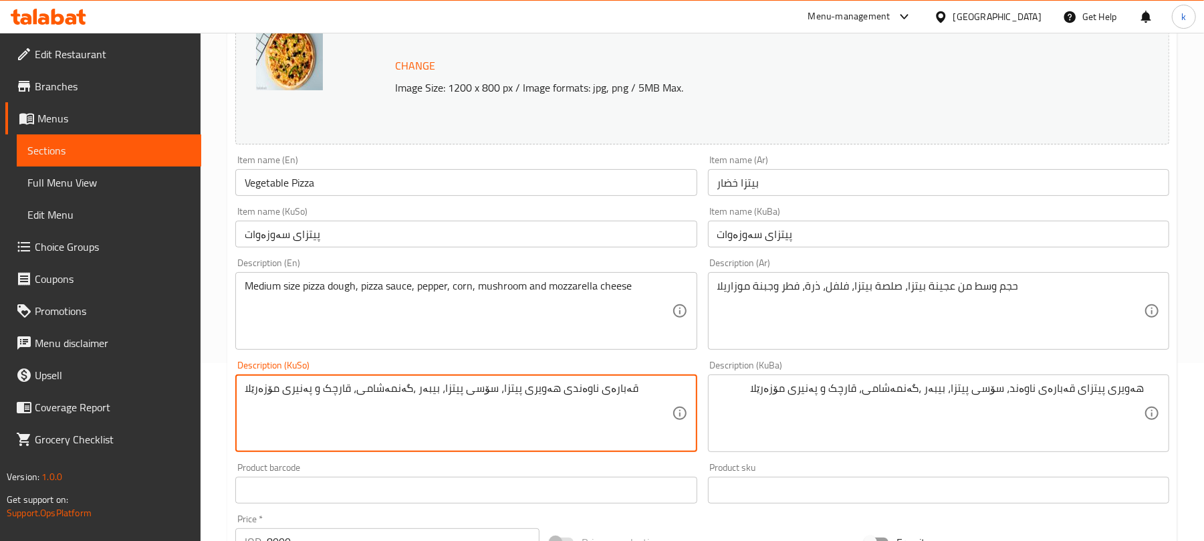
click at [477, 385] on textarea "قەبارەی ناوەندی هەویری پیتزا، سۆسی پیتزا، بیبەر ،گەنمەشامی، قارچک و پەنیری مۆزە…" at bounding box center [458, 413] width 426 height 63
paste textarea "ەویری پیتزای قەبارەی ناوەند"
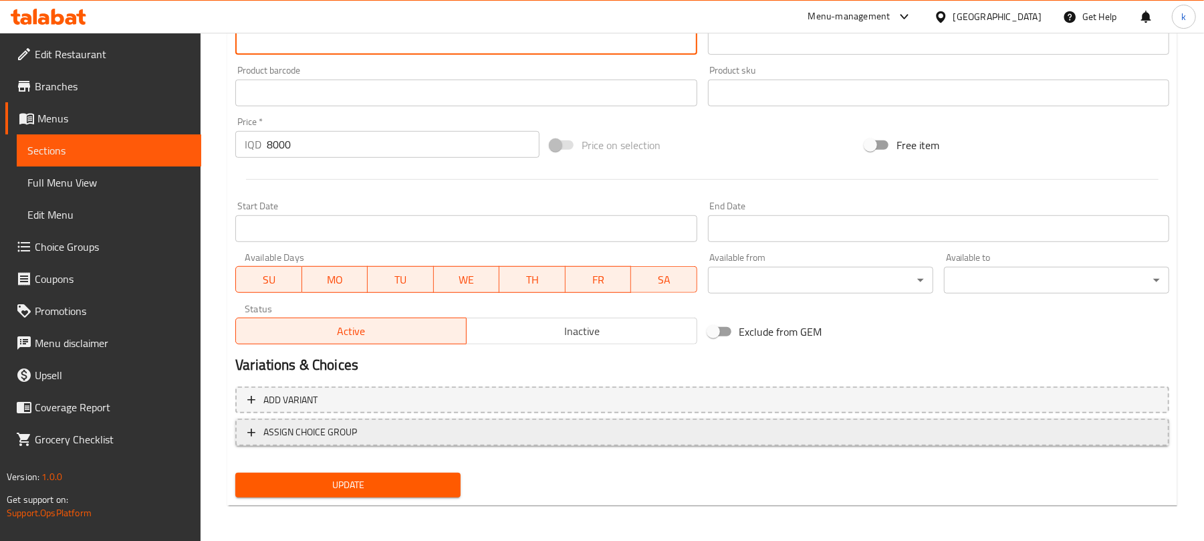
scroll to position [575, 0]
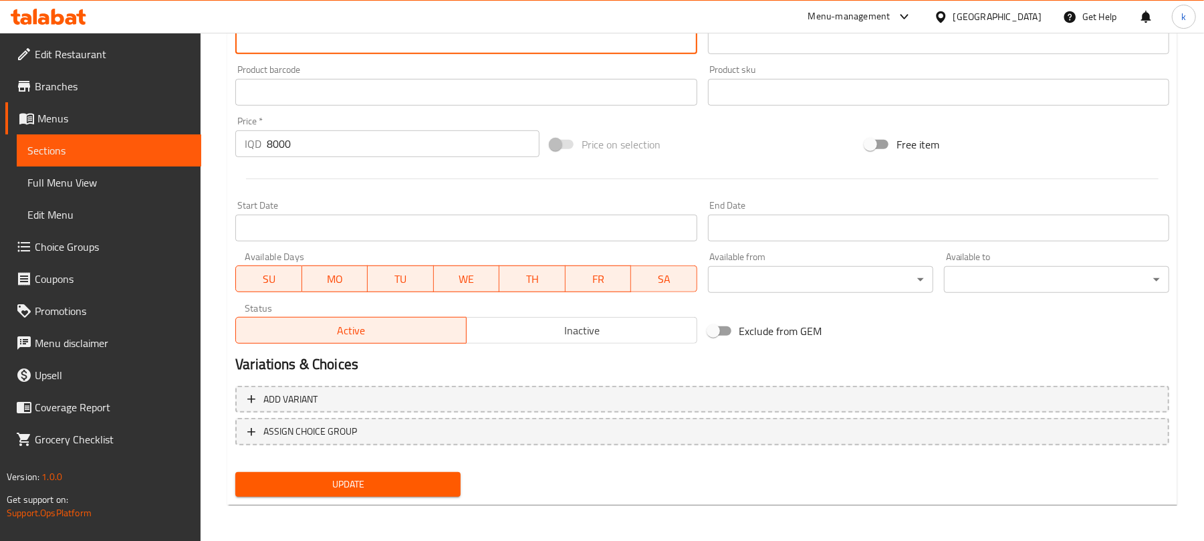
type textarea "هەویری پیتزای قەبارەی ناوەند، سۆسی پیتزا، بیبەر ،گەنمەشامی، قارچک و پەنیری مۆزە…"
click at [383, 479] on span "Update" at bounding box center [348, 484] width 204 height 17
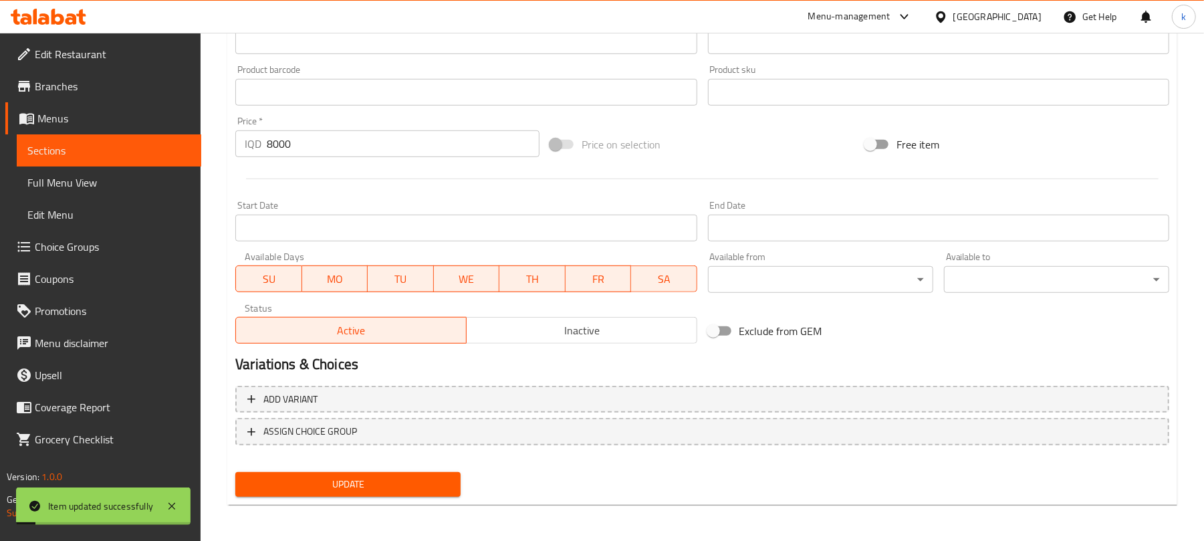
click at [59, 185] on span "Full Menu View" at bounding box center [108, 182] width 163 height 16
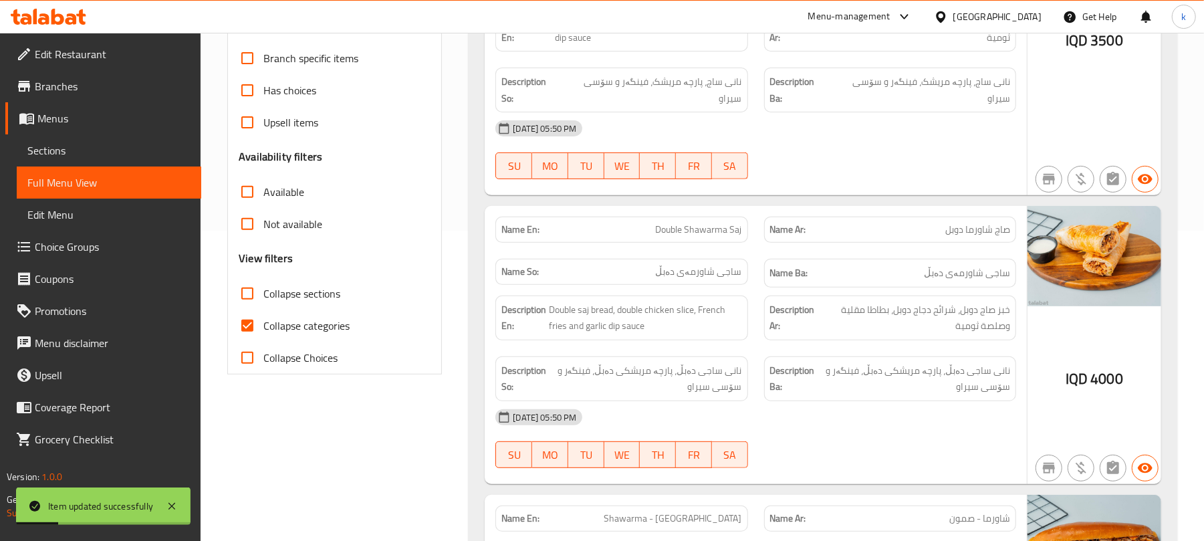
scroll to position [308, 0]
click at [250, 325] on input "Collapse categories" at bounding box center [247, 327] width 32 height 32
checkbox input "false"
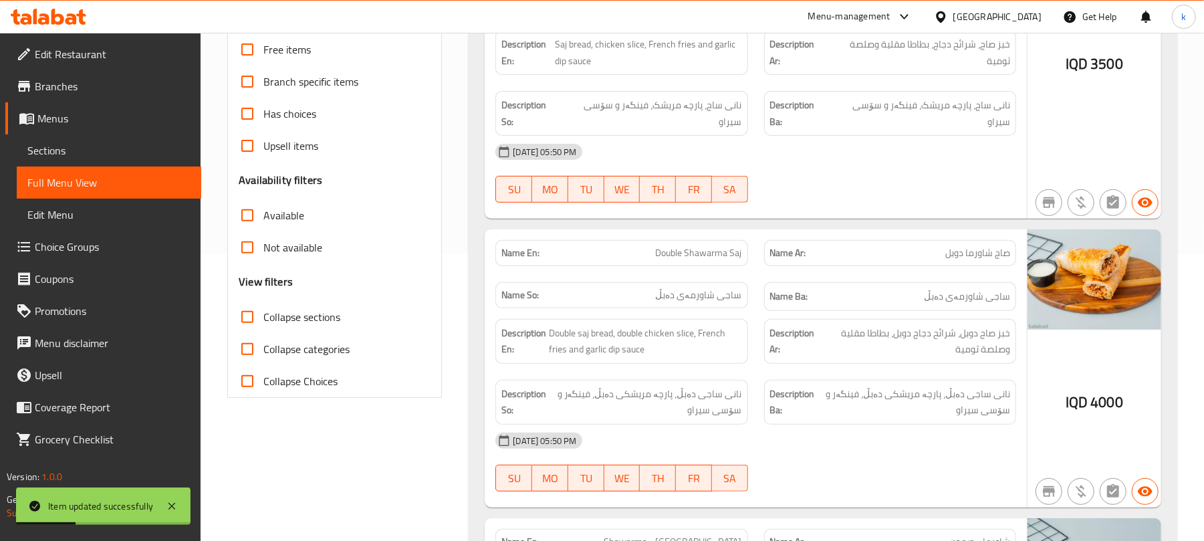
scroll to position [130, 0]
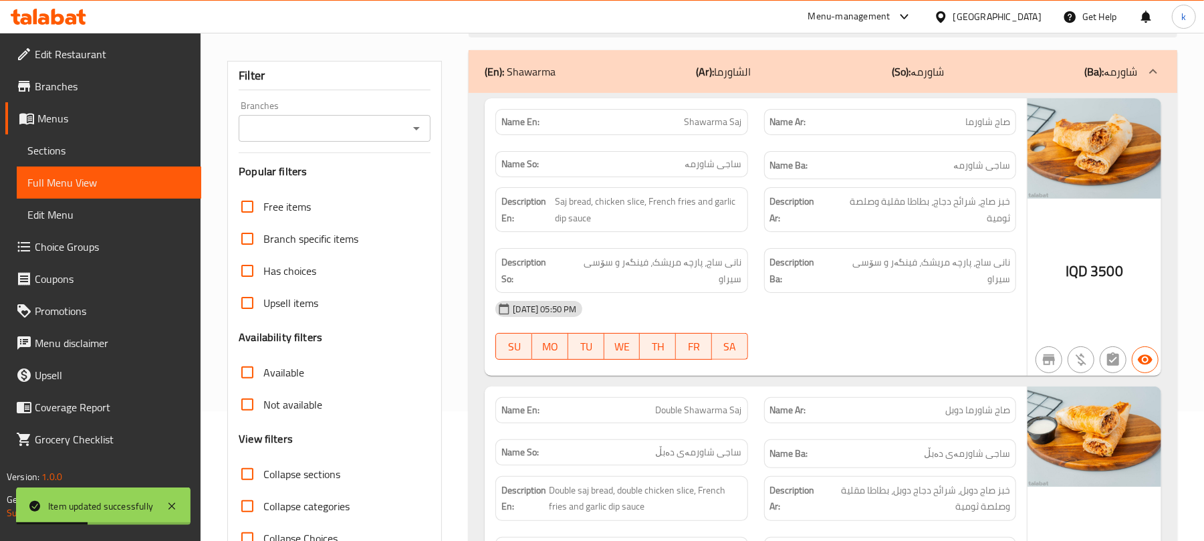
click at [410, 129] on icon "Open" at bounding box center [416, 128] width 16 height 16
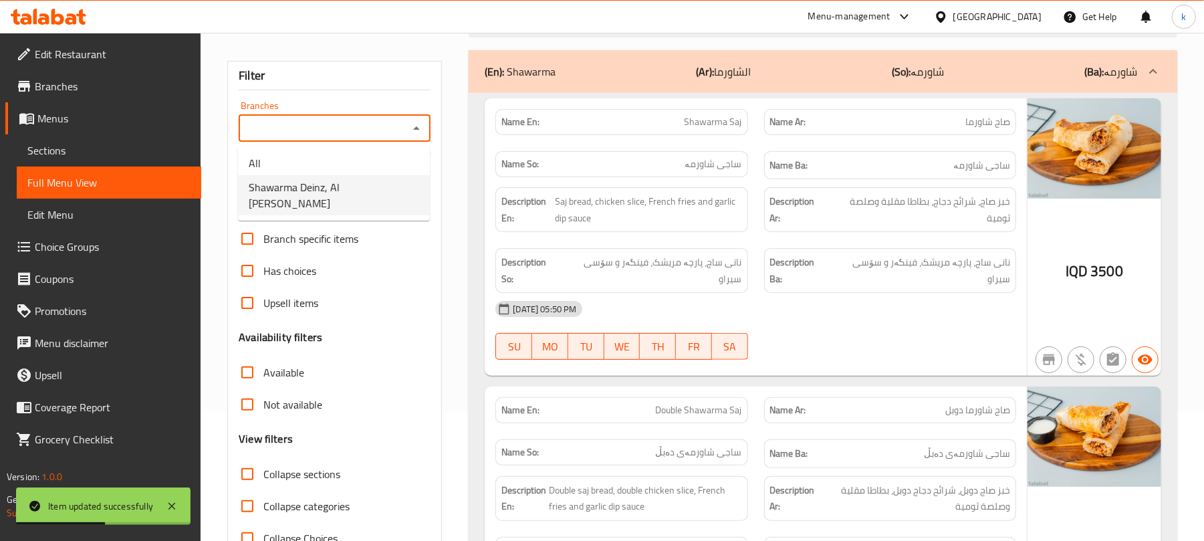
click at [332, 179] on span "Shawarma Deinz, Al [PERSON_NAME]" at bounding box center [334, 195] width 170 height 32
type input "Shawarma Deinz, Al [PERSON_NAME]"
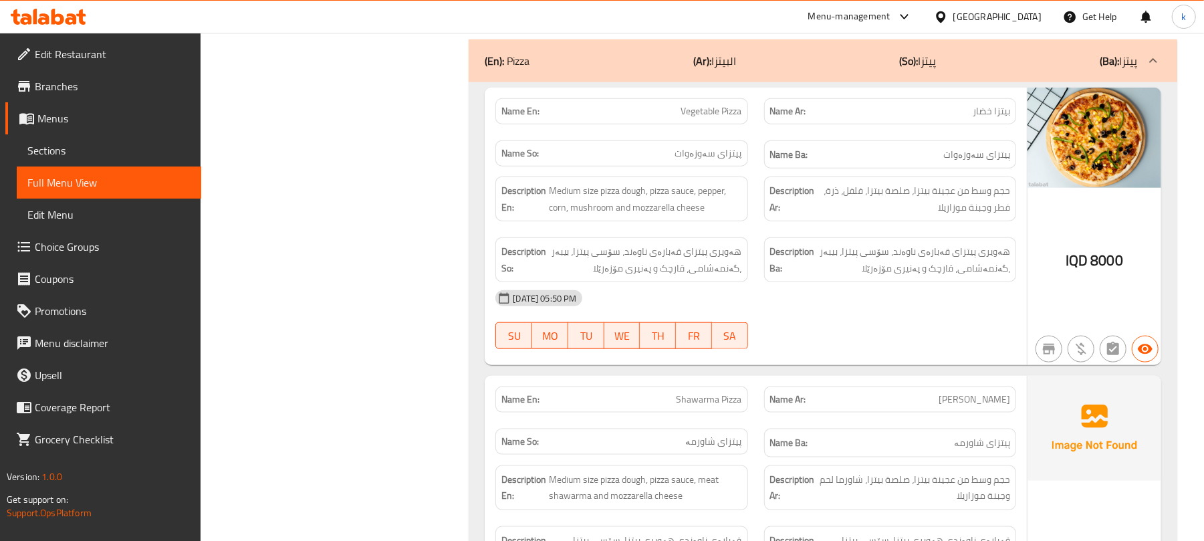
scroll to position [4586, 0]
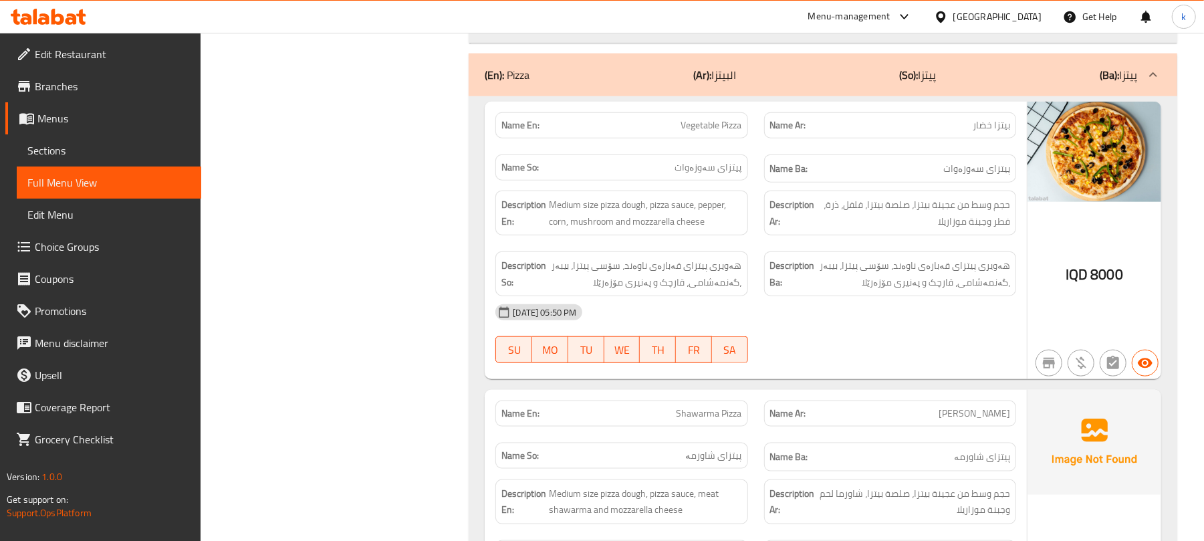
click at [57, 111] on span "Menus" at bounding box center [113, 118] width 153 height 16
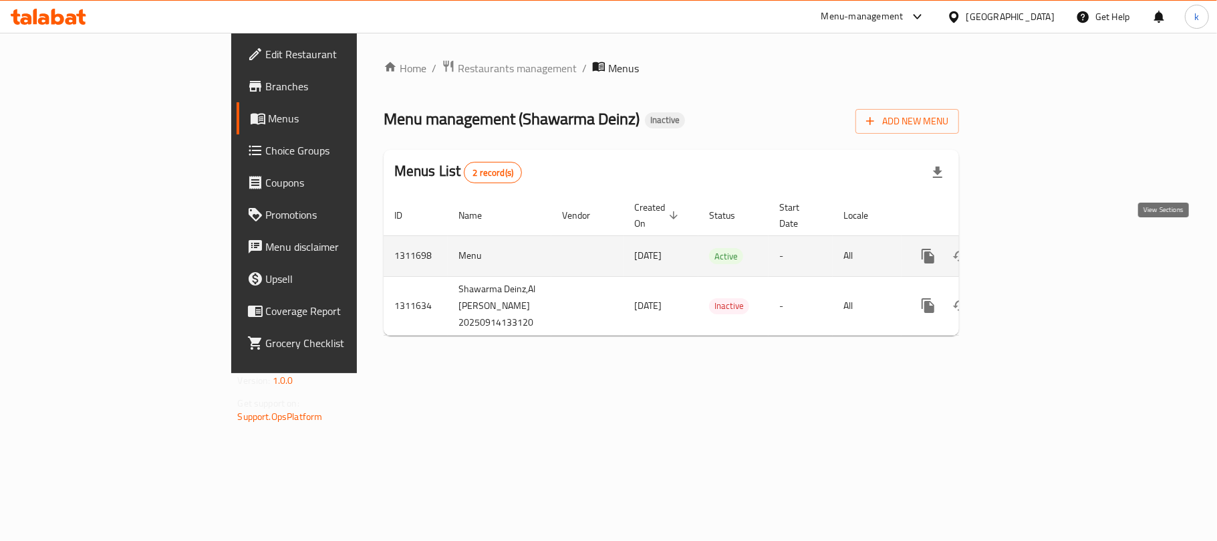
click at [1033, 248] on icon "enhanced table" at bounding box center [1025, 256] width 16 height 16
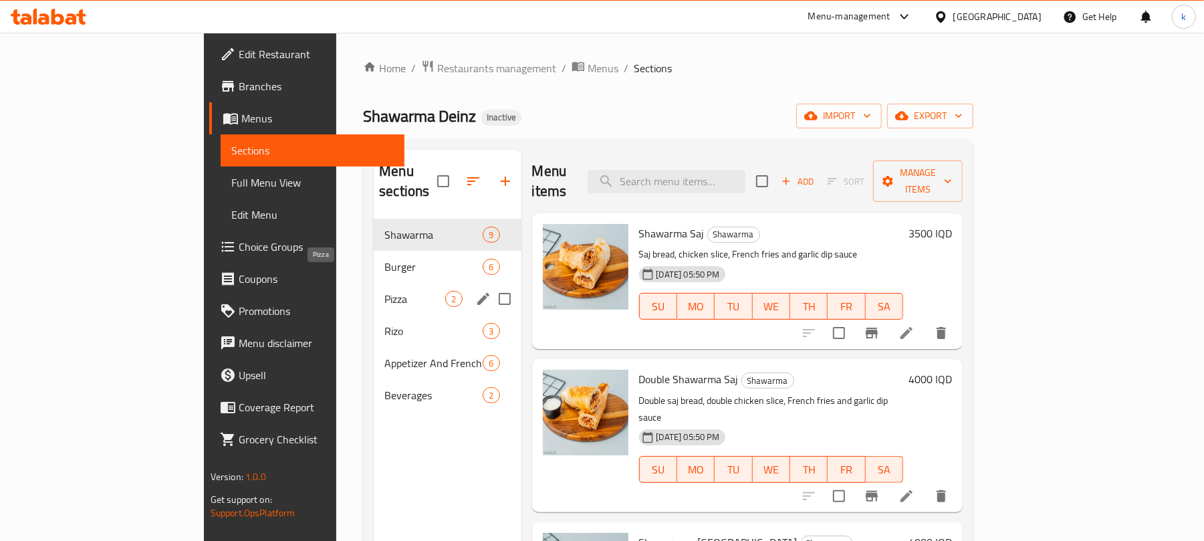
click at [384, 291] on span "Pizza" at bounding box center [414, 299] width 61 height 16
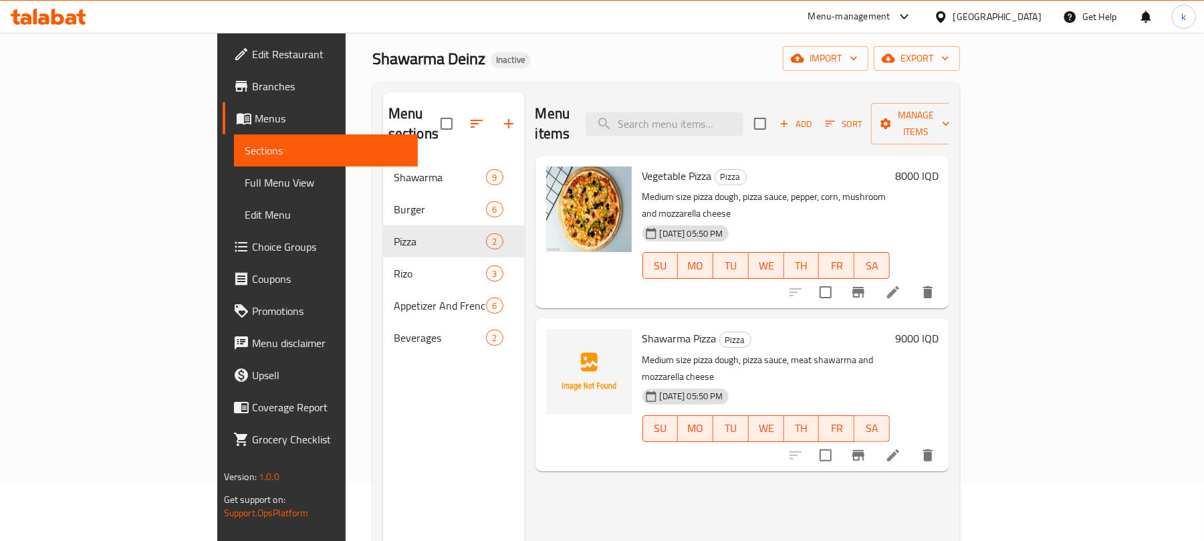
scroll to position [89, 0]
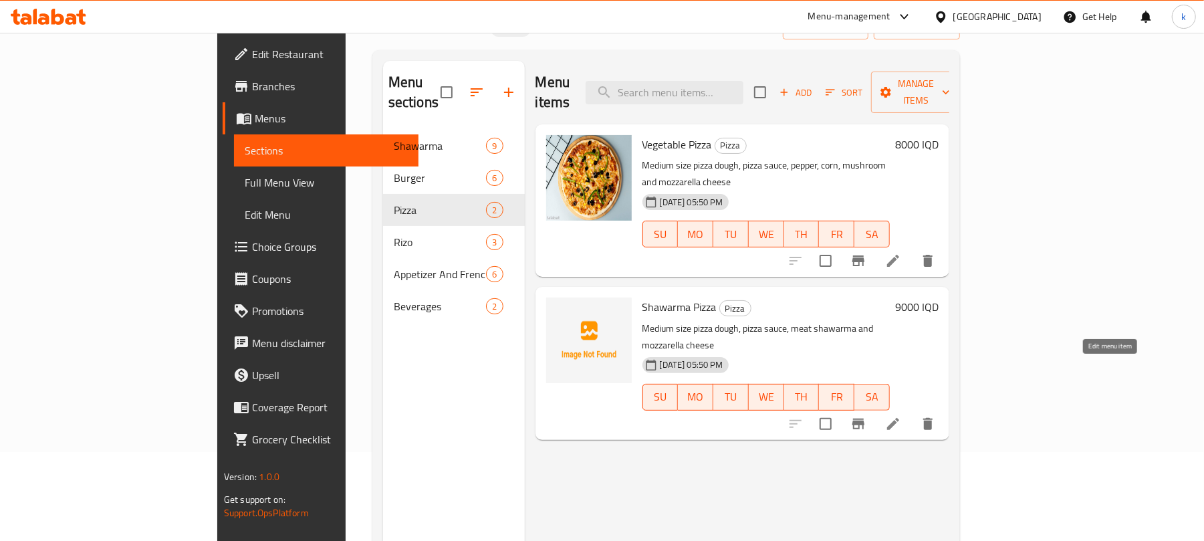
click at [899, 418] on icon at bounding box center [893, 424] width 12 height 12
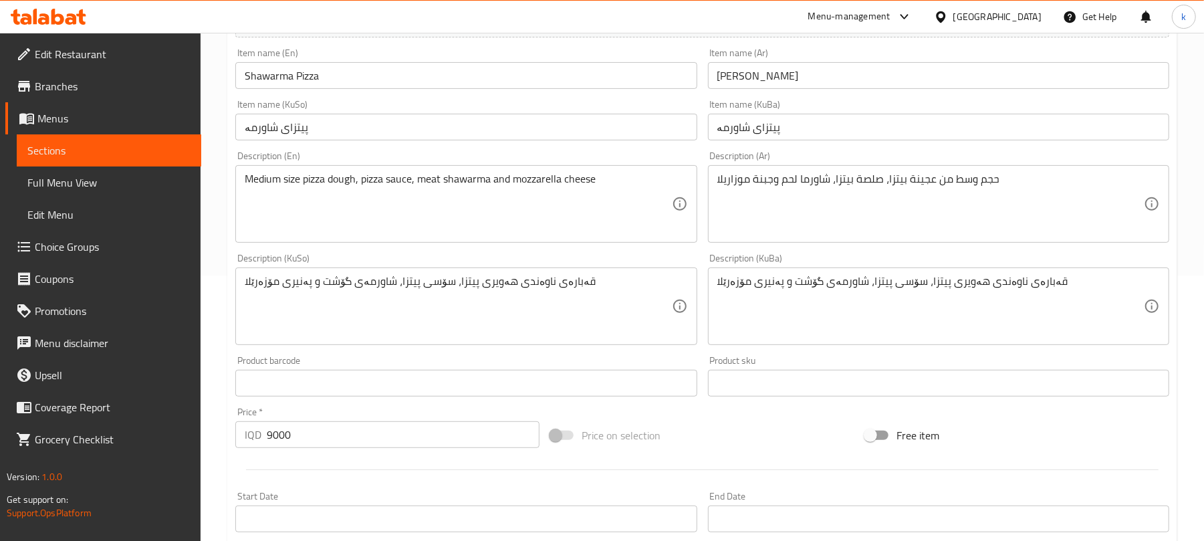
scroll to position [267, 0]
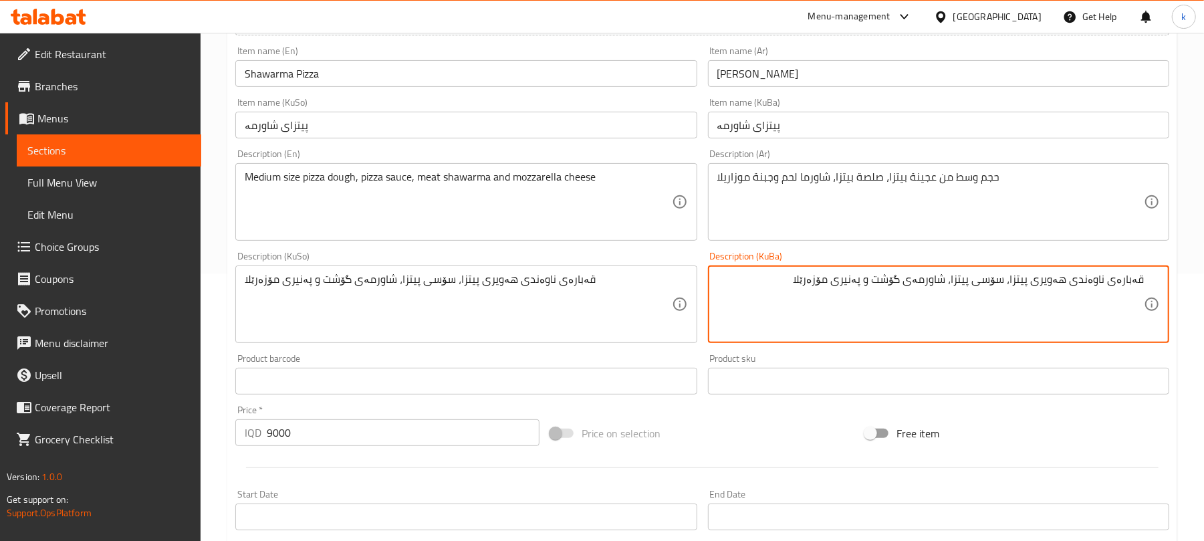
drag, startPoint x: 1073, startPoint y: 283, endPoint x: 1210, endPoint y: 287, distance: 136.4
click at [1204, 273] on html "​ Menu-management Iraq Get Help k Edit Restaurant Branches Menus Sections Full …" at bounding box center [602, 3] width 1204 height 541
click at [1089, 289] on textarea "هەویری پیتزا، سۆسی پیتزا، شاورمەی گۆشت و پەنیری مۆزەرێلا" at bounding box center [930, 304] width 426 height 63
paste textarea "هەویری پیتزای قەبارەی ناوەند، سۆسی پیتزا، بیبەر ،گەنمەشامی، قارچک و پەنیری مۆزە…"
paste textarea "قەبارەی ناوەندی"
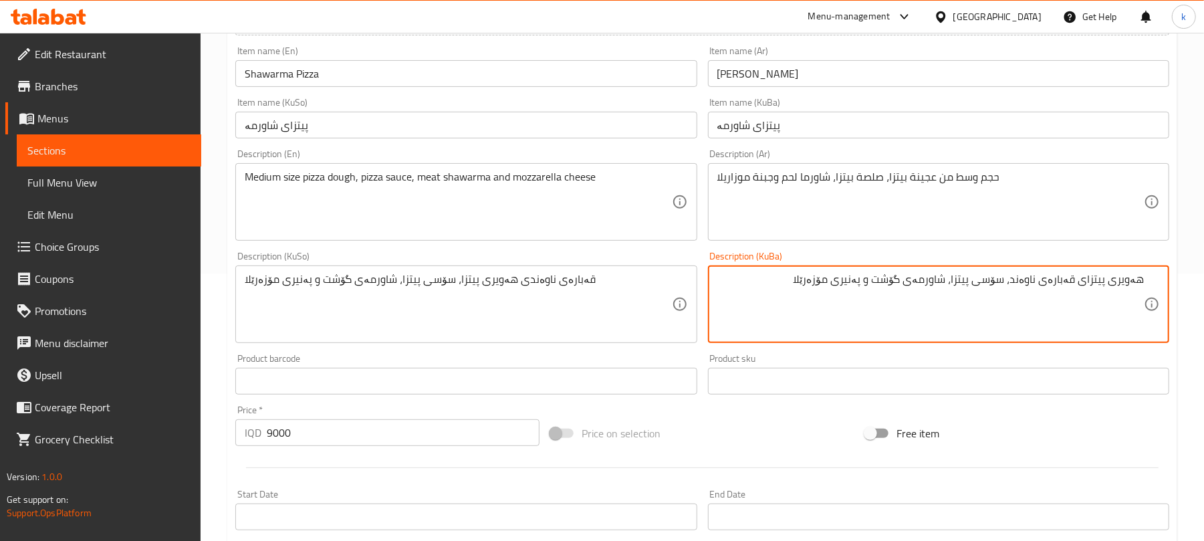
click at [1059, 277] on textarea "هەویری پیتزای قەبارەی ناوەند، سۆسی پیتزا، شاورمەی گۆشت و پەنیری مۆزەرێلا" at bounding box center [930, 304] width 426 height 63
type textarea "هەویری پیتزای قەبارەی ناوەند، سۆسی پیتزا، شاورمەی گۆشت و پەنیری مۆزەرێلا"
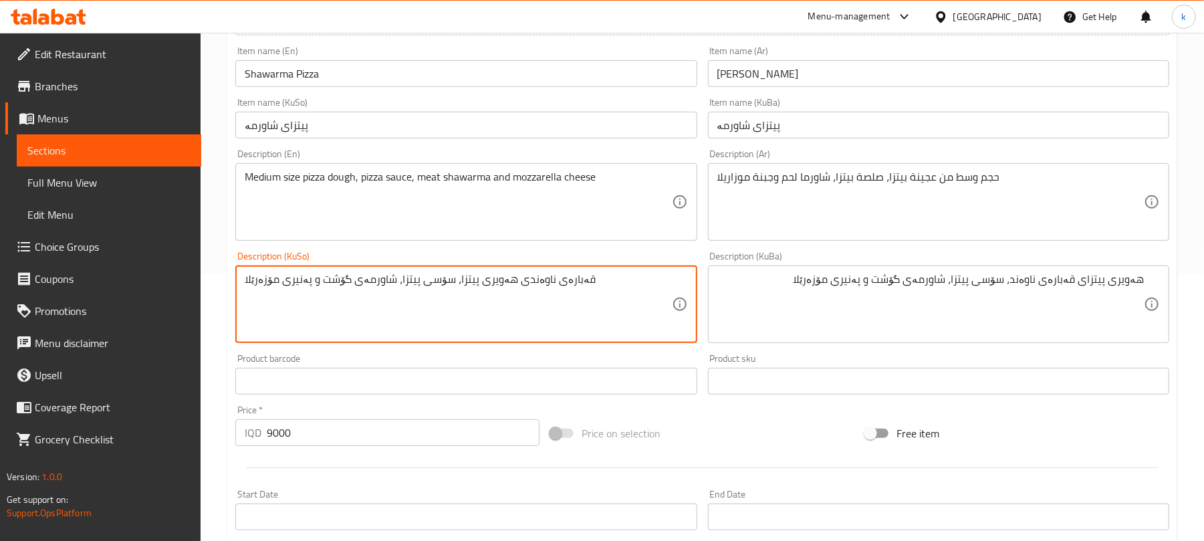
click at [417, 286] on textarea "قەبارەی ناوەندی هەویری پیتزا، سۆسی پیتزا، شاورمەی گۆشت و پەنیری مۆزەرێلا" at bounding box center [458, 304] width 426 height 63
paste textarea "ەویری پیتزای قەبارەی ناوەند"
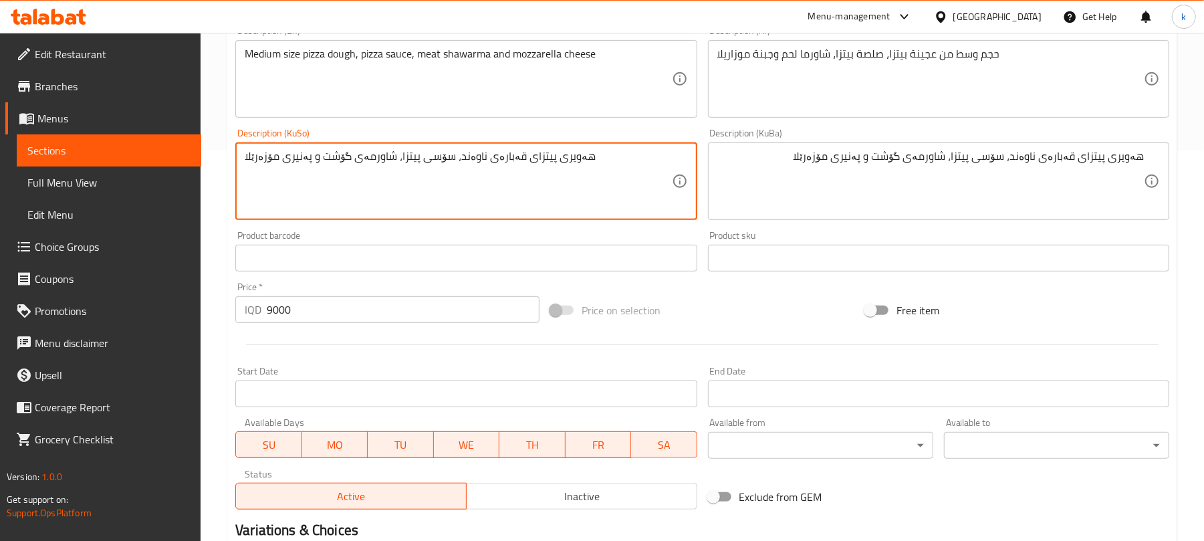
scroll to position [557, 0]
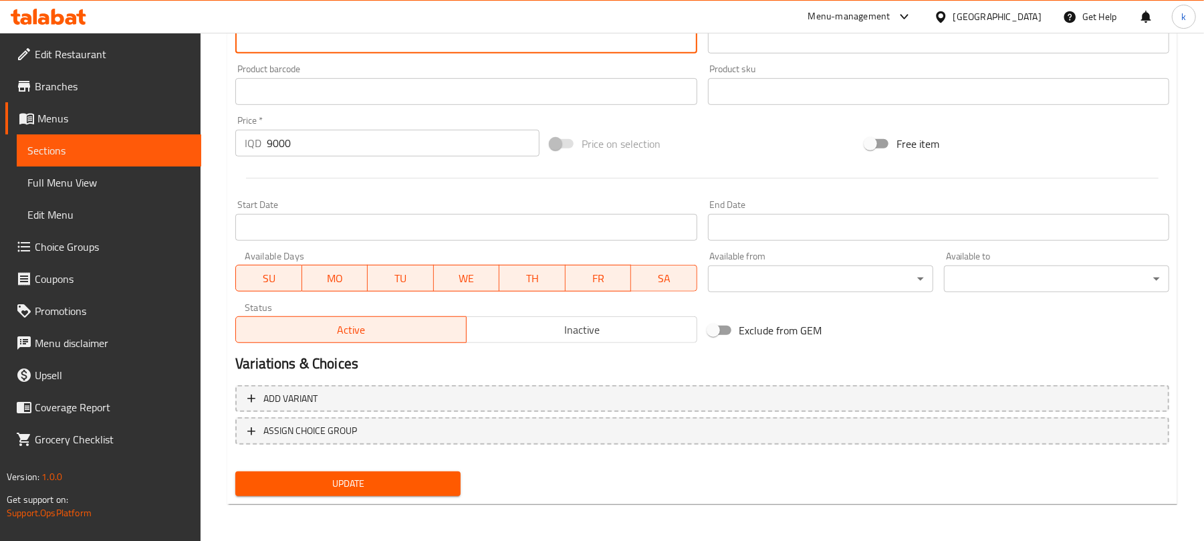
type textarea "هەویری پیتزای قەبارەی ناوەند، سۆسی پیتزا، شاورمەی گۆشت و پەنیری مۆزەرێلا"
click at [367, 477] on span "Update" at bounding box center [348, 483] width 204 height 17
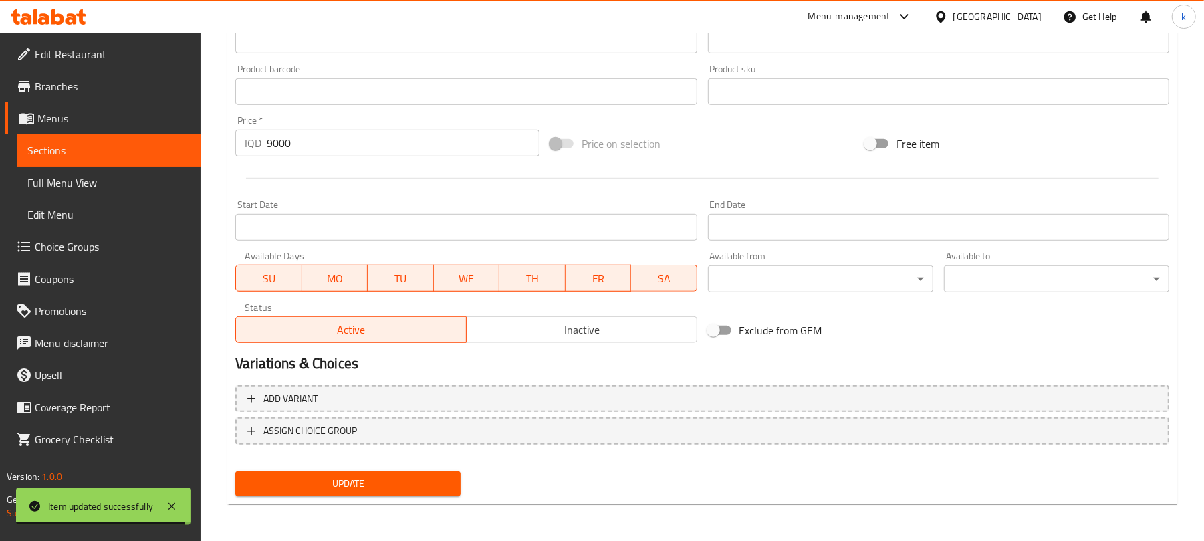
click at [63, 185] on span "Full Menu View" at bounding box center [108, 182] width 163 height 16
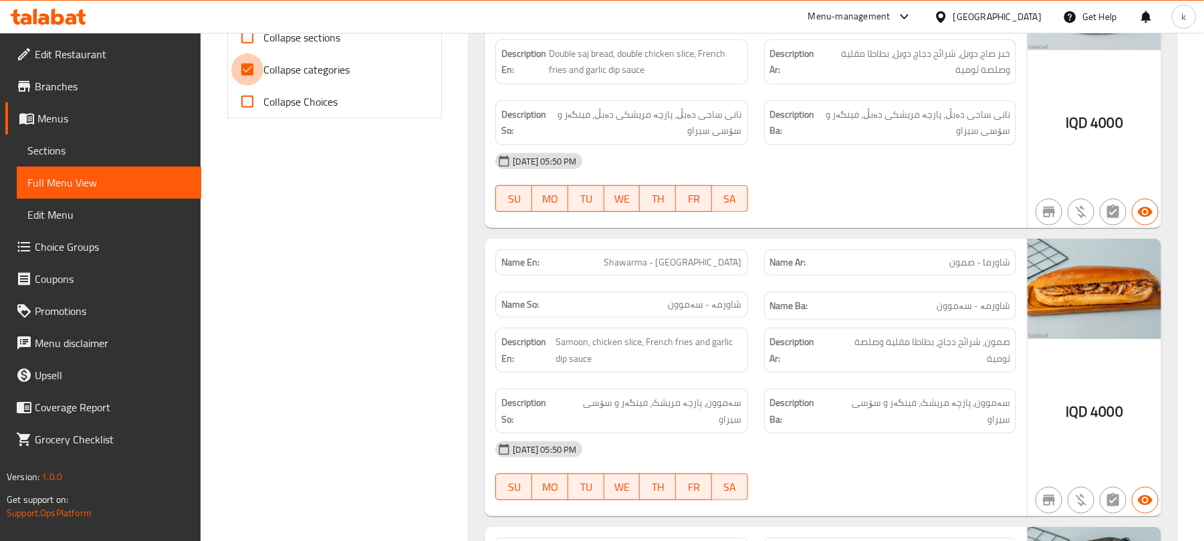
click at [249, 68] on input "Collapse categories" at bounding box center [247, 69] width 32 height 32
checkbox input "false"
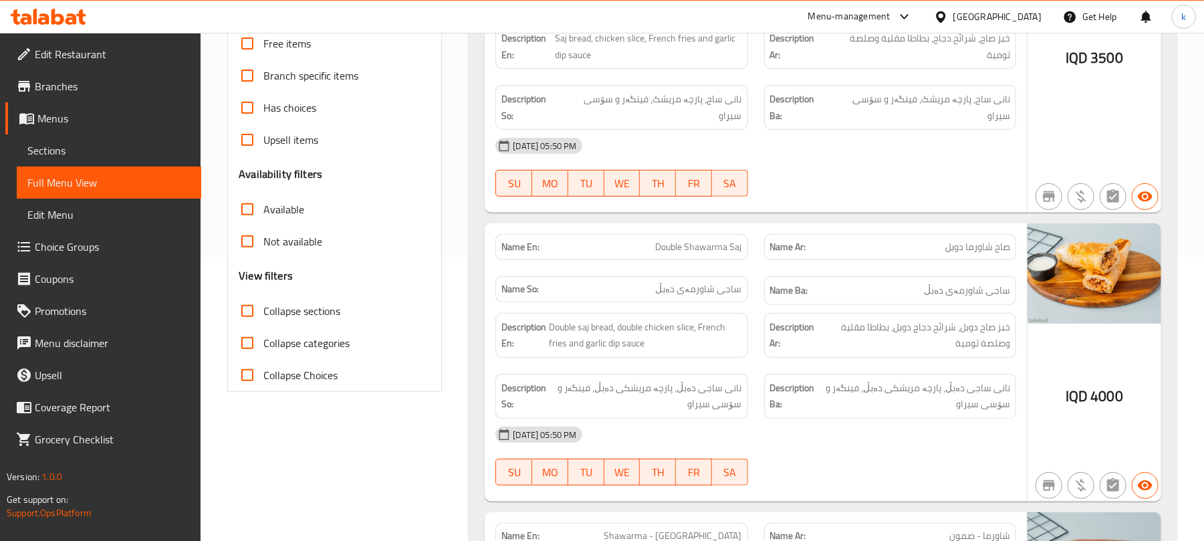
scroll to position [201, 0]
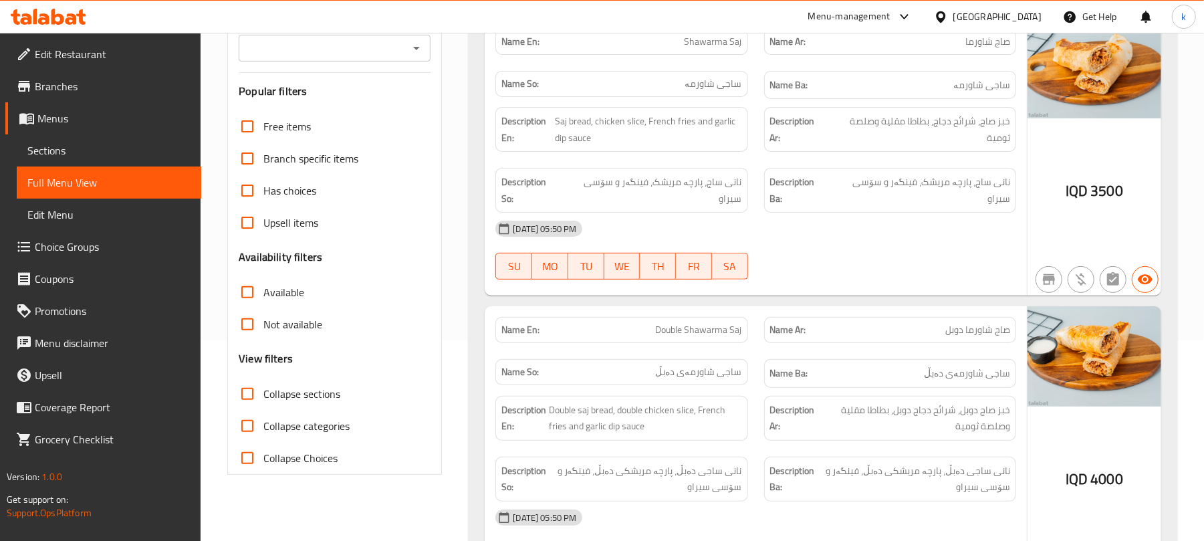
click at [410, 51] on icon "Open" at bounding box center [416, 48] width 16 height 16
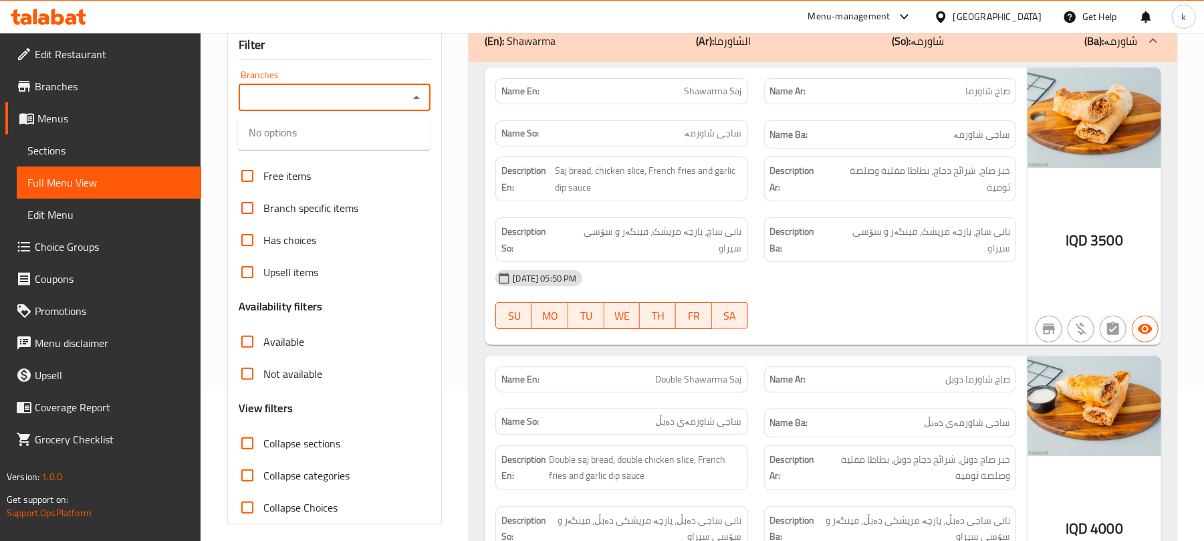
scroll to position [111, 0]
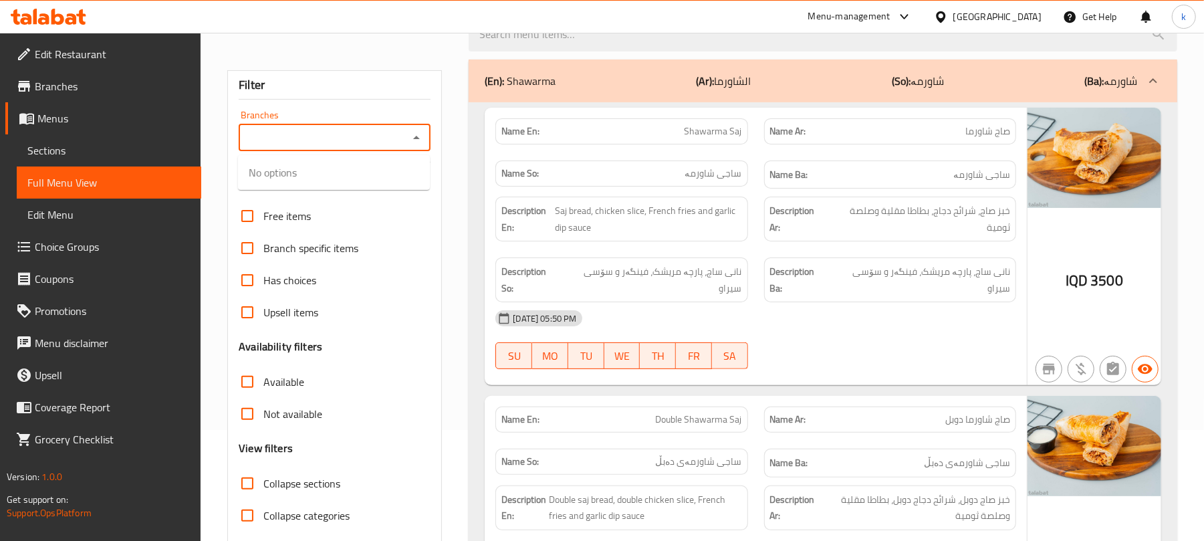
click at [402, 137] on input "Branches" at bounding box center [324, 137] width 162 height 19
click at [424, 140] on icon "Open" at bounding box center [416, 138] width 16 height 16
click at [424, 140] on icon "Close" at bounding box center [416, 138] width 16 height 16
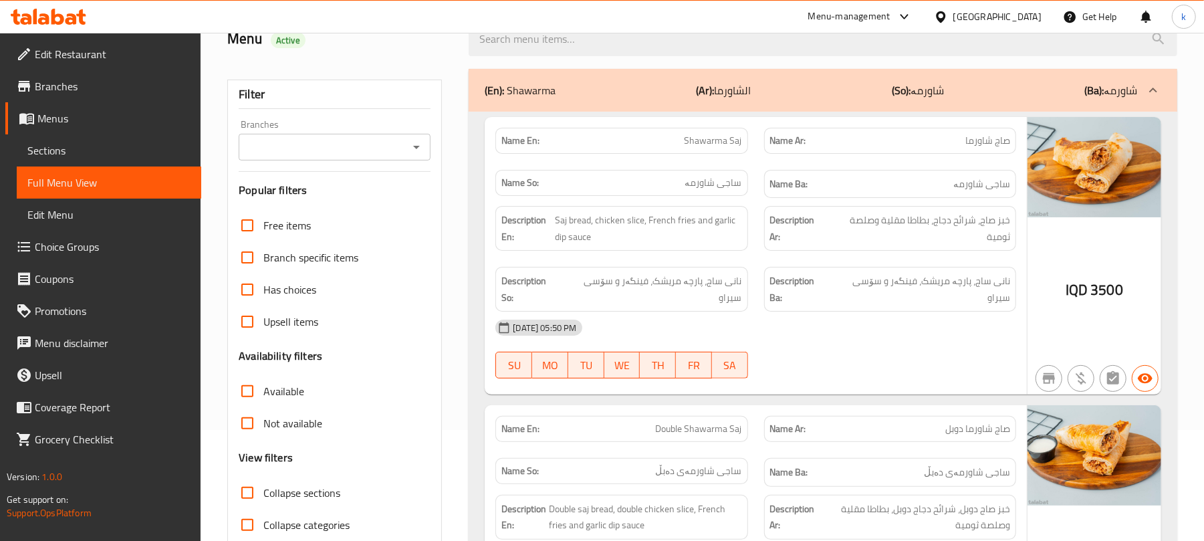
click at [405, 153] on div "Branches" at bounding box center [335, 147] width 192 height 27
click at [420, 148] on icon "Open" at bounding box center [416, 147] width 16 height 16
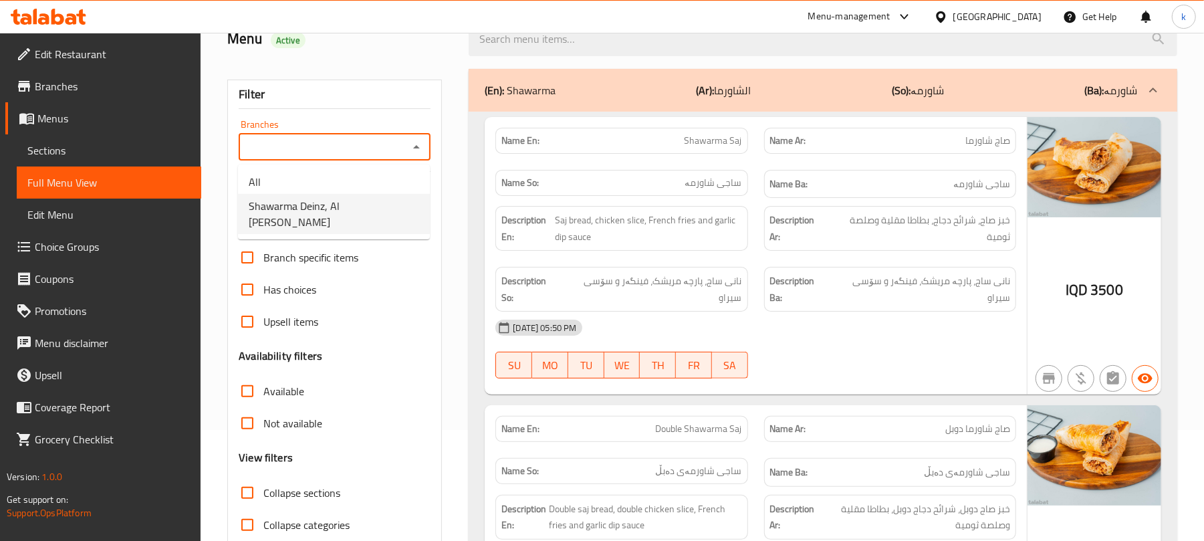
click at [332, 209] on span "Shawarma Deinz, Al [PERSON_NAME]" at bounding box center [334, 214] width 170 height 32
type input "Shawarma Deinz, Al [PERSON_NAME]"
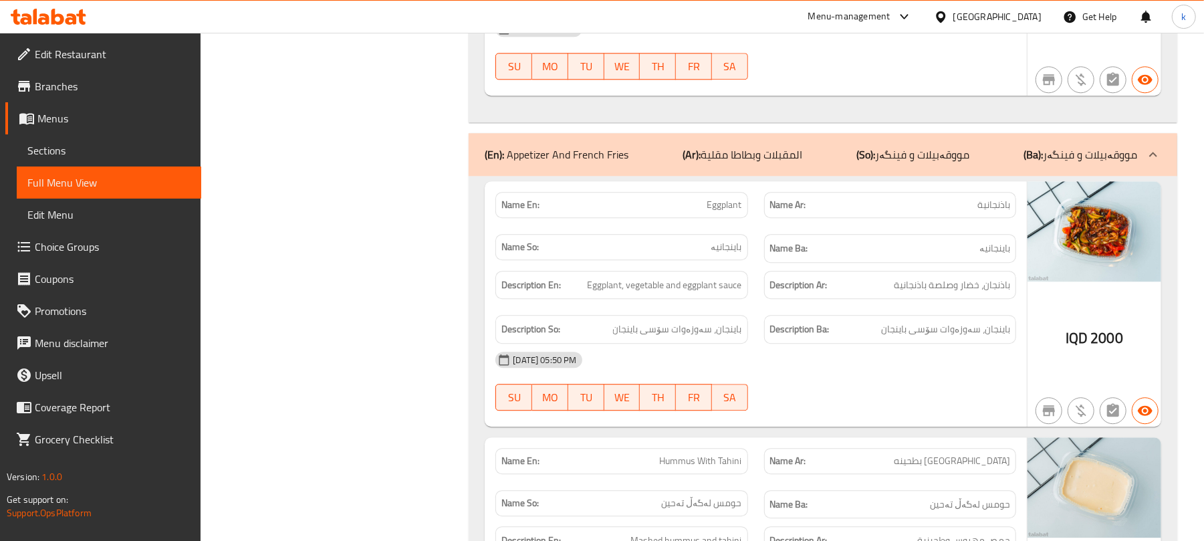
scroll to position [5998, 0]
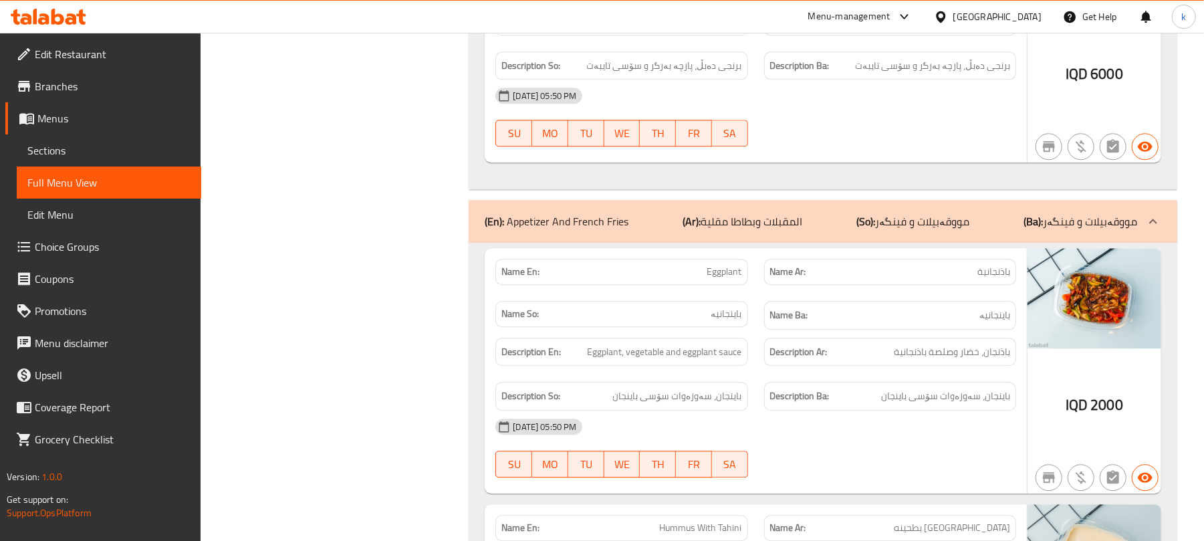
click at [84, 116] on span "Menus" at bounding box center [113, 118] width 153 height 16
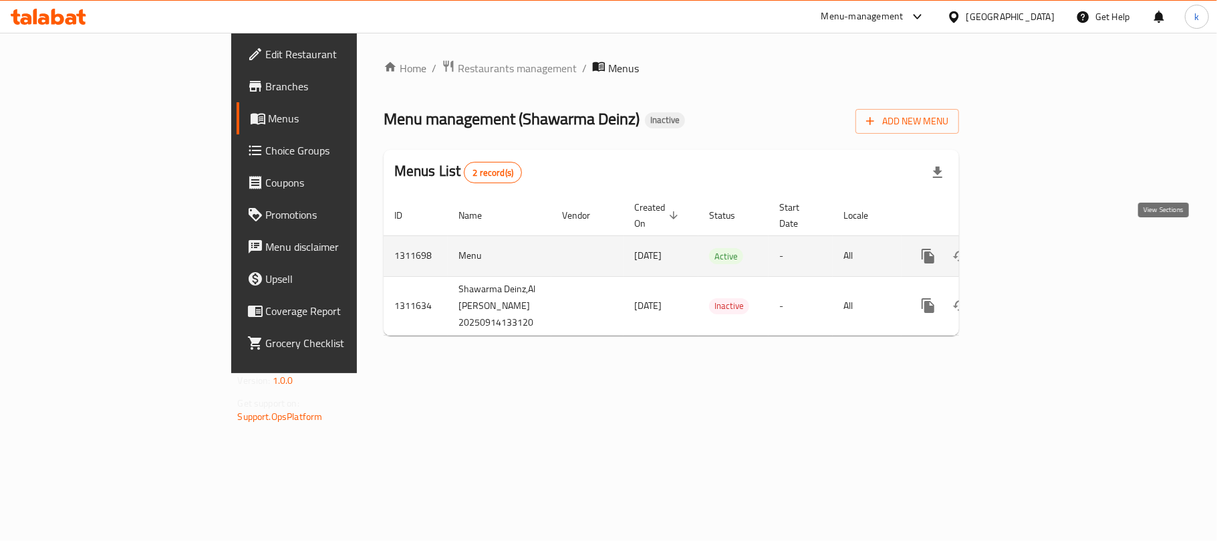
click at [1033, 248] on icon "enhanced table" at bounding box center [1025, 256] width 16 height 16
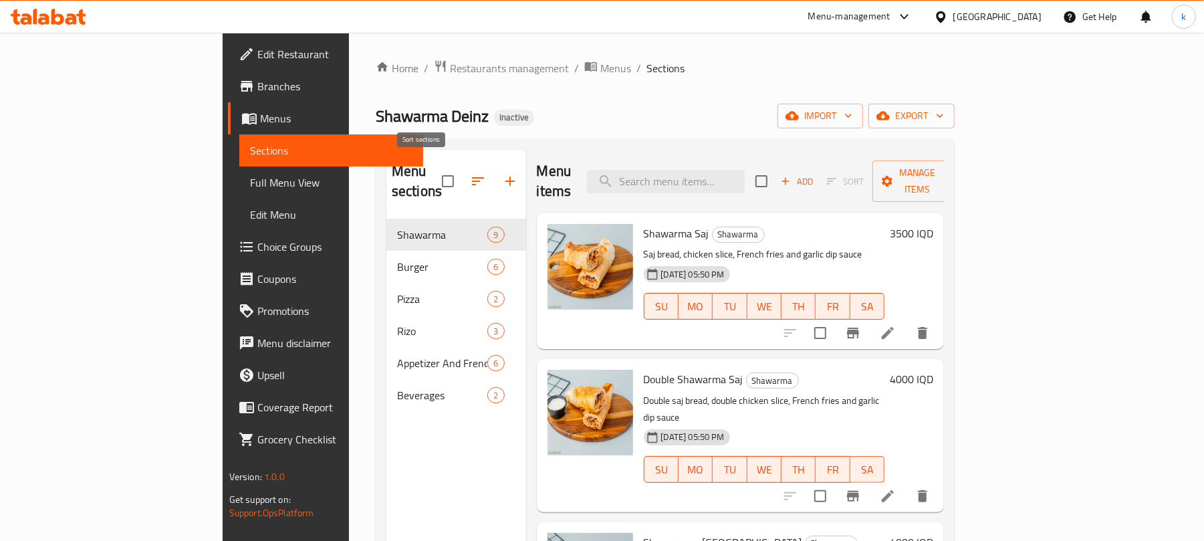
click at [472, 177] on icon "button" at bounding box center [478, 181] width 12 height 8
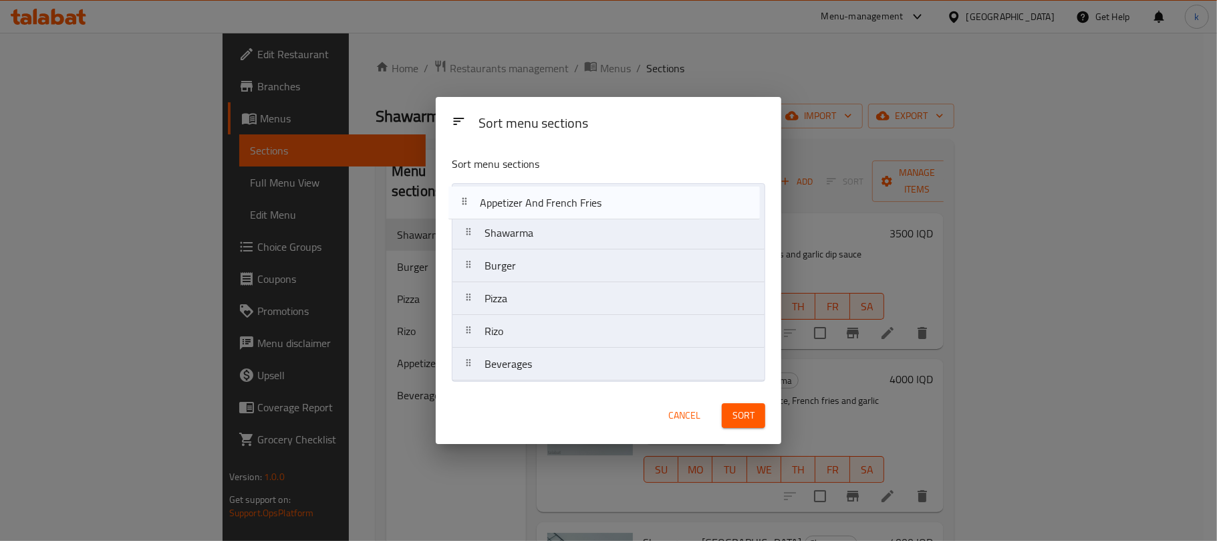
drag, startPoint x: 471, startPoint y: 332, endPoint x: 467, endPoint y: 198, distance: 133.7
click at [467, 198] on nav "Shawarma Burger Pizza Rizo Appetizer And French Fries Beverages" at bounding box center [608, 282] width 313 height 198
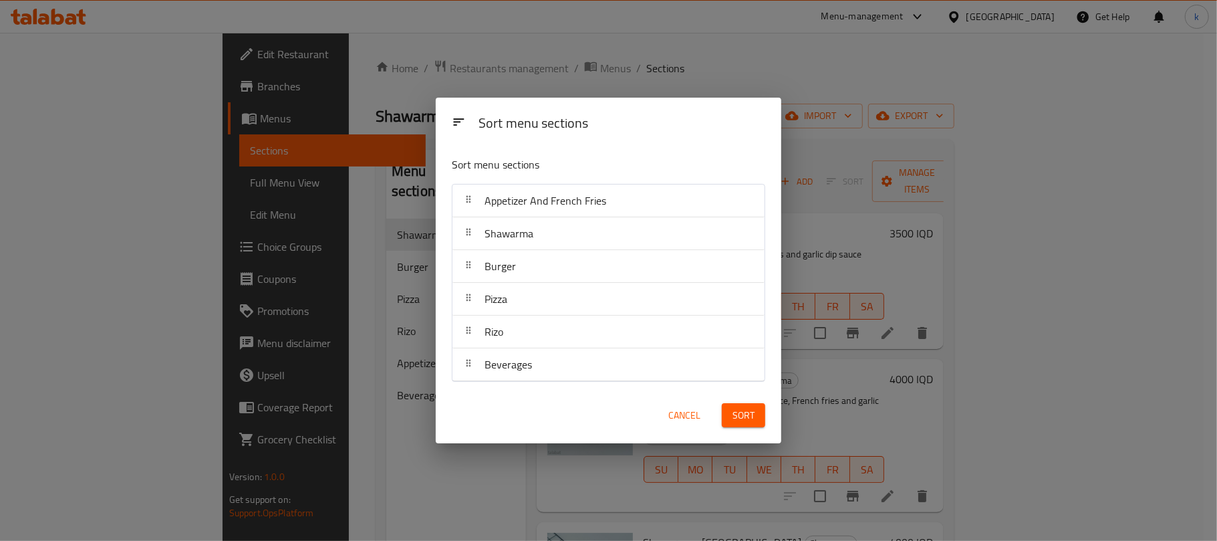
click at [739, 405] on button "Sort" at bounding box center [743, 415] width 43 height 25
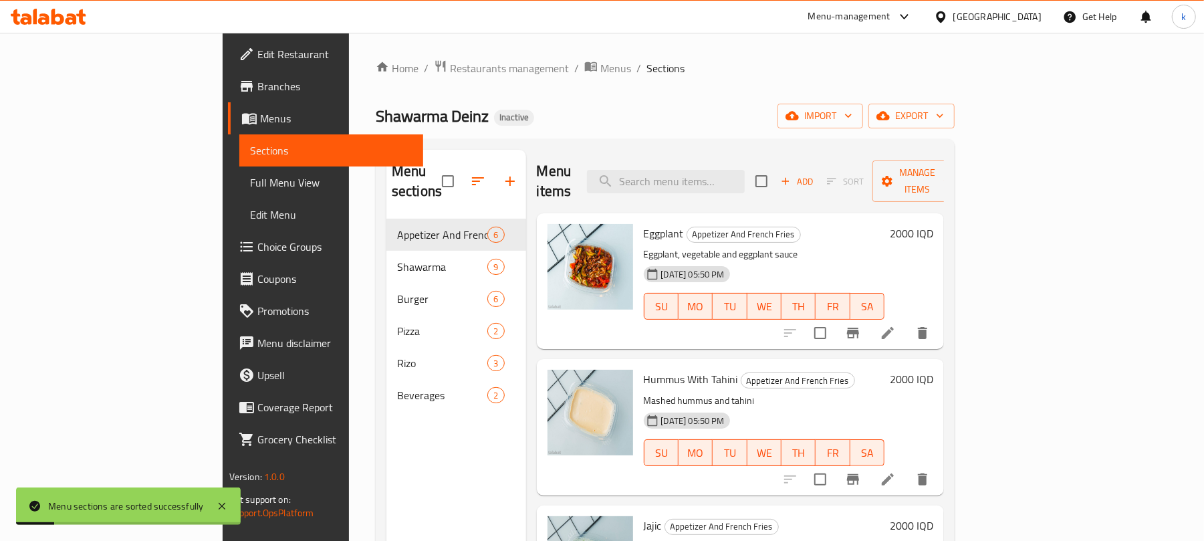
click at [250, 174] on span "Full Menu View" at bounding box center [331, 182] width 163 height 16
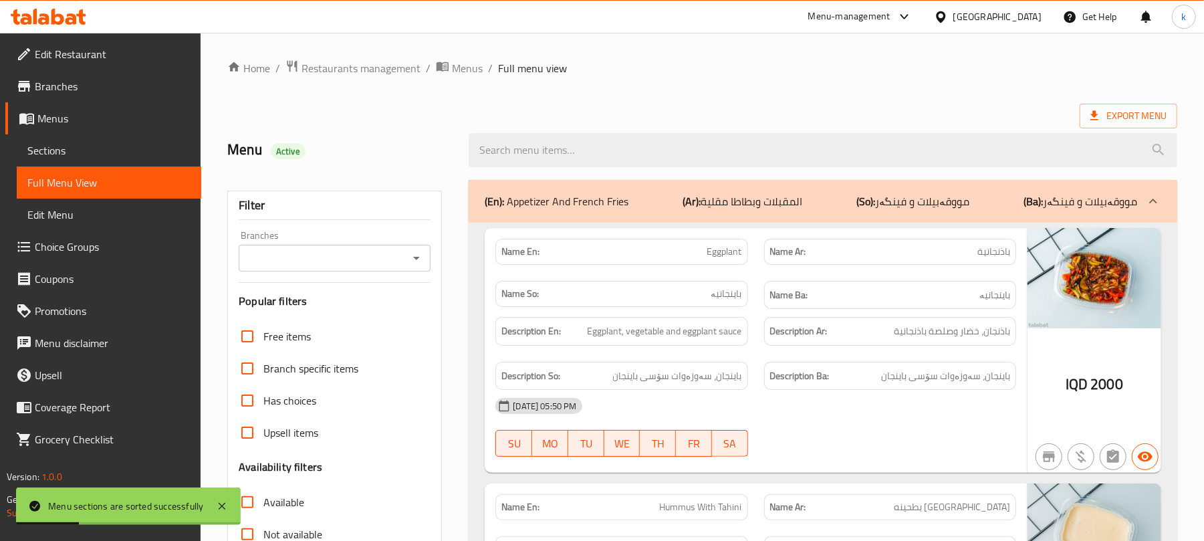
click at [418, 259] on icon "Open" at bounding box center [416, 258] width 7 height 3
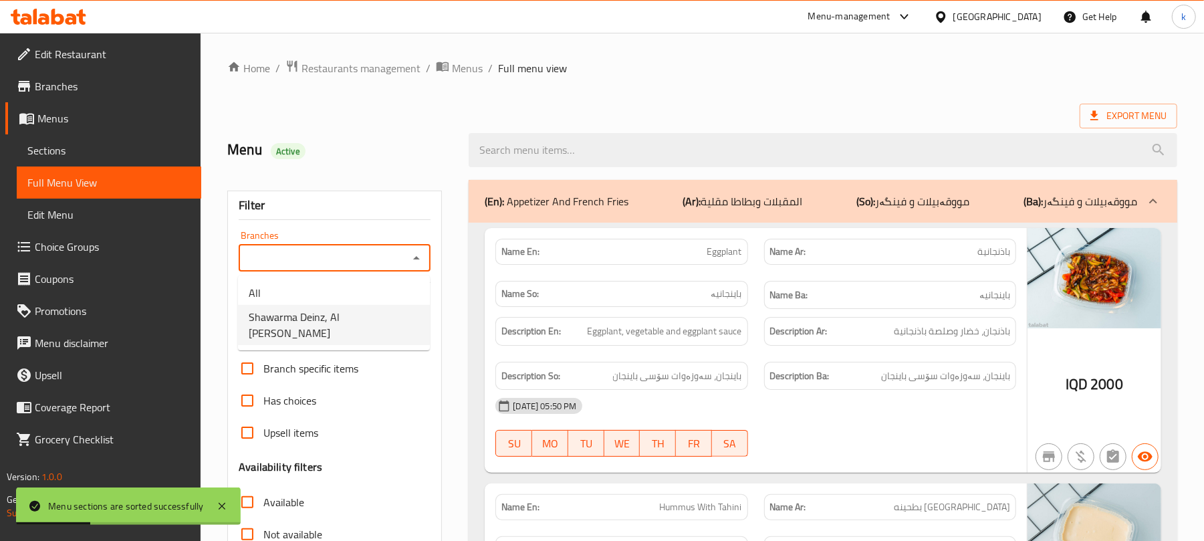
click at [330, 311] on span "Shawarma Deinz, Al [PERSON_NAME]" at bounding box center [334, 325] width 170 height 32
type input "Shawarma Deinz, Al [PERSON_NAME]"
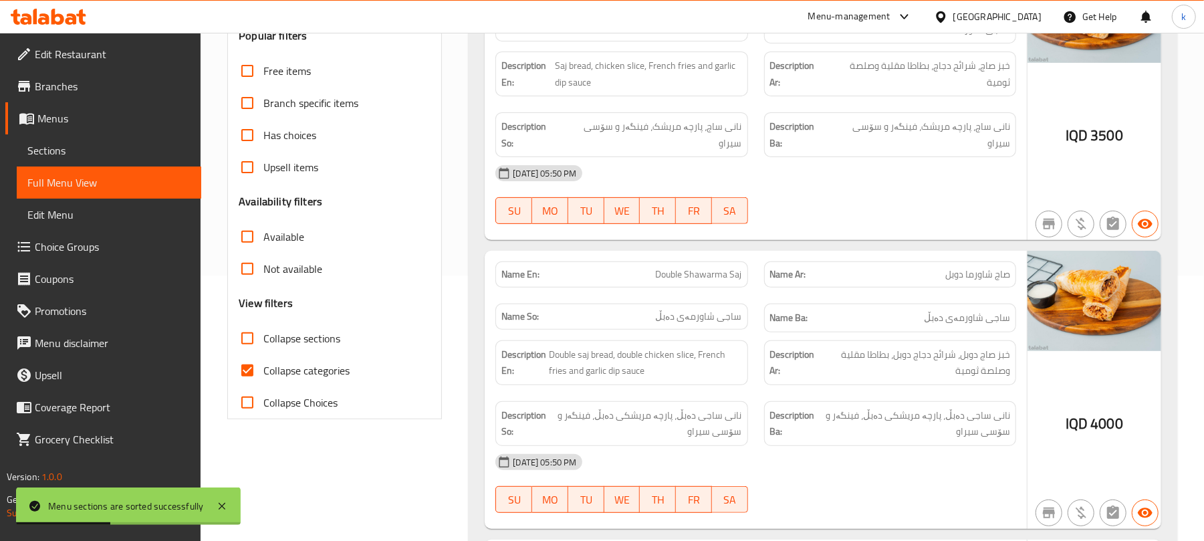
scroll to position [267, 0]
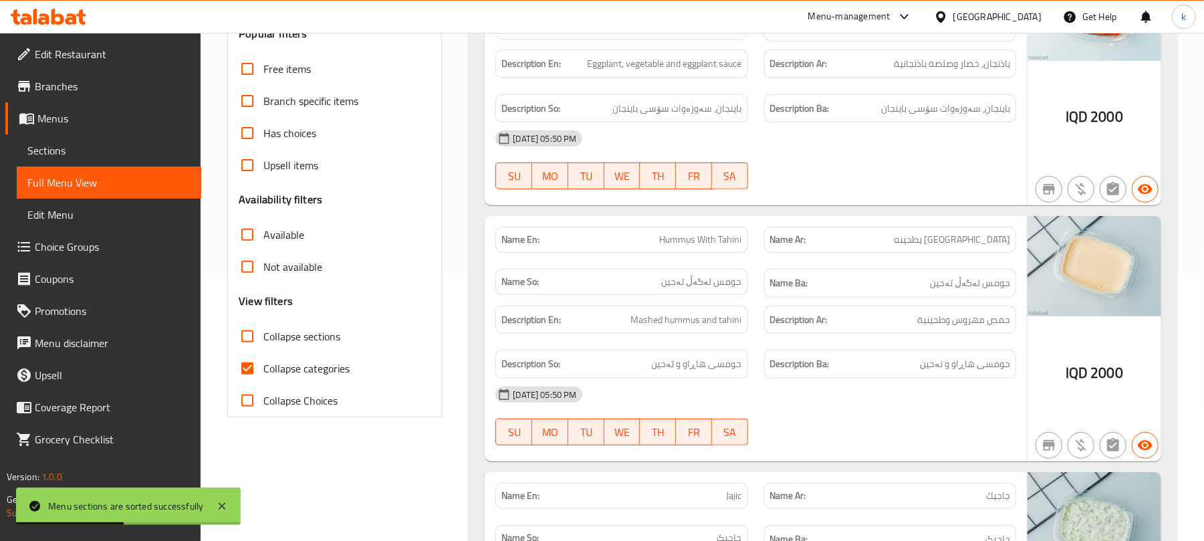
click at [251, 370] on input "Collapse categories" at bounding box center [247, 368] width 32 height 32
checkbox input "false"
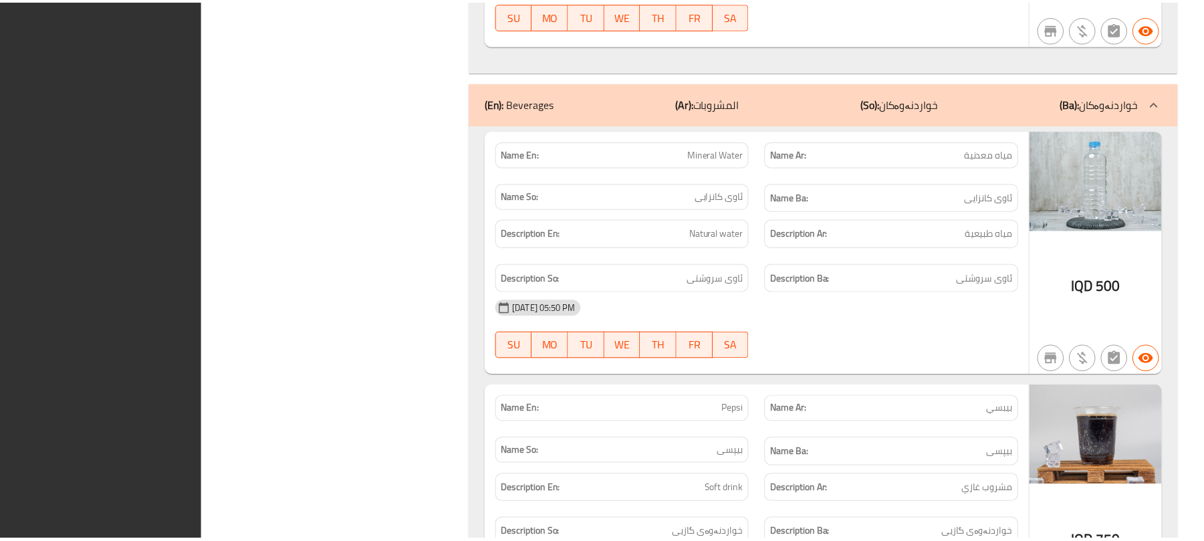
scroll to position [7869, 0]
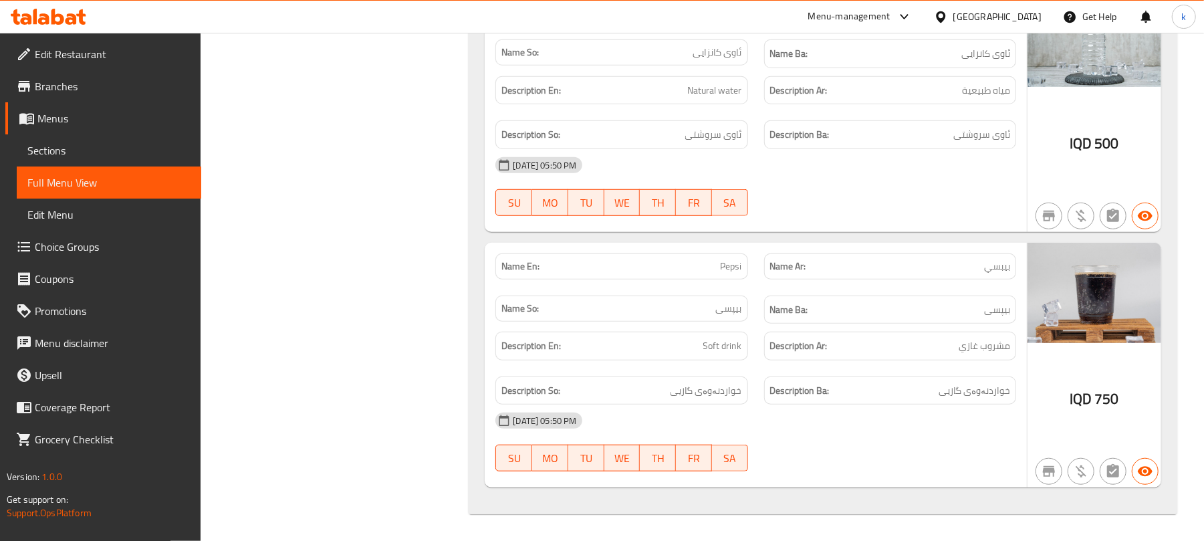
click at [55, 19] on icon at bounding box center [49, 17] width 76 height 16
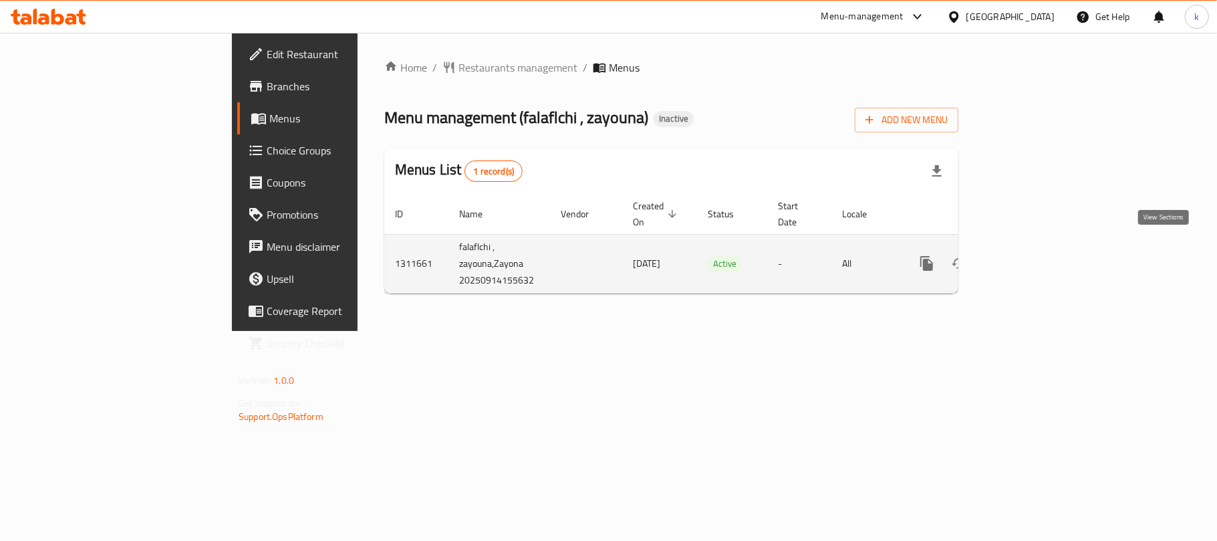
click at [1031, 255] on icon "enhanced table" at bounding box center [1023, 263] width 16 height 16
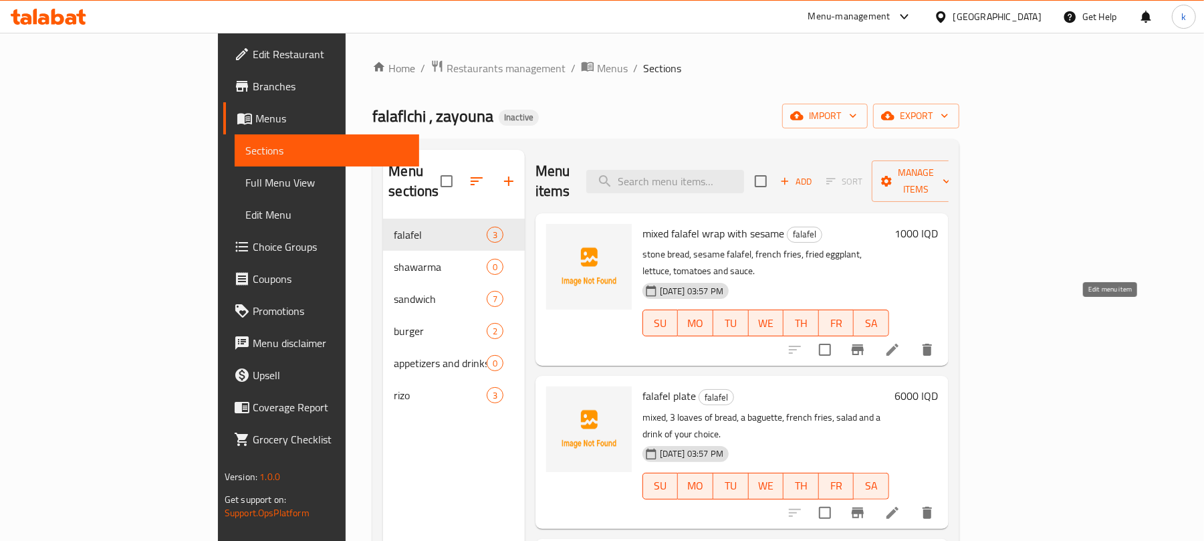
click at [900, 342] on icon at bounding box center [892, 350] width 16 height 16
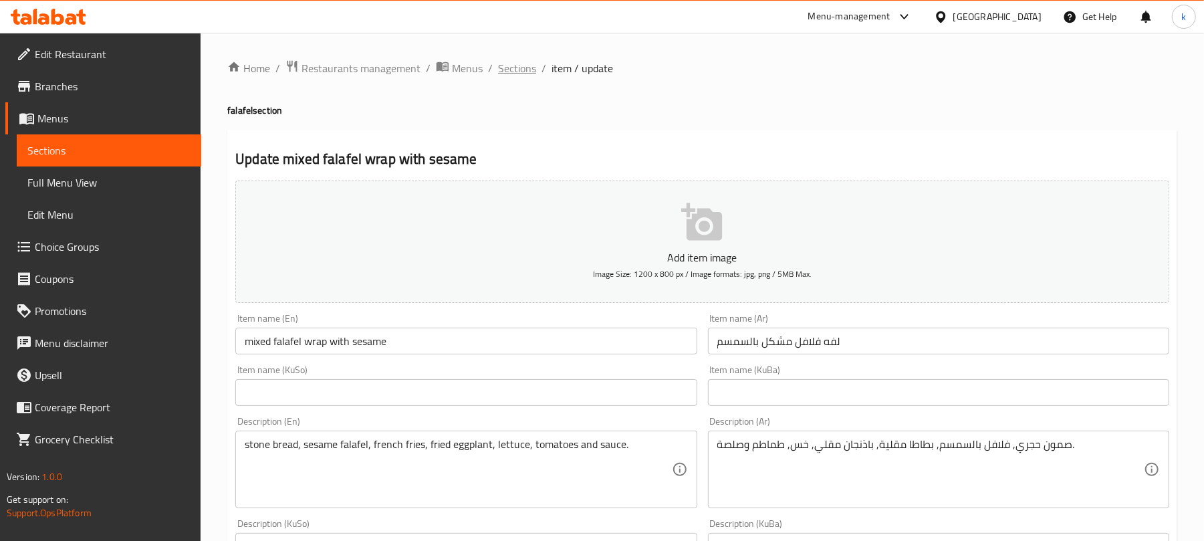
click at [513, 68] on span "Sections" at bounding box center [517, 68] width 38 height 16
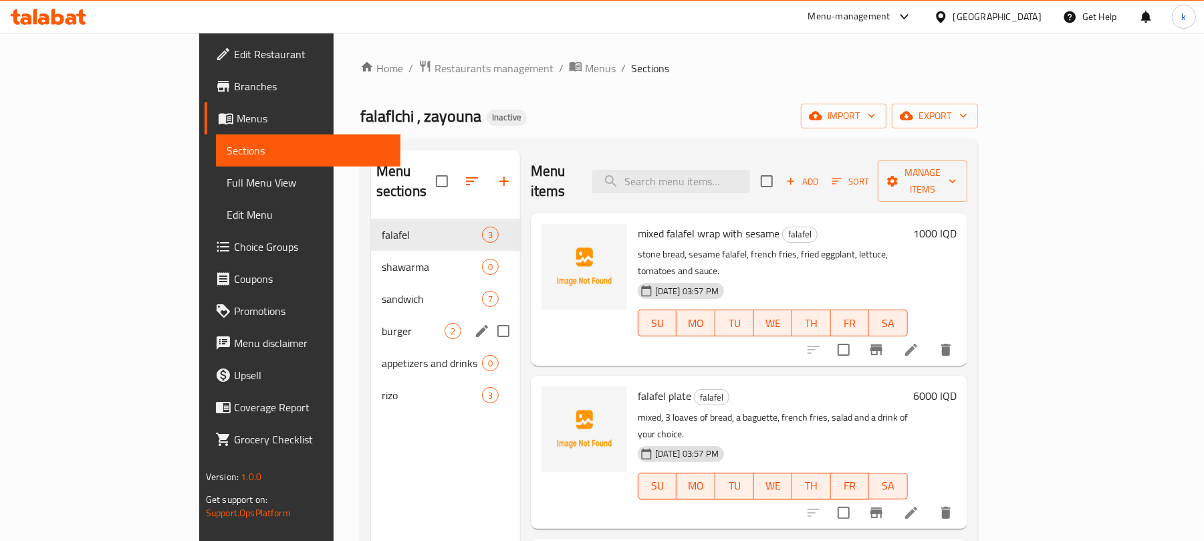
click at [371, 315] on div "burger 2" at bounding box center [445, 331] width 149 height 32
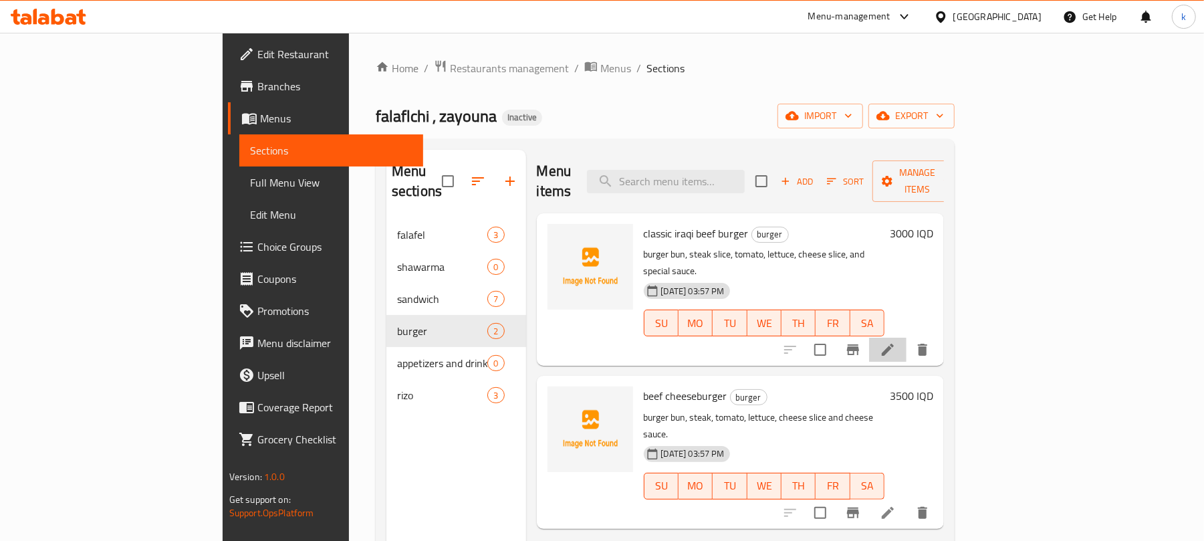
click at [906, 338] on li at bounding box center [887, 350] width 37 height 24
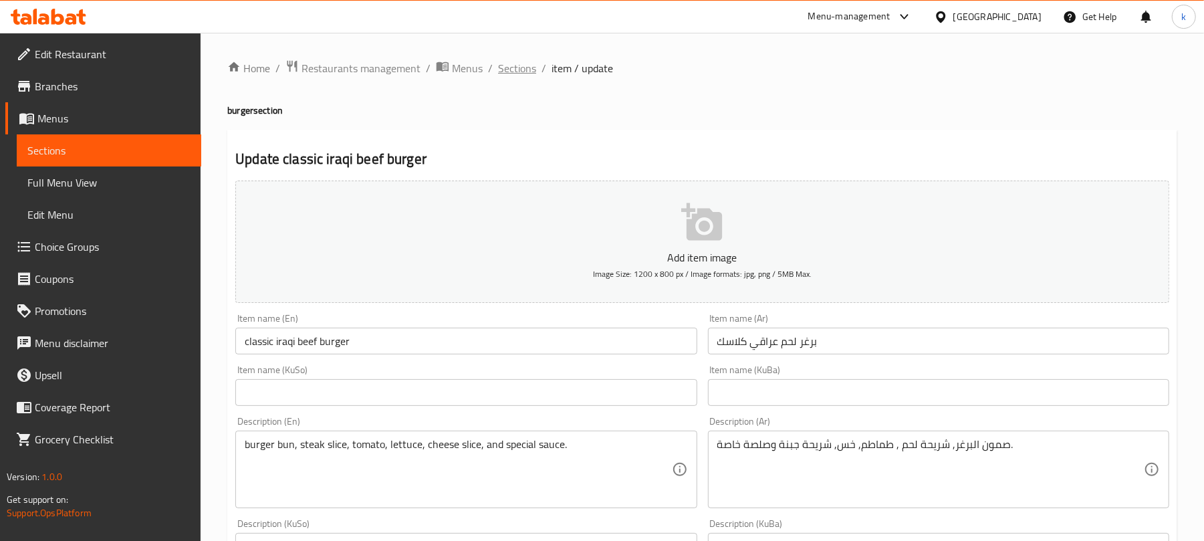
click at [527, 60] on span "Sections" at bounding box center [517, 68] width 38 height 16
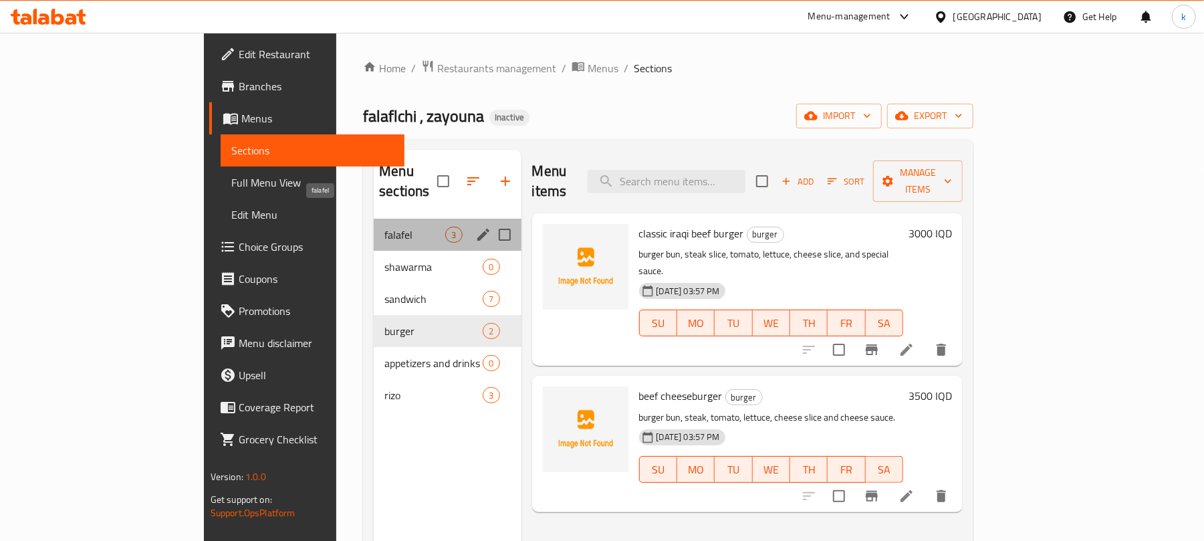
click at [384, 227] on span "falafel" at bounding box center [414, 235] width 61 height 16
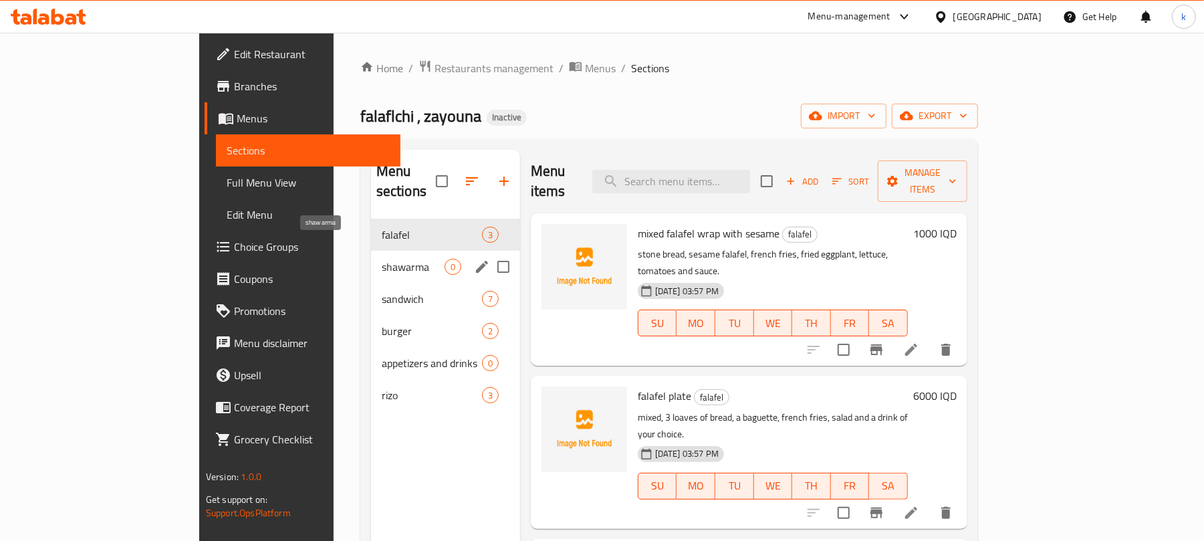
click at [382, 259] on span "shawarma" at bounding box center [413, 267] width 63 height 16
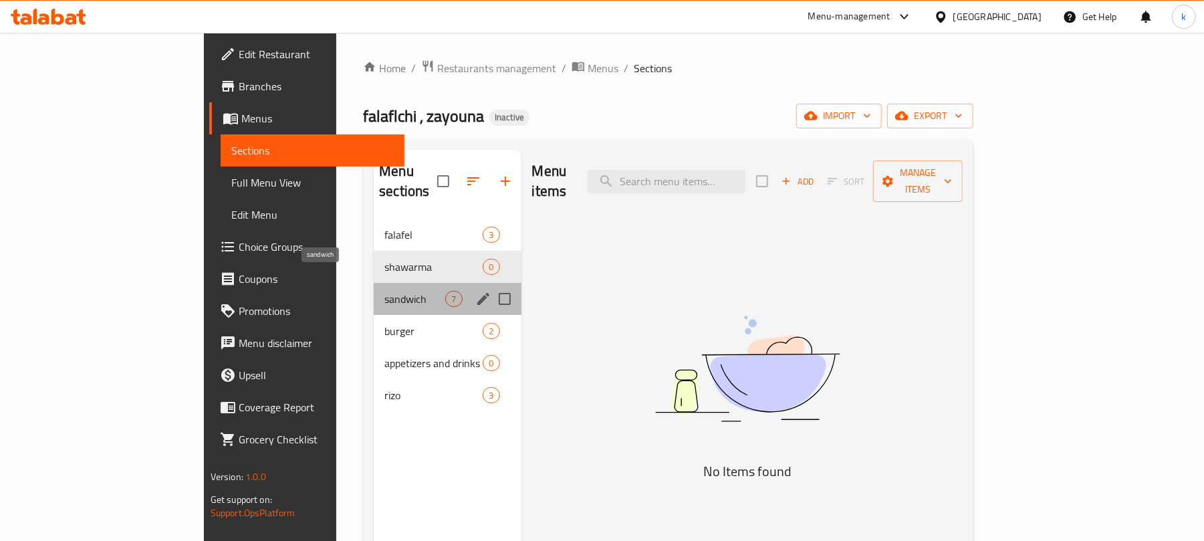
click at [384, 291] on span "sandwich" at bounding box center [414, 299] width 61 height 16
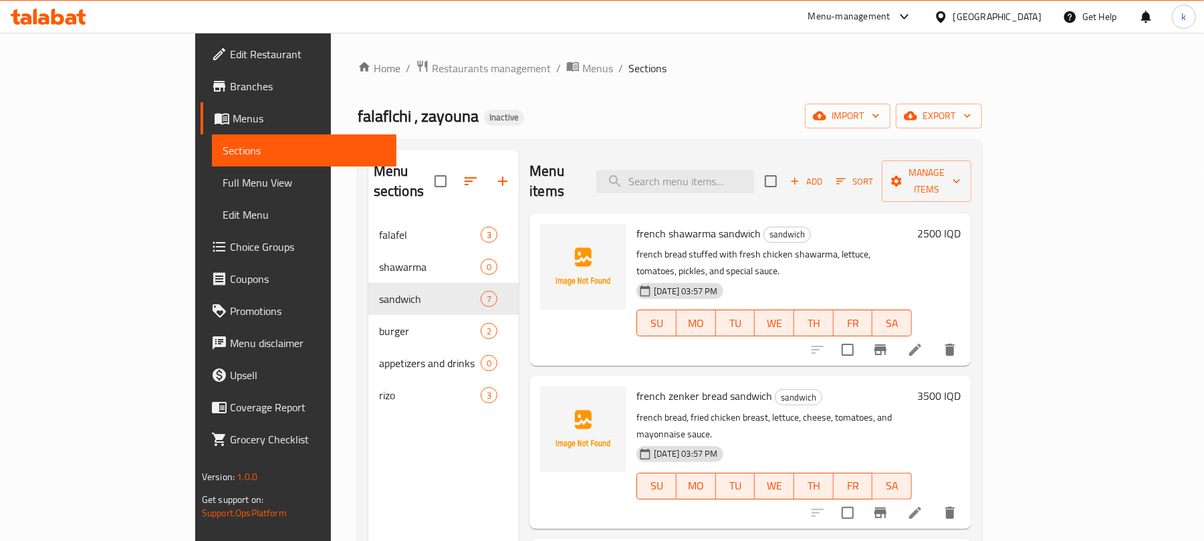
click at [923, 342] on icon at bounding box center [915, 350] width 16 height 16
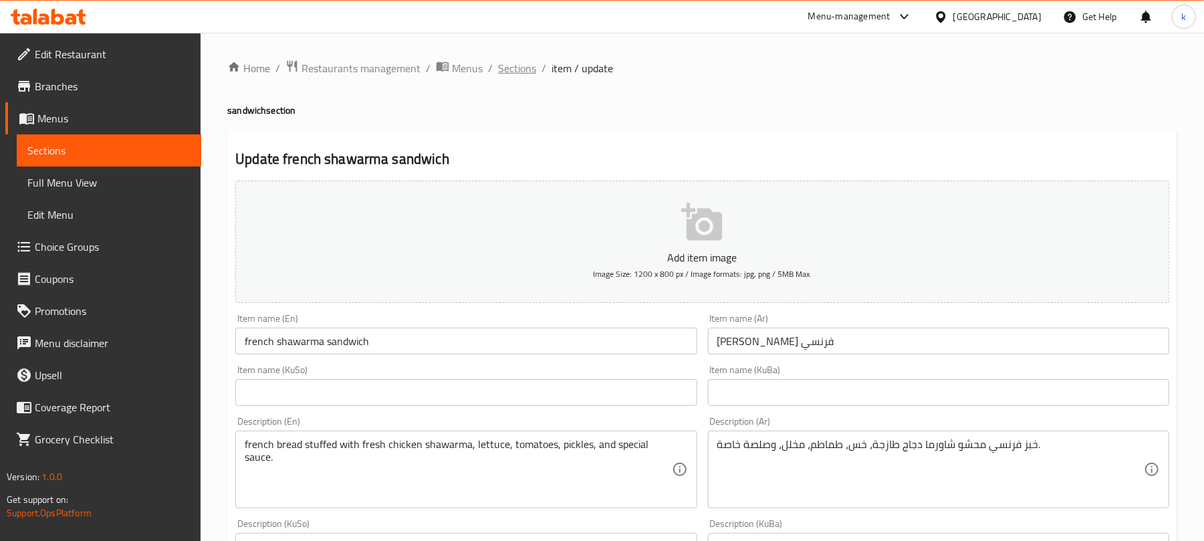
click at [498, 70] on span "Sections" at bounding box center [517, 68] width 38 height 16
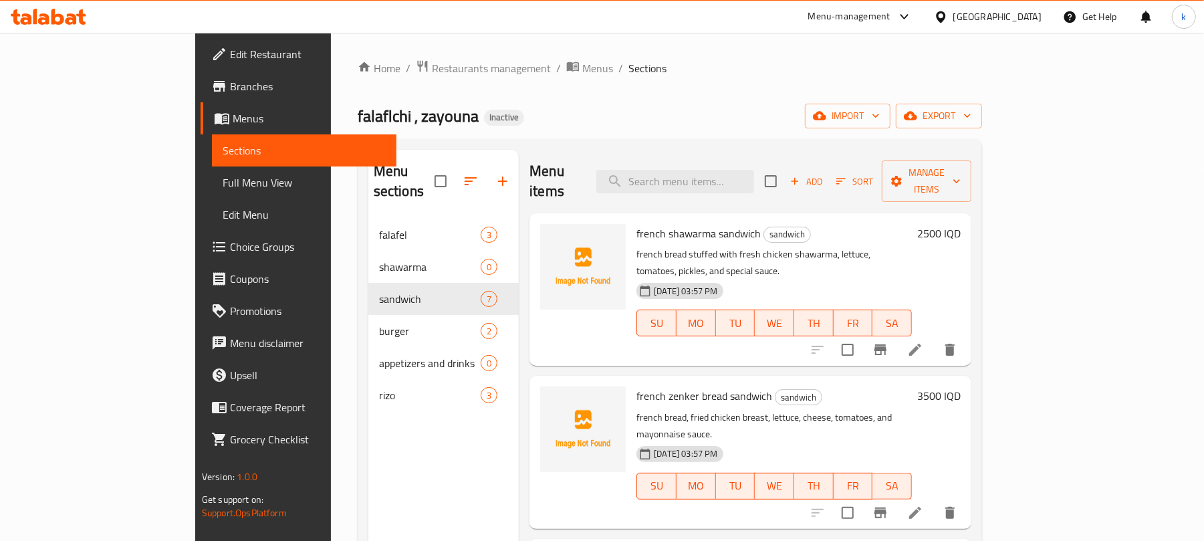
click at [233, 122] on span "Menus" at bounding box center [309, 118] width 153 height 16
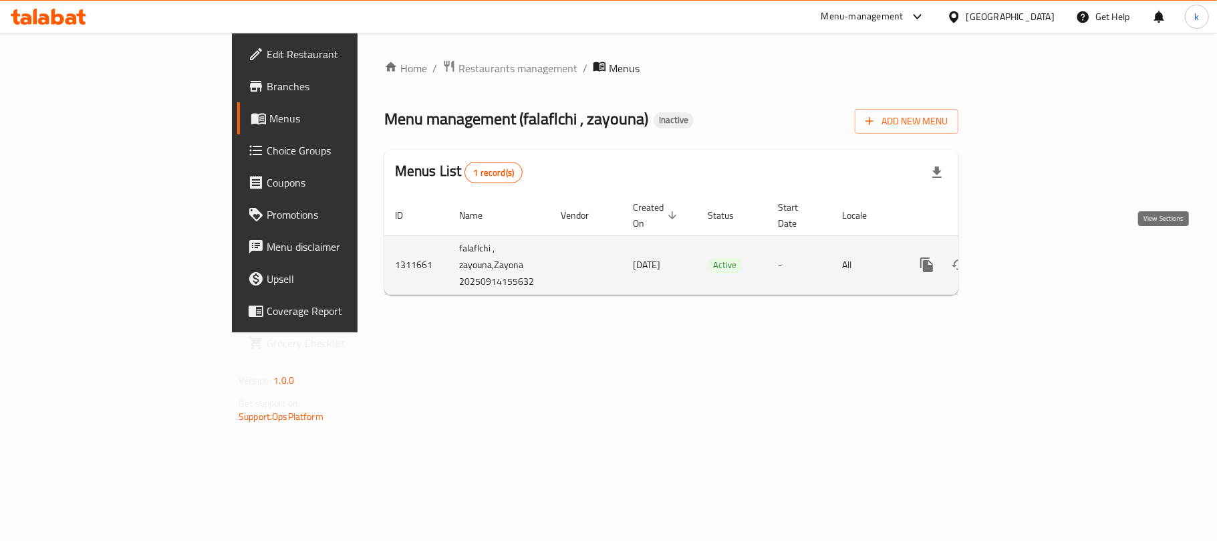
click at [1029, 259] on icon "enhanced table" at bounding box center [1023, 265] width 12 height 12
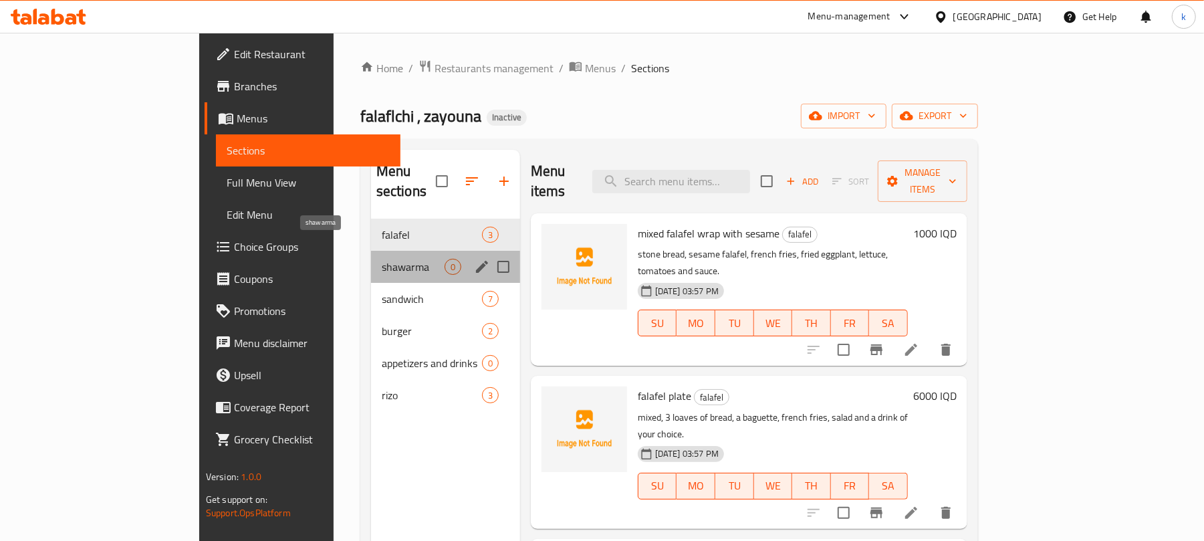
click at [382, 259] on span "shawarma" at bounding box center [413, 267] width 63 height 16
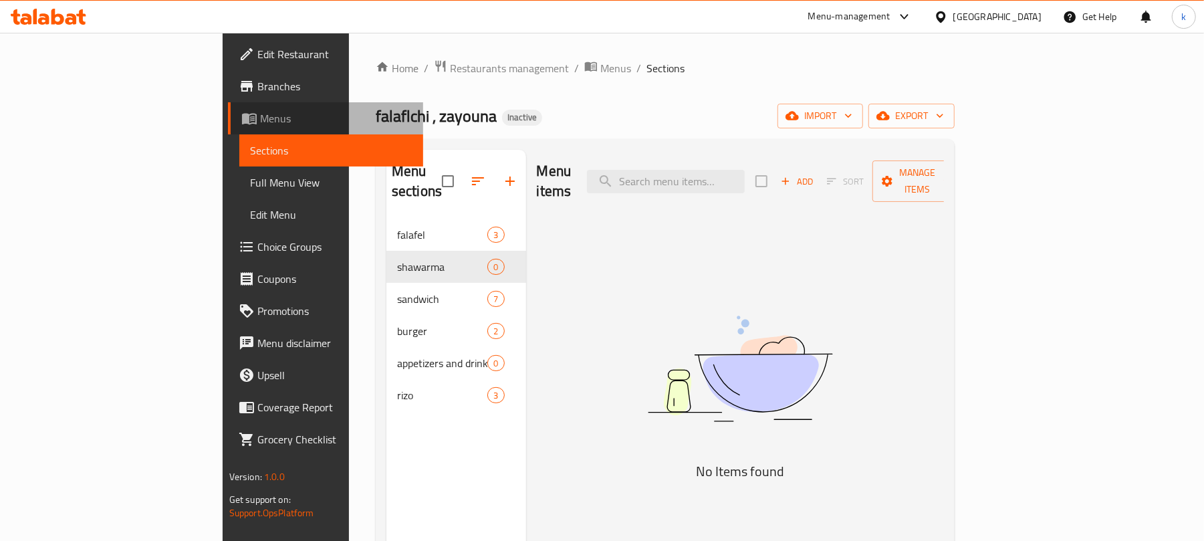
click at [260, 111] on span "Menus" at bounding box center [336, 118] width 153 height 16
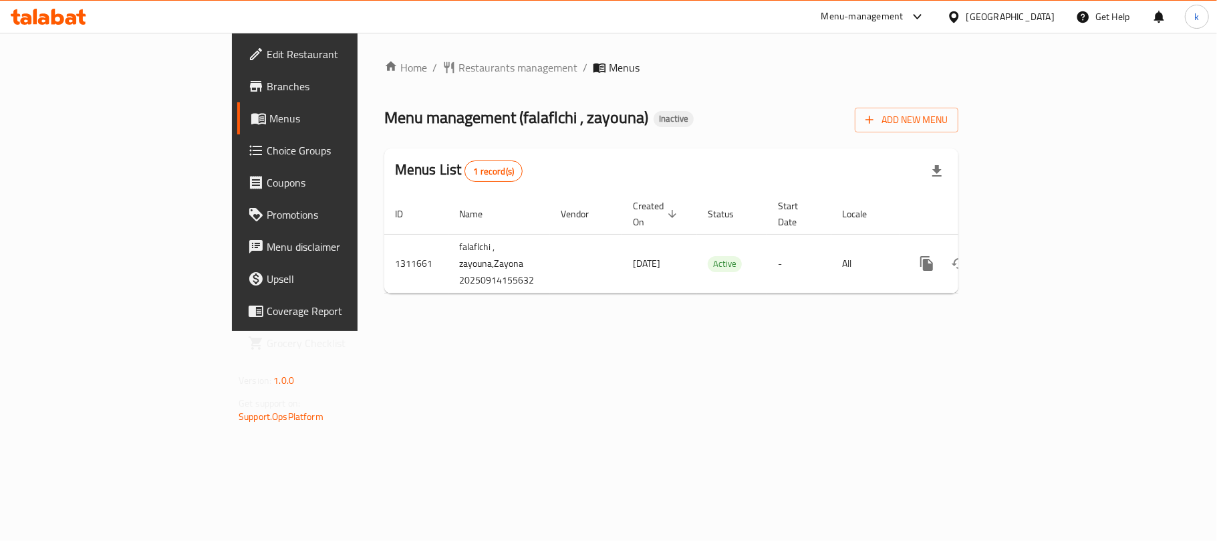
click at [63, 14] on icon at bounding box center [49, 17] width 76 height 16
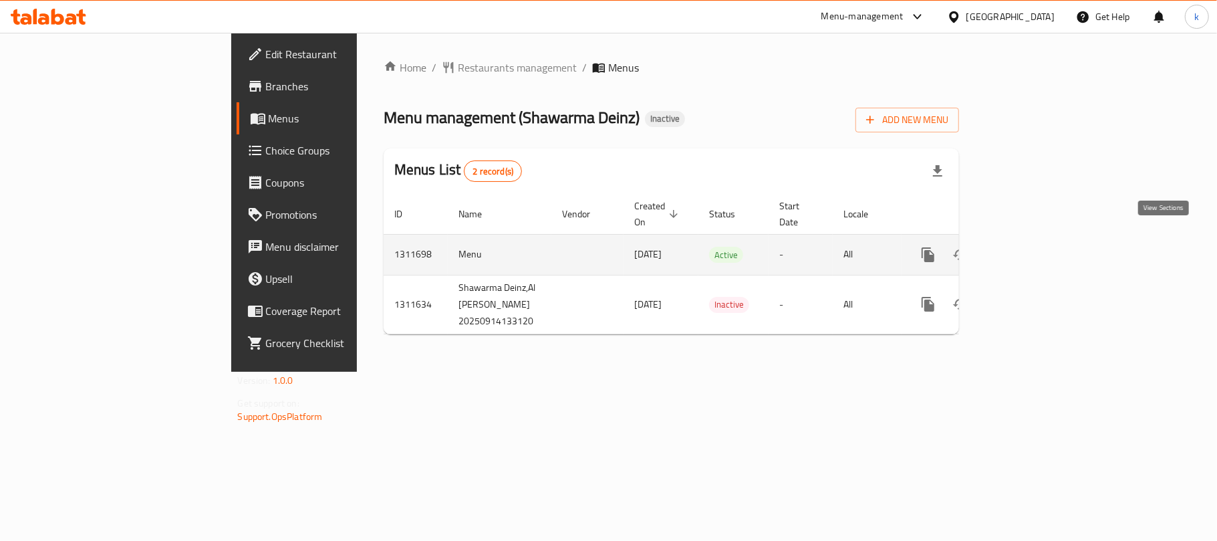
click at [1033, 247] on icon "enhanced table" at bounding box center [1025, 255] width 16 height 16
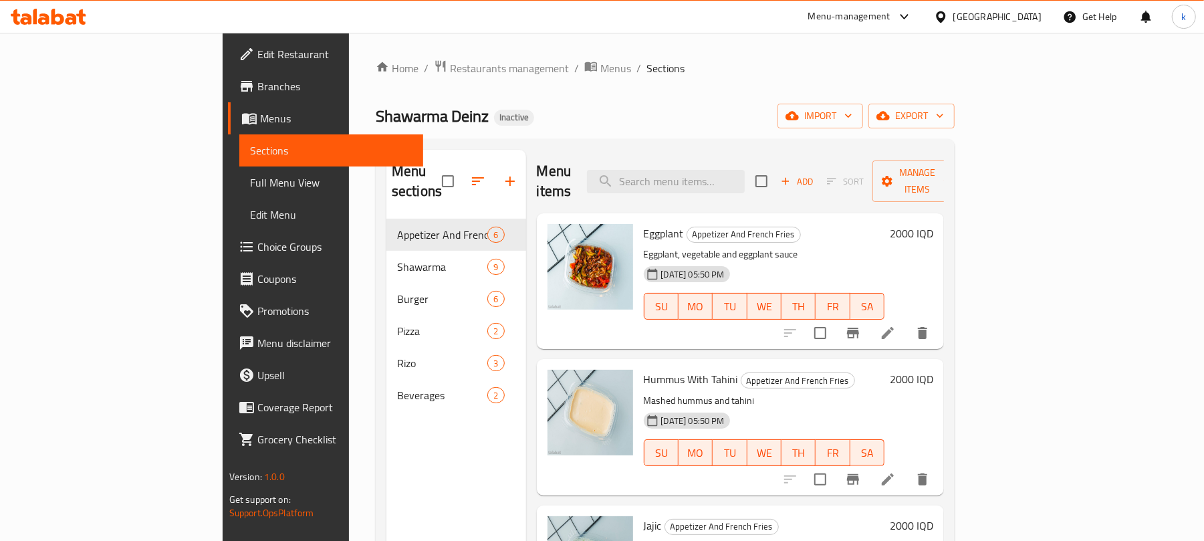
click at [593, 138] on div "Home / Restaurants management / Menus / Sections Shawarma Deinz Inactive import…" at bounding box center [665, 380] width 579 height 642
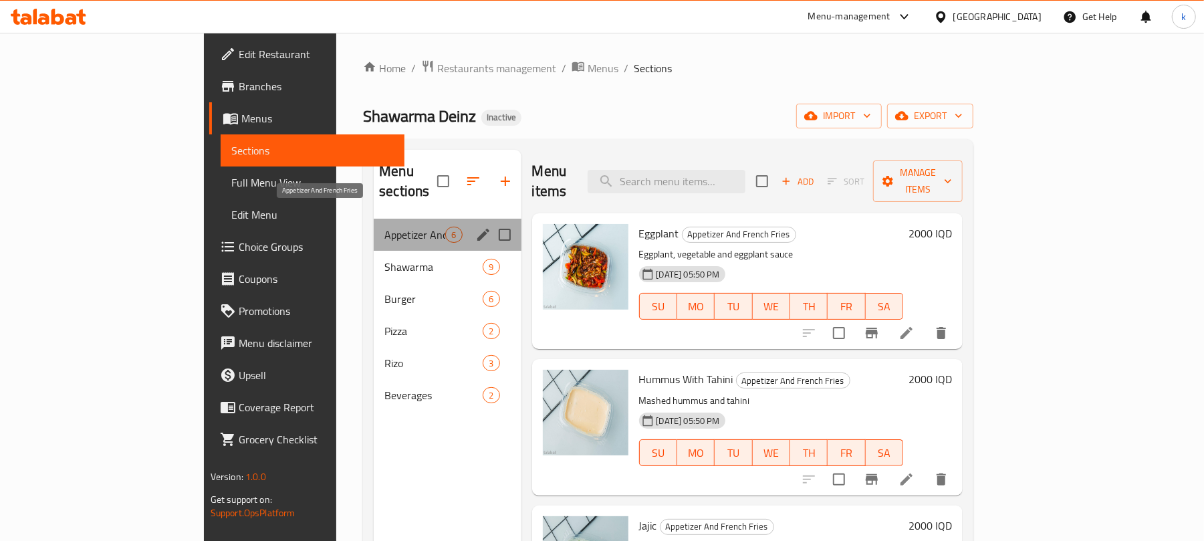
click at [384, 227] on span "Appetizer And French Fries" at bounding box center [414, 235] width 61 height 16
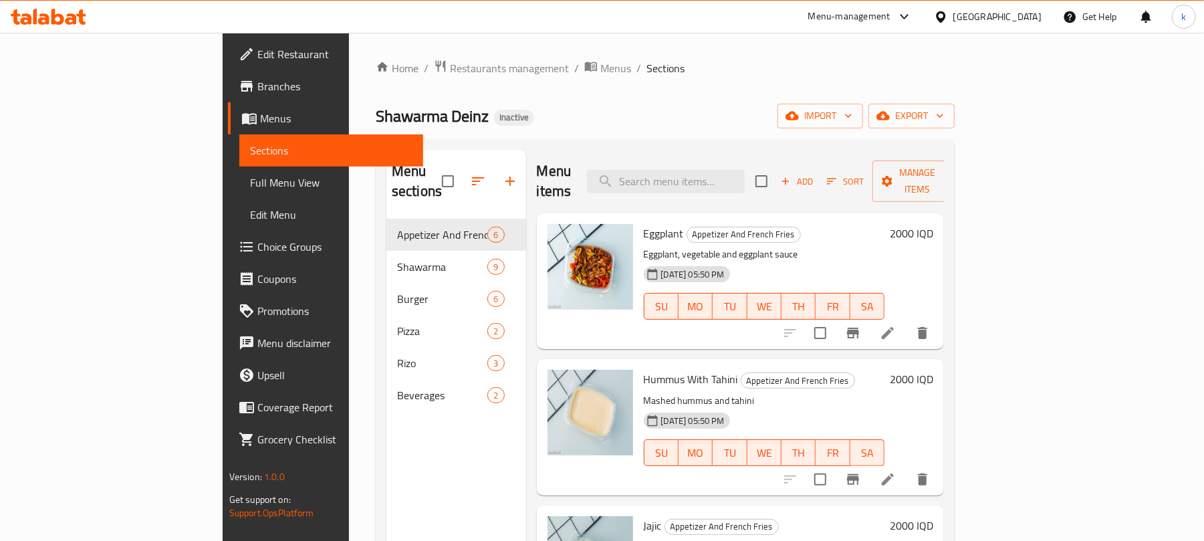
click at [896, 325] on icon at bounding box center [888, 333] width 16 height 16
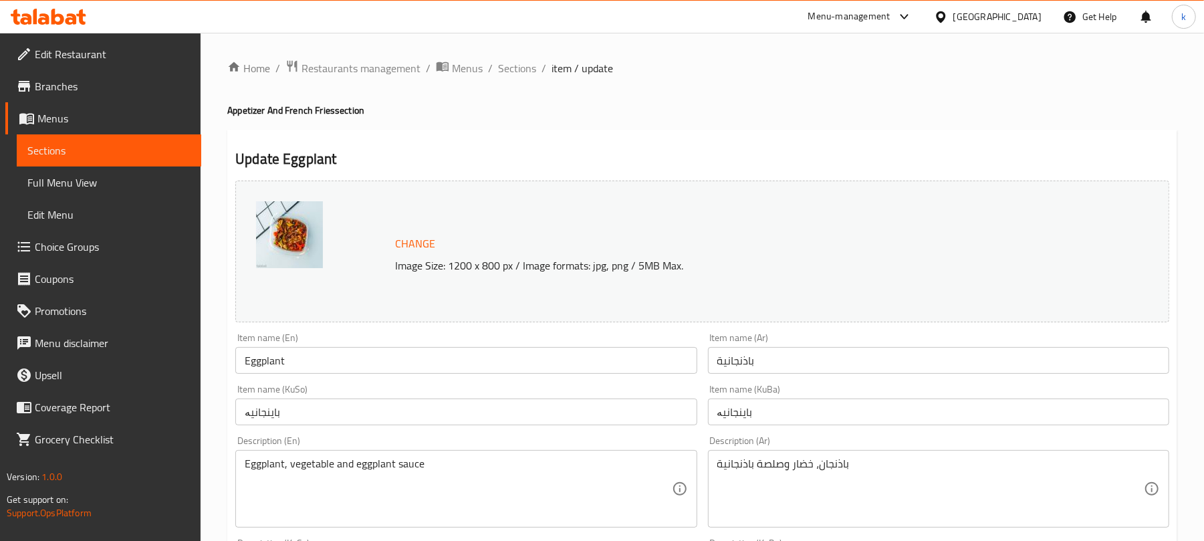
click at [374, 360] on input "Eggplant" at bounding box center [465, 360] width 461 height 27
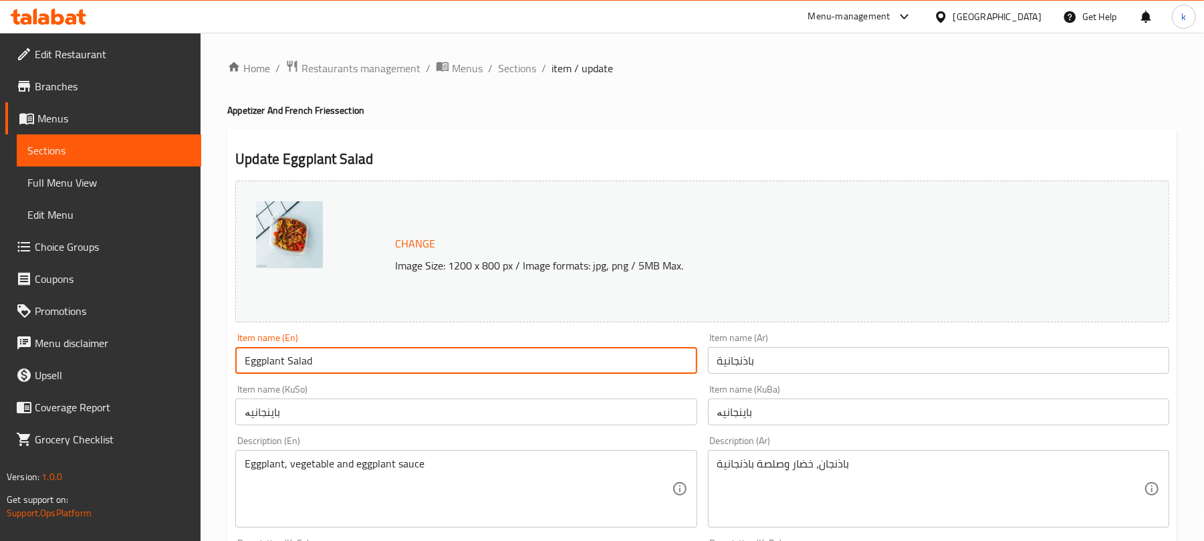
drag, startPoint x: 334, startPoint y: 359, endPoint x: 177, endPoint y: 353, distance: 157.2
type input "Eggplant Salad"
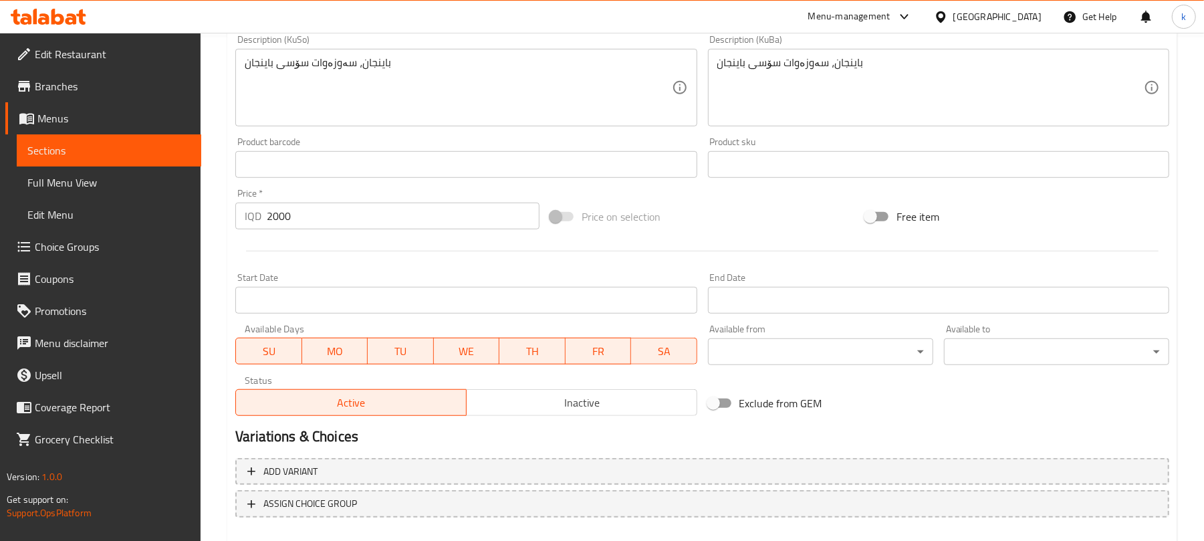
scroll to position [575, 0]
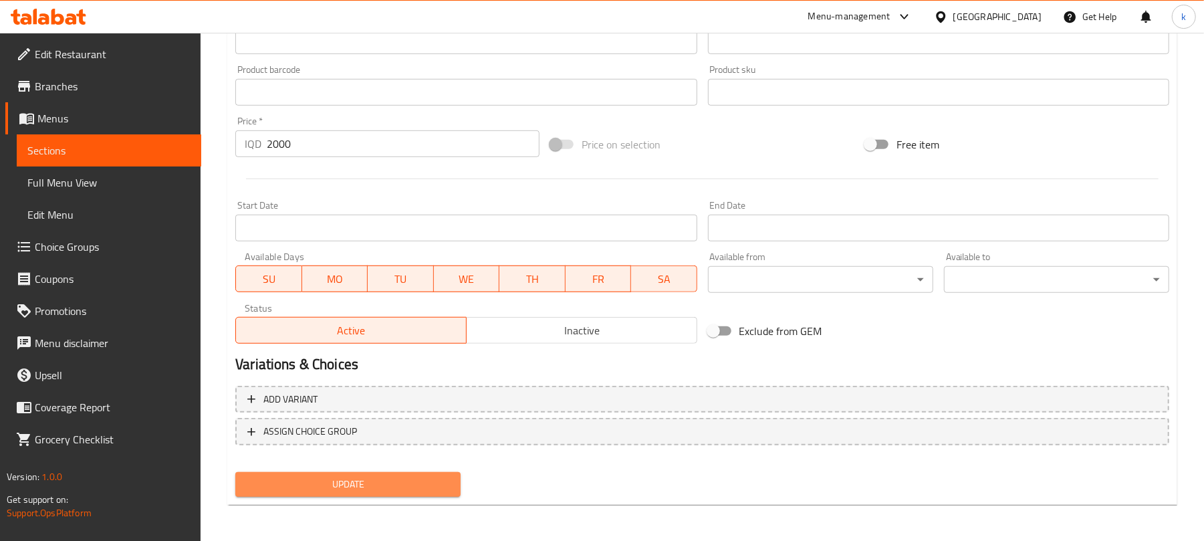
click at [421, 473] on button "Update" at bounding box center [347, 484] width 225 height 25
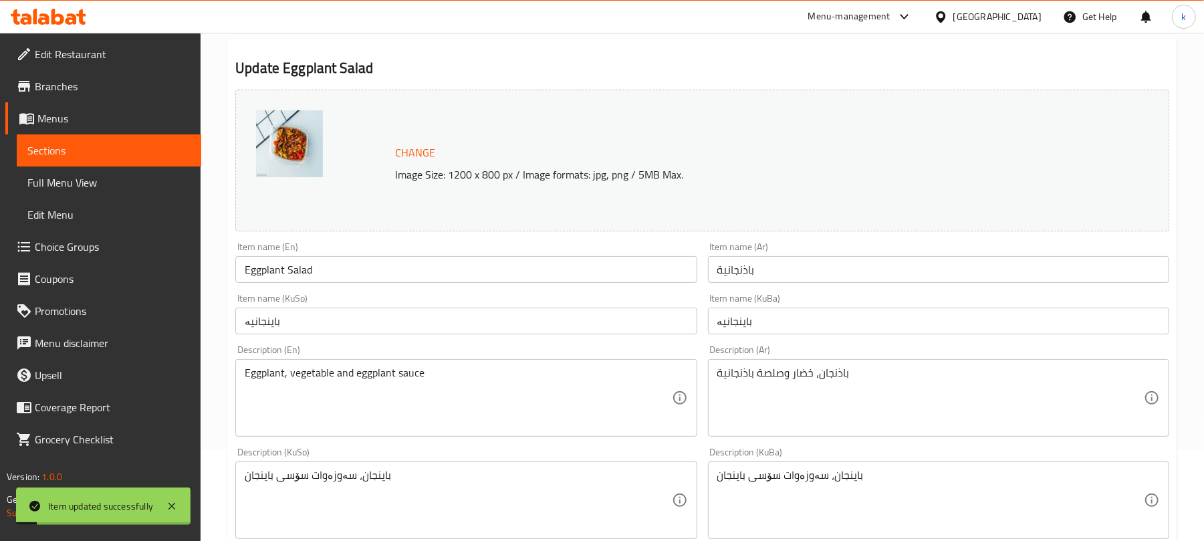
scroll to position [0, 0]
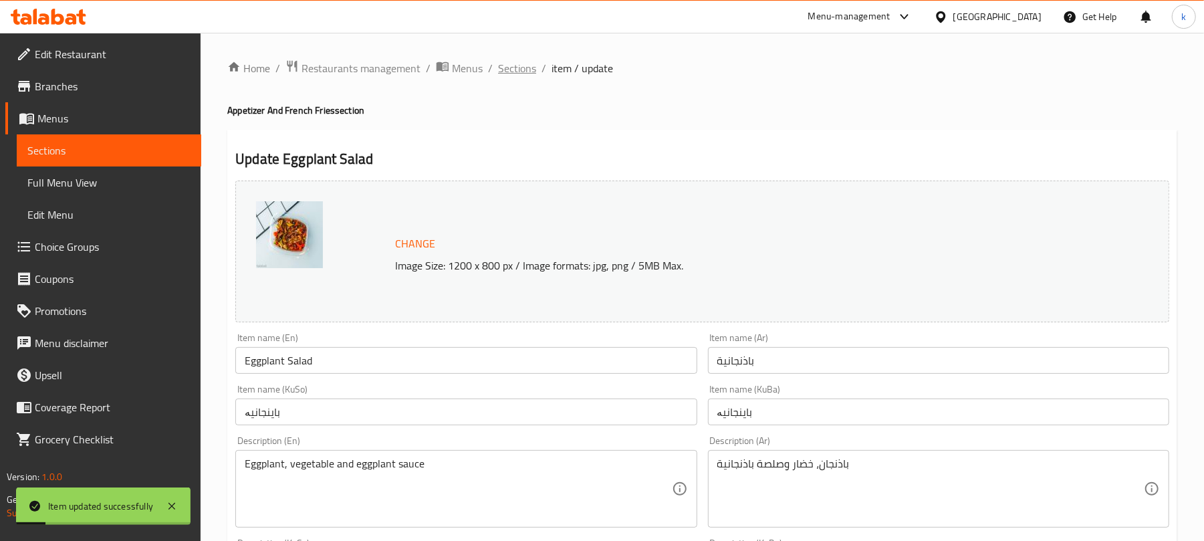
click at [511, 68] on span "Sections" at bounding box center [517, 68] width 38 height 16
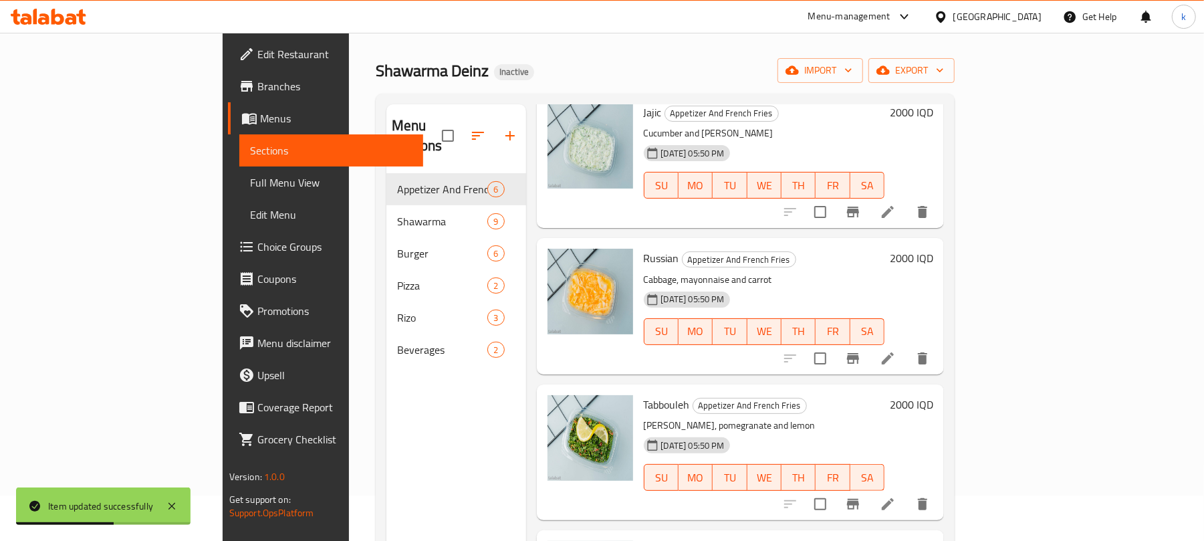
scroll to position [178, 0]
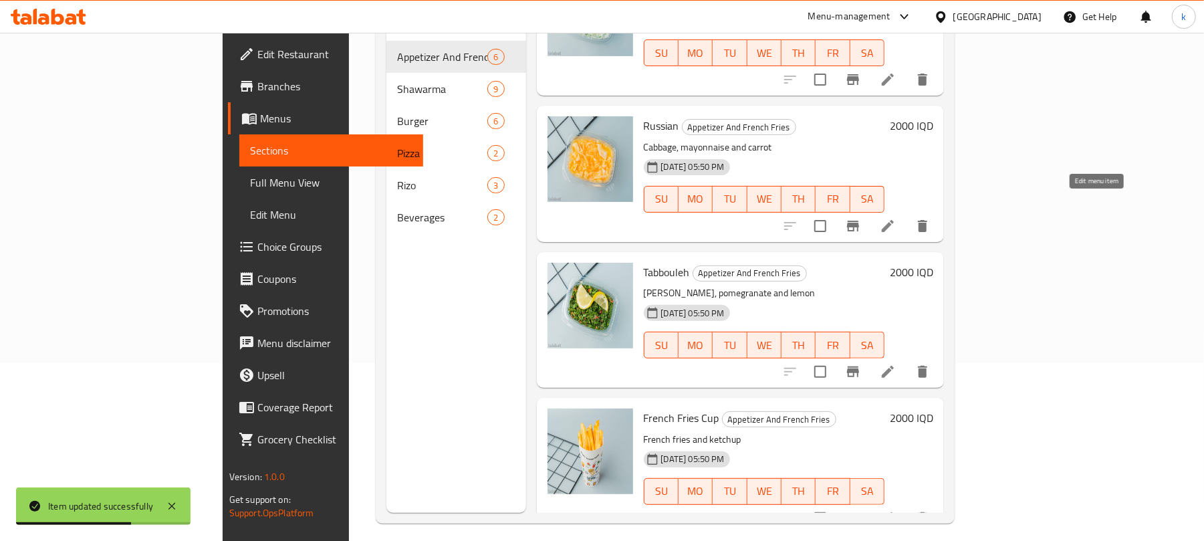
click at [896, 218] on icon at bounding box center [888, 226] width 16 height 16
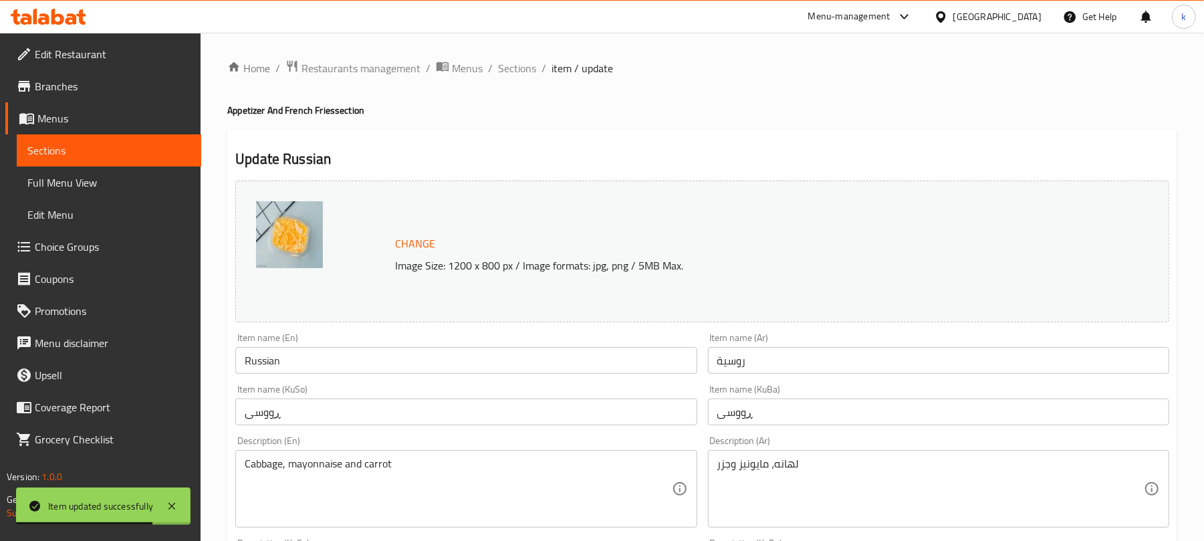
click at [400, 367] on input "Russian" at bounding box center [465, 360] width 461 height 27
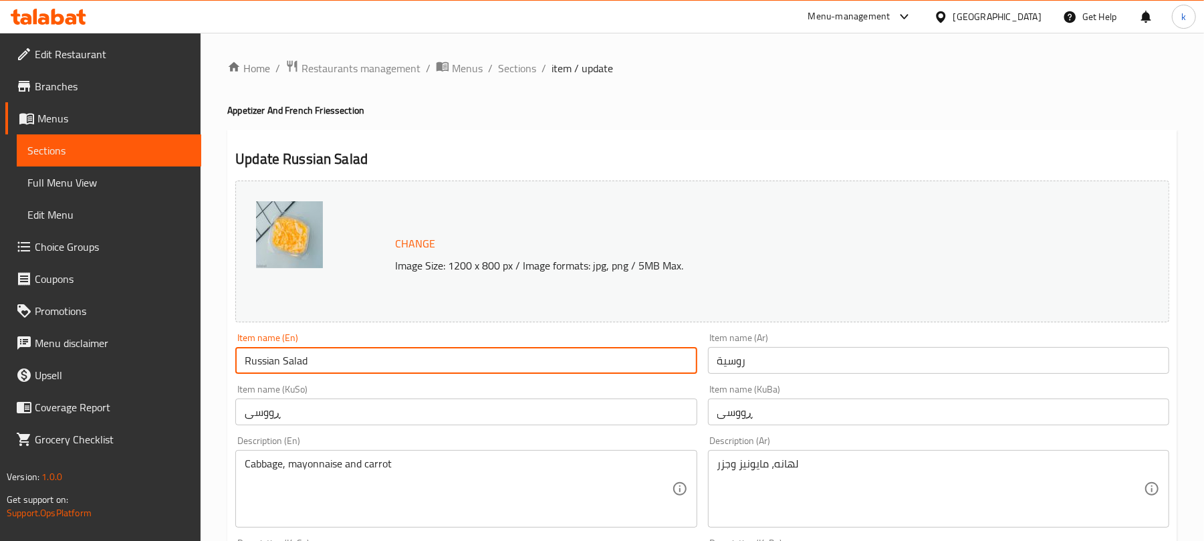
type input "Russian Salad"
click at [782, 356] on input "روسية" at bounding box center [938, 360] width 461 height 27
drag, startPoint x: 282, startPoint y: 374, endPoint x: 182, endPoint y: 386, distance: 100.9
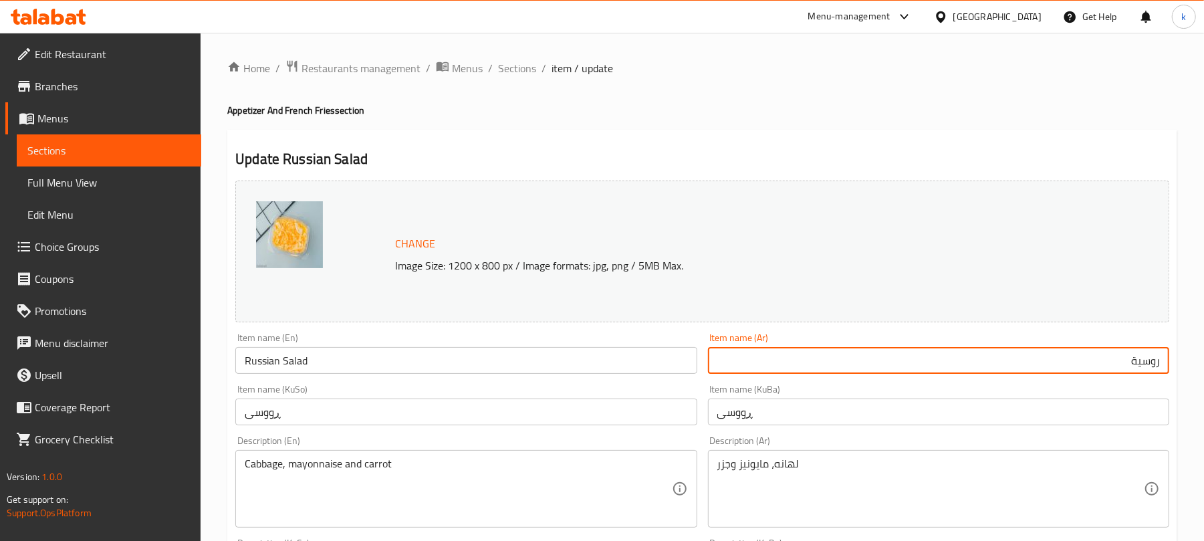
drag, startPoint x: 1116, startPoint y: 364, endPoint x: 1204, endPoint y: 364, distance: 87.6
click at [1204, 364] on html "​ Menu-management [GEOGRAPHIC_DATA] Get Help k Edit Restaurant Branches Menus S…" at bounding box center [602, 270] width 1204 height 541
paste input "سلطة"
type input "سلطة روسية"
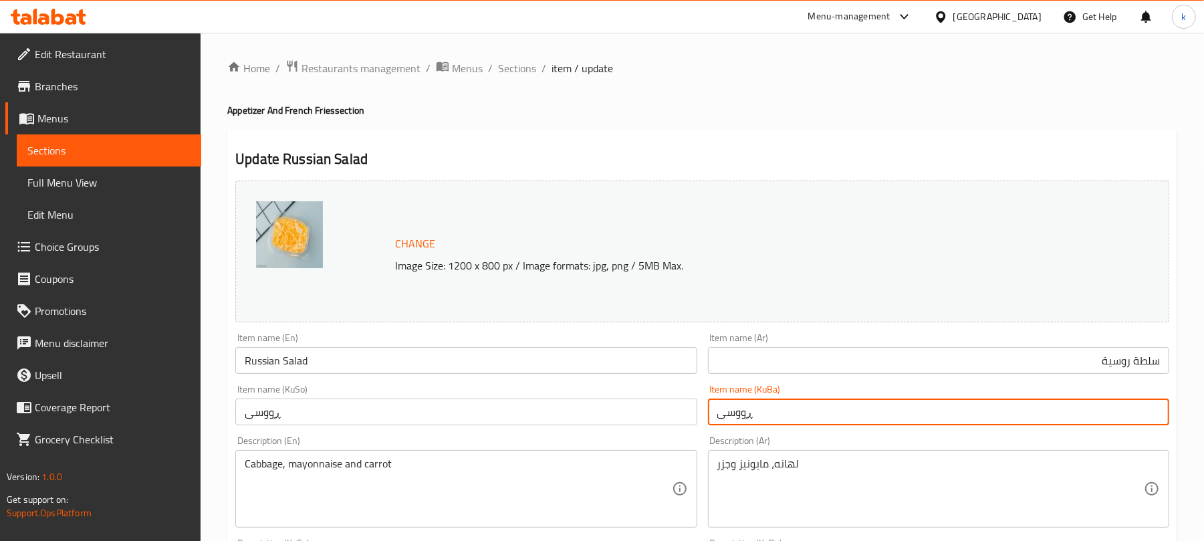
drag, startPoint x: 766, startPoint y: 413, endPoint x: 682, endPoint y: 422, distance: 84.1
click at [682, 422] on div "Change Image Size: 1200 x 800 px / Image formats: jpg, png / 5MB Max. Item name…" at bounding box center [702, 549] width 944 height 749
paste input "زەڵاتەی"
type input "زەڵاتەی ڕووسی"
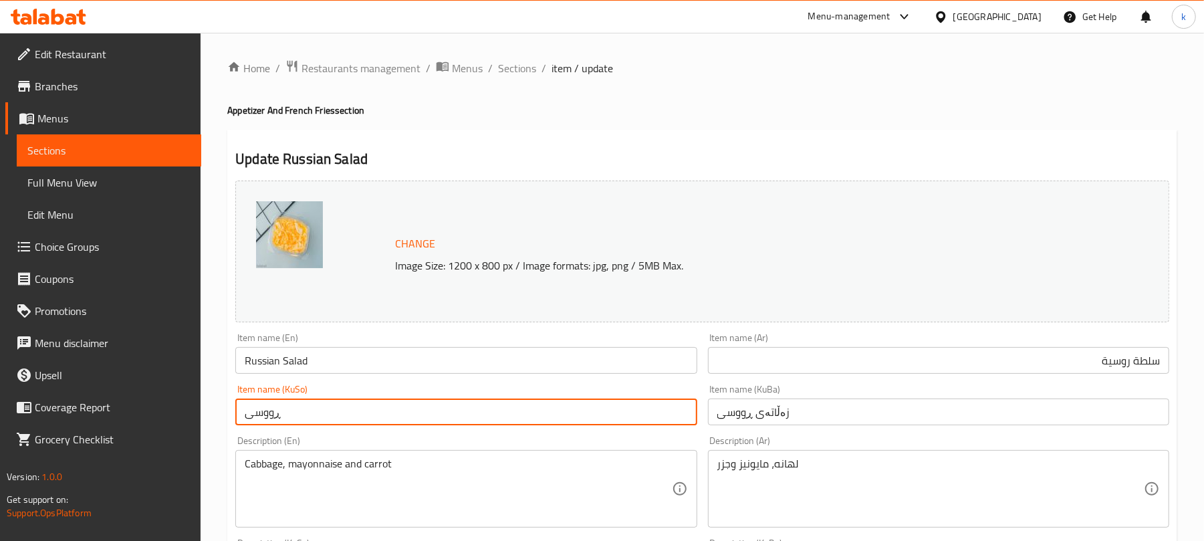
drag, startPoint x: 283, startPoint y: 414, endPoint x: 175, endPoint y: 410, distance: 108.3
paste input "زەڵاتەی"
type input "زەڵاتەی ڕووسی"
click at [806, 389] on div "Item name (KuBa) زەڵاتەی ڕووسی Item name (KuBa)" at bounding box center [938, 404] width 461 height 41
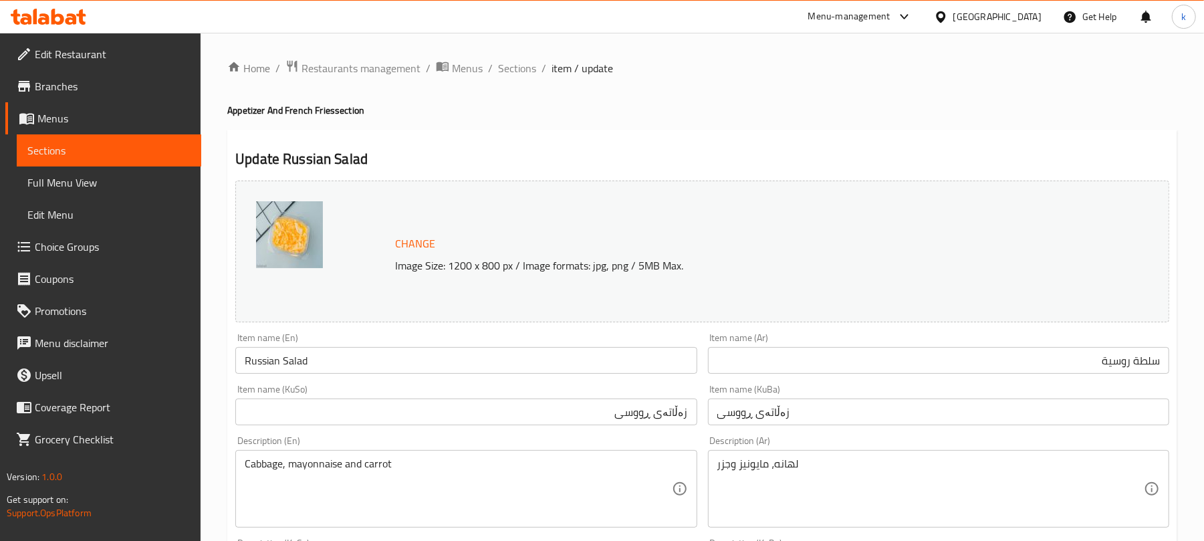
click at [822, 401] on input "زەڵاتەی ڕووسی" at bounding box center [938, 411] width 461 height 27
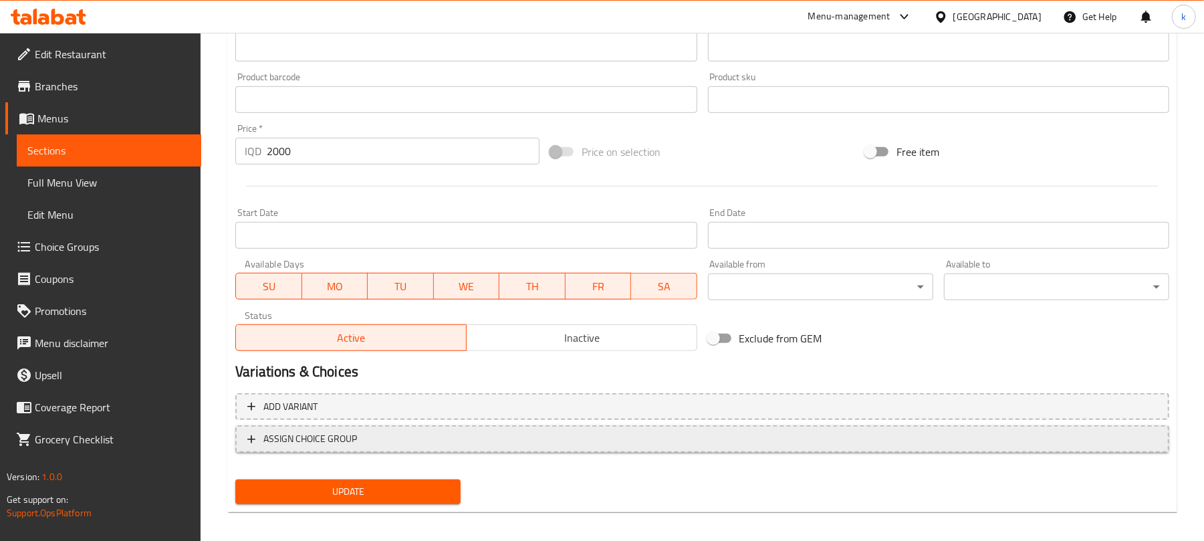
scroll to position [575, 0]
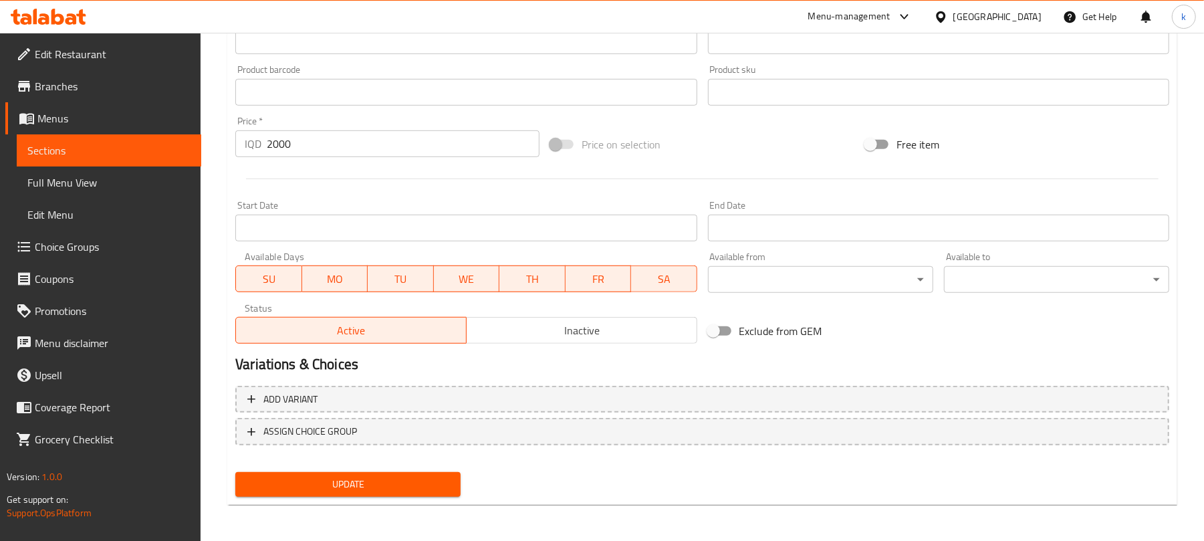
click at [396, 476] on span "Update" at bounding box center [348, 484] width 204 height 17
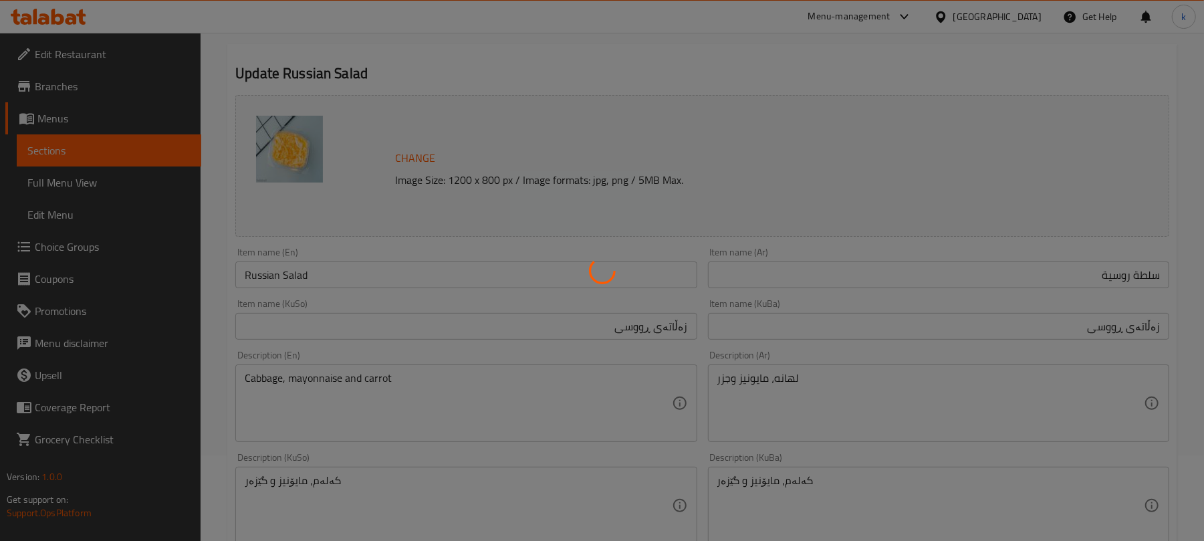
scroll to position [0, 0]
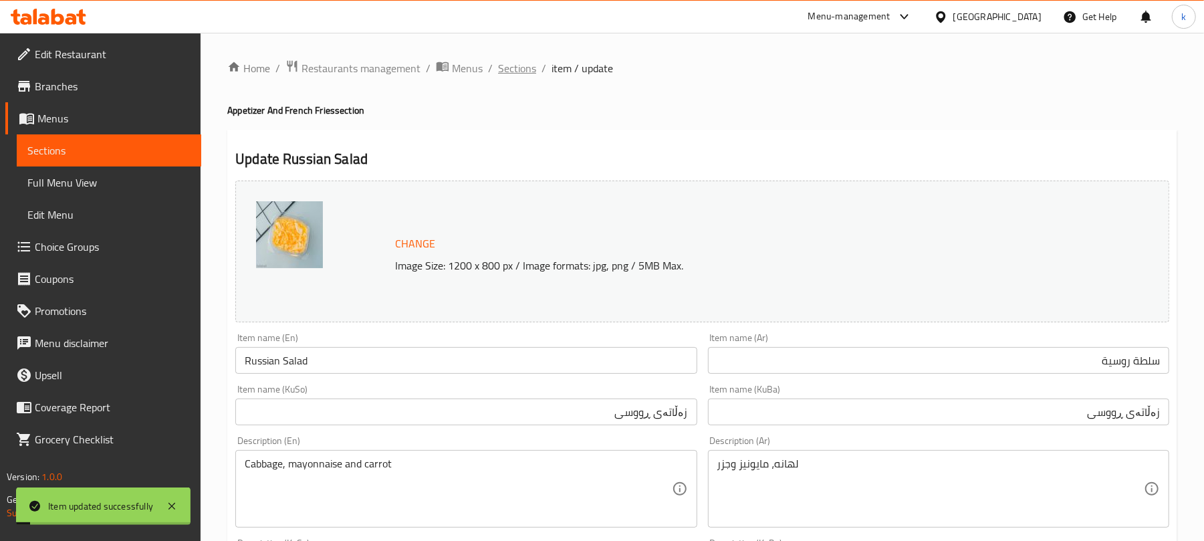
click at [521, 75] on span "Sections" at bounding box center [517, 68] width 38 height 16
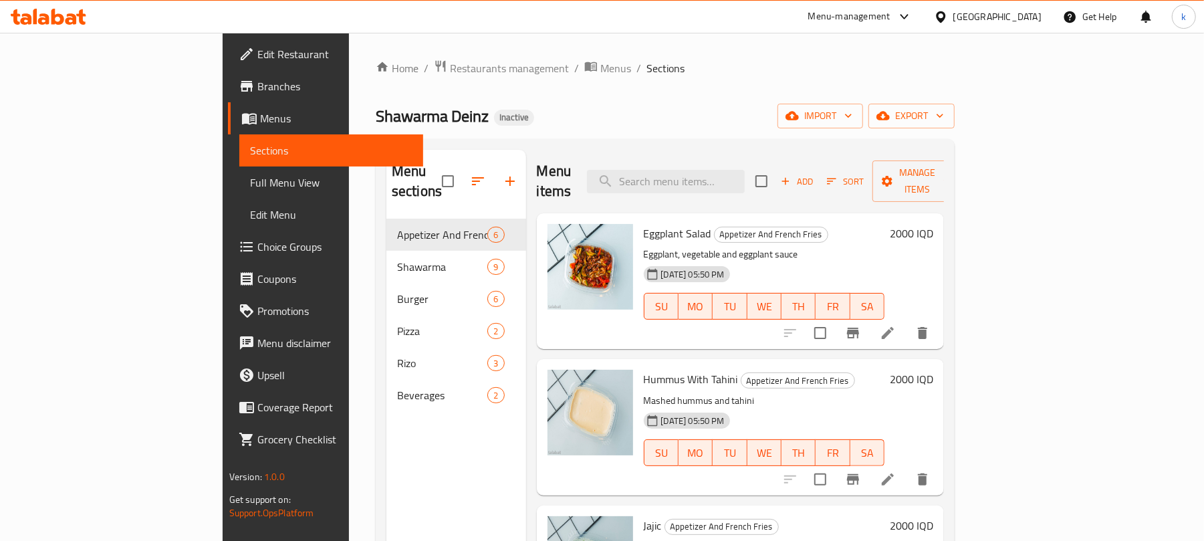
click at [598, 104] on div "Shawarma Deinz Inactive import export" at bounding box center [665, 116] width 579 height 25
click at [250, 178] on span "Full Menu View" at bounding box center [331, 182] width 163 height 16
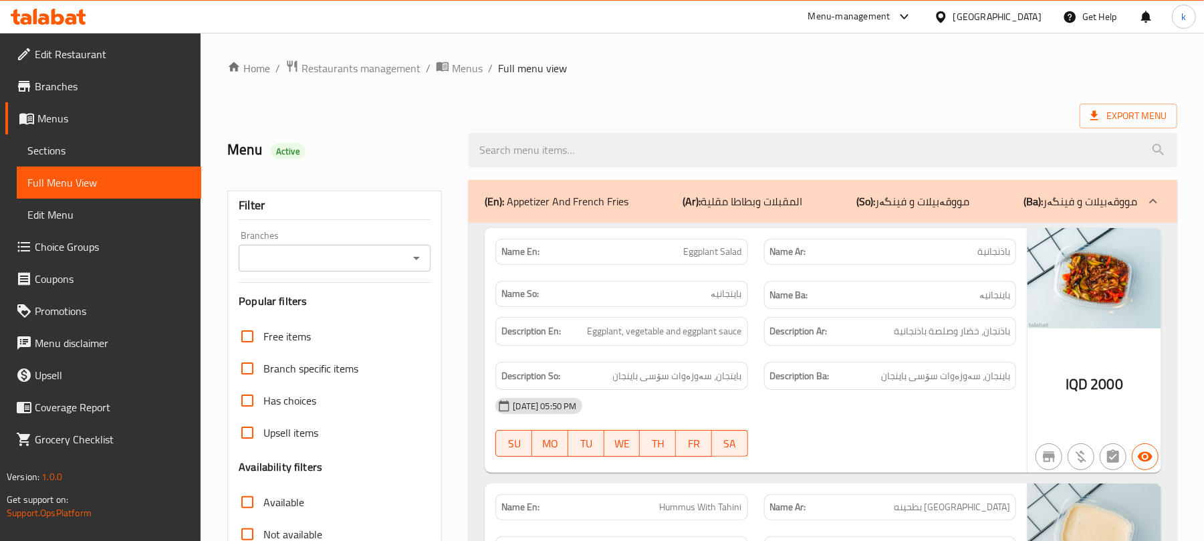
click at [412, 255] on icon "Open" at bounding box center [416, 258] width 16 height 16
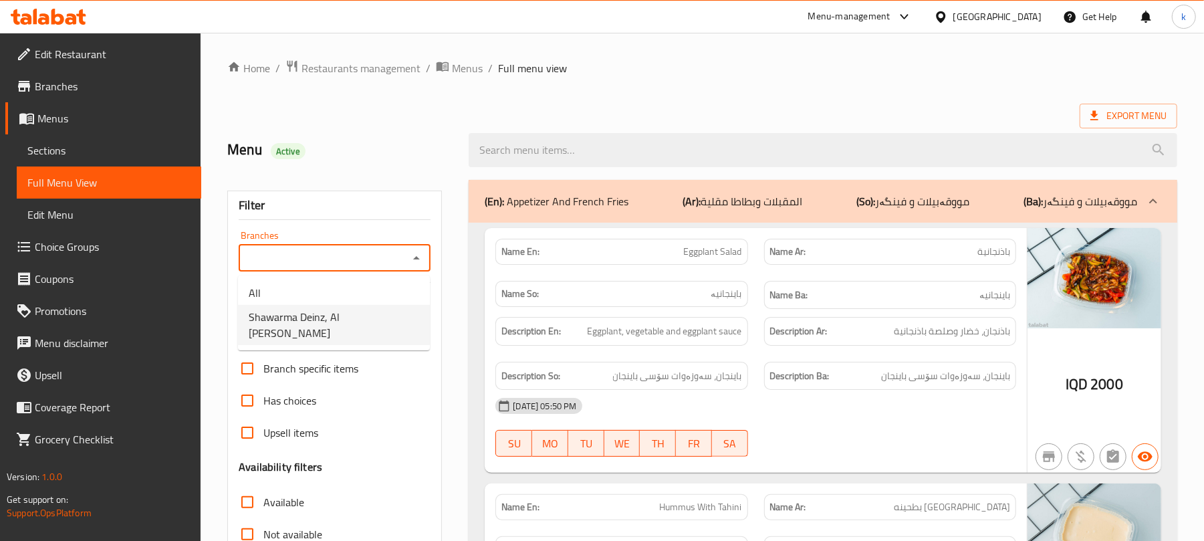
click at [346, 311] on span "Shawarma Deinz, Al [PERSON_NAME]" at bounding box center [334, 325] width 170 height 32
type input "Shawarma Deinz, Al [PERSON_NAME]"
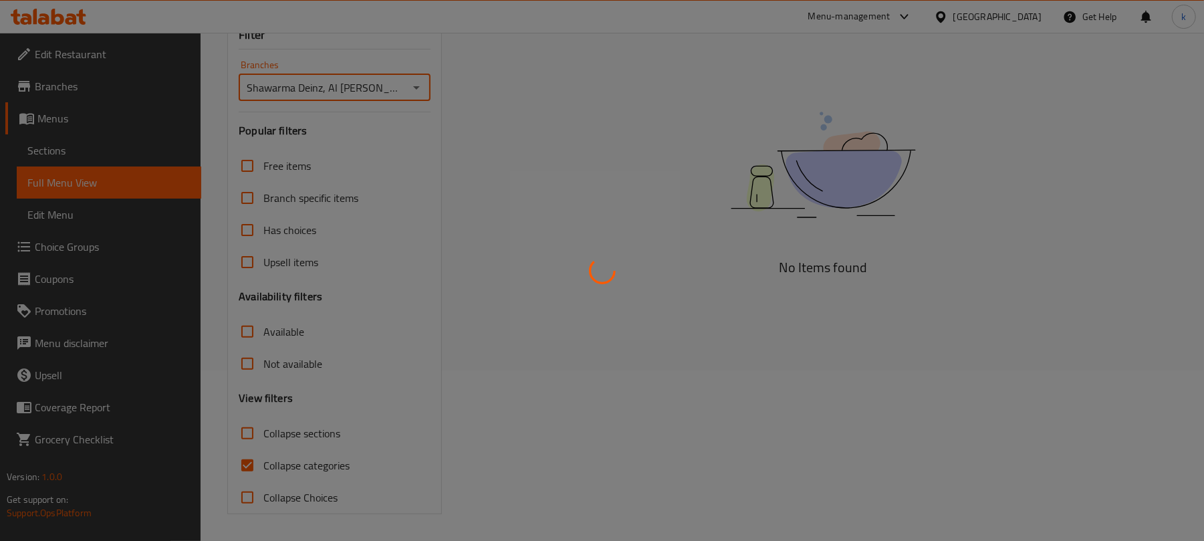
scroll to position [172, 0]
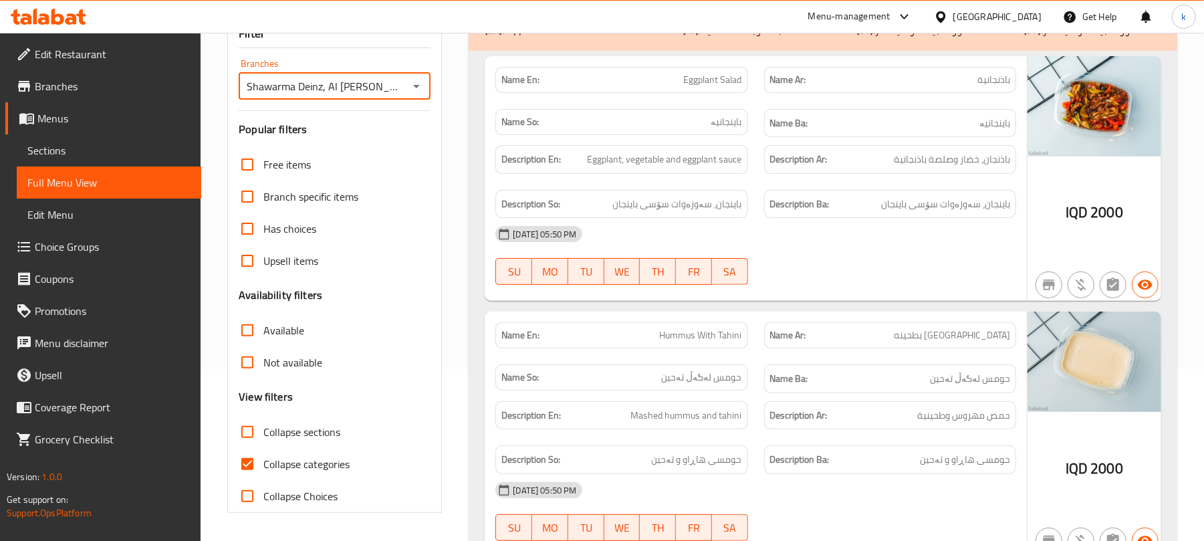
click at [249, 463] on input "Collapse categories" at bounding box center [247, 464] width 32 height 32
checkbox input "false"
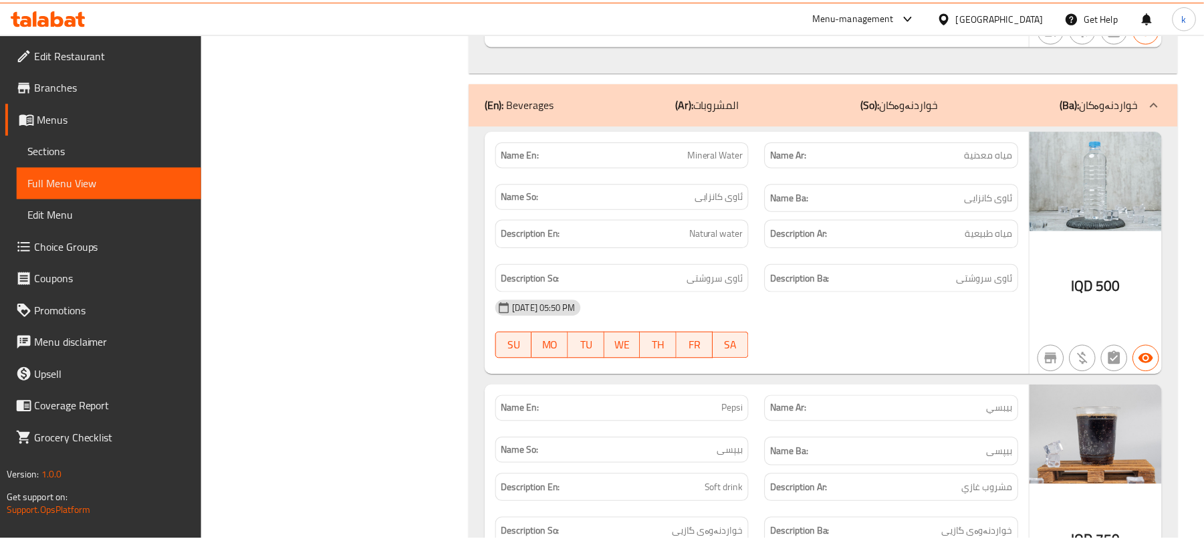
scroll to position [7869, 0]
